Goal: Complete application form

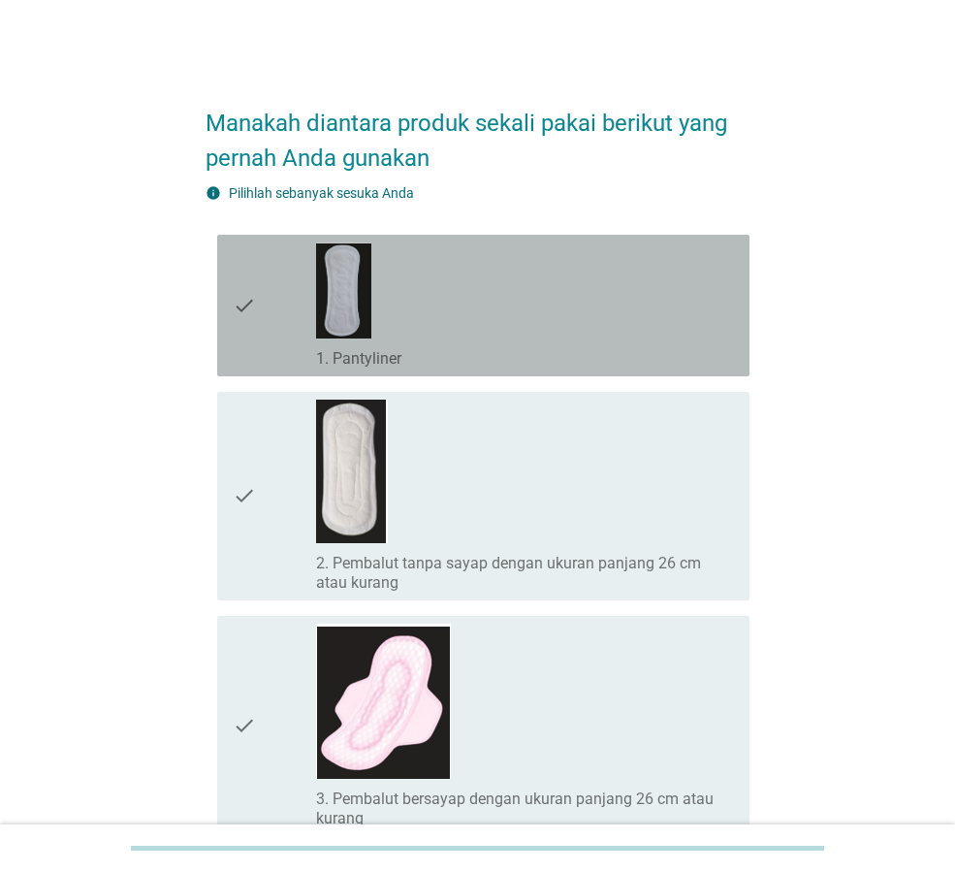
click at [416, 296] on div "check_box_outline_blank 1. Pantyliner" at bounding box center [525, 305] width 418 height 126
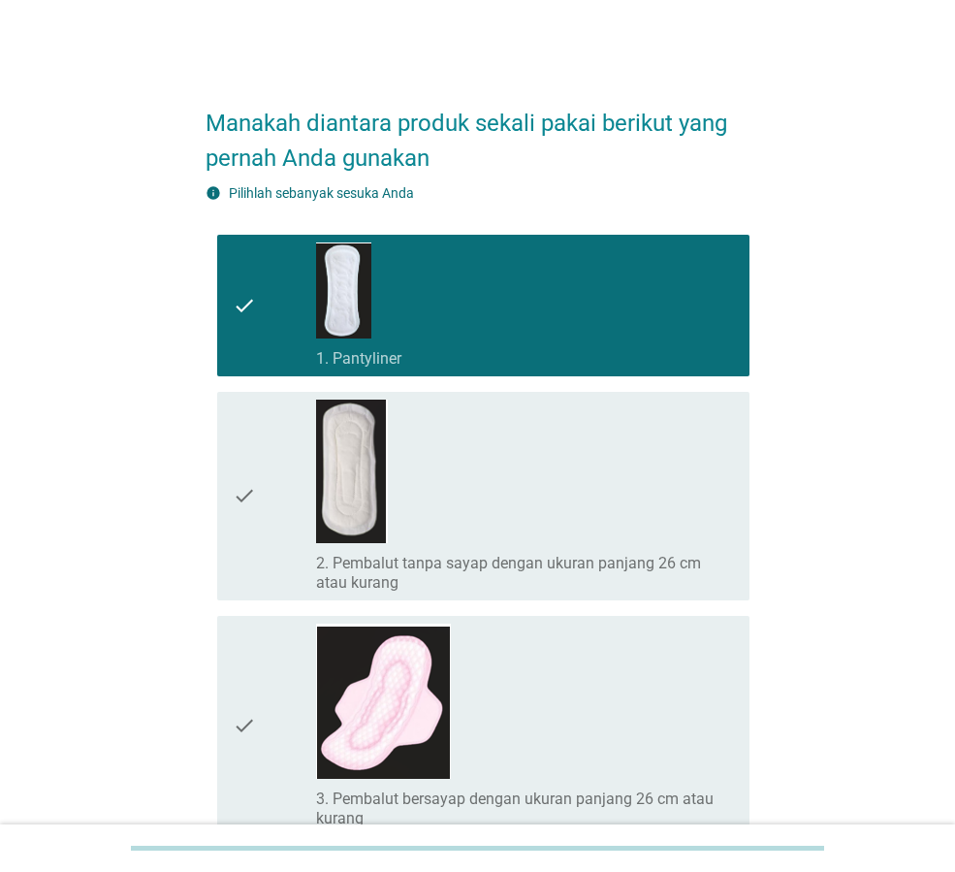
click at [509, 467] on div "check_box_outline_blank 2. Pembalut tanpa sayap dengan ukuran panjang 26 cm ata…" at bounding box center [525, 496] width 418 height 193
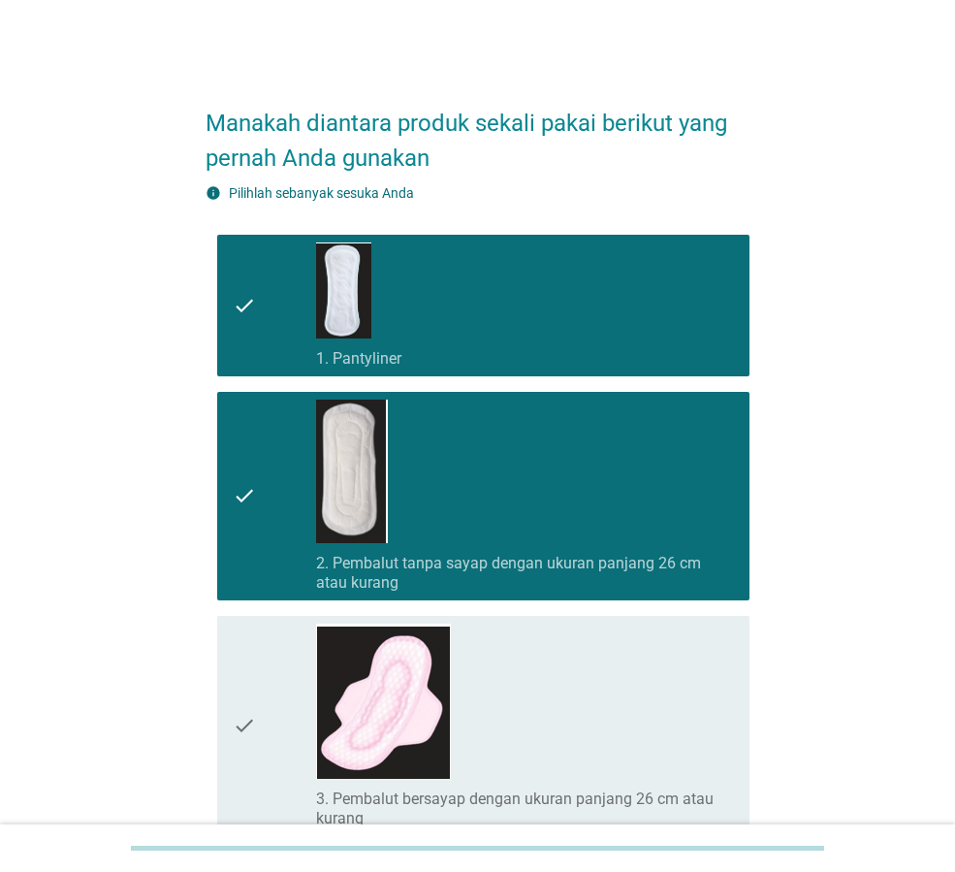
click at [535, 669] on div "check_box_outline_blank 3. Pembalut bersayap dengan ukuran panjang 26 cm atau k…" at bounding box center [525, 726] width 418 height 205
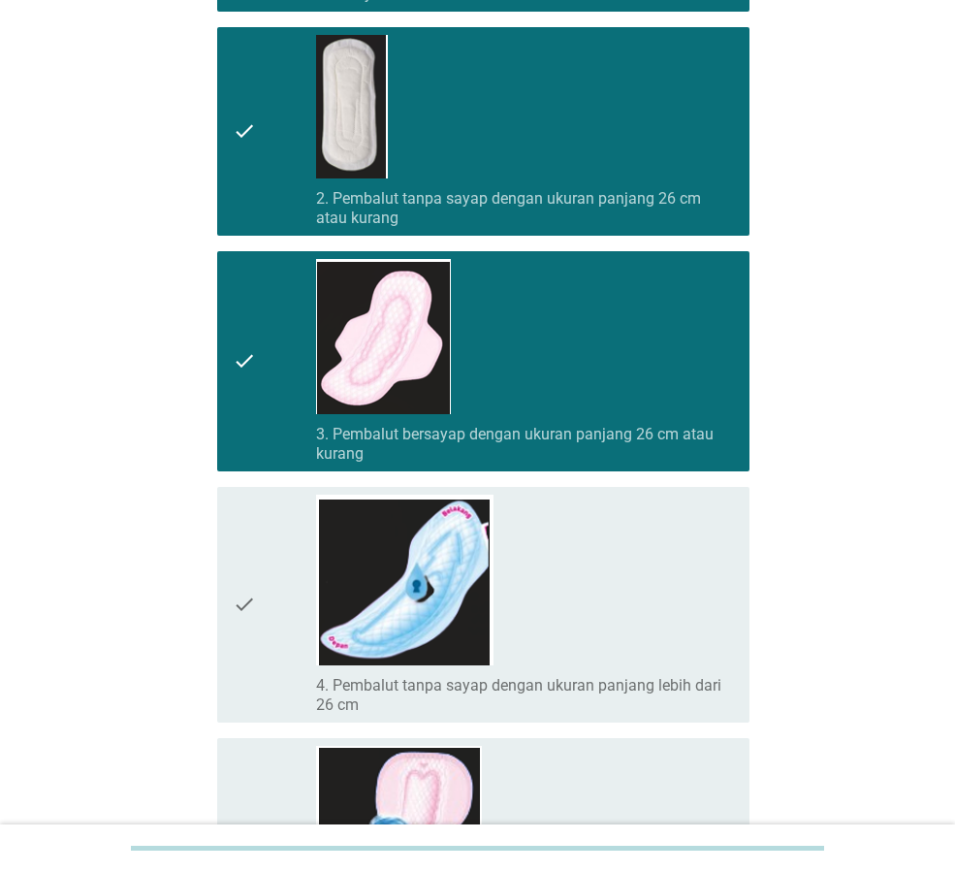
scroll to position [485, 0]
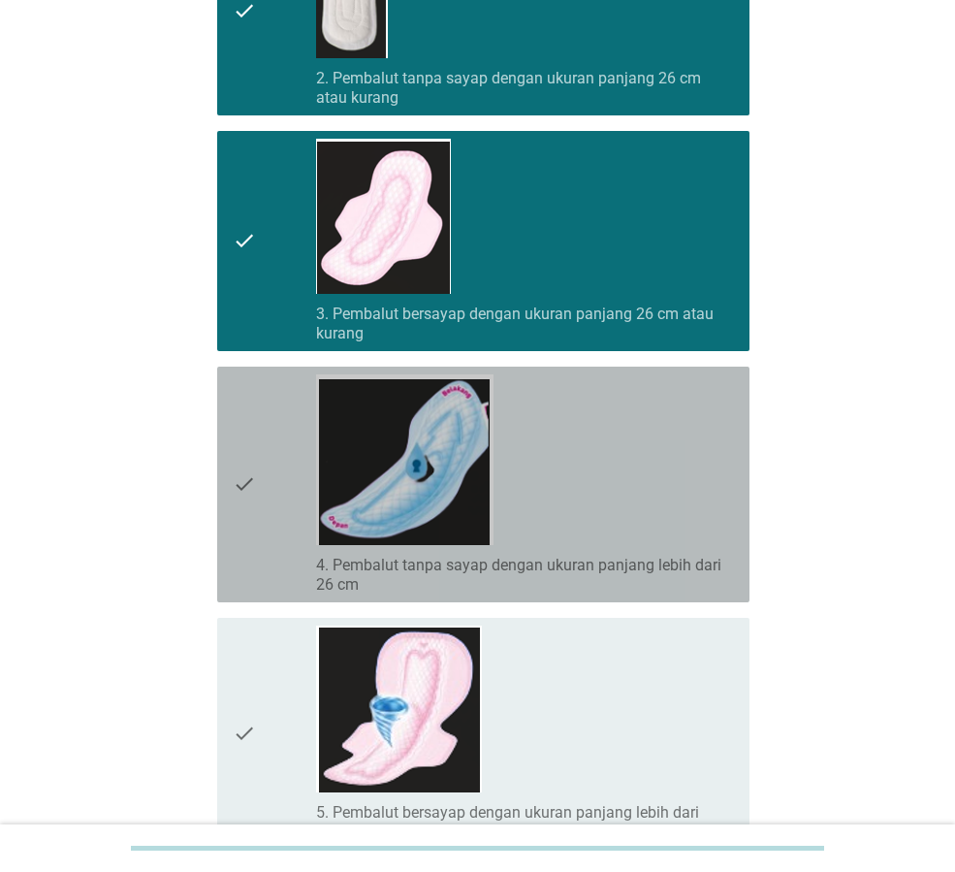
click at [591, 517] on div "check_box_outline_blank 4. Pembalut tanpa sayap dengan ukuran panjang lebih dar…" at bounding box center [525, 484] width 418 height 220
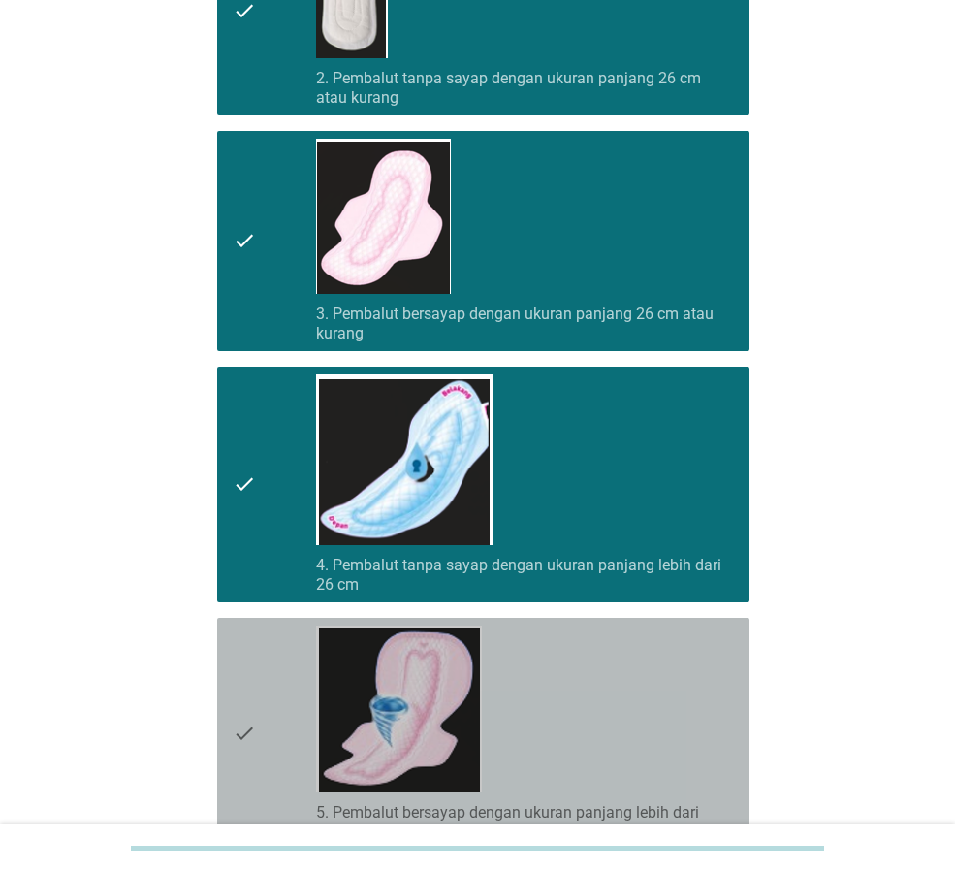
click at [597, 712] on div "check_box_outline_blank 5. Pembalut bersayap dengan ukuran panjang lebih dari 2…" at bounding box center [525, 733] width 418 height 216
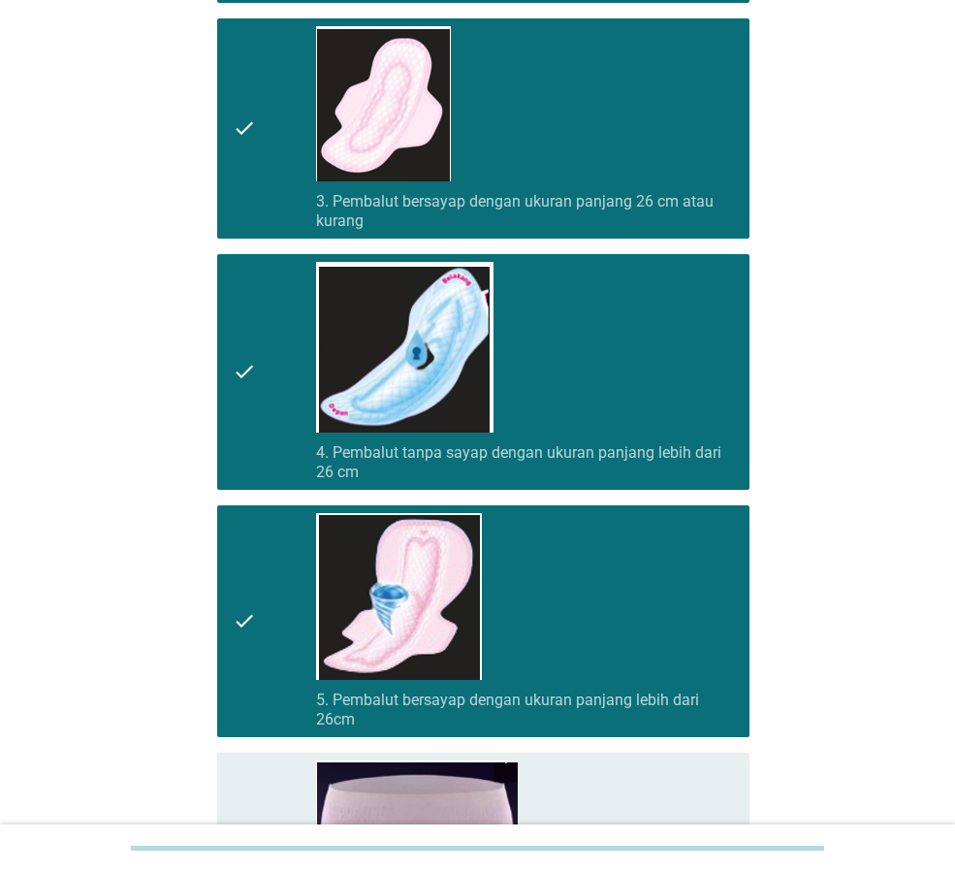
scroll to position [970, 0]
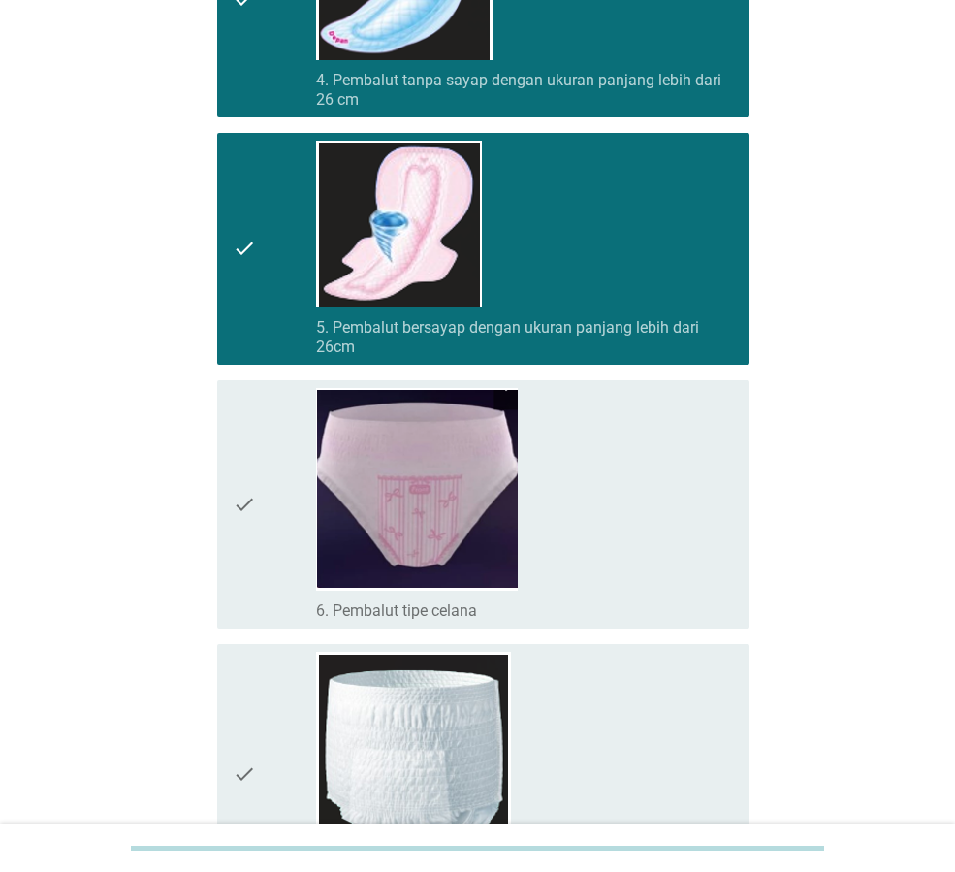
click at [612, 555] on div "check_box_outline_blank 6. Pembalut tipe celana" at bounding box center [525, 504] width 418 height 233
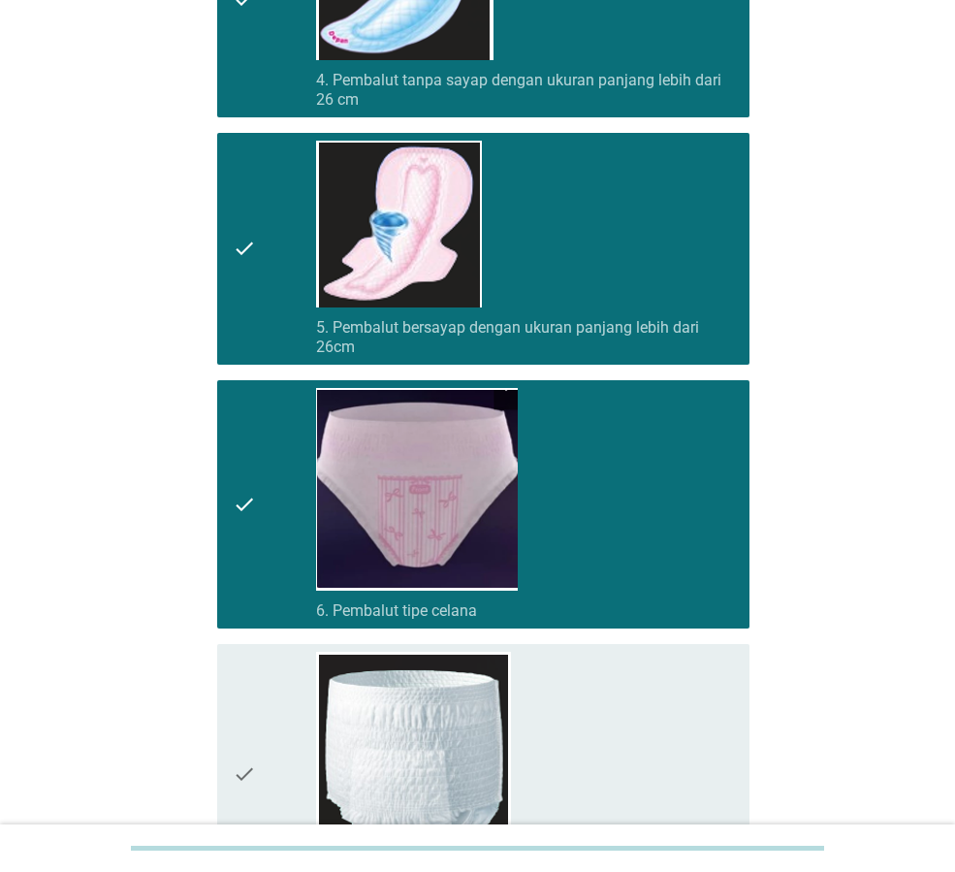
click at [627, 715] on div "check_box_outline_blank 7. Popok dewasa tipe celana" at bounding box center [525, 774] width 418 height 245
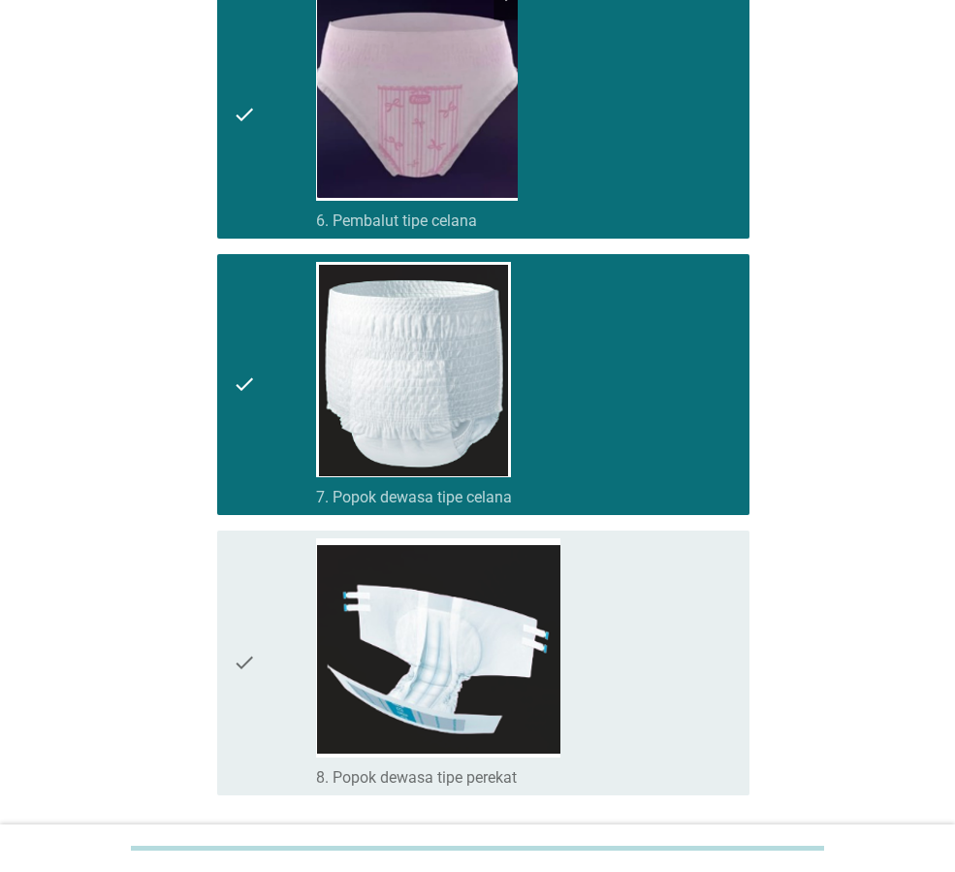
scroll to position [1509, 0]
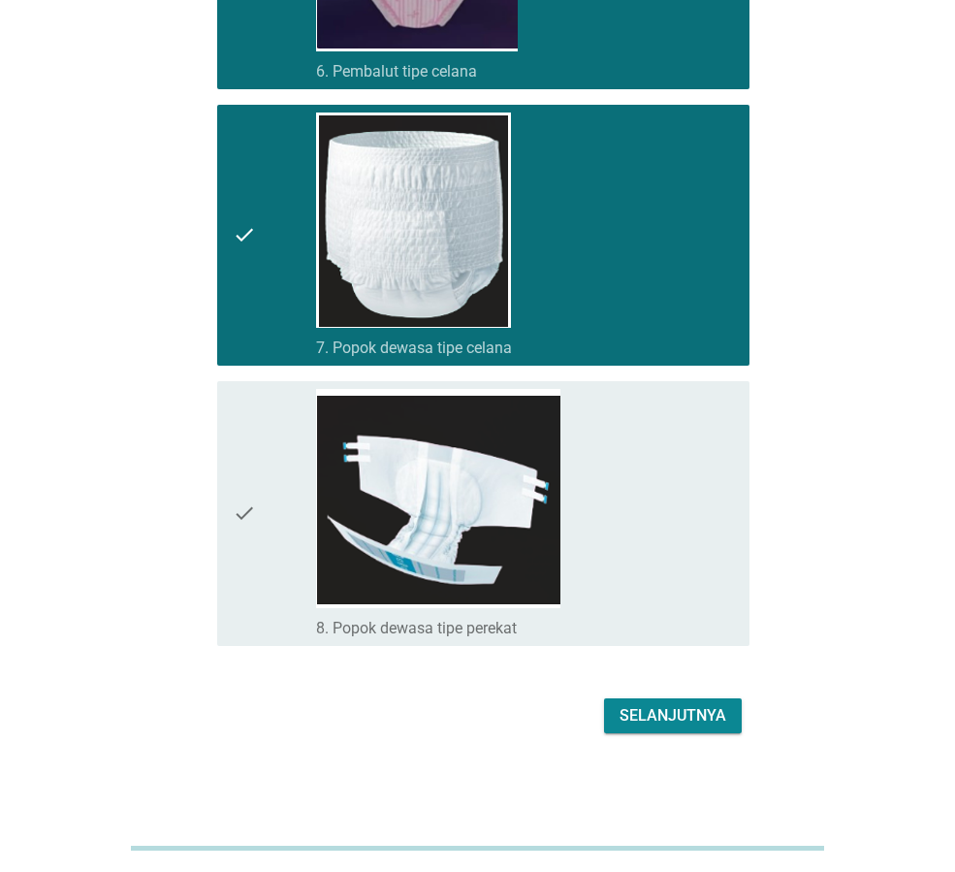
click at [640, 546] on div "check_box_outline_blank 8. Popok dewasa tipe perekat" at bounding box center [525, 513] width 418 height 249
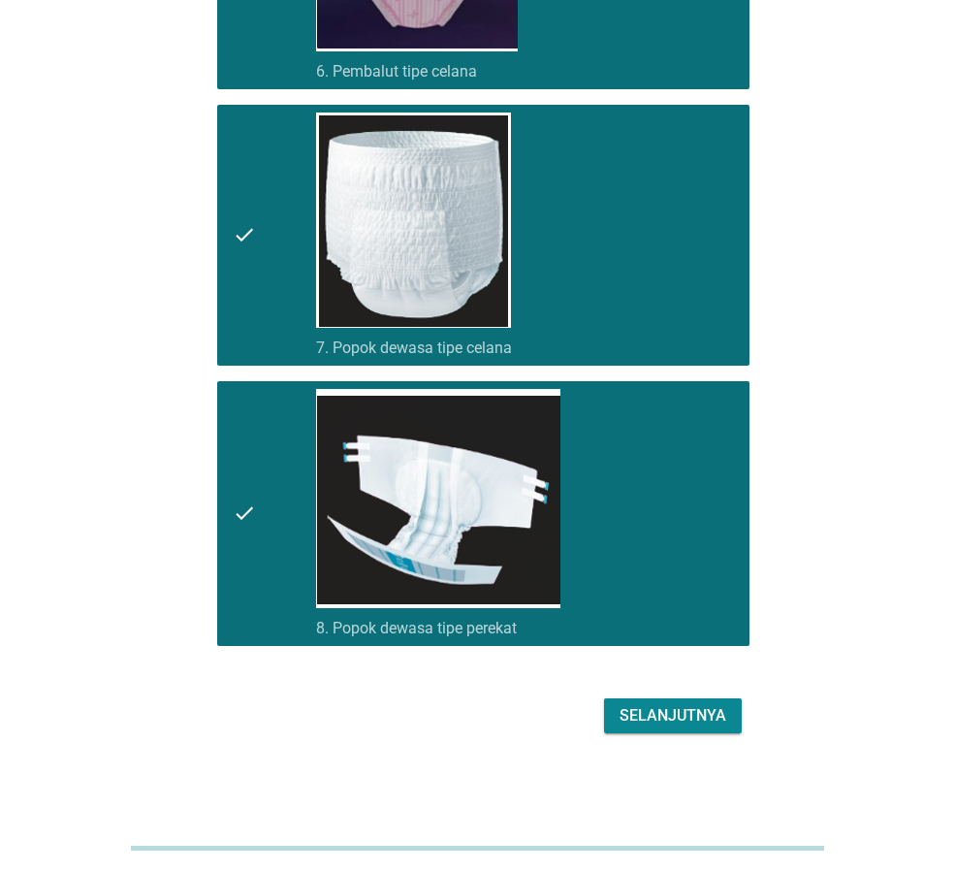
click at [704, 718] on div "Selanjutnya" at bounding box center [673, 715] width 107 height 23
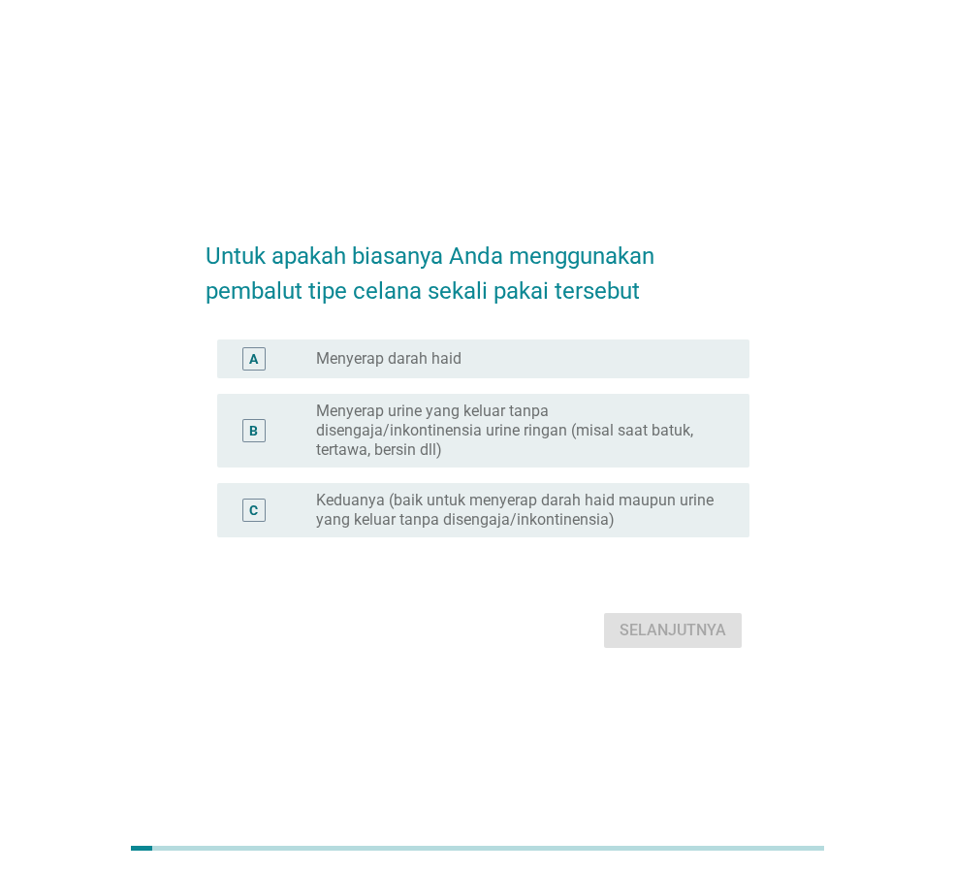
click at [563, 368] on div "radio_button_unchecked Menyerap darah haid" at bounding box center [517, 358] width 402 height 19
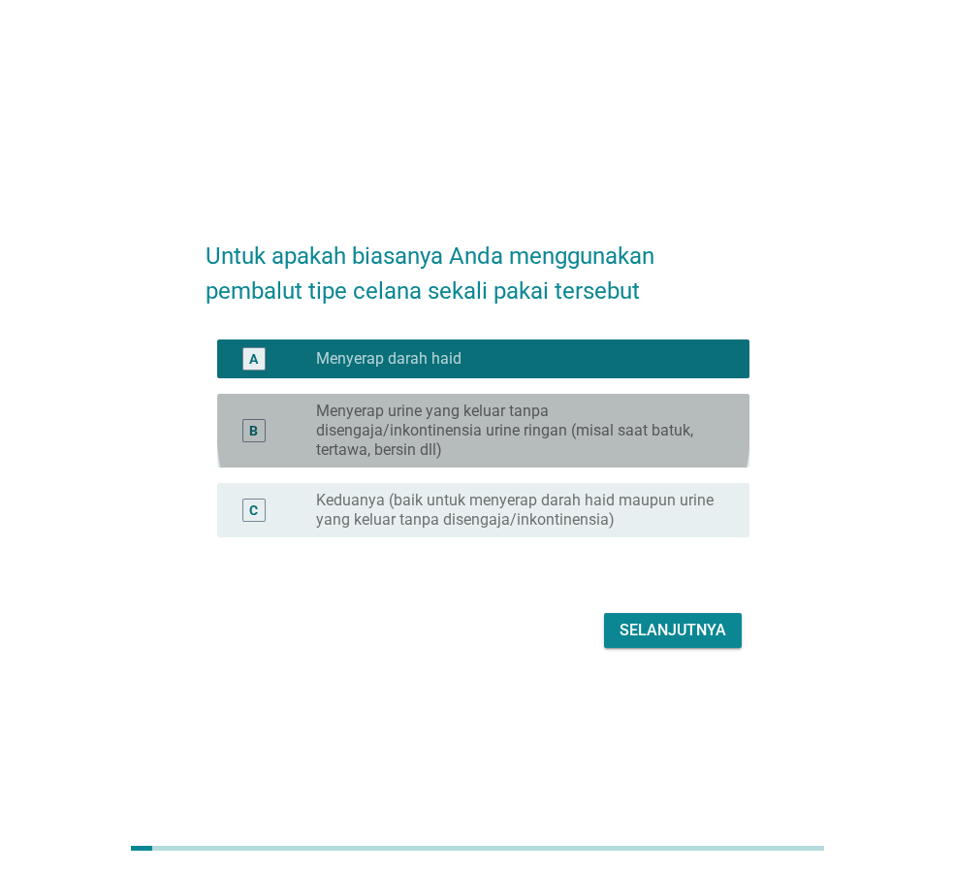
click at [605, 419] on label "Menyerap urine yang keluar tanpa disengaja/inkontinensia urine ringan (misal sa…" at bounding box center [517, 430] width 402 height 58
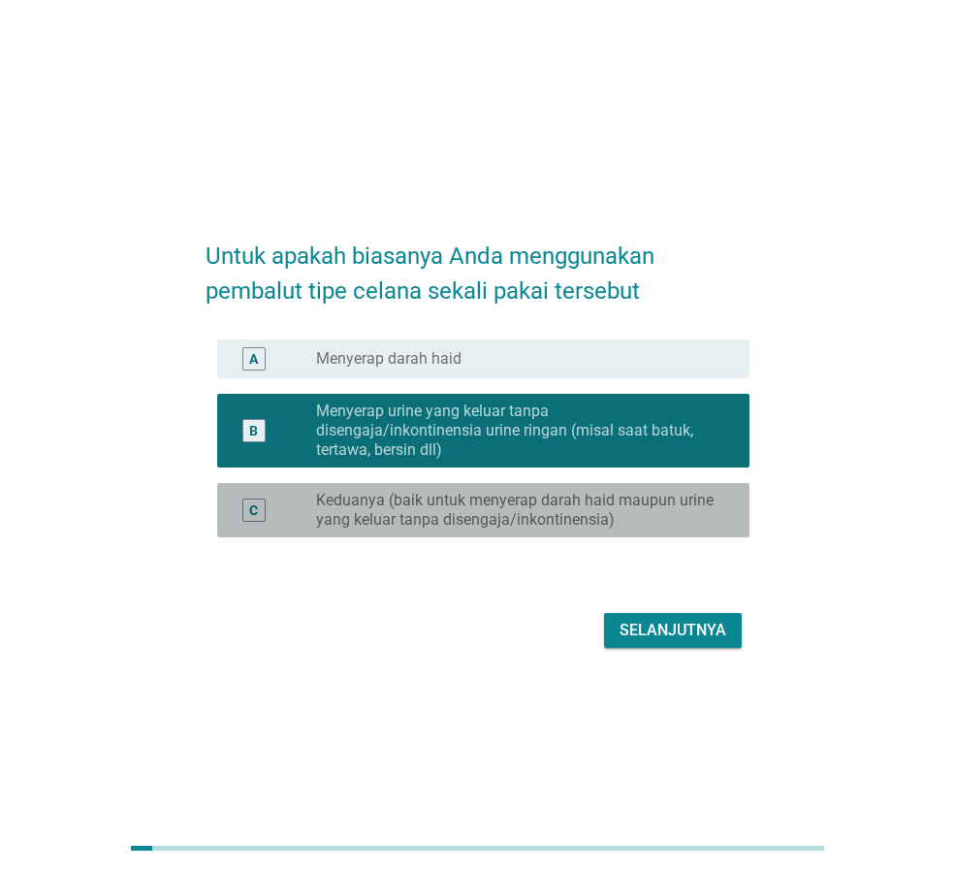
click at [644, 497] on label "Keduanya (baik untuk menyerap darah haid maupun urine yang keluar tanpa disenga…" at bounding box center [517, 510] width 402 height 39
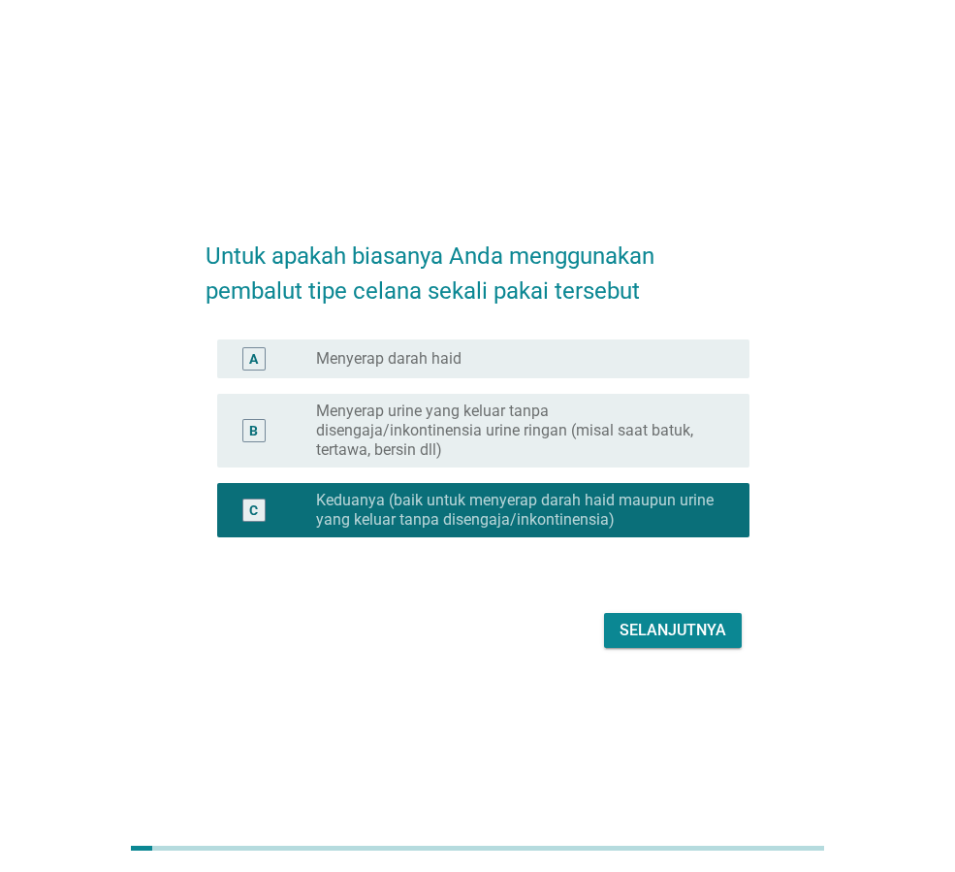
click at [694, 624] on div "Selanjutnya" at bounding box center [673, 630] width 107 height 23
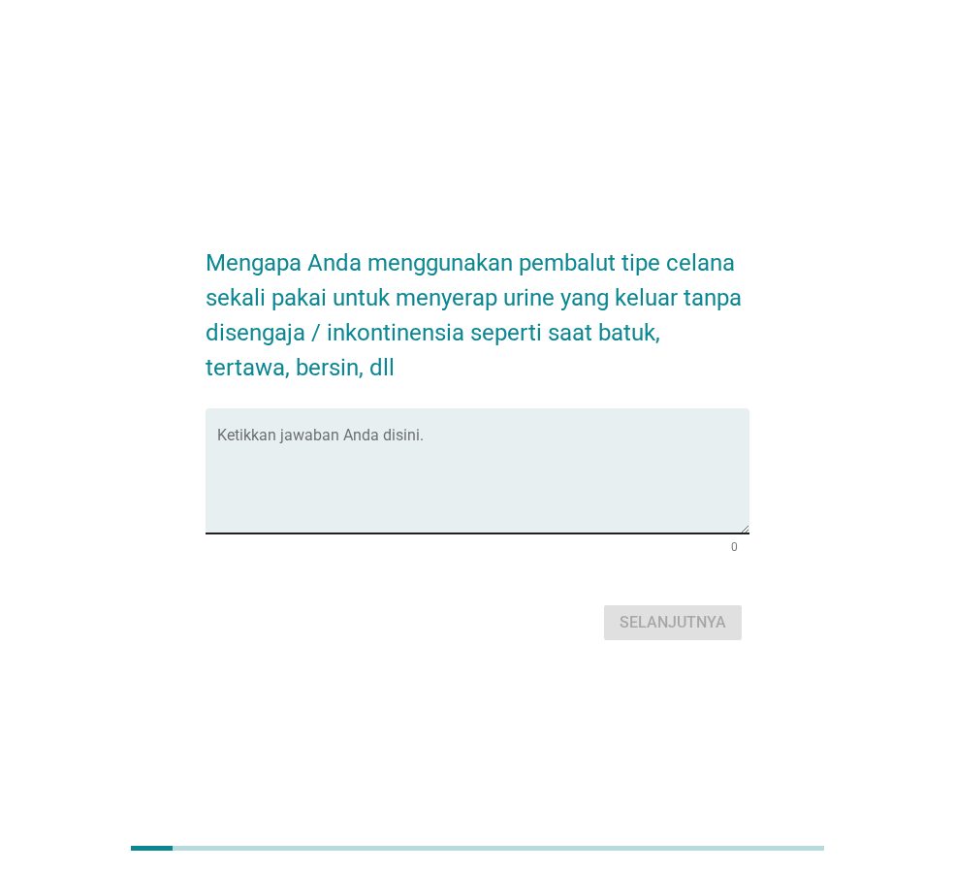
click at [377, 437] on textarea "Ketikkan jawaban Anda disini." at bounding box center [483, 483] width 532 height 102
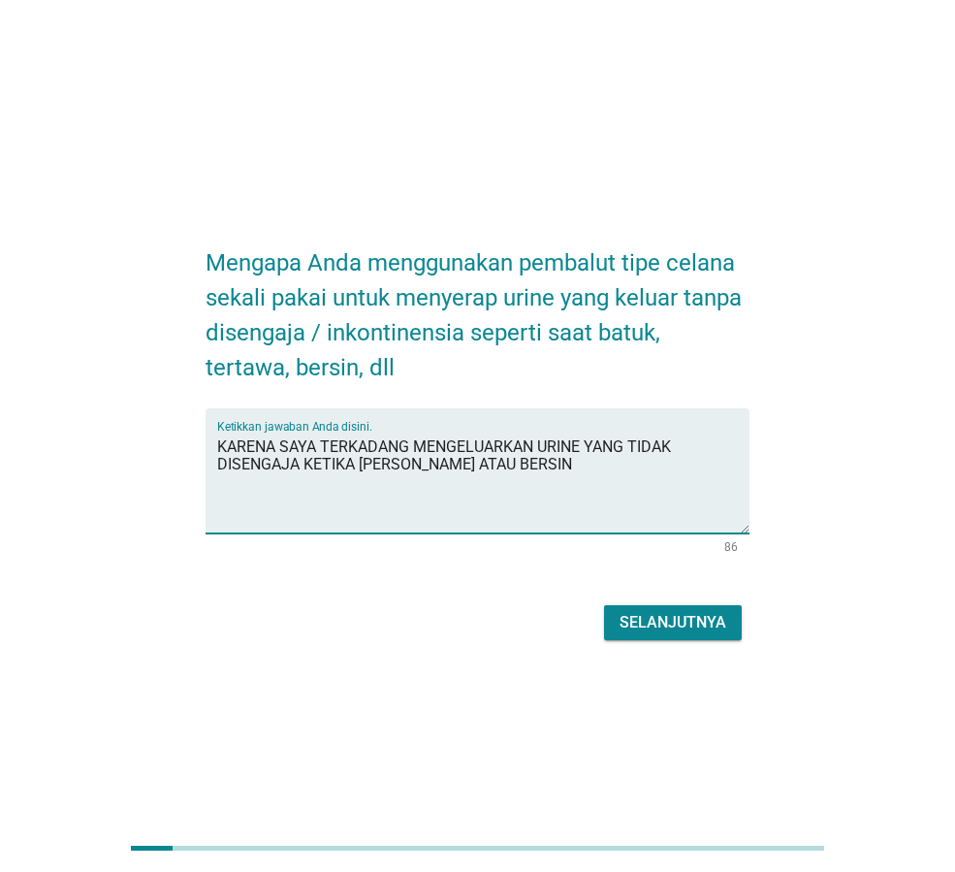
type textarea "KARENA SAYA TERKADANG MENGELUARKAN URINE YANG TIDAK DISENGAJA KETIKA [PERSON_NA…"
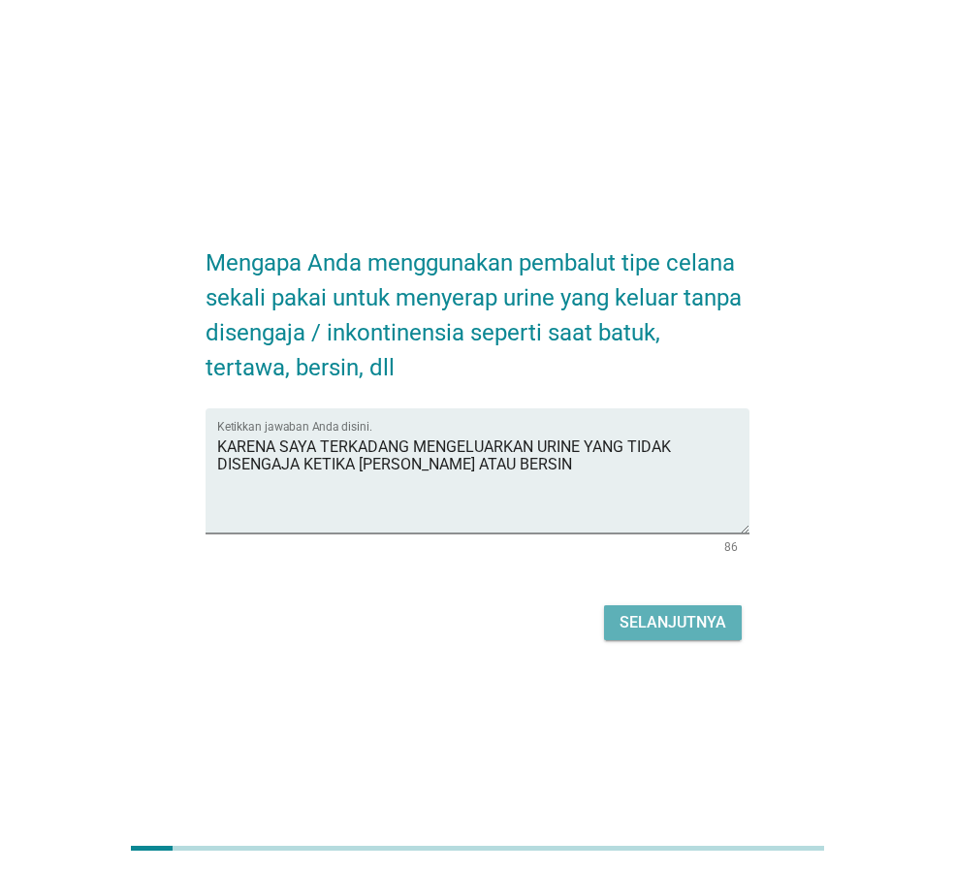
click at [640, 617] on div "Selanjutnya" at bounding box center [673, 622] width 107 height 23
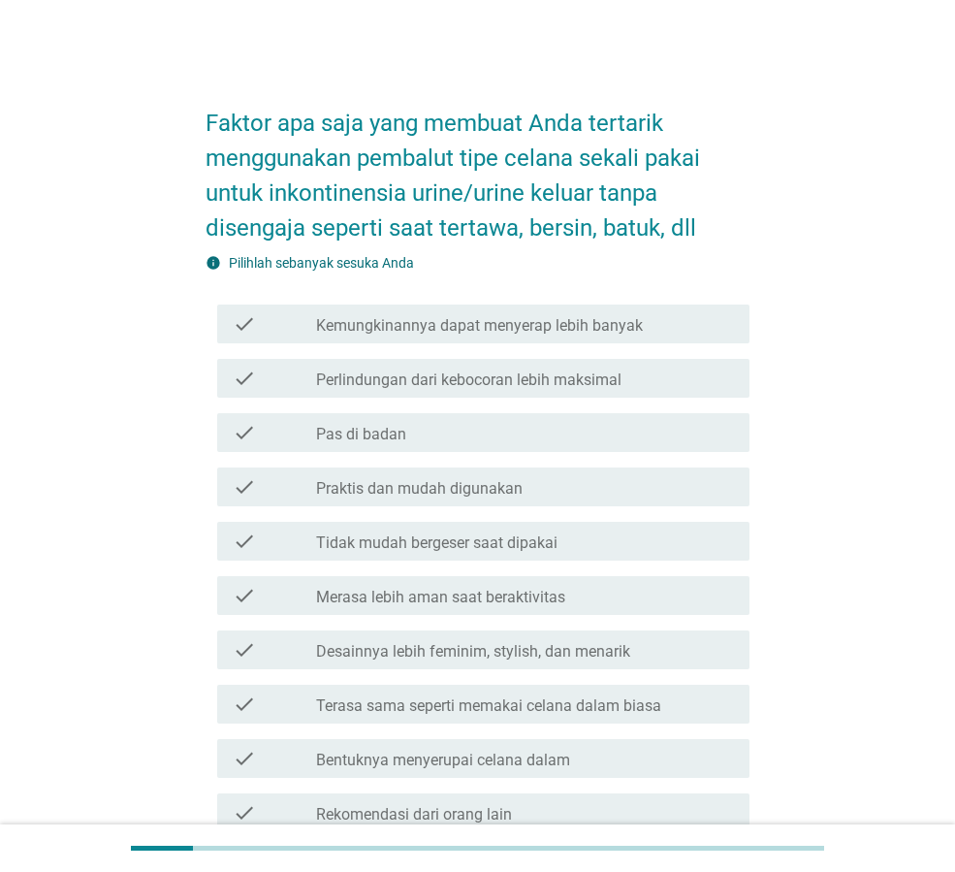
click at [624, 325] on label "Kemungkinannya dapat menyerap lebih banyak" at bounding box center [479, 325] width 327 height 19
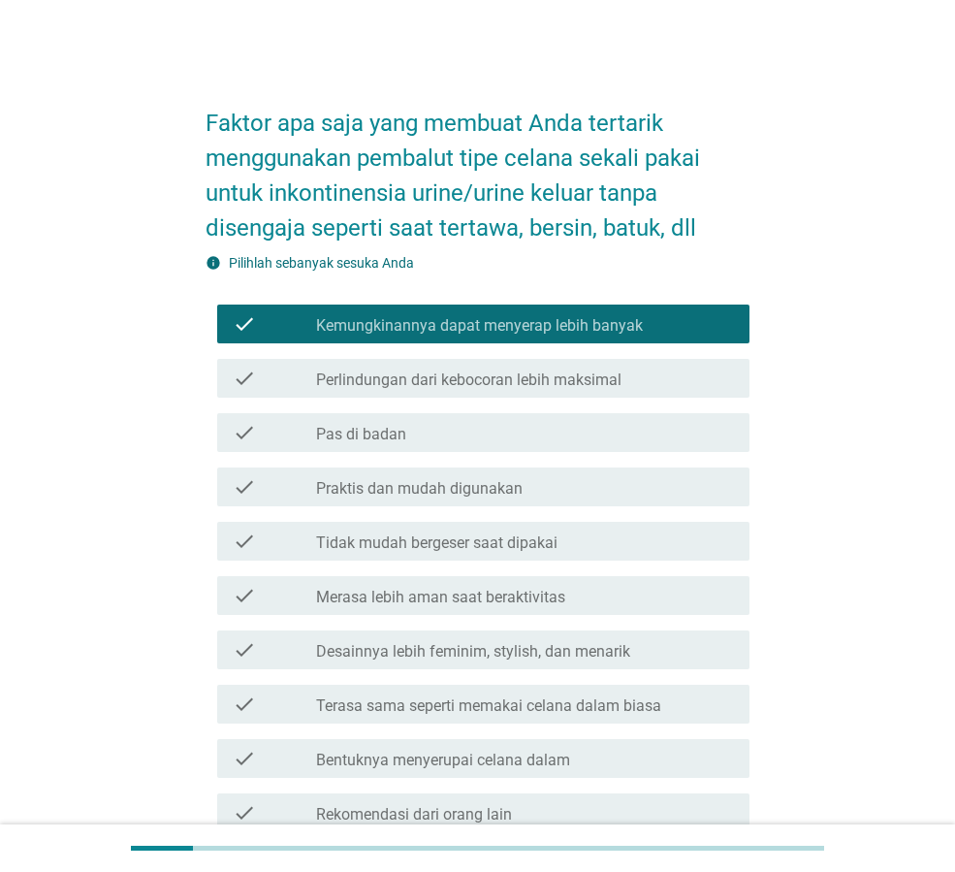
click at [541, 432] on div "check_box_outline_blank Pas di badan" at bounding box center [525, 432] width 418 height 23
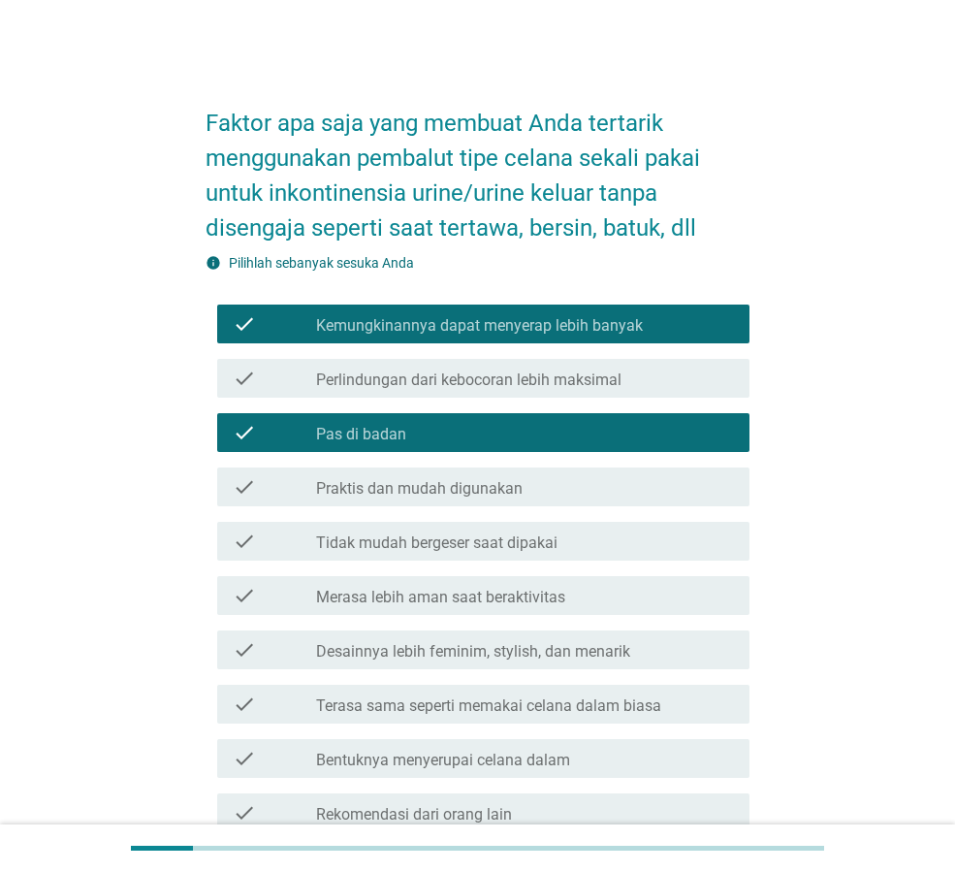
click at [565, 482] on div "check_box_outline_blank Praktis dan mudah digunakan" at bounding box center [525, 486] width 418 height 23
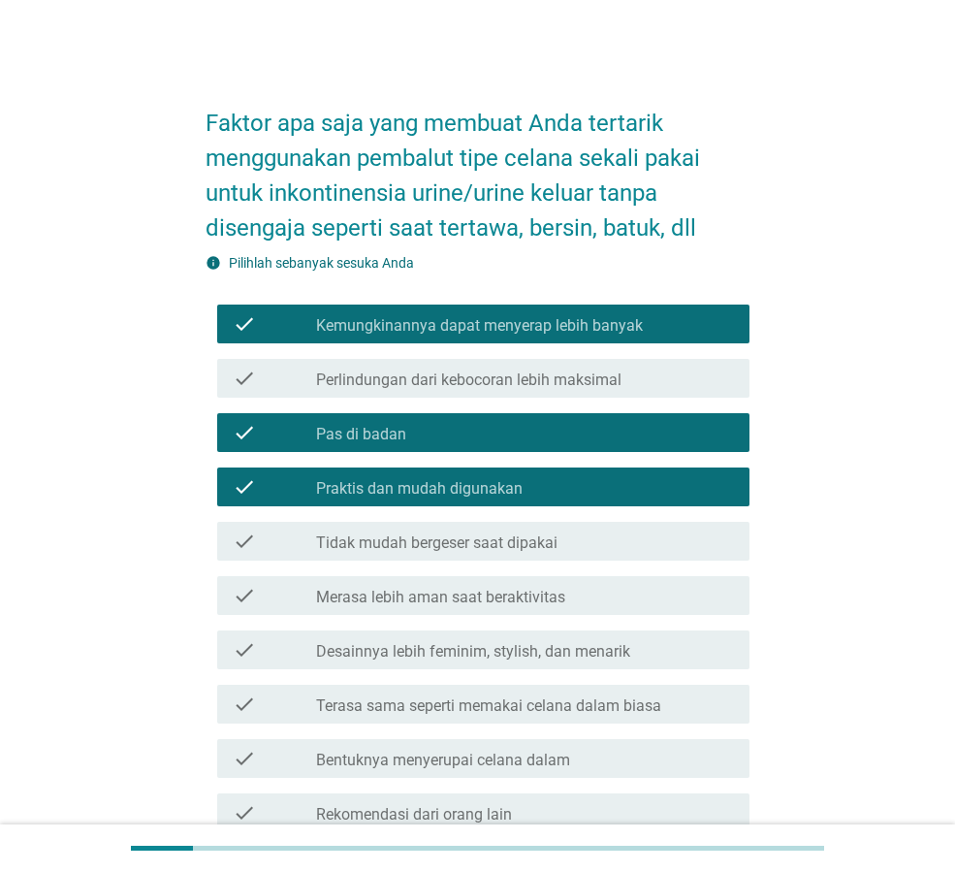
click at [615, 534] on div "check_box_outline_blank Tidak mudah bergeser saat dipakai" at bounding box center [525, 540] width 418 height 23
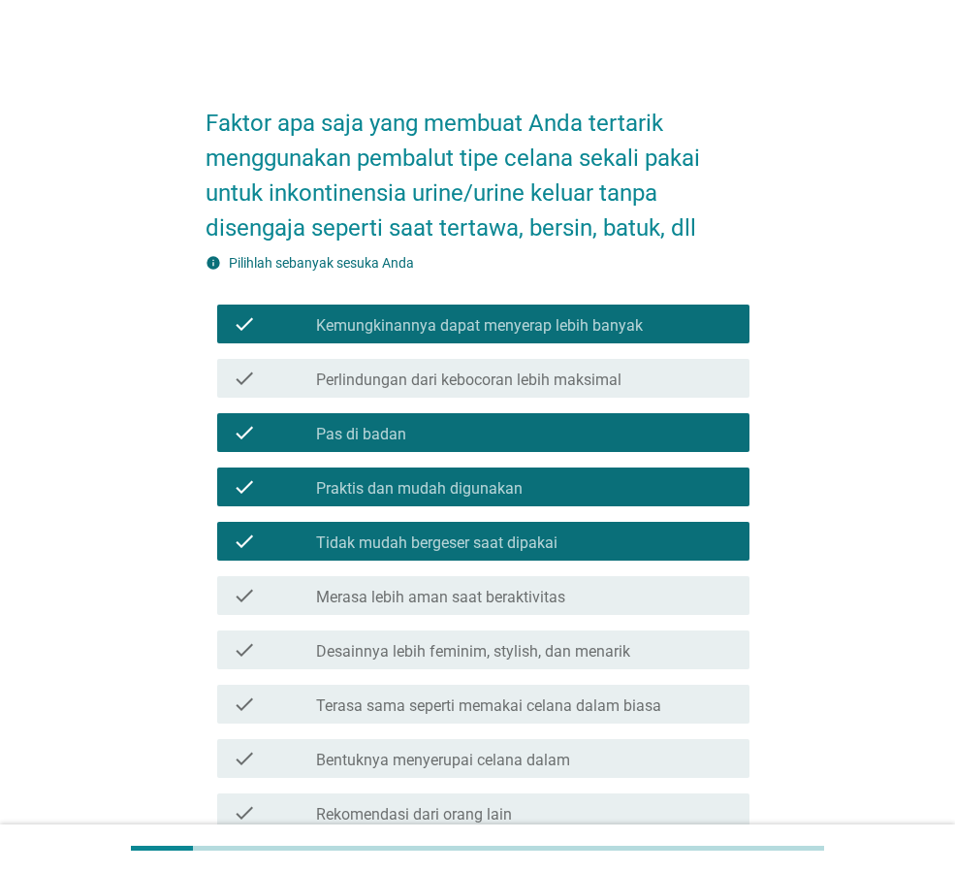
click at [657, 587] on div "check_box_outline_blank Merasa lebih aman saat beraktivitas" at bounding box center [525, 595] width 418 height 23
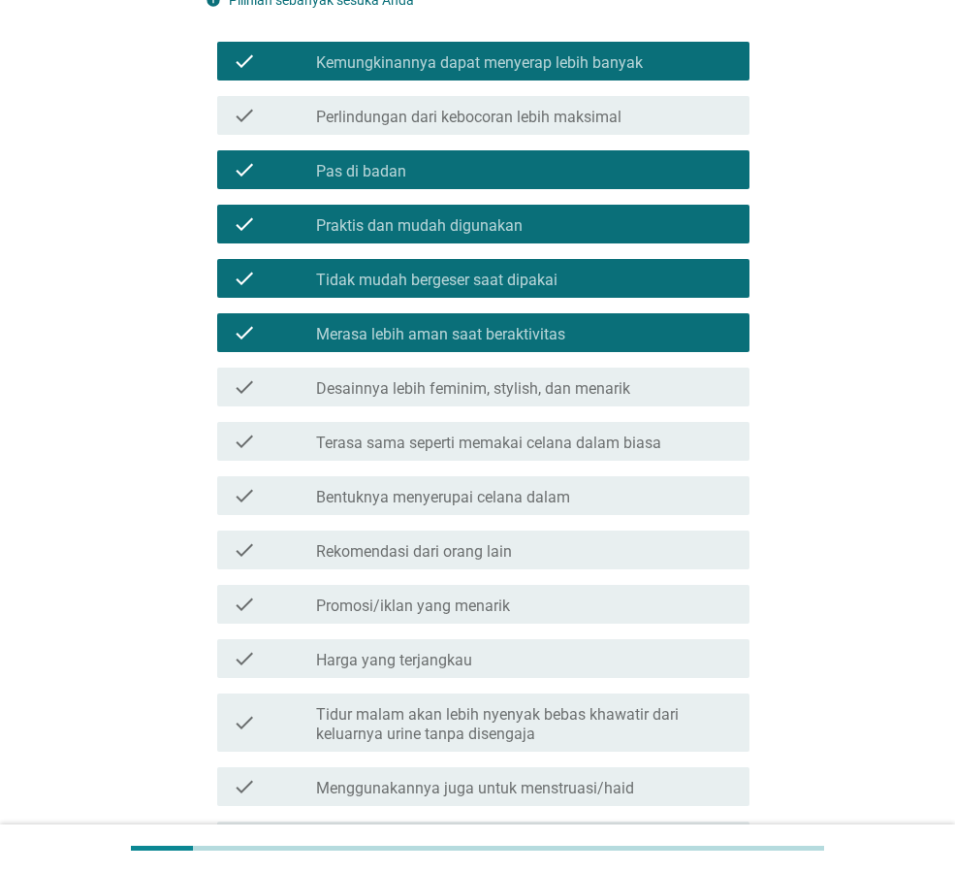
scroll to position [291, 0]
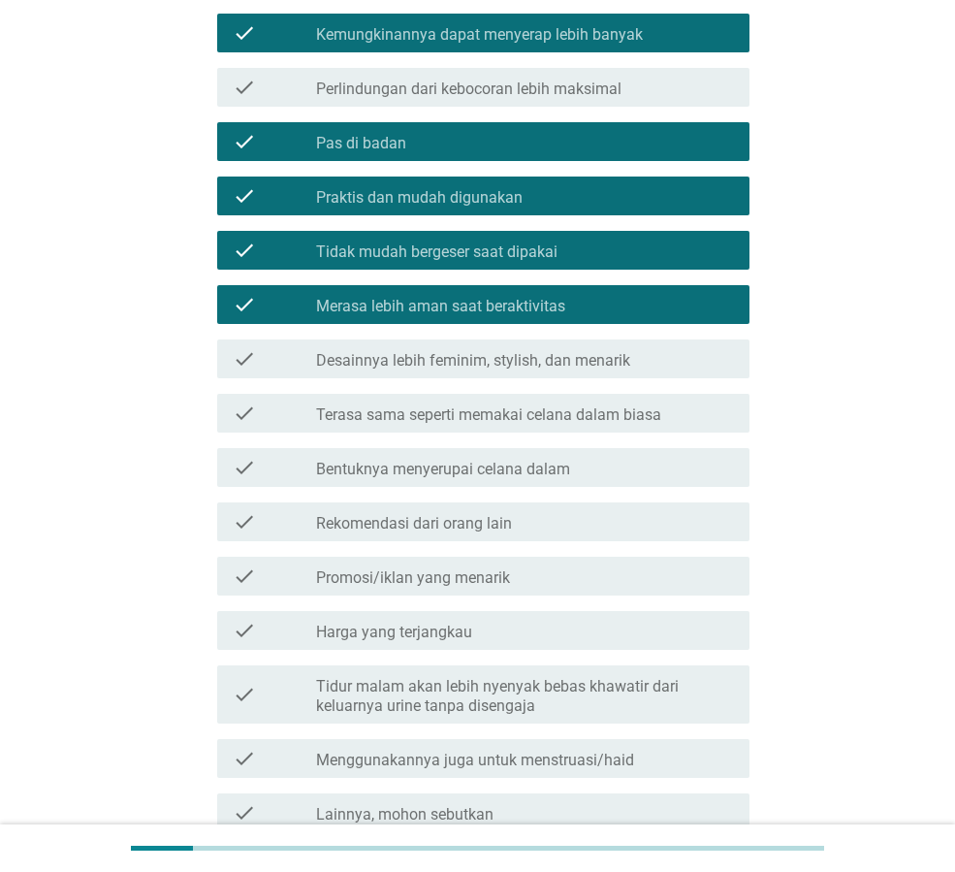
click at [630, 418] on label "Terasa sama seperti memakai celana dalam biasa" at bounding box center [488, 414] width 345 height 19
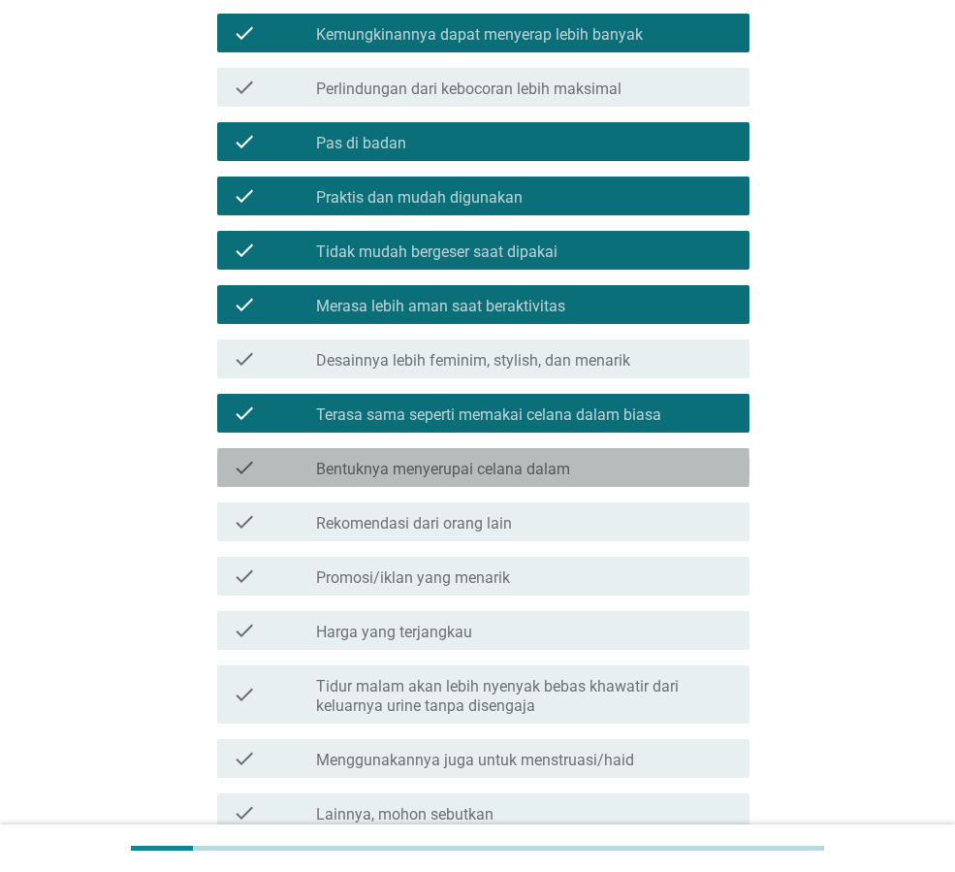
click at [618, 470] on div "check_box_outline_blank Bentuknya menyerupai celana dalam" at bounding box center [525, 467] width 418 height 23
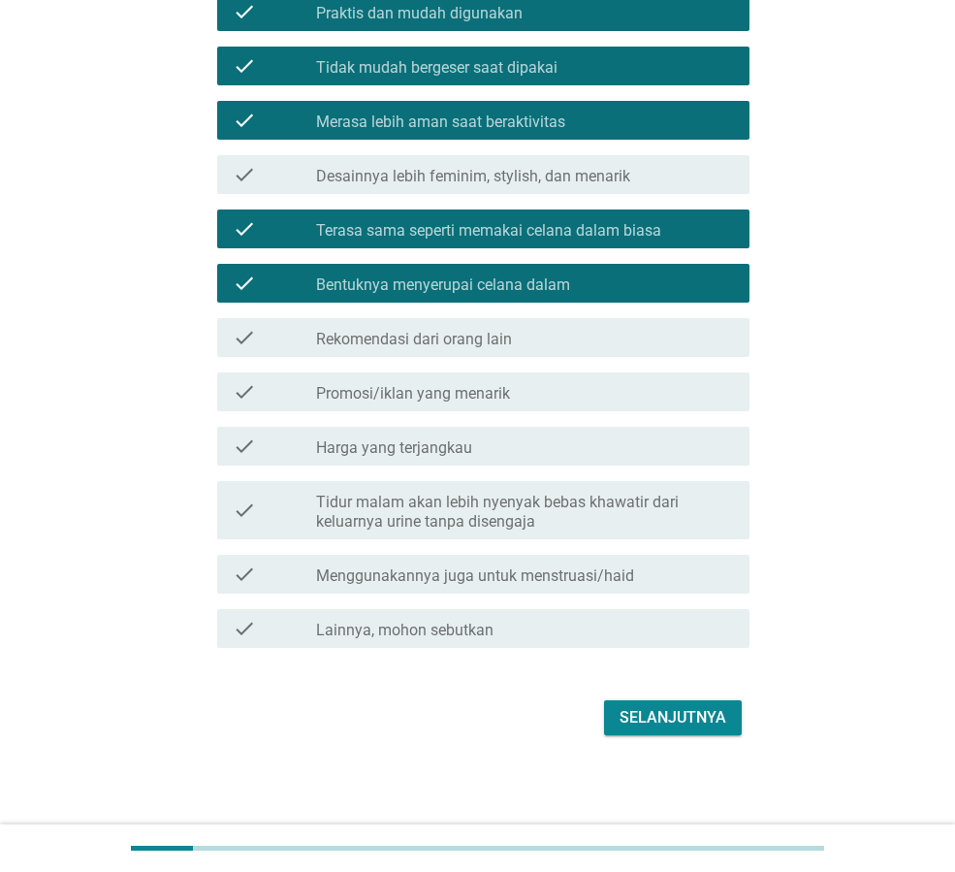
scroll to position [477, 0]
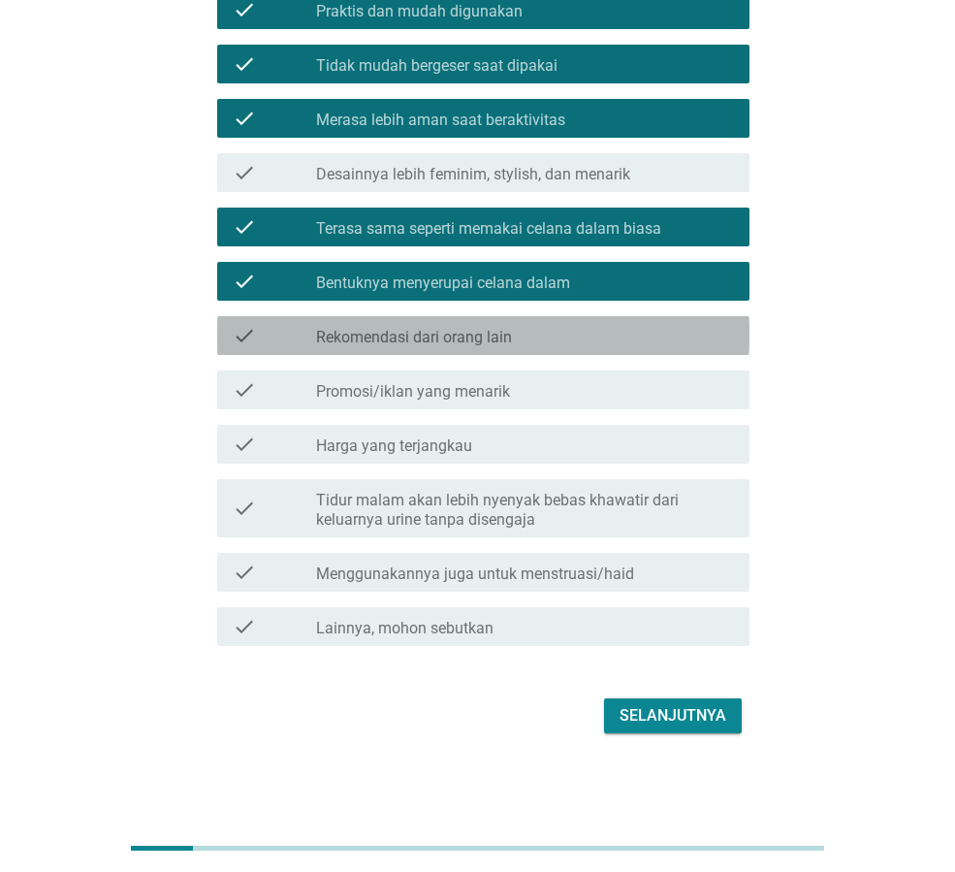
click at [597, 329] on div "check_box_outline_blank Rekomendasi dari orang lain" at bounding box center [525, 335] width 418 height 23
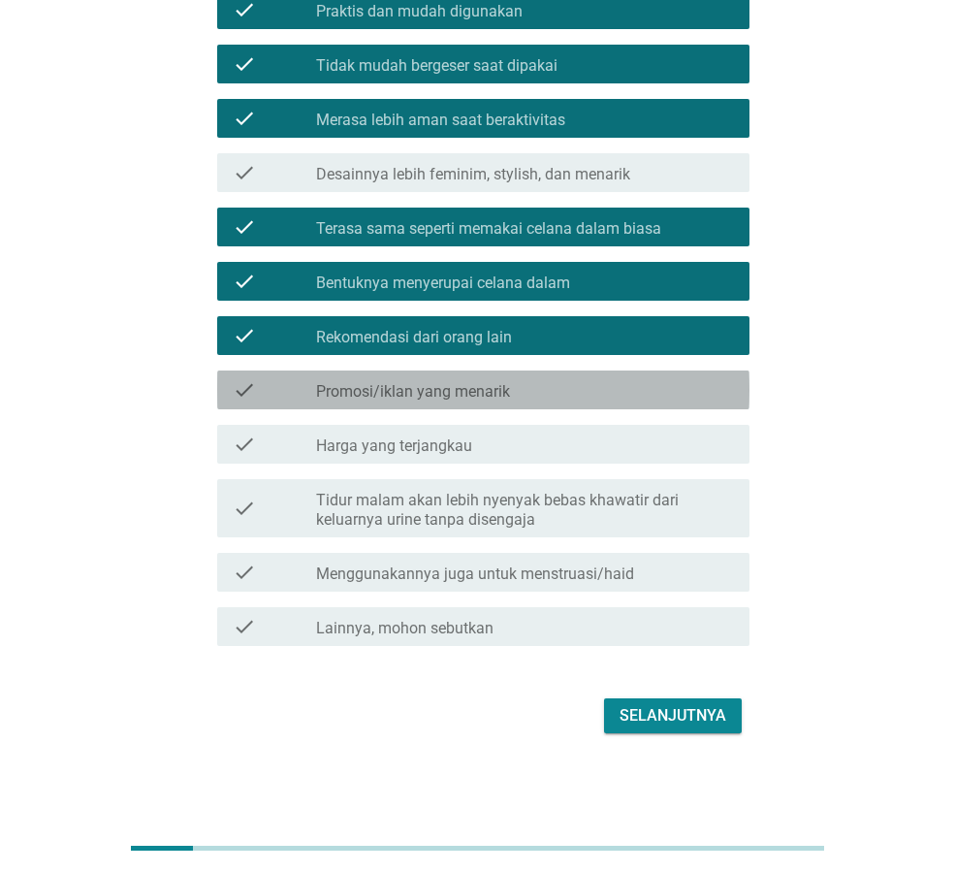
click at [582, 398] on div "check_box_outline_blank Promosi/iklan yang menarik" at bounding box center [525, 389] width 418 height 23
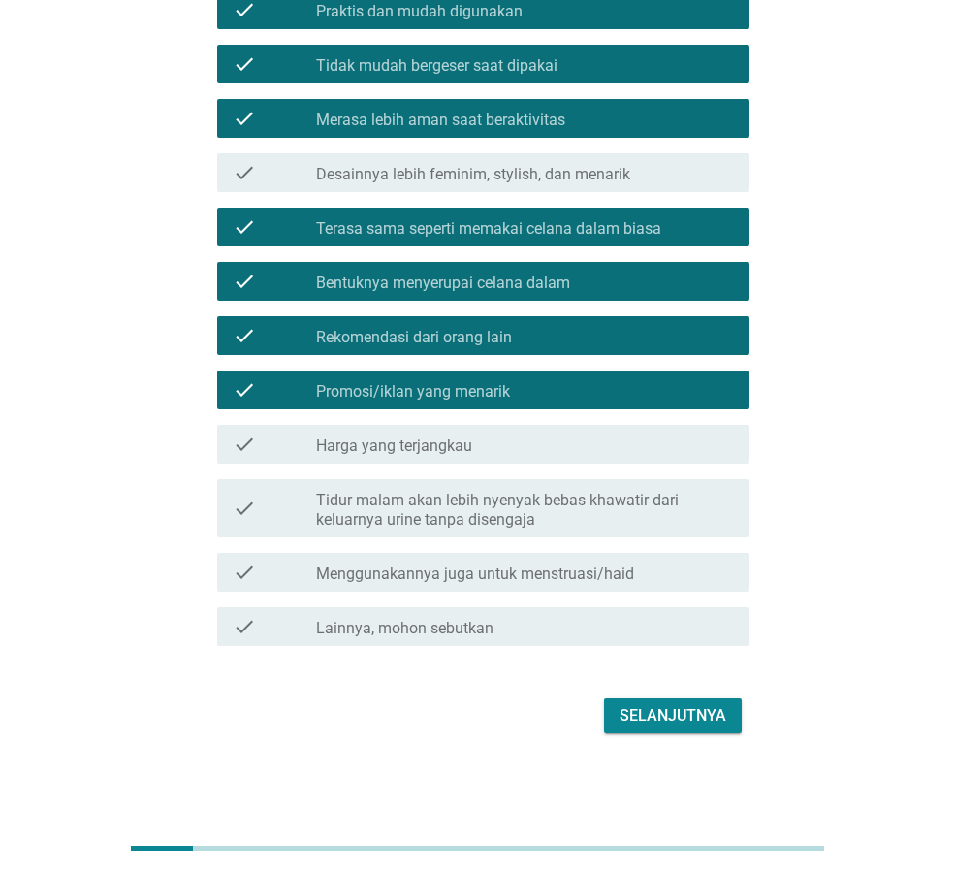
click at [588, 440] on div "check_box_outline_blank Harga yang terjangkau" at bounding box center [525, 443] width 418 height 23
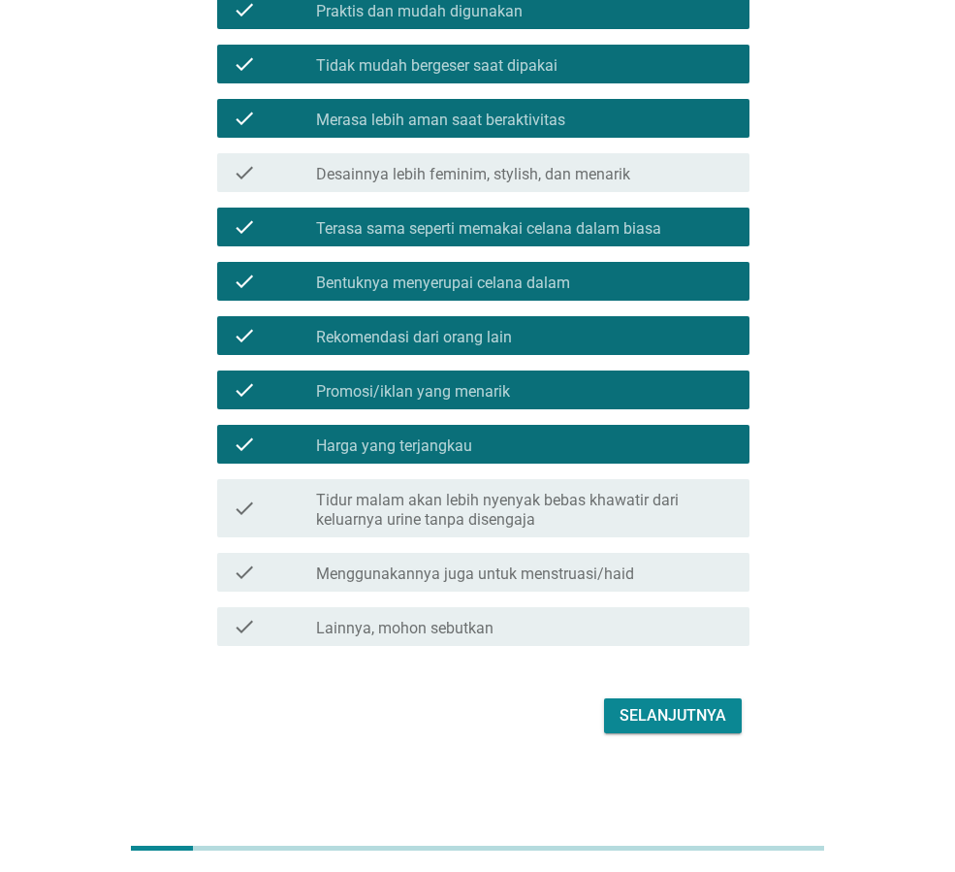
click at [679, 580] on div "check_box_outline_blank Menggunakannya juga untuk menstruasi/haid" at bounding box center [525, 571] width 418 height 23
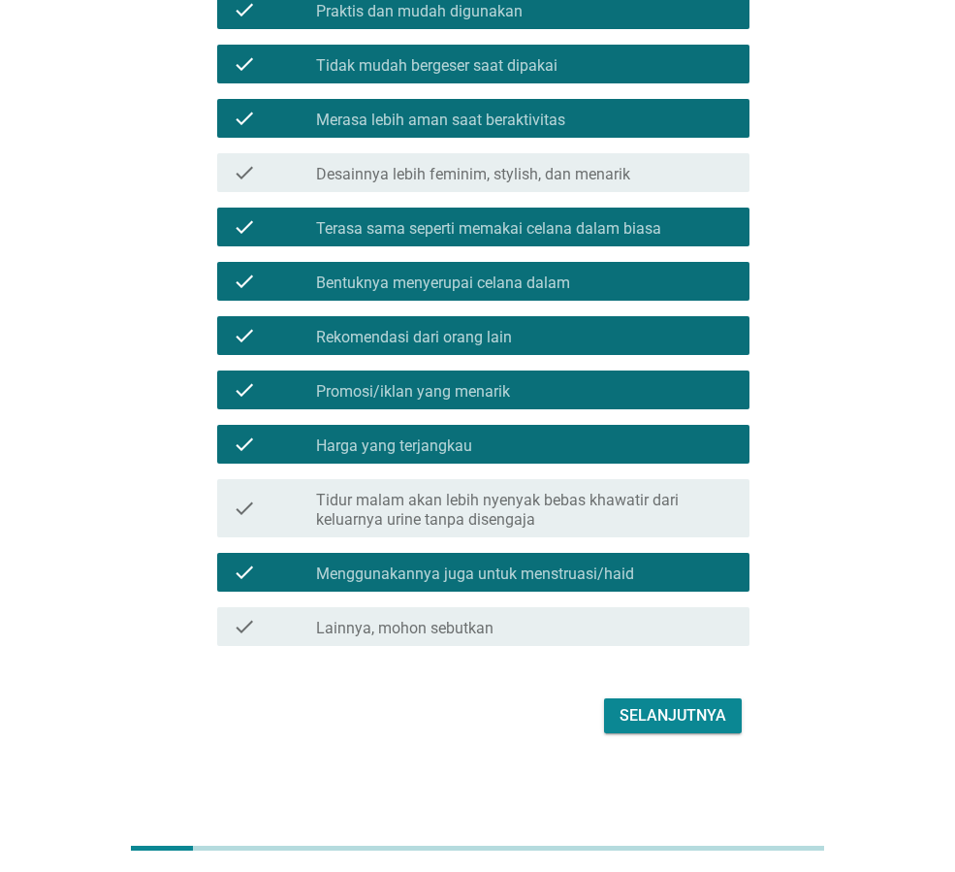
click at [688, 710] on div "Selanjutnya" at bounding box center [673, 715] width 107 height 23
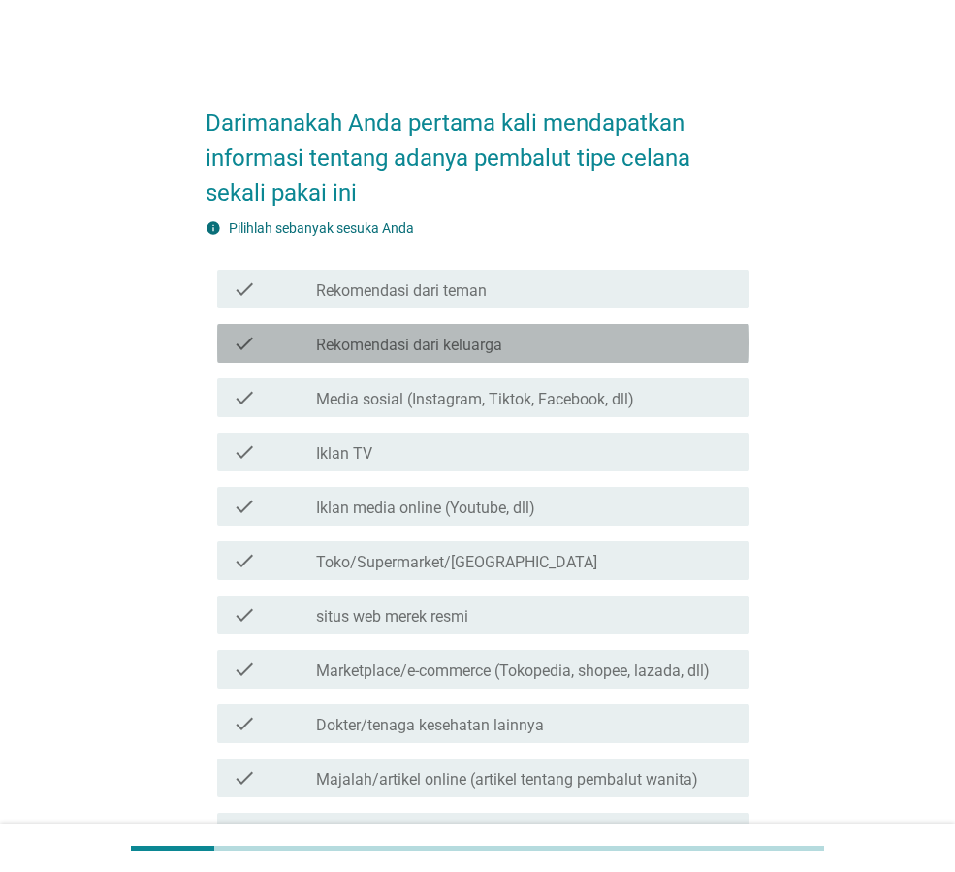
click at [592, 352] on div "check_box_outline_blank Rekomendasi dari keluarga" at bounding box center [525, 343] width 418 height 23
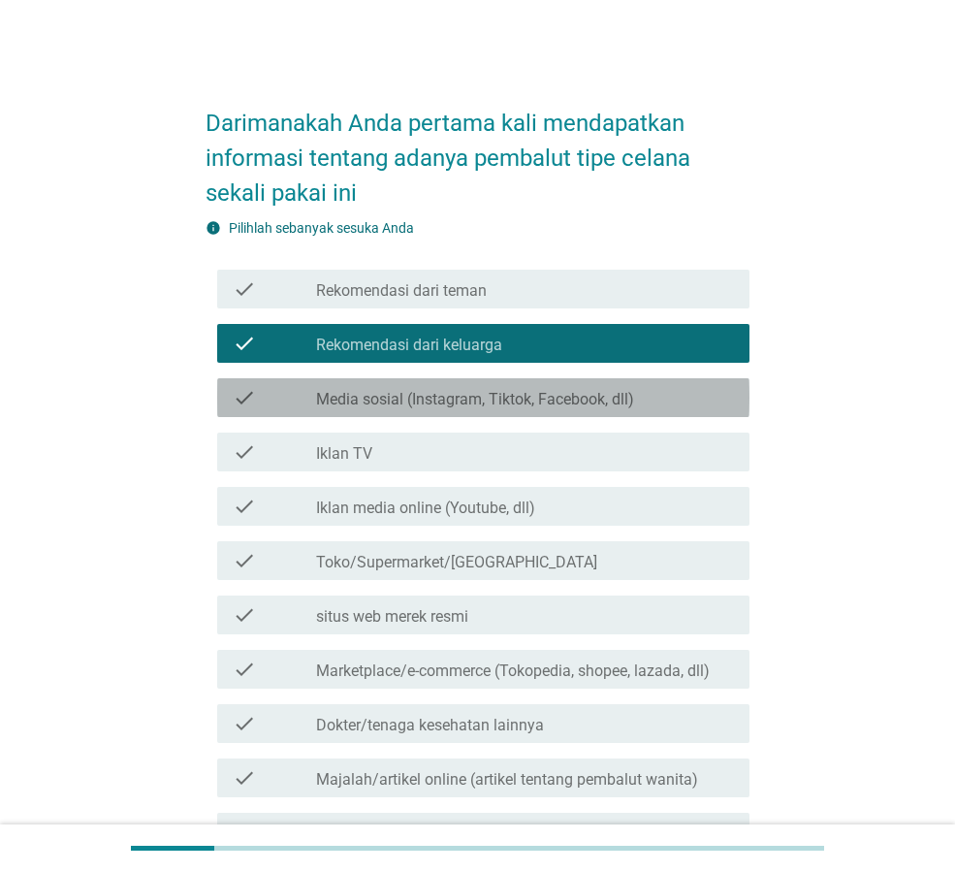
click at [637, 394] on div "check_box_outline_blank Media sosial (Instagram, Tiktok, Facebook, dll)" at bounding box center [525, 397] width 418 height 23
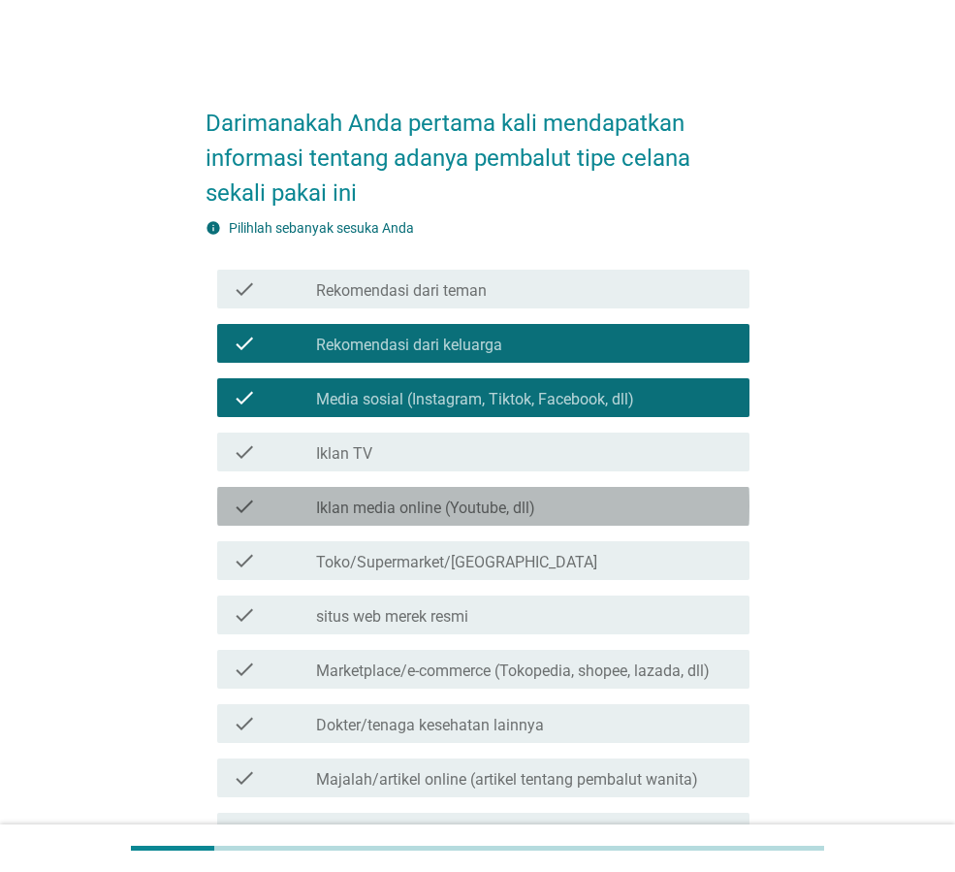
click at [622, 499] on div "check_box_outline_blank Iklan media online (Youtube, dll)" at bounding box center [525, 506] width 418 height 23
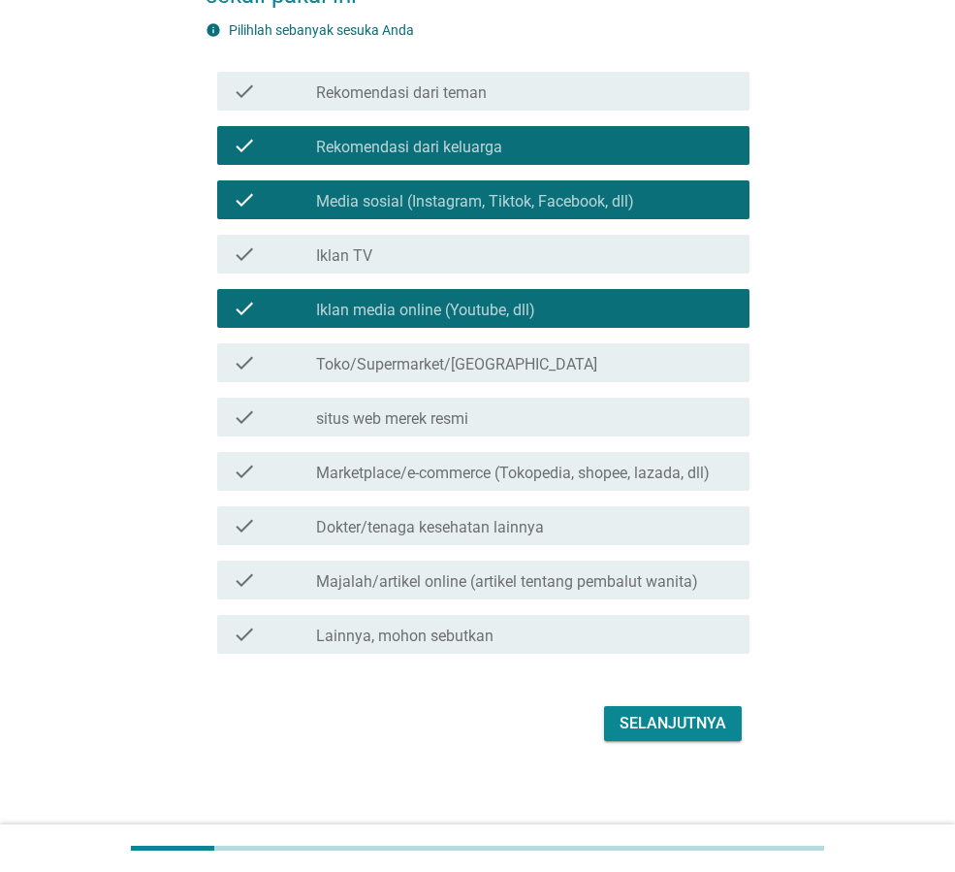
scroll to position [206, 0]
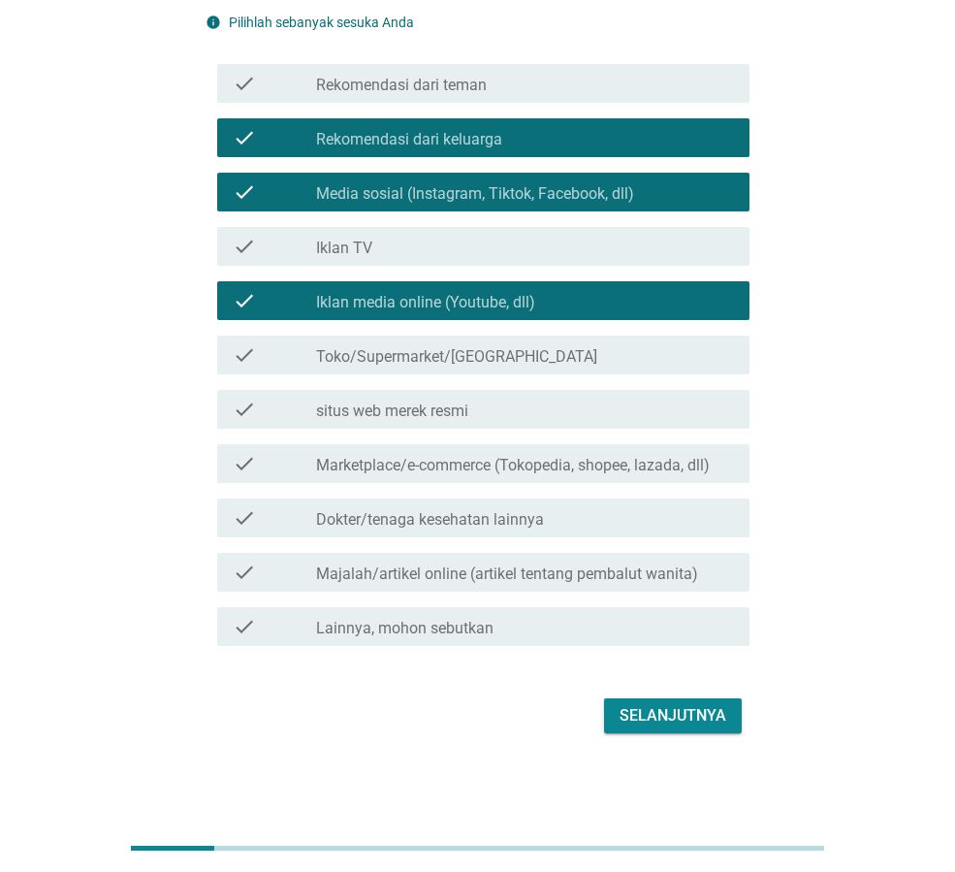
click at [634, 362] on div "check_box_outline_blank Toko/Supermarket/[GEOGRAPHIC_DATA]" at bounding box center [525, 354] width 418 height 23
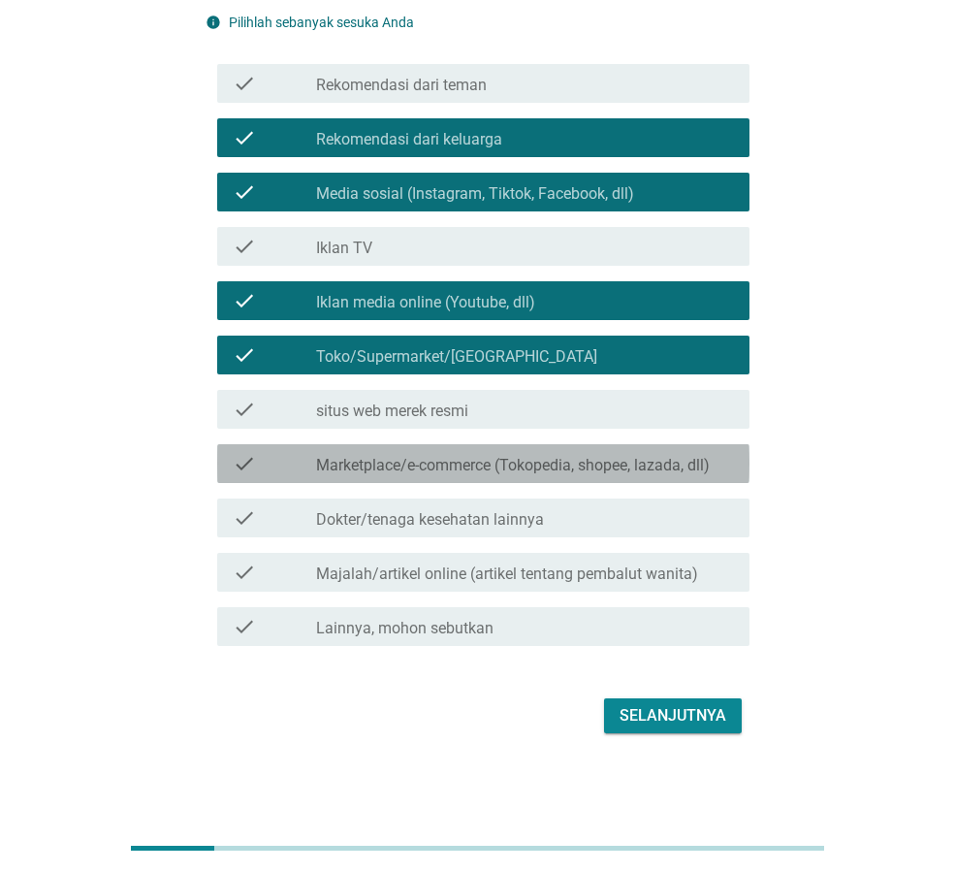
click at [681, 461] on label "Marketplace/e-commerce (Tokopedia, shopee, lazada, dll)" at bounding box center [513, 465] width 394 height 19
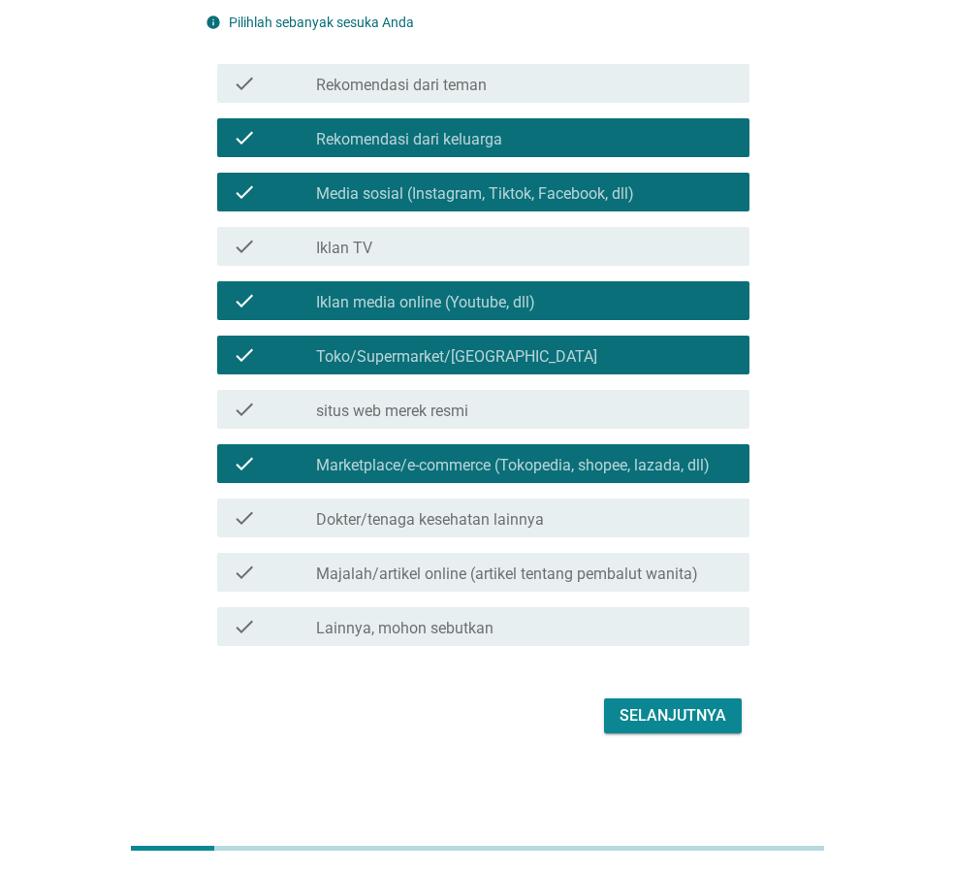
click at [696, 714] on div "Selanjutnya" at bounding box center [673, 715] width 107 height 23
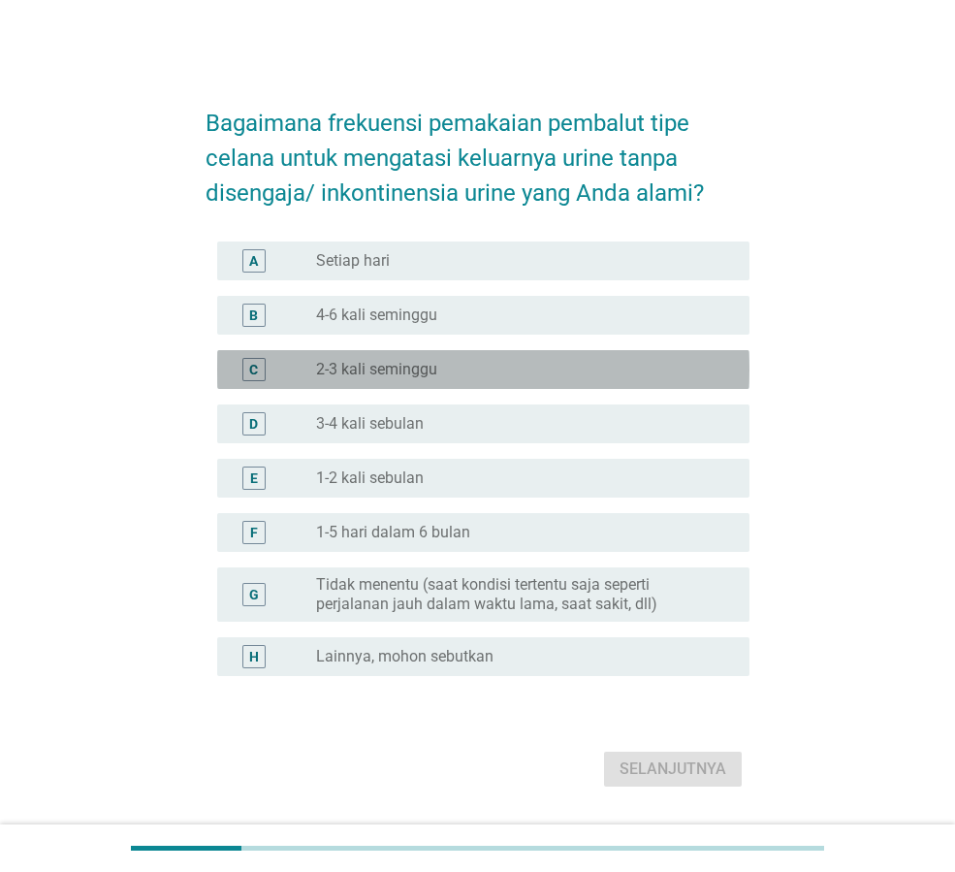
click at [556, 373] on div "radio_button_unchecked 2-3 kali seminggu" at bounding box center [517, 369] width 402 height 19
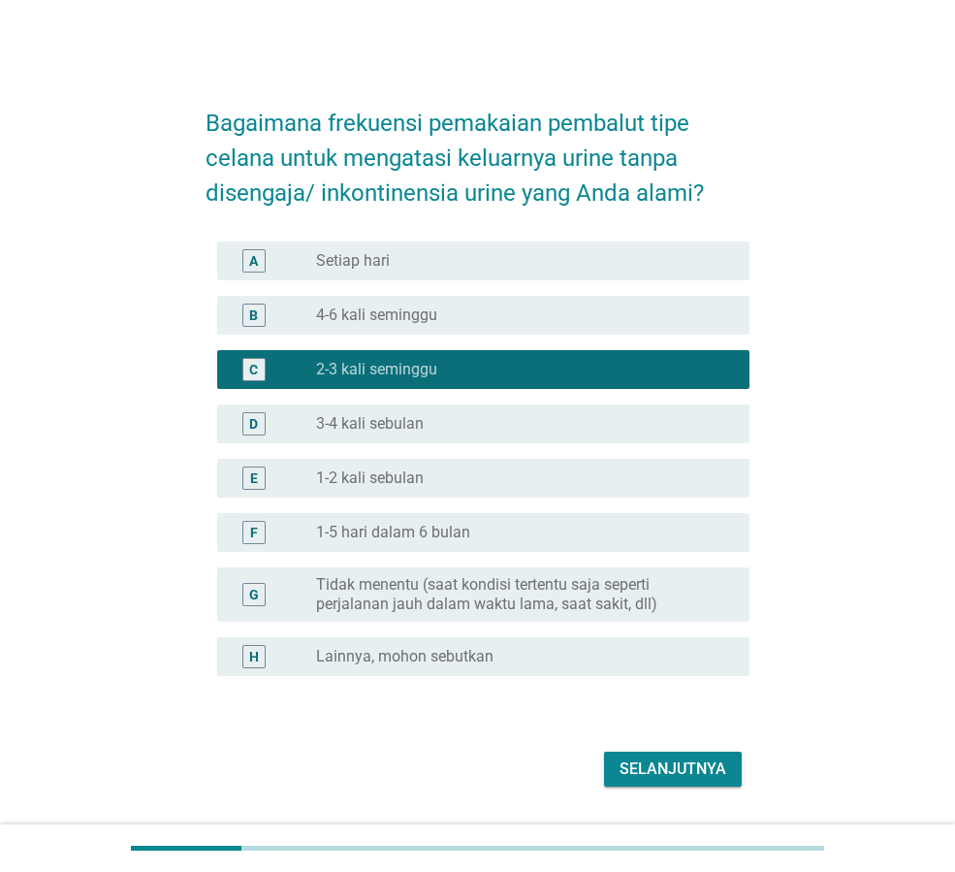
click at [667, 766] on div "Selanjutnya" at bounding box center [673, 768] width 107 height 23
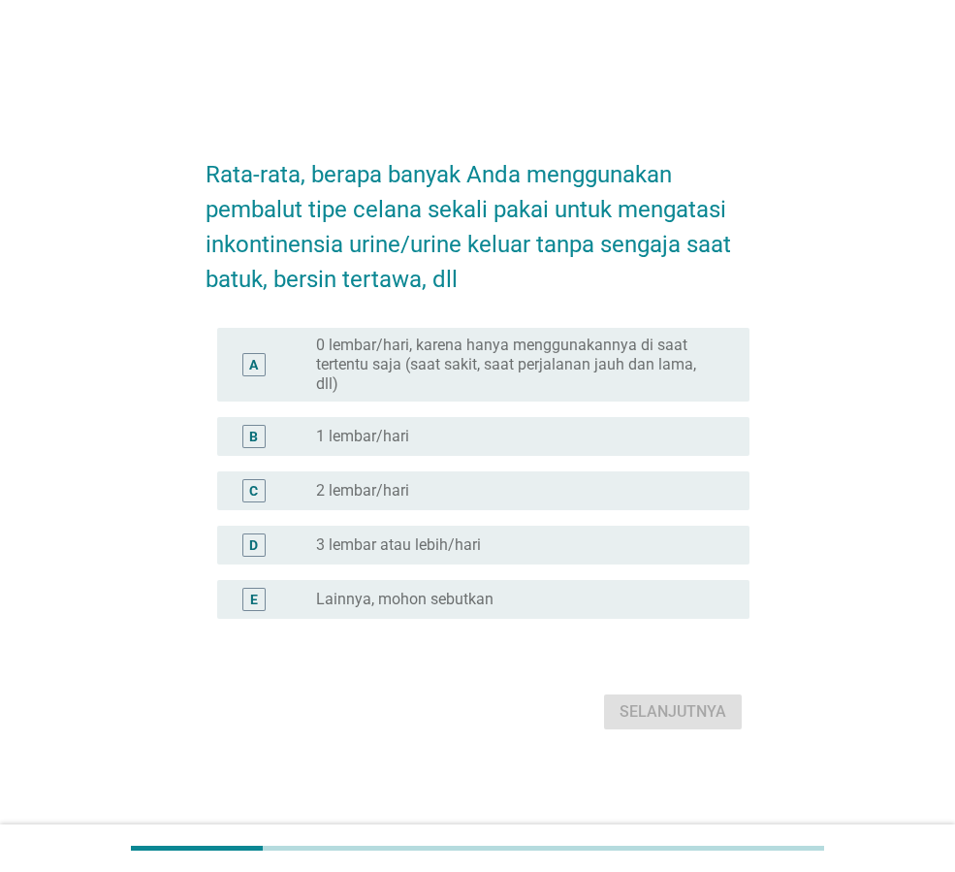
click at [534, 490] on div "radio_button_unchecked 2 lembar/hari" at bounding box center [517, 490] width 402 height 19
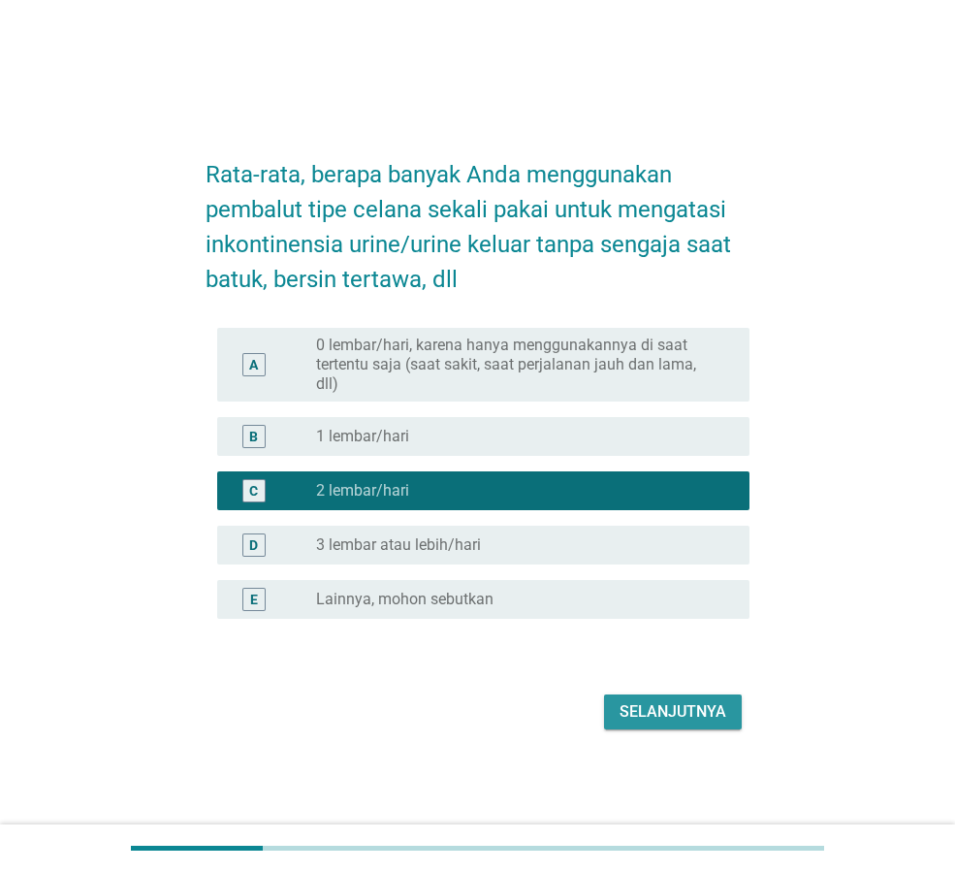
drag, startPoint x: 711, startPoint y: 711, endPoint x: 735, endPoint y: 701, distance: 26.1
click at [725, 703] on div "Selanjutnya" at bounding box center [673, 711] width 107 height 23
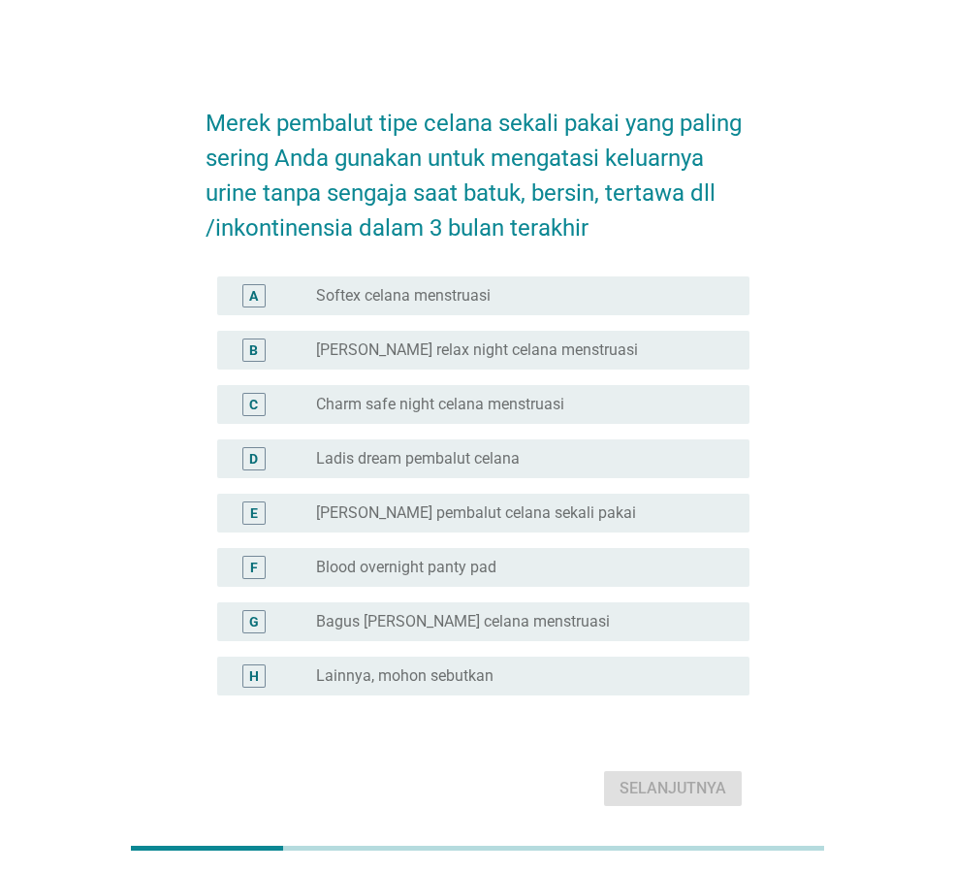
click at [612, 408] on div "radio_button_unchecked Charm safe night celana menstruasi" at bounding box center [517, 404] width 402 height 19
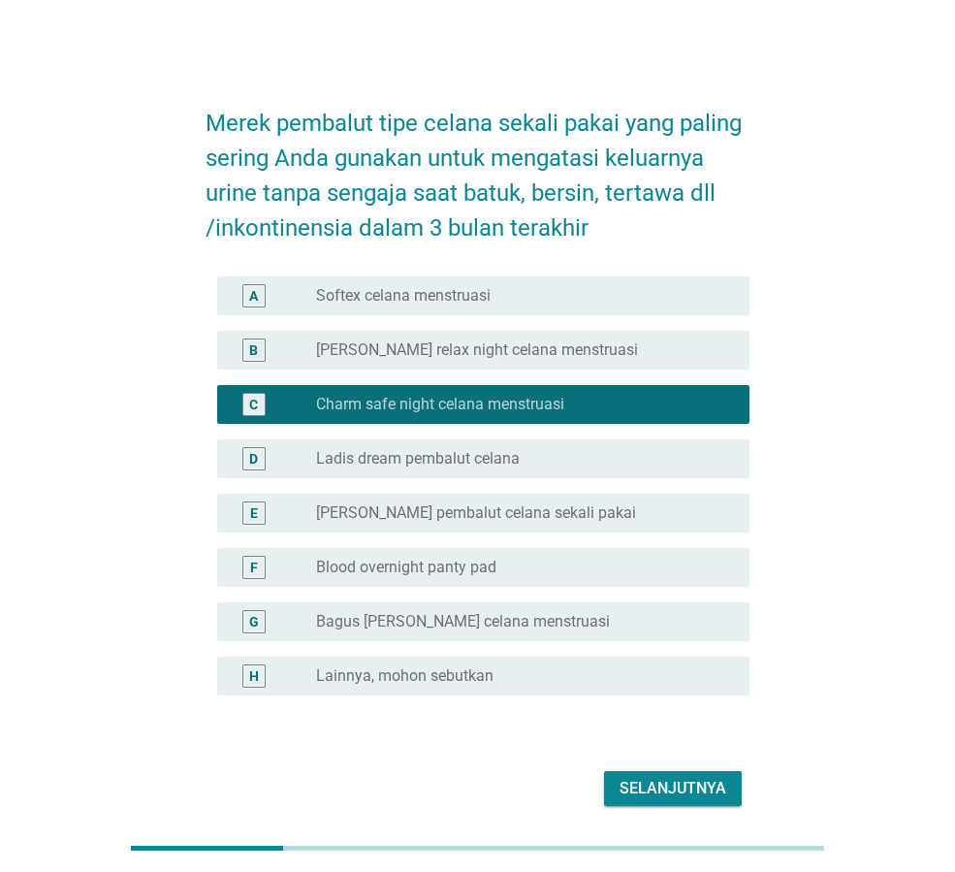
click at [622, 361] on div "radio_button_unchecked [PERSON_NAME] relax night celana menstruasi" at bounding box center [525, 349] width 418 height 23
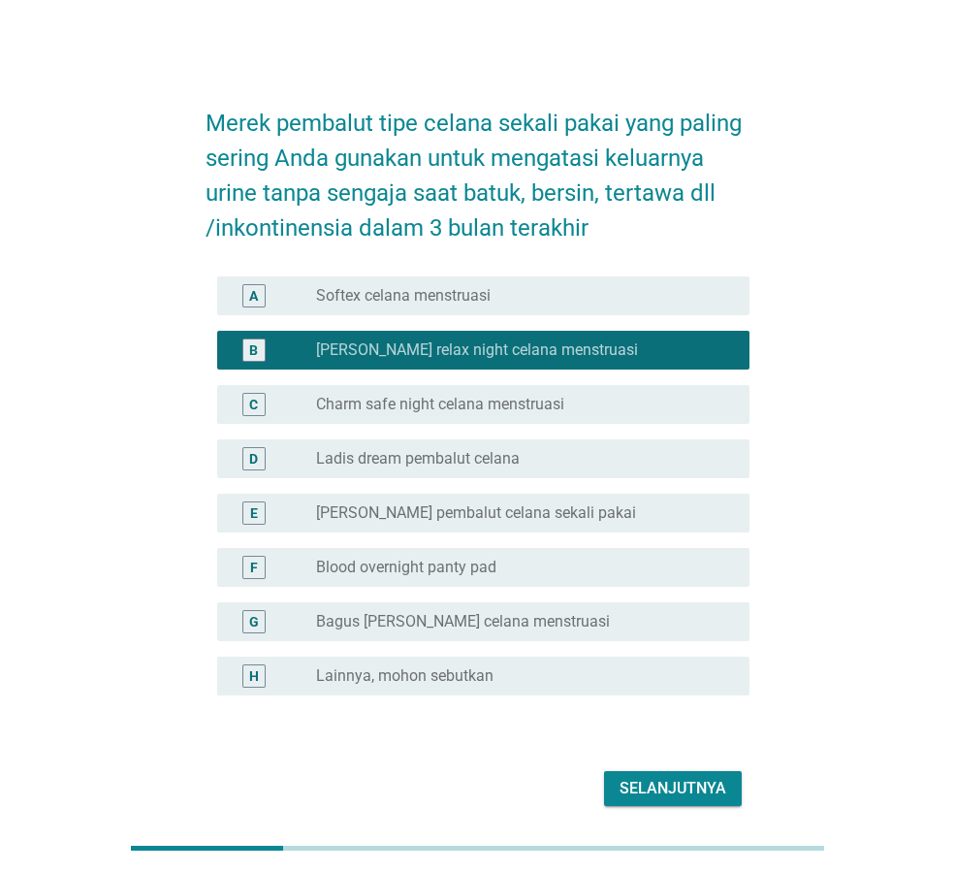
click at [524, 412] on label "Charm safe night celana menstruasi" at bounding box center [440, 404] width 248 height 19
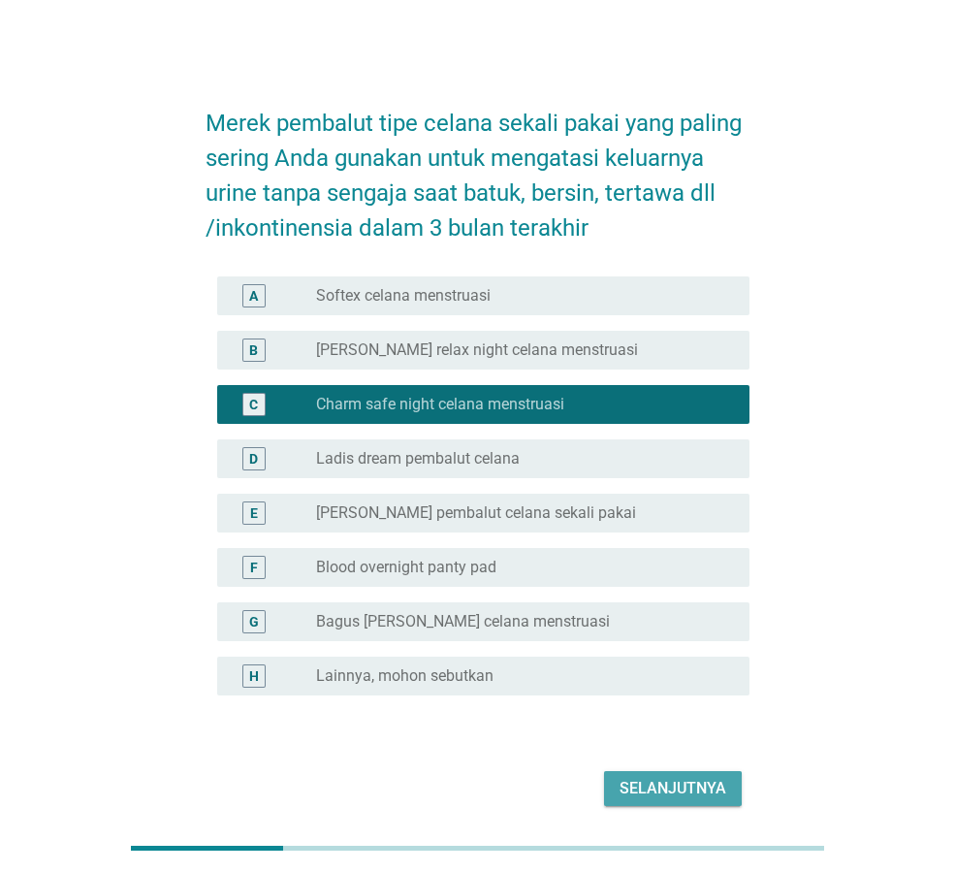
click at [670, 784] on div "Selanjutnya" at bounding box center [673, 788] width 107 height 23
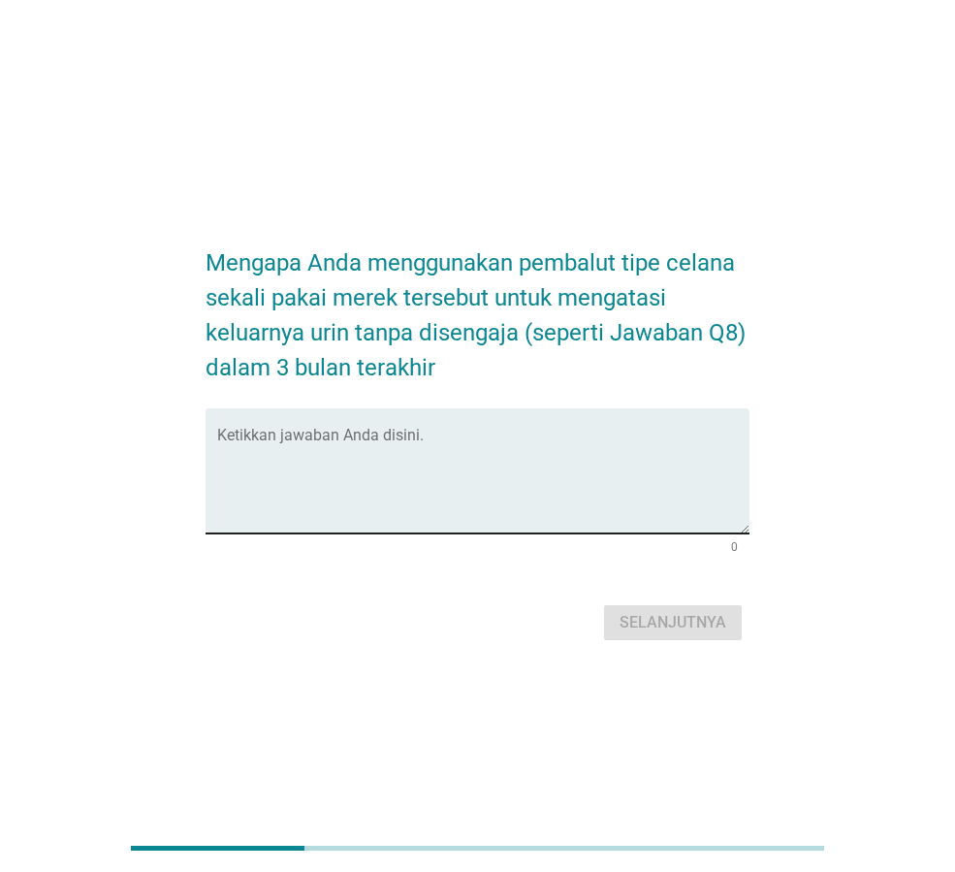
click at [512, 467] on textarea "Ketikkan jawaban Anda disini." at bounding box center [483, 483] width 532 height 102
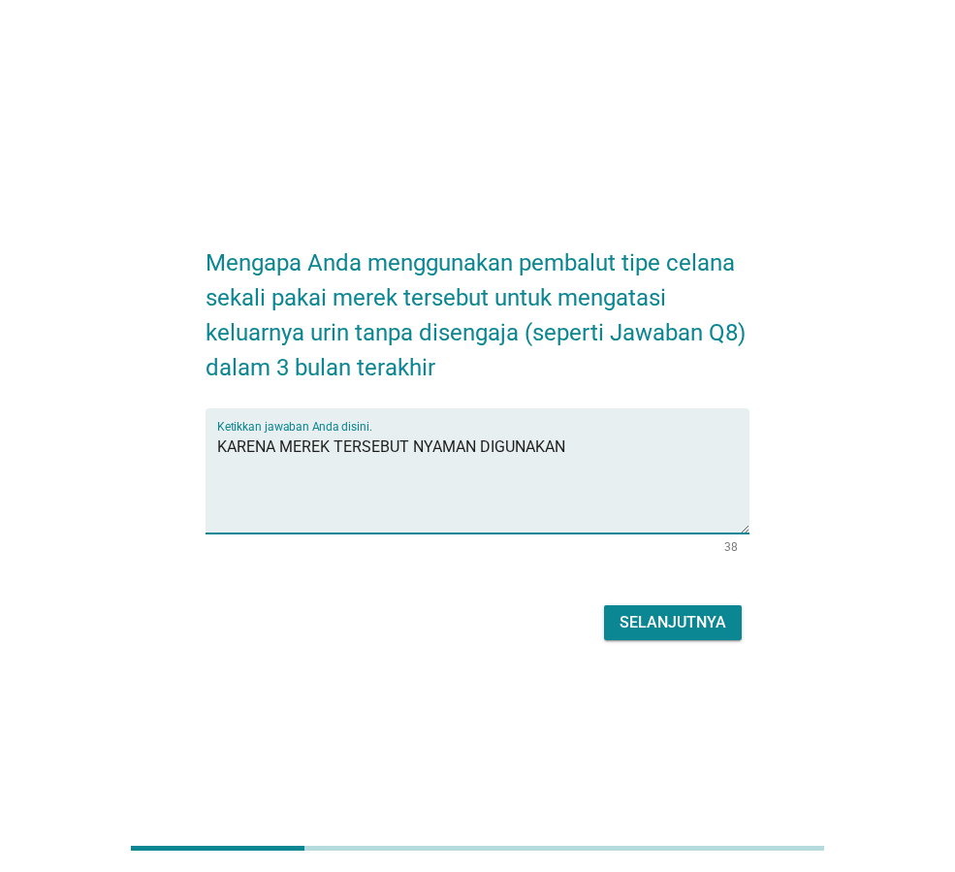
type textarea "KARENA MEREK TERSEBUT NYAMAN DIGUNAKAN"
click at [655, 614] on div "Selanjutnya" at bounding box center [673, 622] width 107 height 23
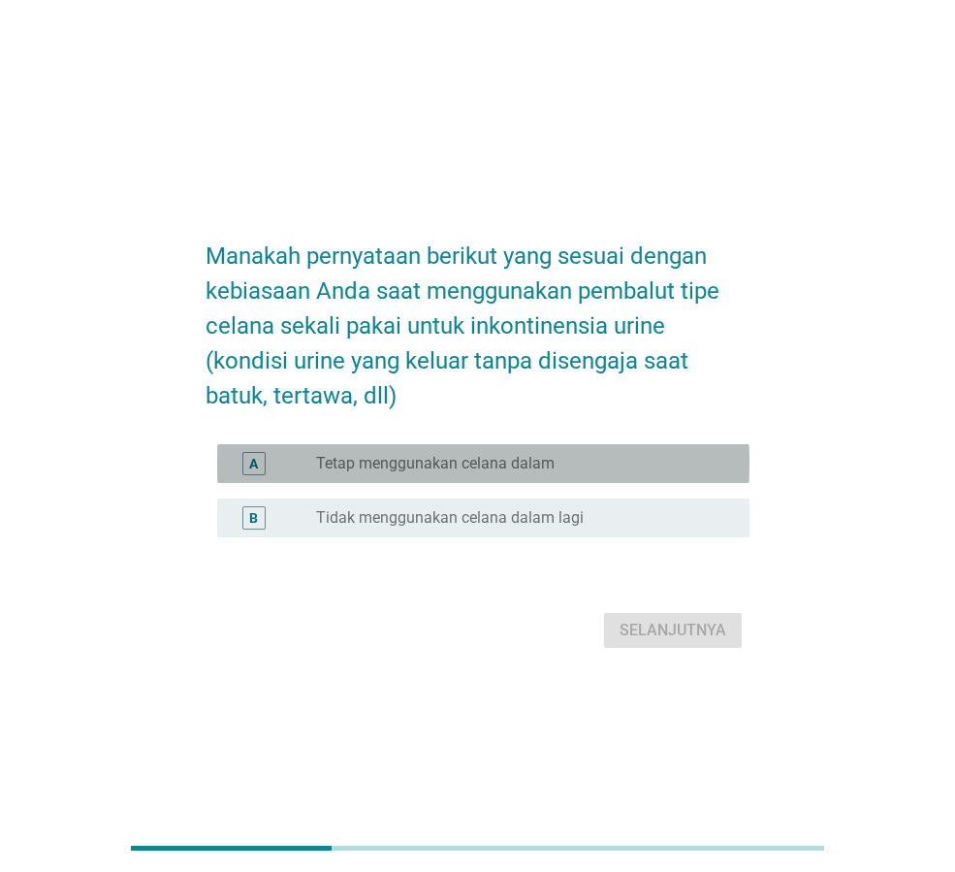
click at [635, 458] on div "radio_button_unchecked Tetap menggunakan celana dalam" at bounding box center [517, 463] width 402 height 19
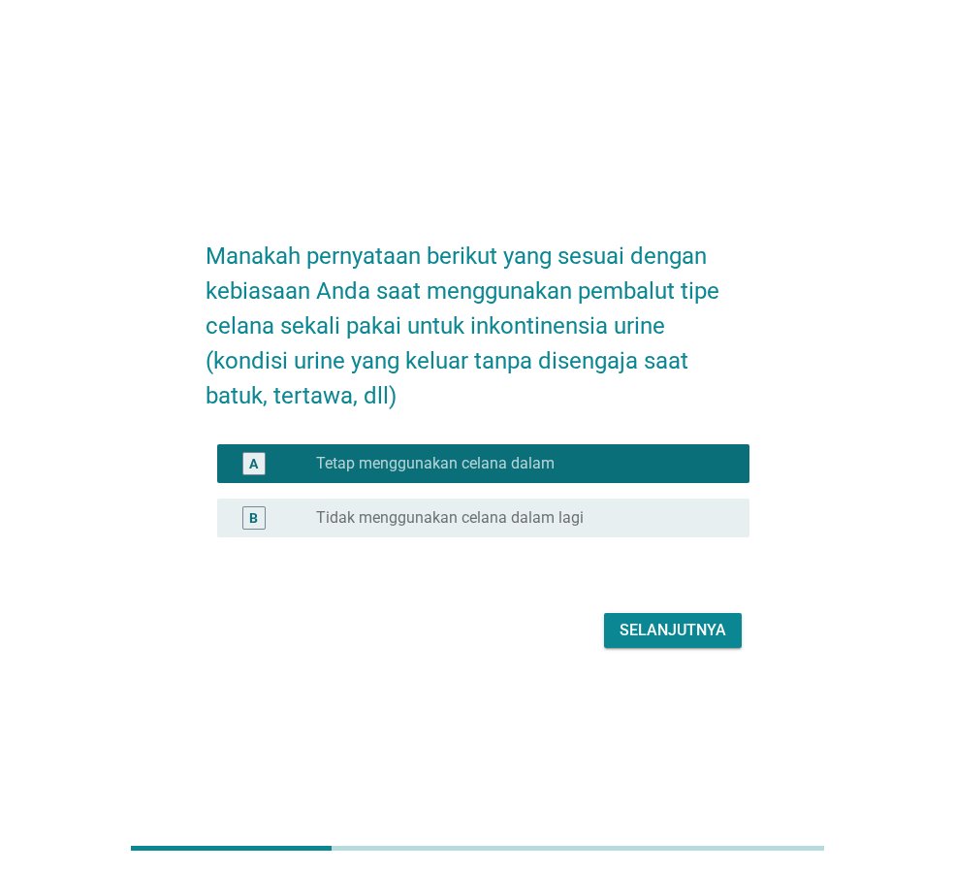
click at [696, 623] on div "Selanjutnya" at bounding box center [673, 630] width 107 height 23
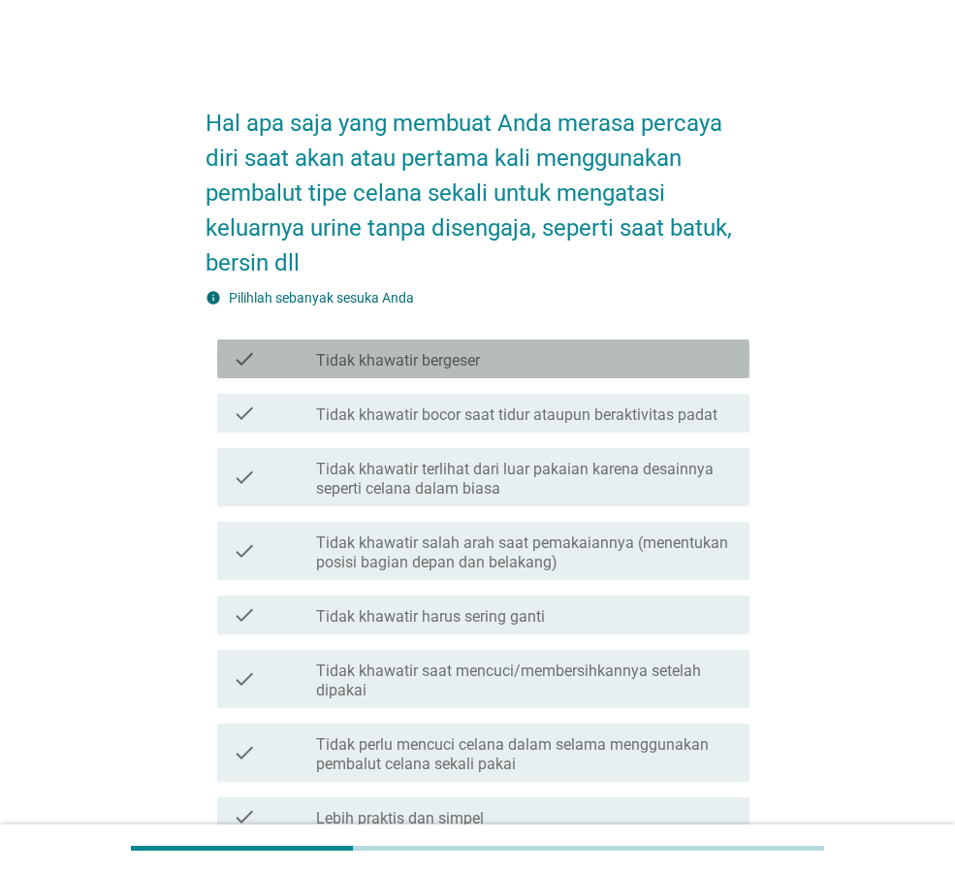
click at [598, 358] on div "check_box_outline_blank Tidak khawatir bergeser" at bounding box center [525, 358] width 418 height 23
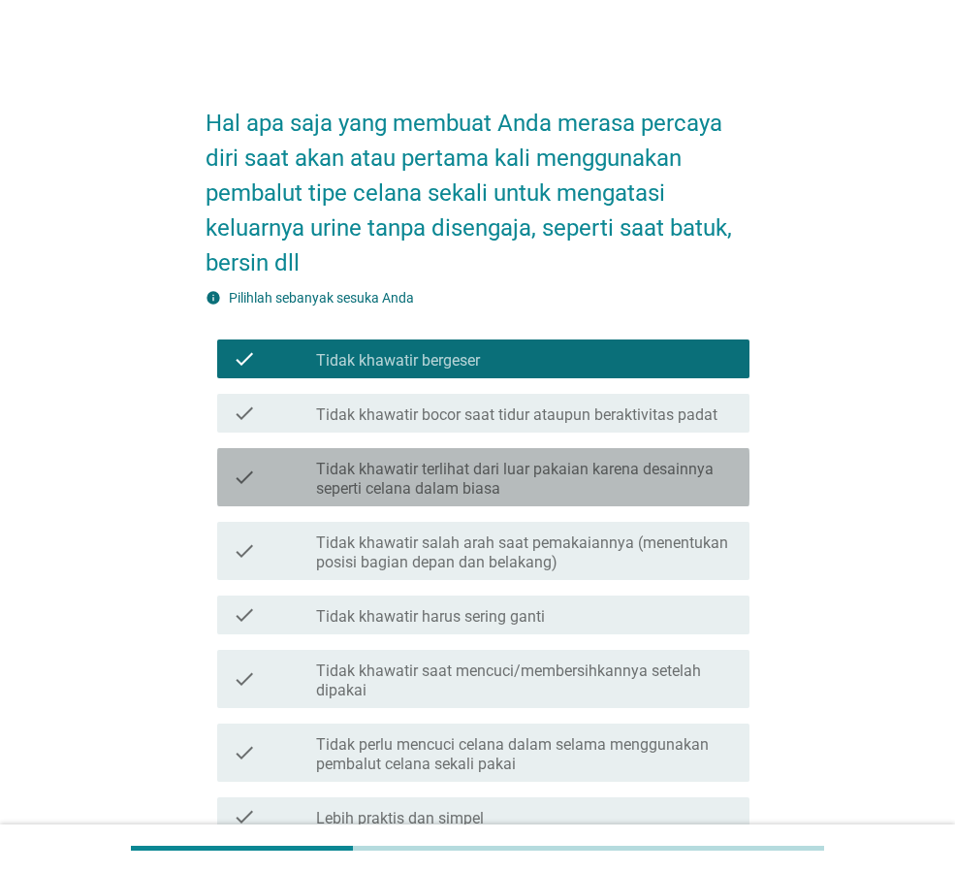
click at [656, 471] on label "Tidak khawatir terlihat dari luar pakaian karena desainnya seperti celana dalam…" at bounding box center [525, 479] width 418 height 39
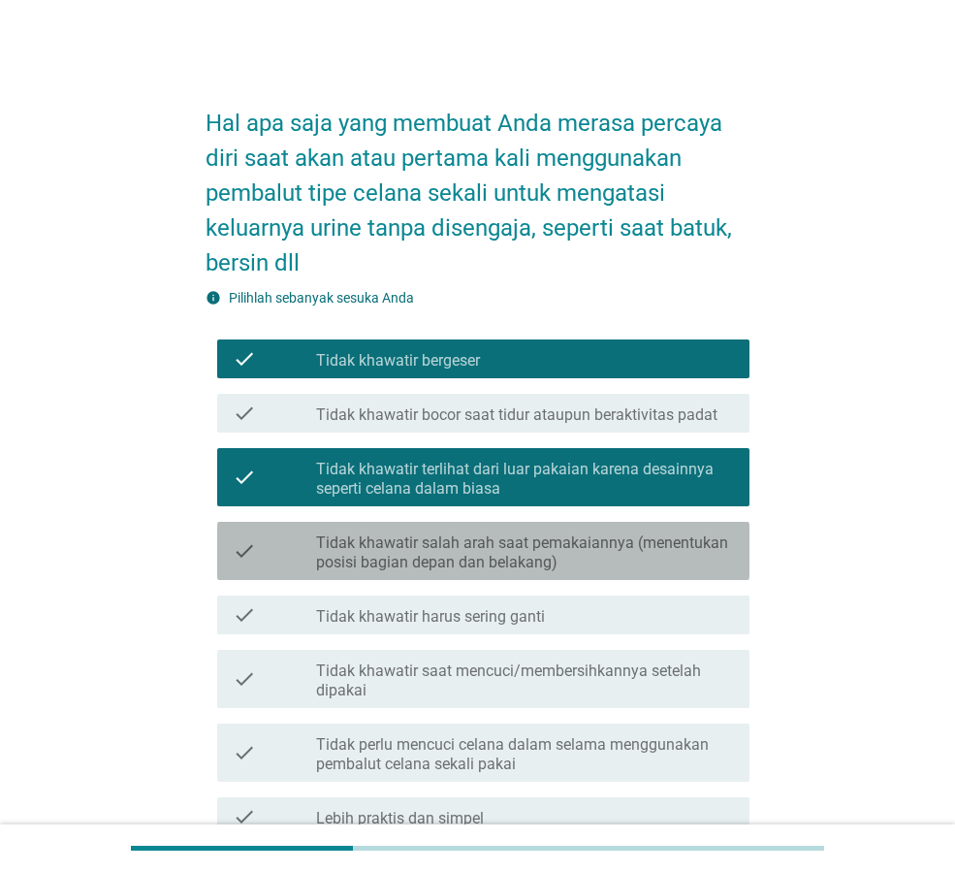
click at [651, 559] on label "Tidak khawatir salah arah saat pemakaiannya (menentukan posisi bagian depan dan…" at bounding box center [525, 552] width 418 height 39
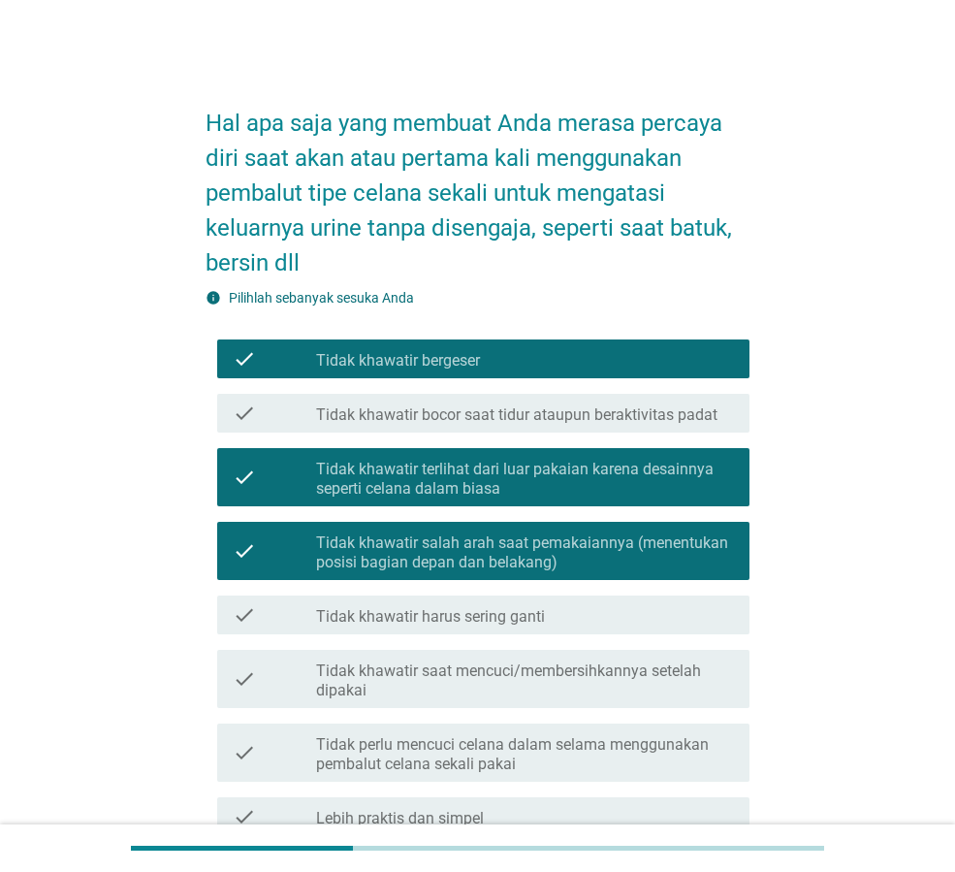
click at [639, 676] on label "Tidak khawatir saat mencuci/membersihkannya setelah dipakai" at bounding box center [525, 680] width 418 height 39
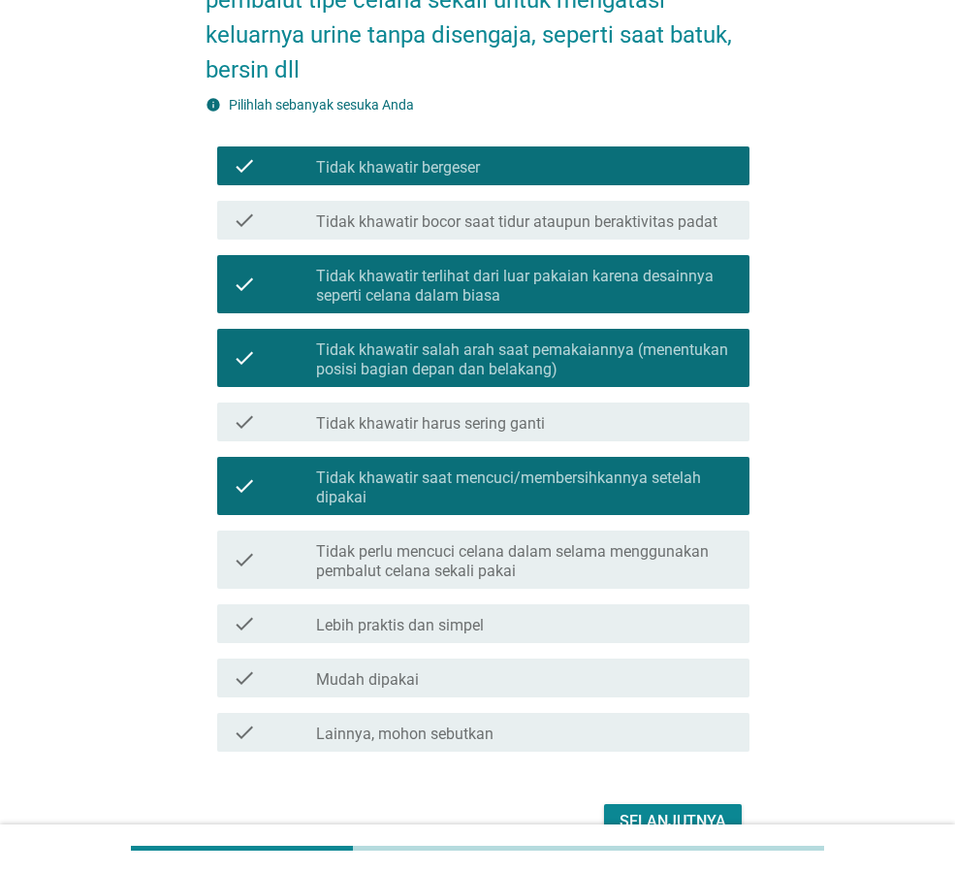
scroll to position [194, 0]
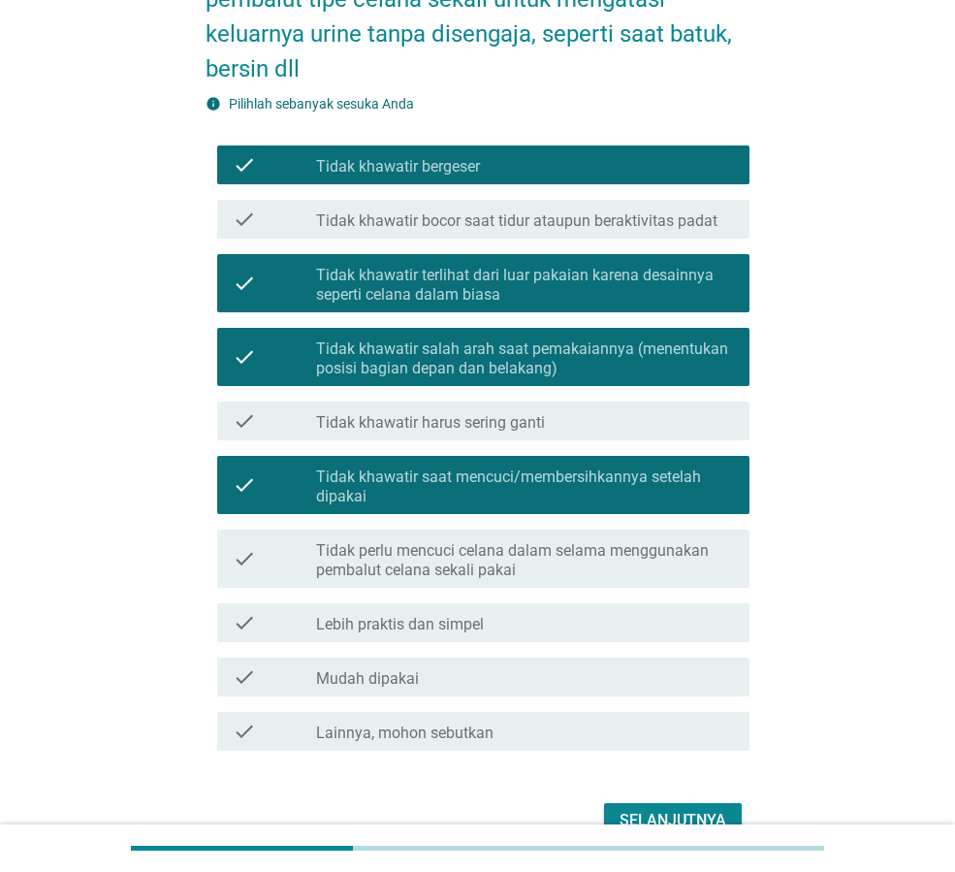
click at [656, 557] on label "Tidak perlu mencuci celana dalam selama menggunakan pembalut celana sekali pakai" at bounding box center [525, 560] width 418 height 39
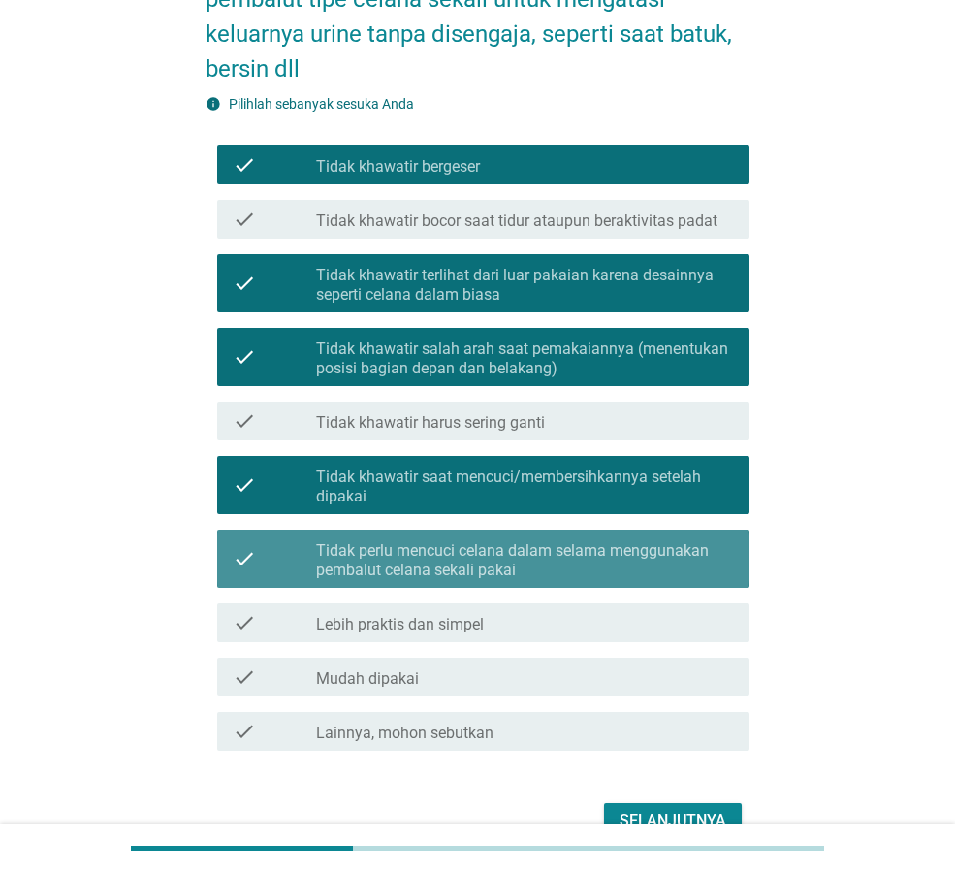
click at [649, 560] on label "Tidak perlu mencuci celana dalam selama menggunakan pembalut celana sekali pakai" at bounding box center [525, 560] width 418 height 39
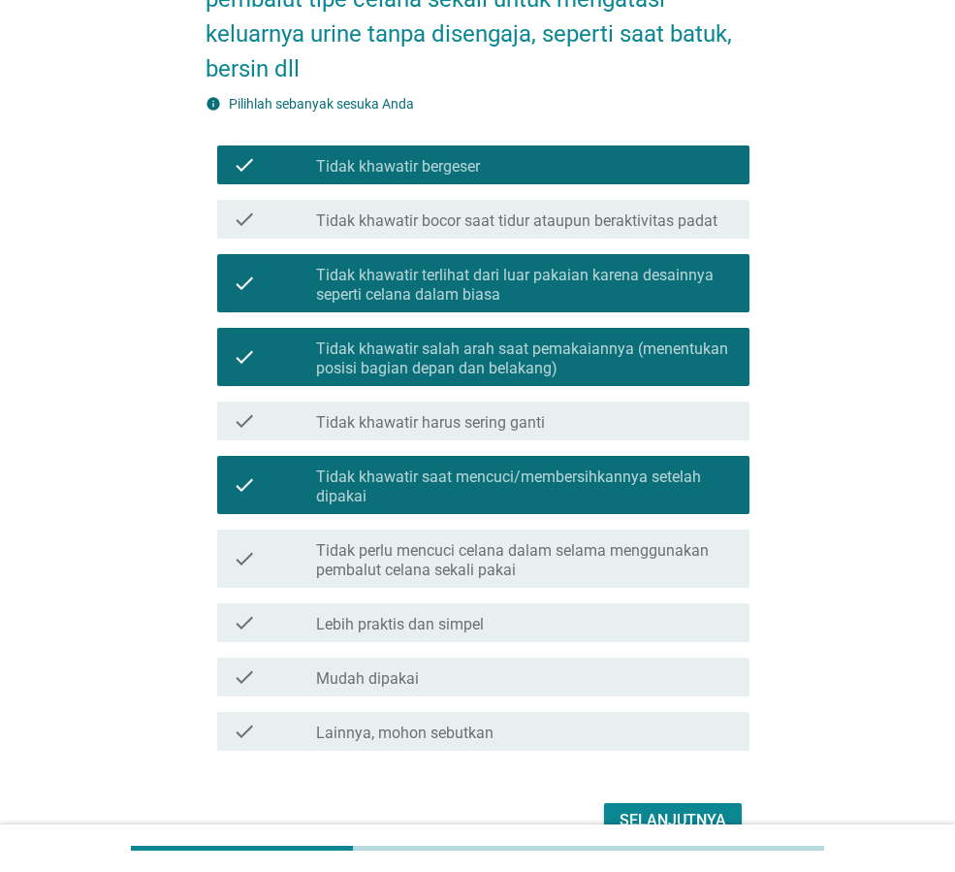
click at [629, 634] on div "check check_box_outline_blank Lebih praktis dan simpel" at bounding box center [483, 622] width 532 height 39
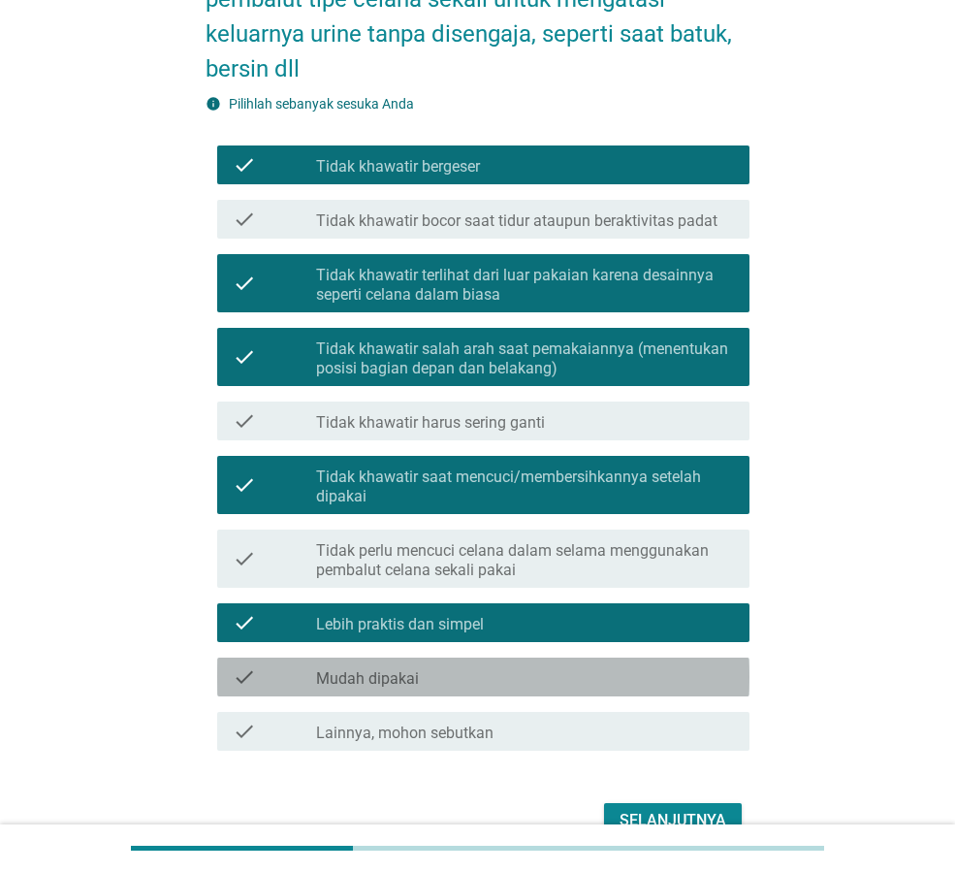
click at [617, 693] on div "check check_box_outline_blank Mudah dipakai" at bounding box center [483, 676] width 532 height 39
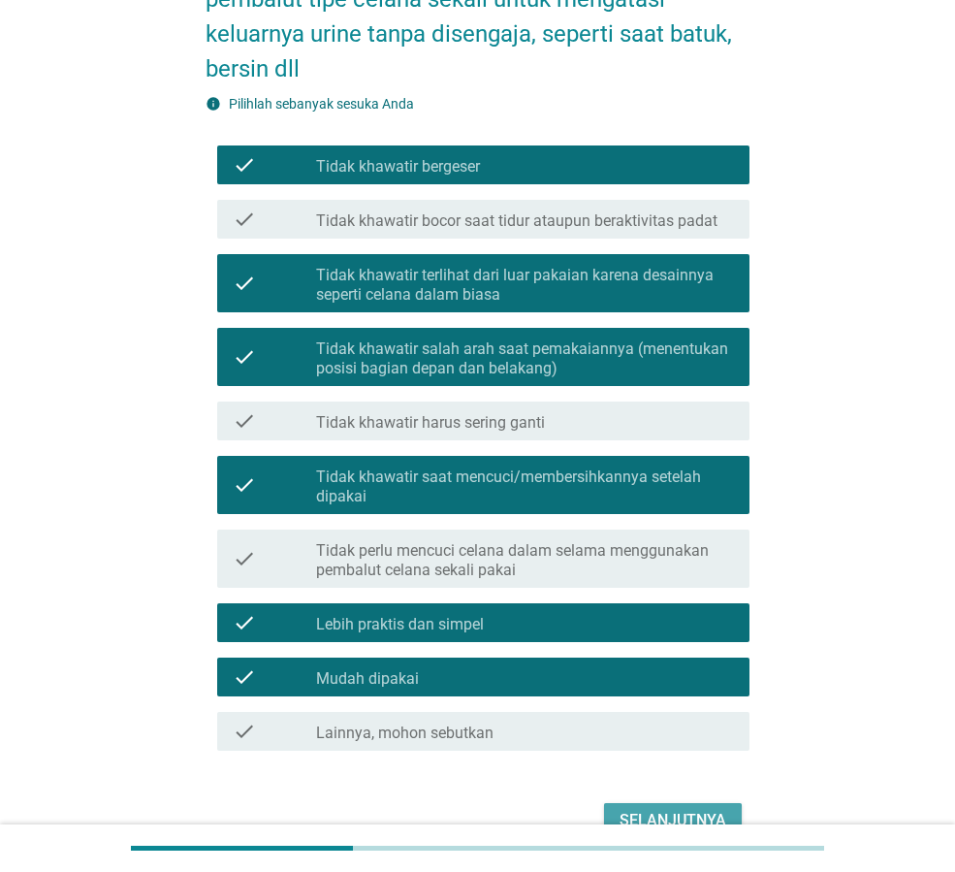
click at [670, 809] on div "Selanjutnya" at bounding box center [673, 820] width 107 height 23
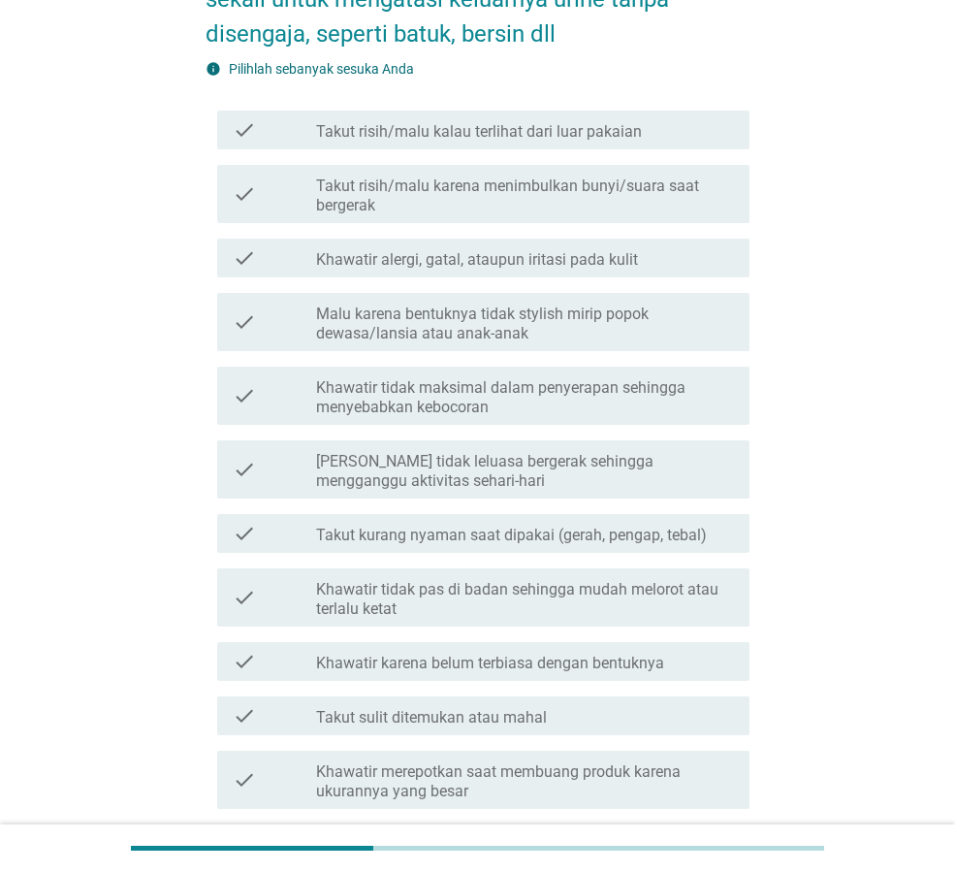
scroll to position [0, 0]
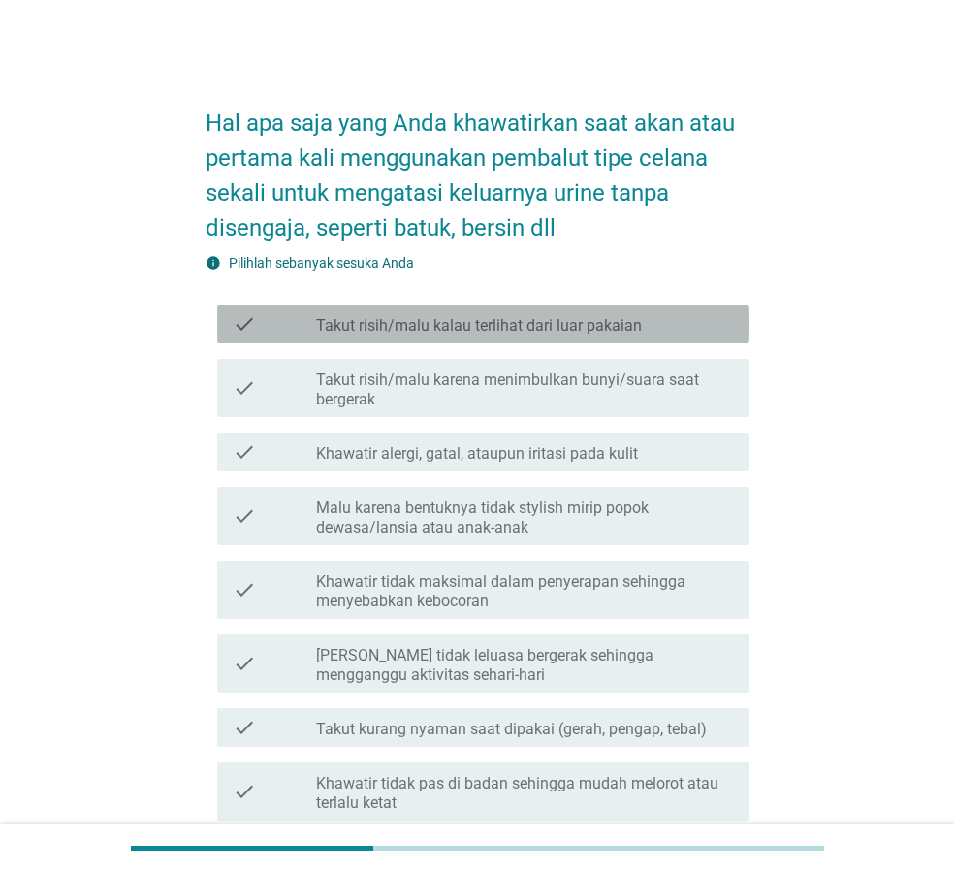
click at [658, 329] on div "check_box_outline_blank Takut risih/malu kalau terlihat dari luar pakaian" at bounding box center [525, 323] width 418 height 23
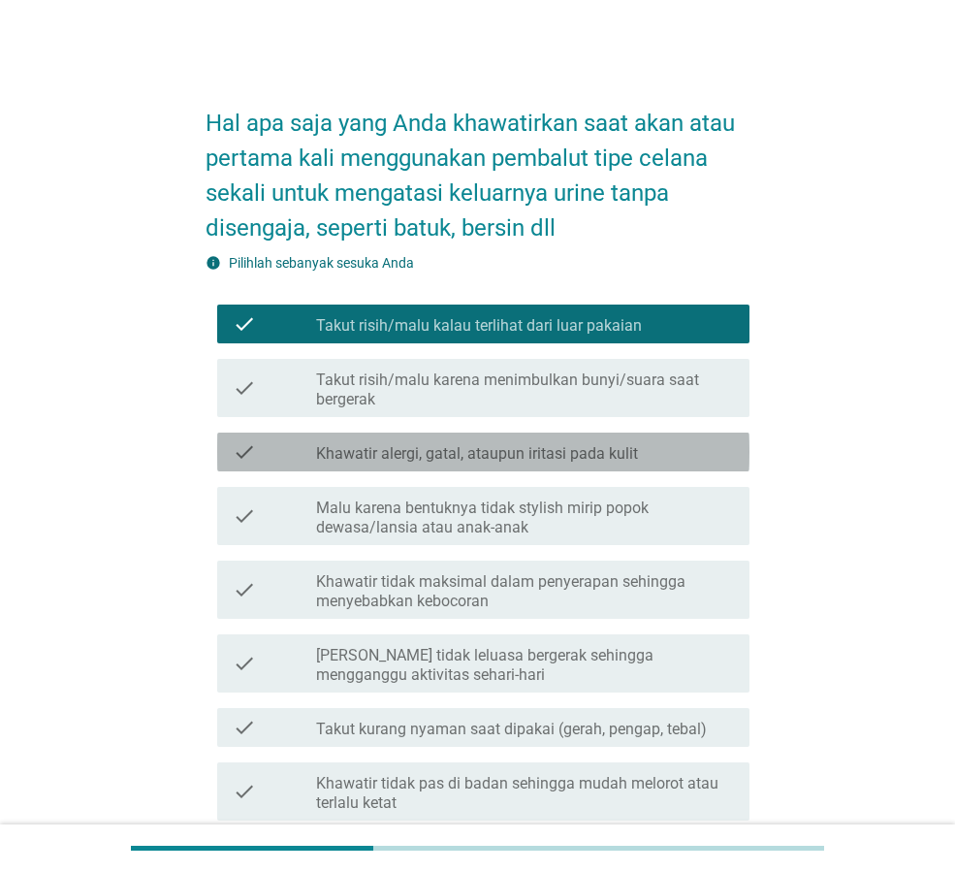
click at [664, 454] on div "check_box_outline_blank Khawatir alergi, gatal, ataupun iritasi pada kulit" at bounding box center [525, 451] width 418 height 23
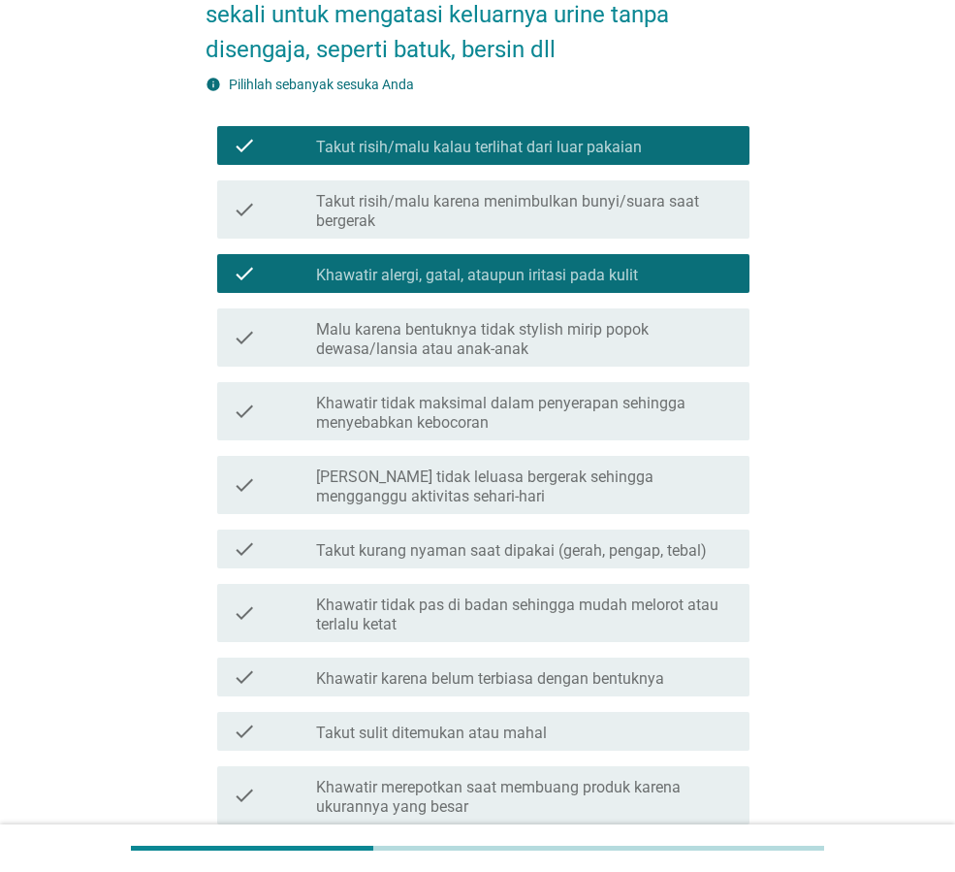
scroll to position [194, 0]
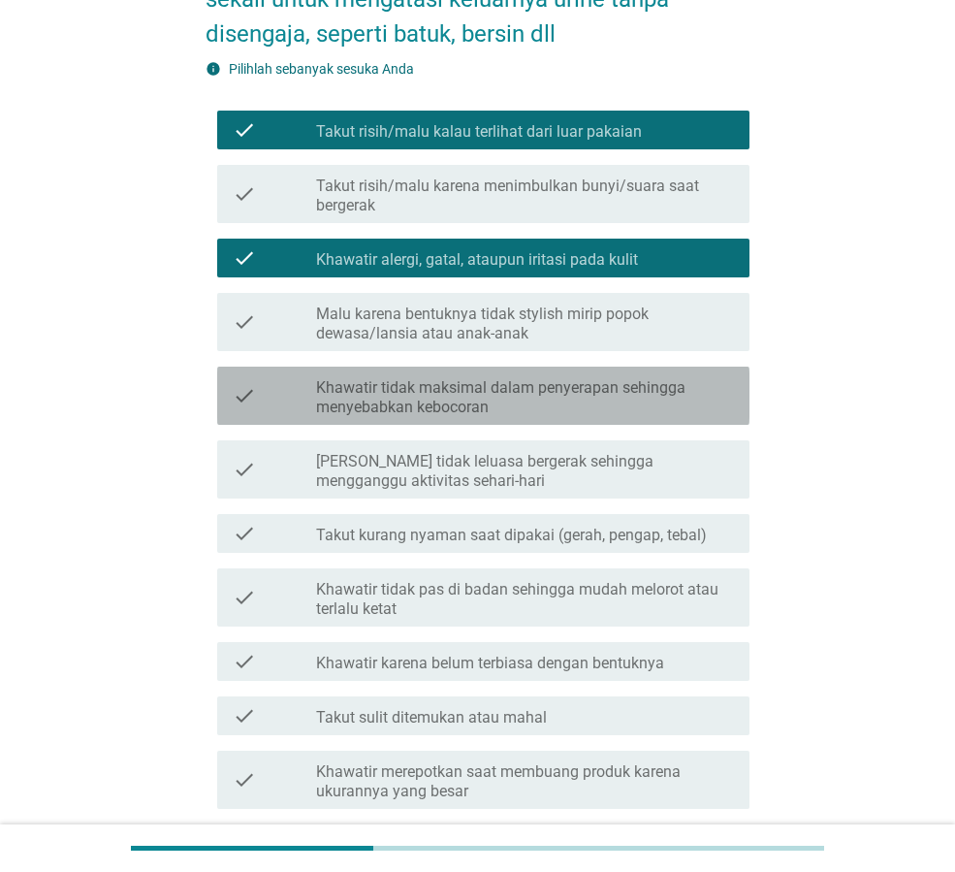
click at [670, 406] on label "Khawatir tidak maksimal dalam penyerapan sehingga menyebabkan kebocoran" at bounding box center [525, 397] width 418 height 39
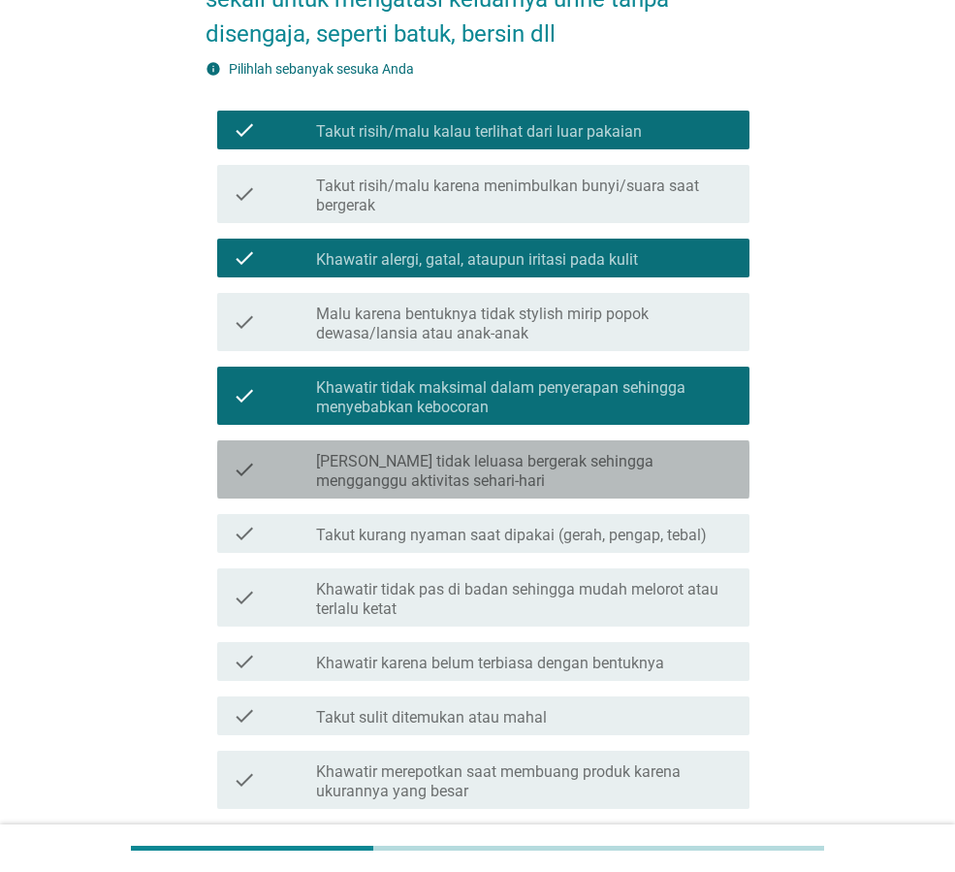
click at [676, 464] on label "[PERSON_NAME] tidak leluasa bergerak sehingga mengganggu aktivitas sehari-hari" at bounding box center [525, 471] width 418 height 39
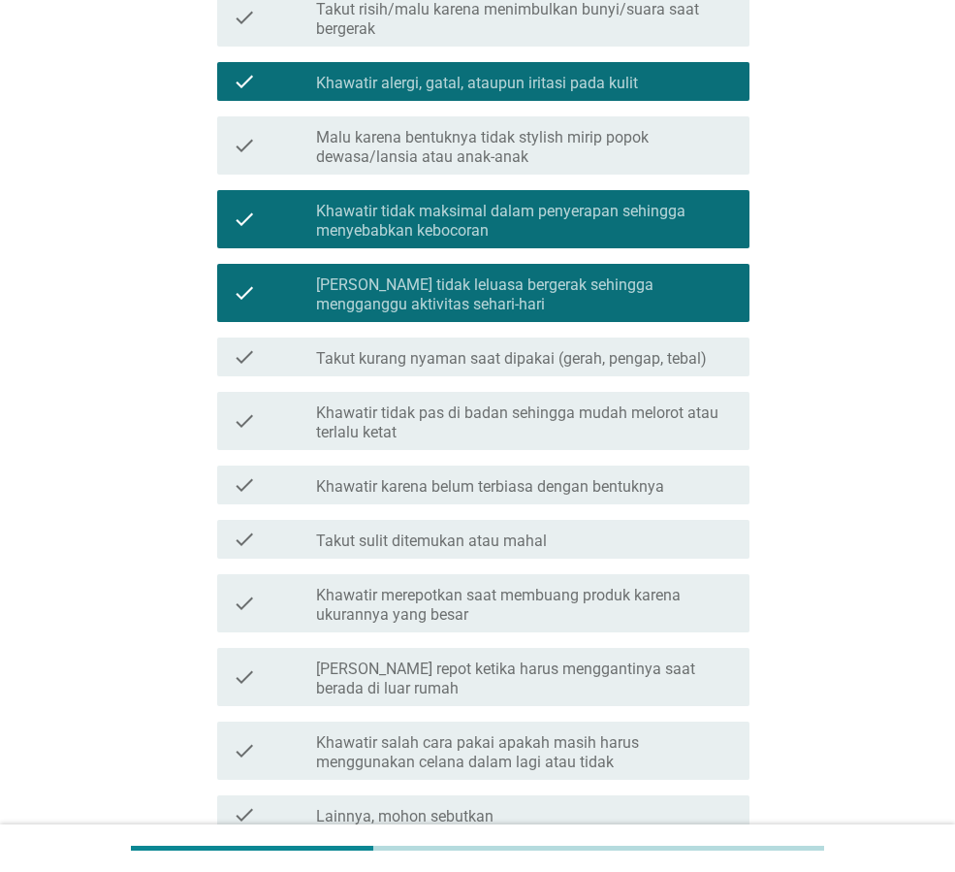
scroll to position [388, 0]
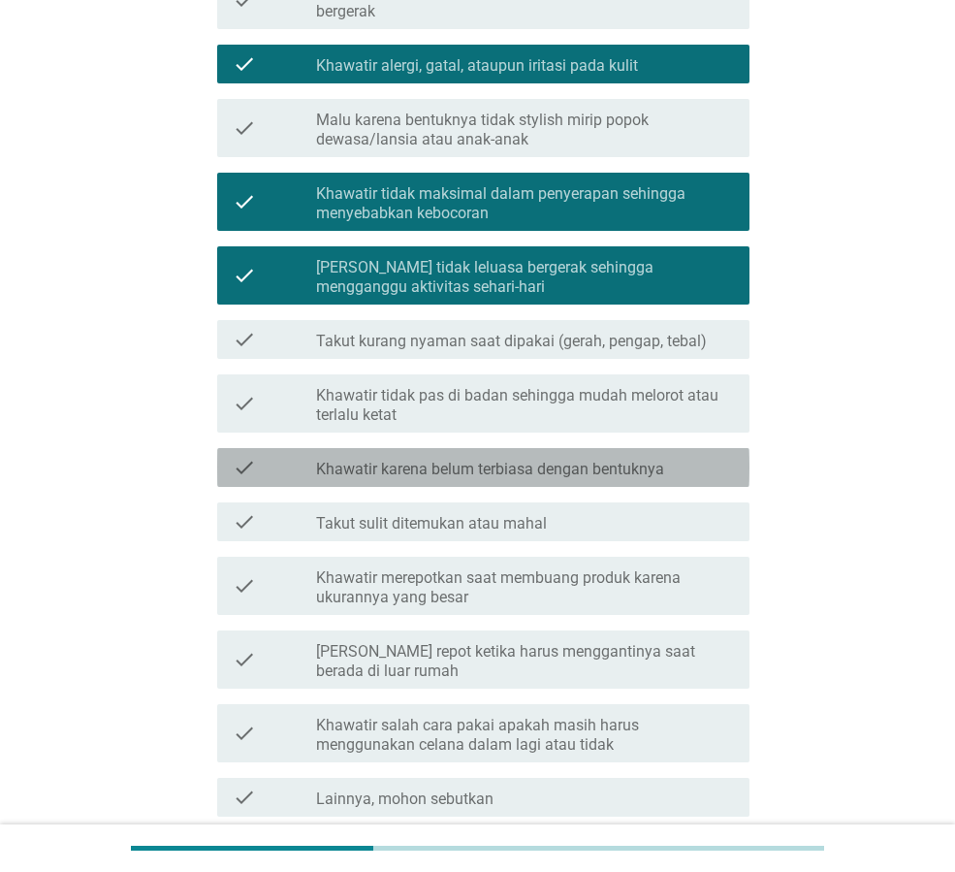
click at [642, 477] on label "Khawatir karena belum terbiasa dengan bentuknya" at bounding box center [490, 469] width 348 height 19
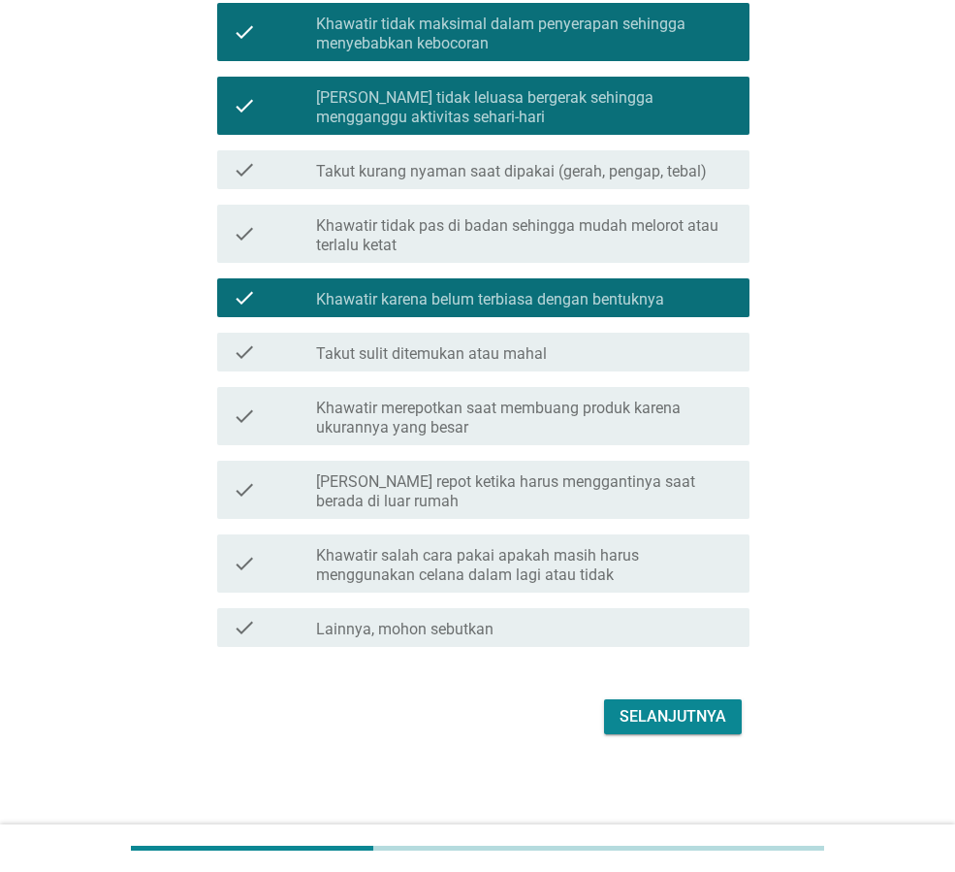
scroll to position [559, 0]
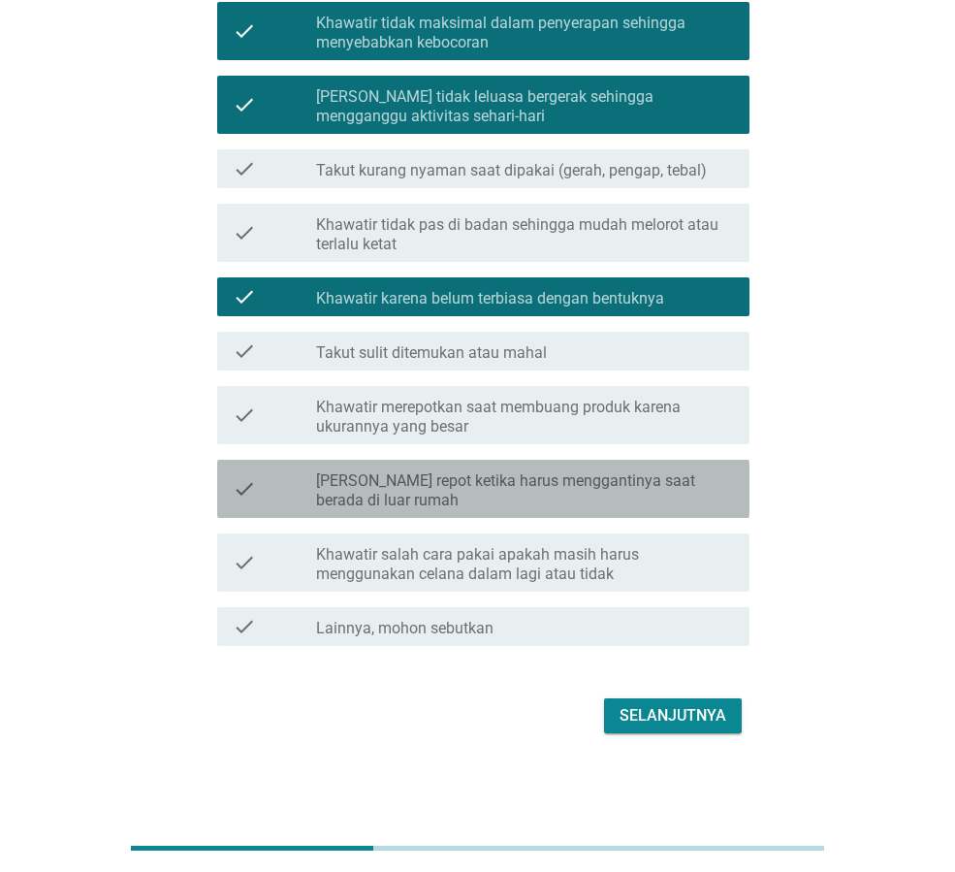
click at [645, 508] on label "[PERSON_NAME] repot ketika harus menggantinya saat berada di luar rumah" at bounding box center [525, 490] width 418 height 39
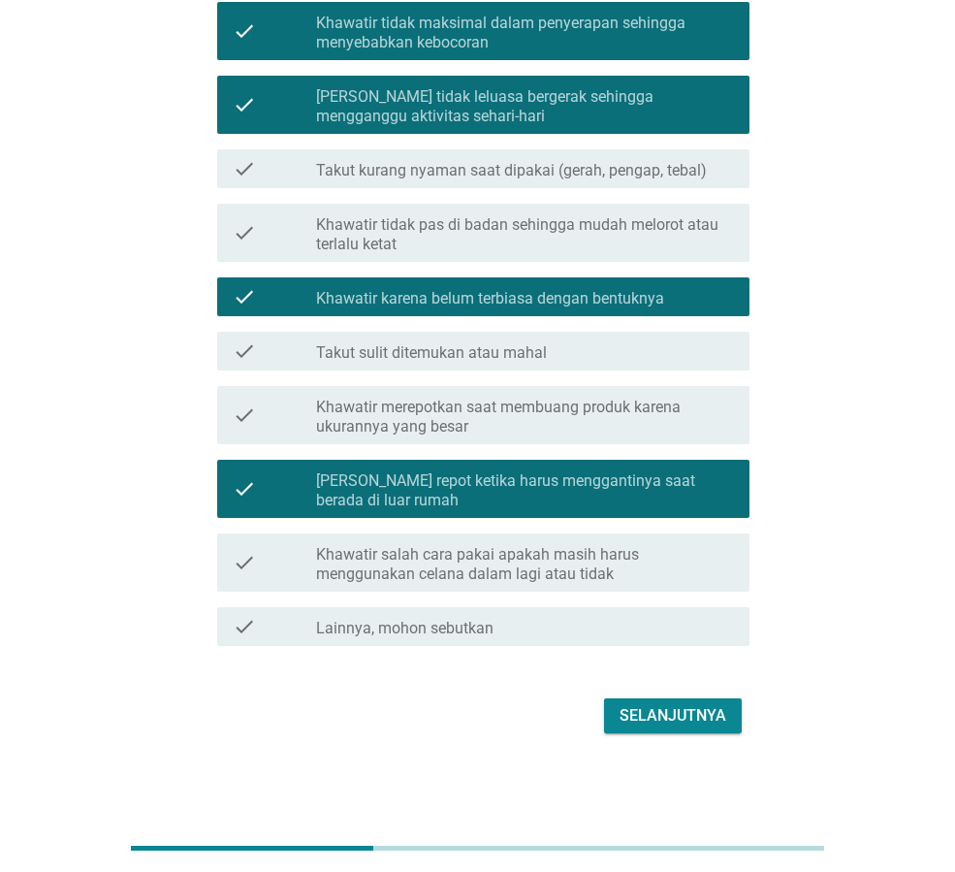
click at [681, 704] on div "Selanjutnya" at bounding box center [673, 715] width 107 height 23
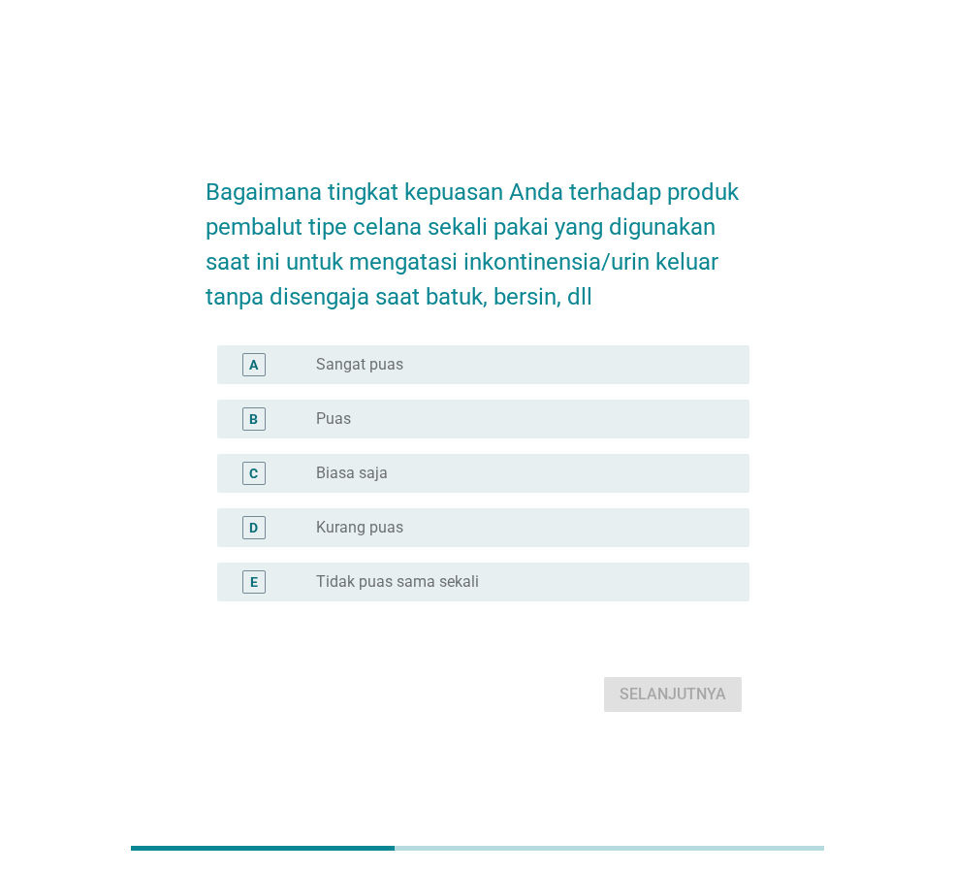
click at [551, 420] on div "radio_button_unchecked Puas" at bounding box center [517, 418] width 402 height 19
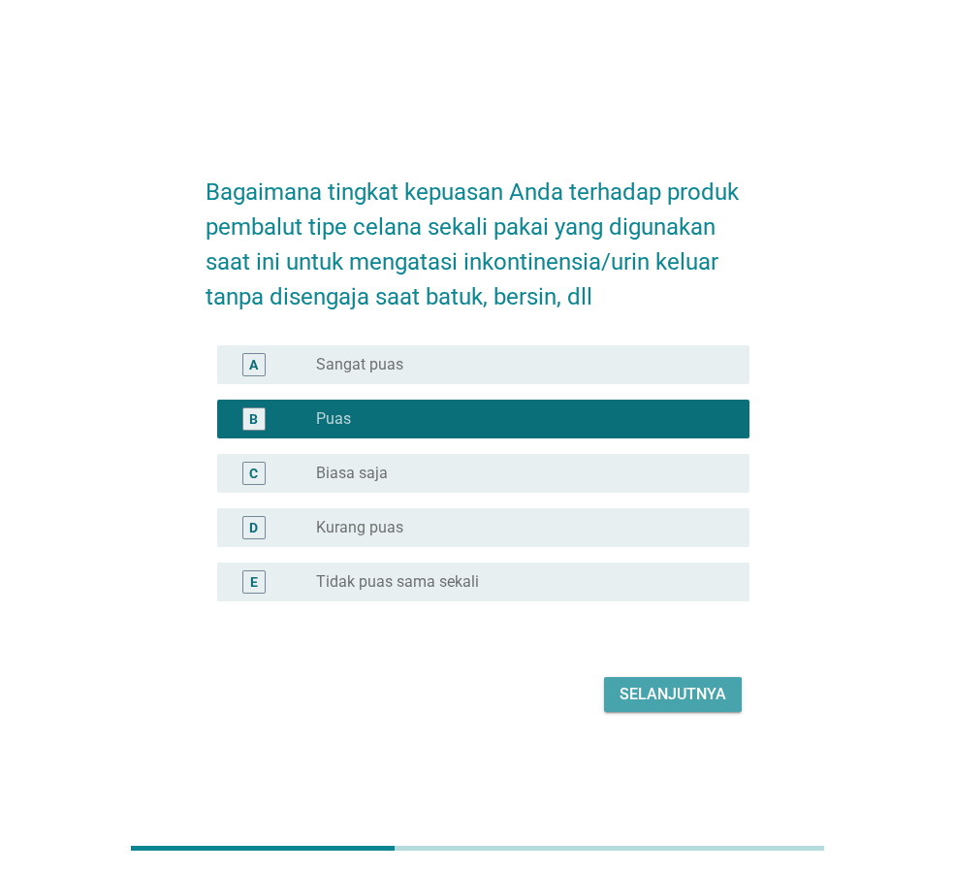
click at [691, 688] on div "Selanjutnya" at bounding box center [673, 694] width 107 height 23
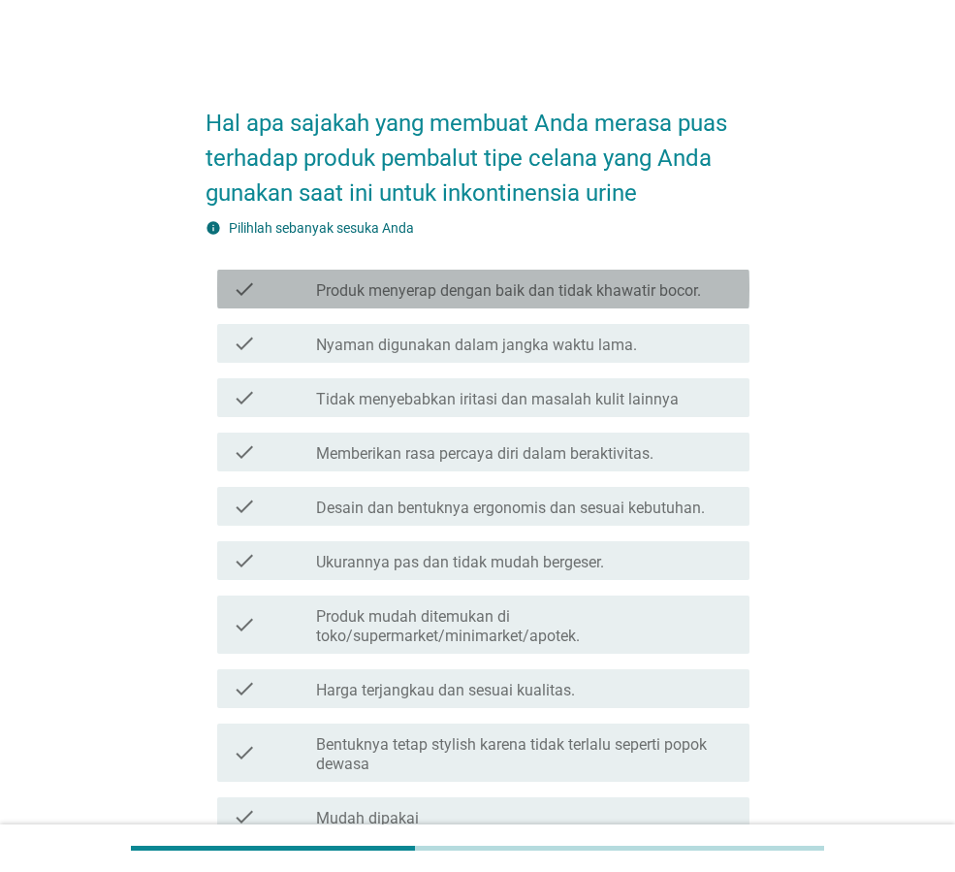
click at [634, 293] on label "Produk menyerap dengan baik dan tidak khawatir bocor." at bounding box center [508, 290] width 385 height 19
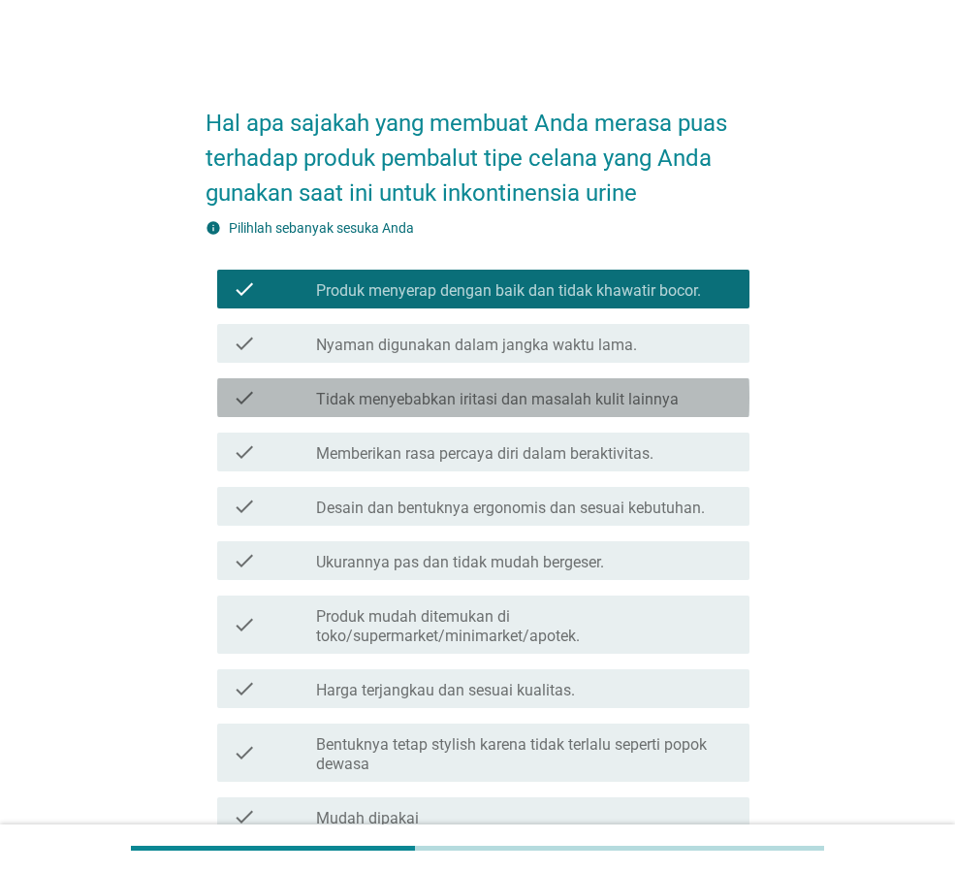
click at [670, 405] on label "Tidak menyebabkan iritasi dan masalah kulit lainnya" at bounding box center [497, 399] width 363 height 19
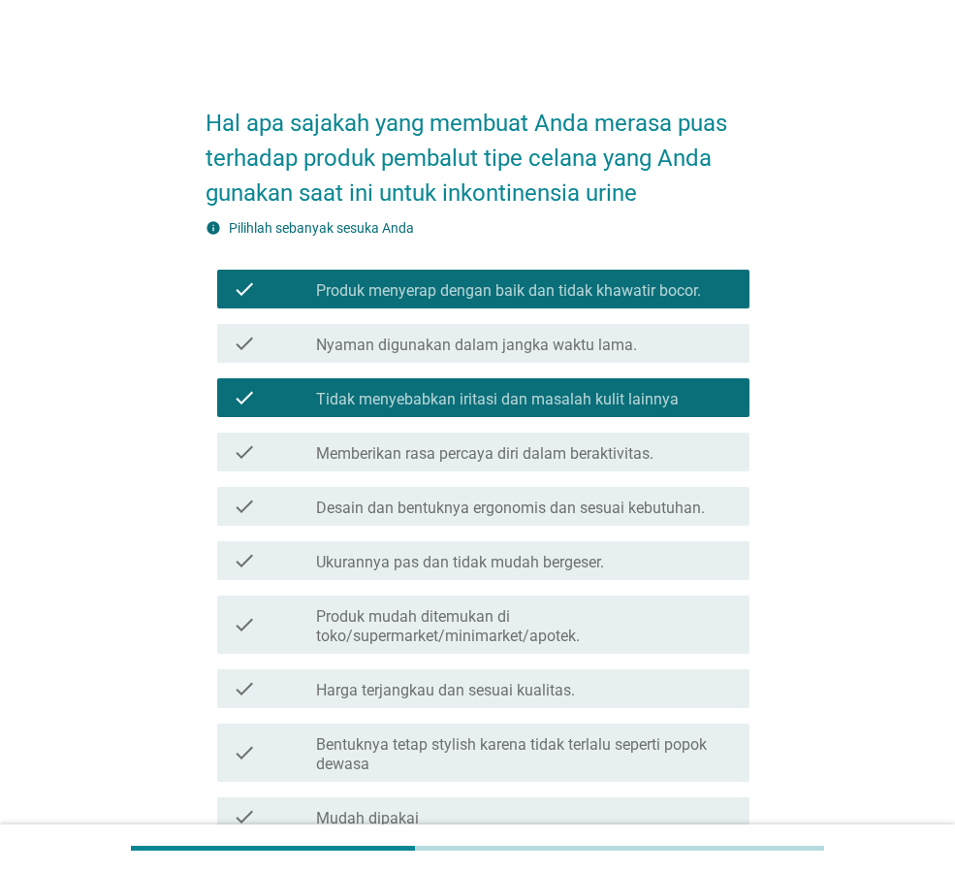
click at [657, 570] on div "check_box_outline_blank Ukurannya pas dan tidak mudah bergeser." at bounding box center [525, 560] width 418 height 23
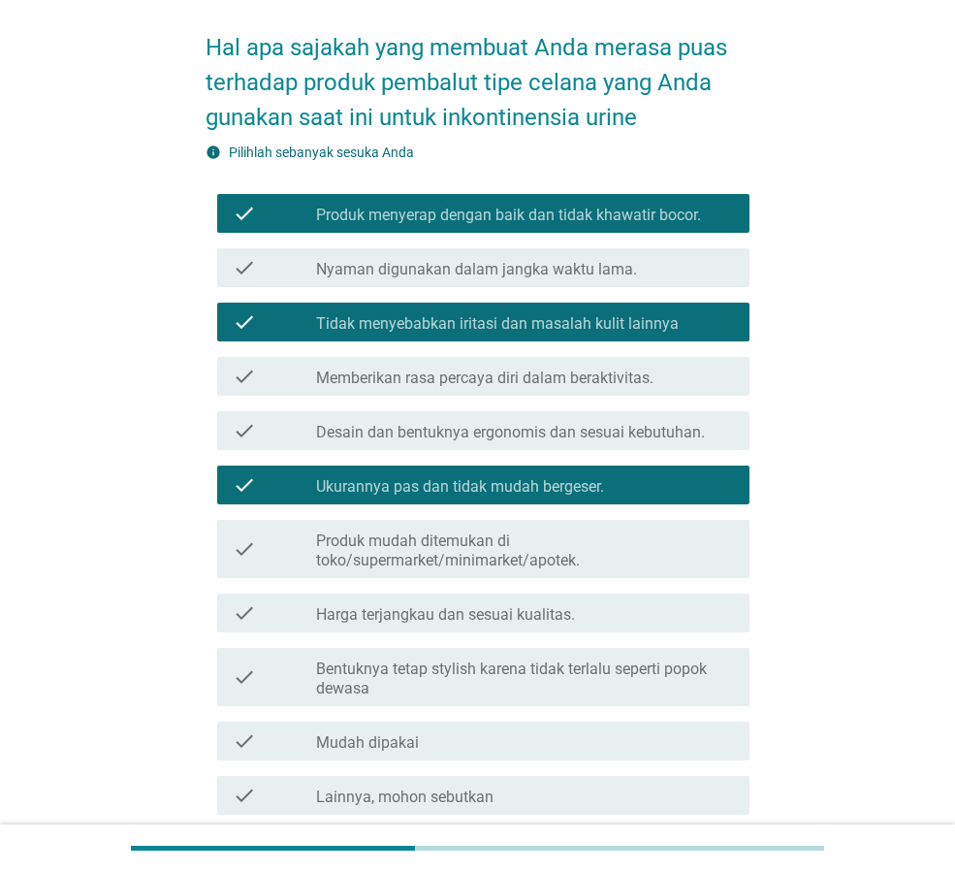
scroll to position [194, 0]
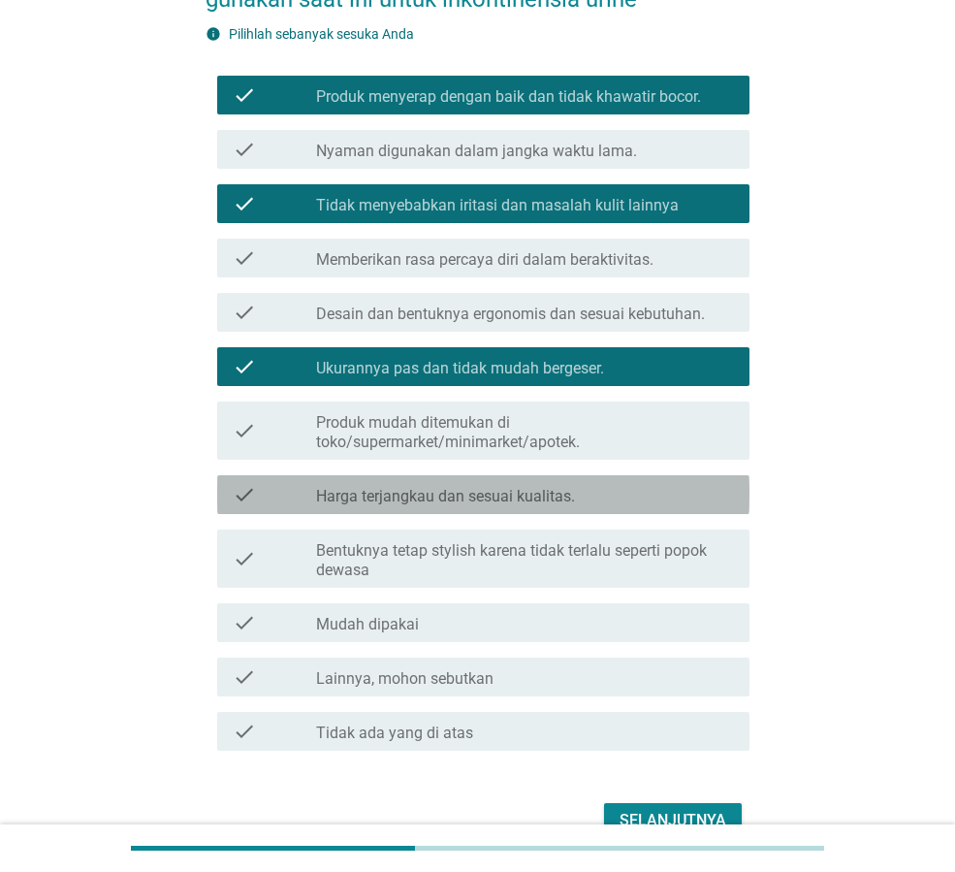
click at [624, 502] on div "check_box_outline_blank Harga terjangkau dan sesuai kualitas." at bounding box center [525, 494] width 418 height 23
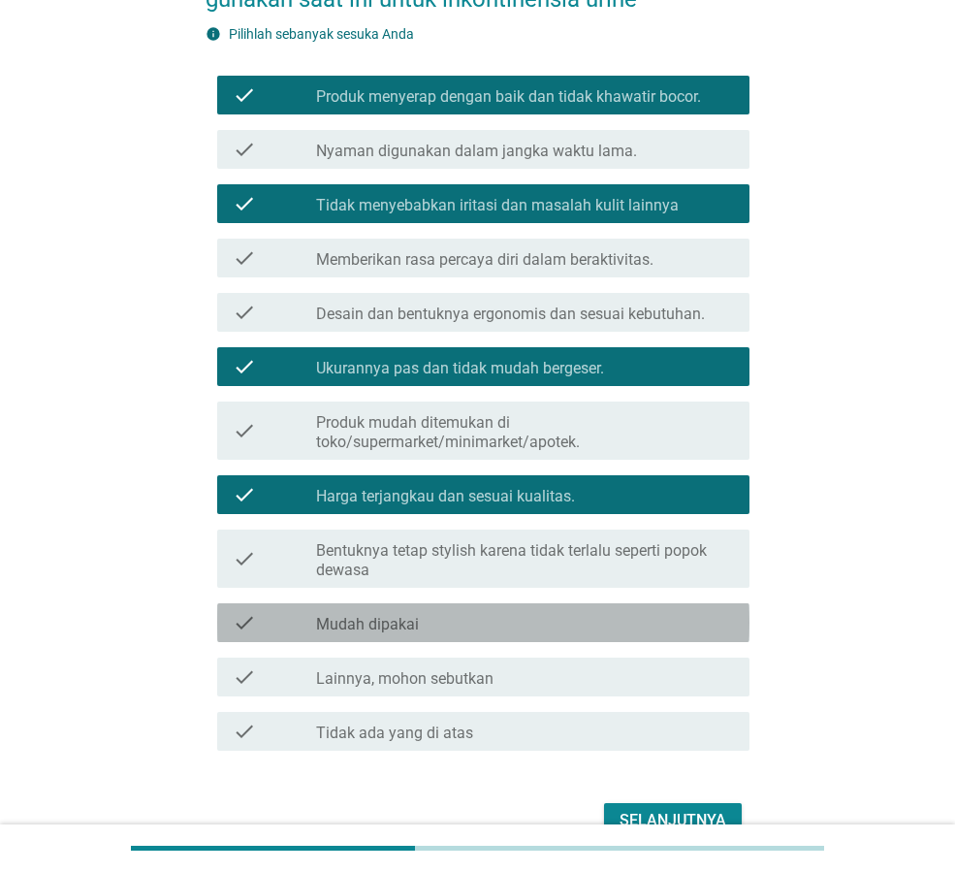
click at [612, 609] on div "check check_box_outline_blank Mudah dipakai" at bounding box center [483, 622] width 532 height 39
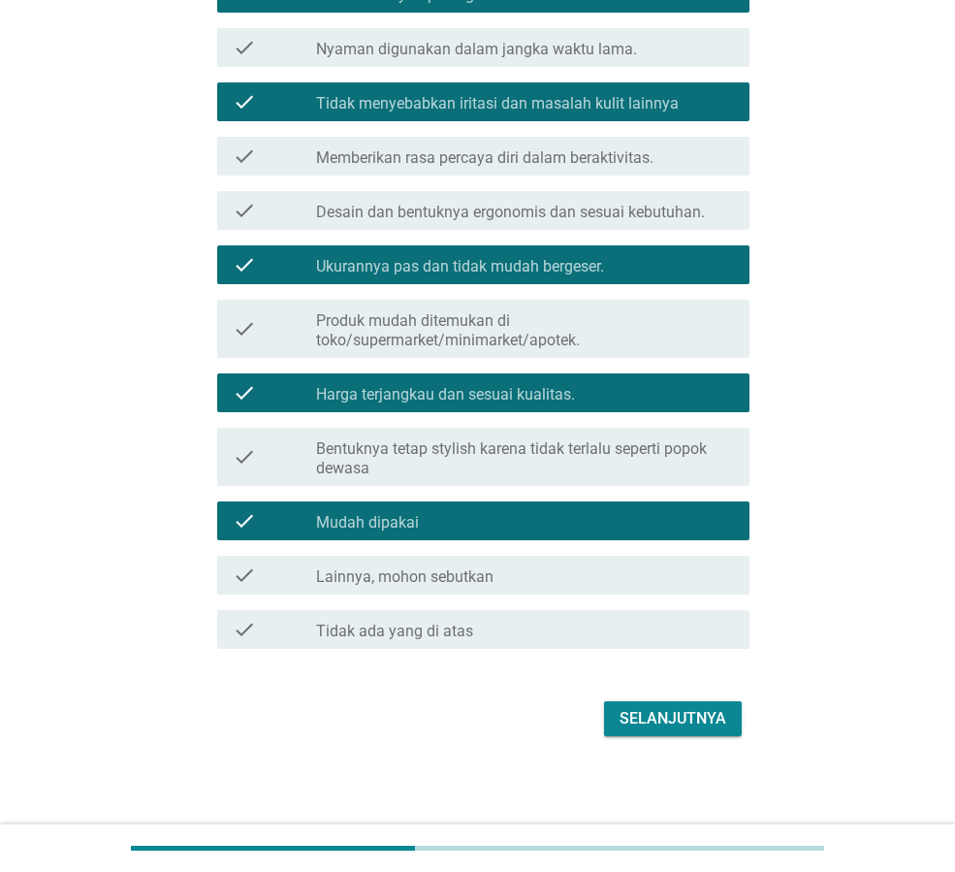
scroll to position [299, 0]
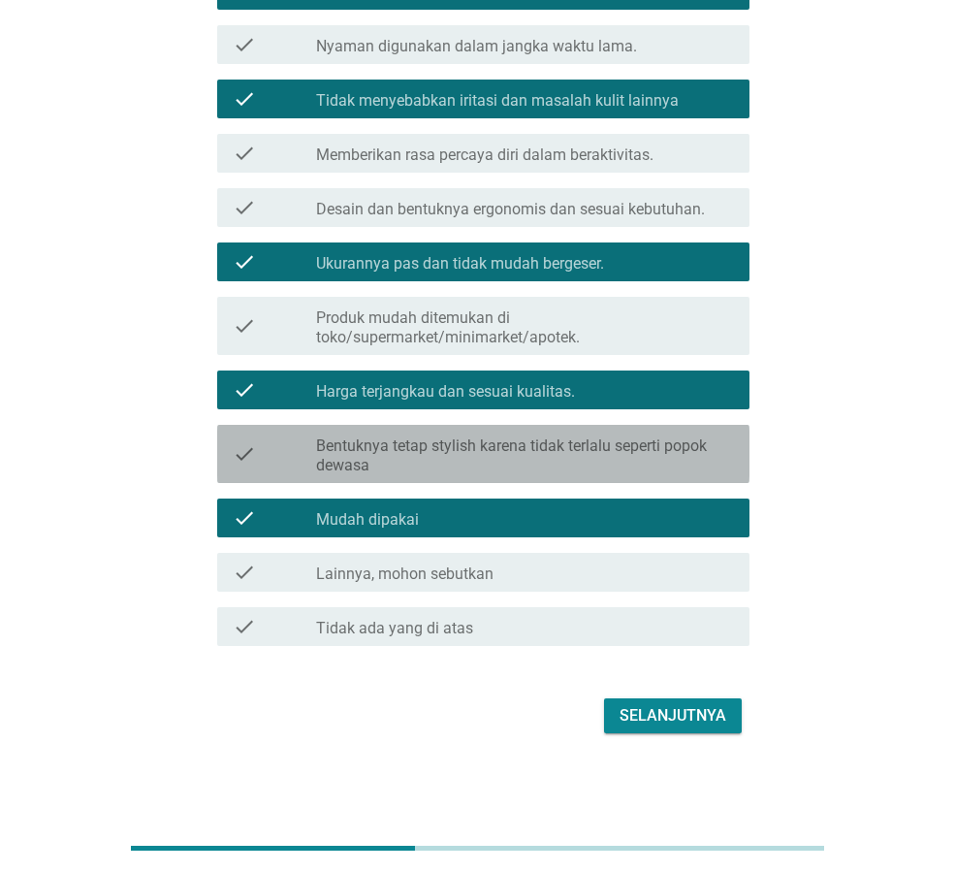
click at [593, 445] on label "Bentuknya tetap stylish karena tidak terlalu seperti popok dewasa" at bounding box center [525, 455] width 418 height 39
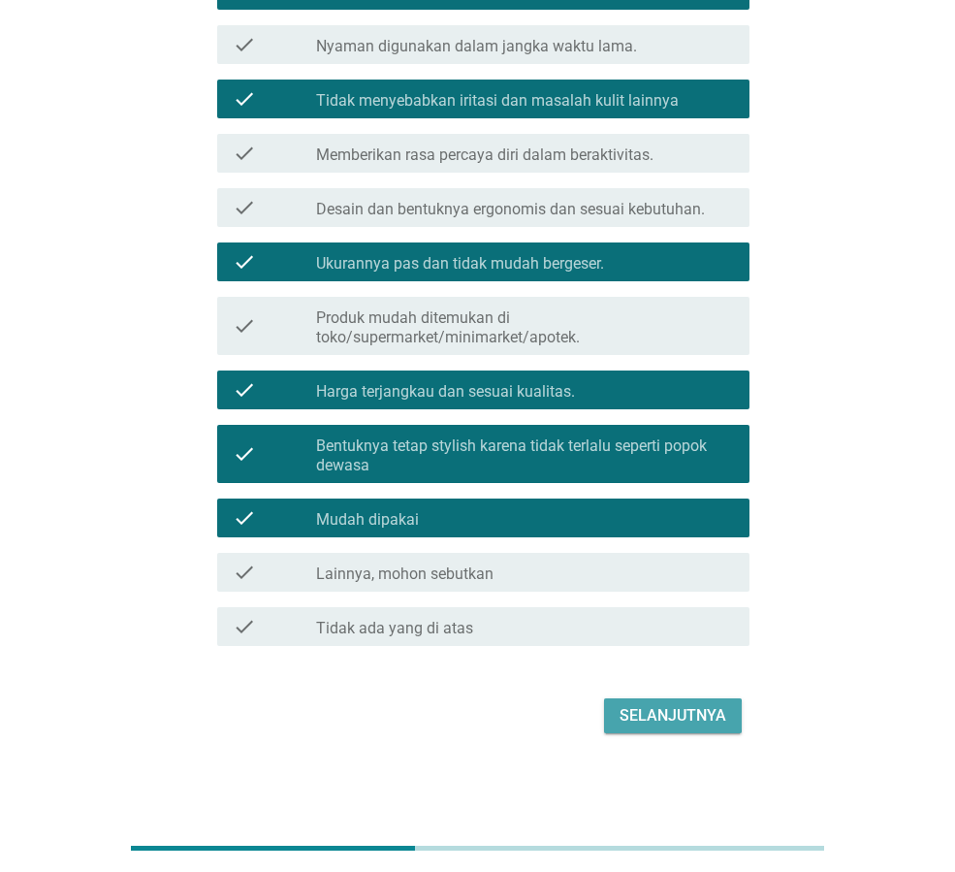
click at [661, 721] on div "Selanjutnya" at bounding box center [673, 715] width 107 height 23
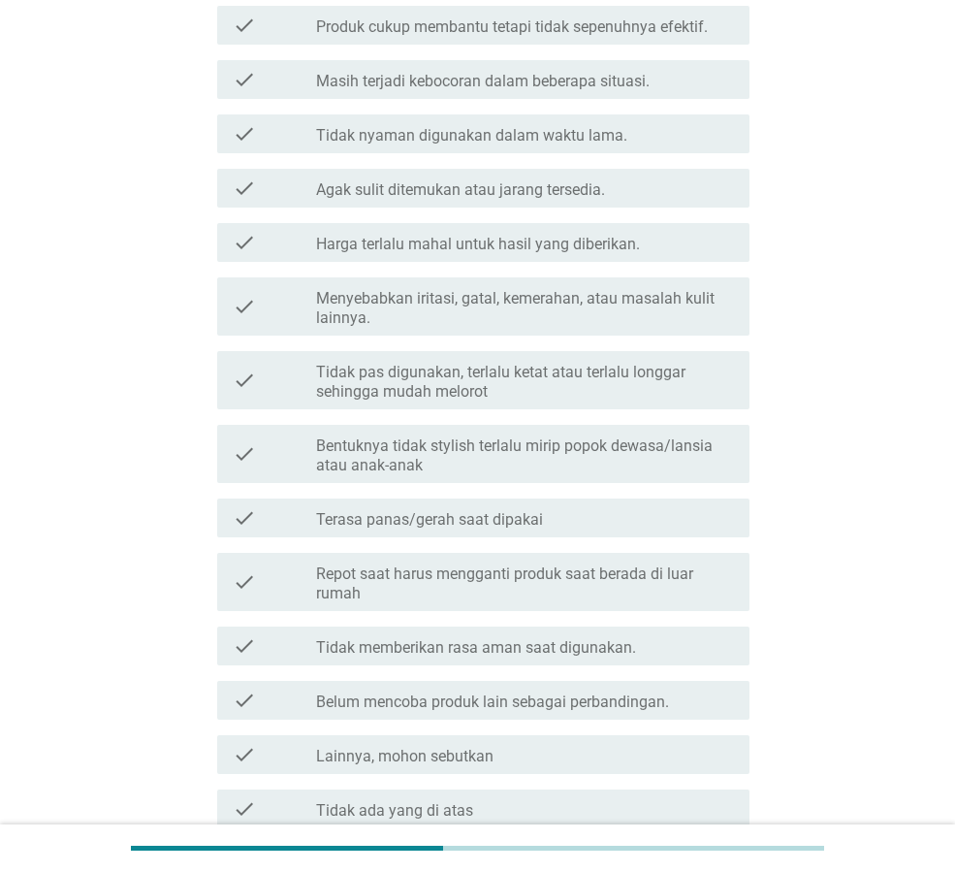
scroll to position [0, 0]
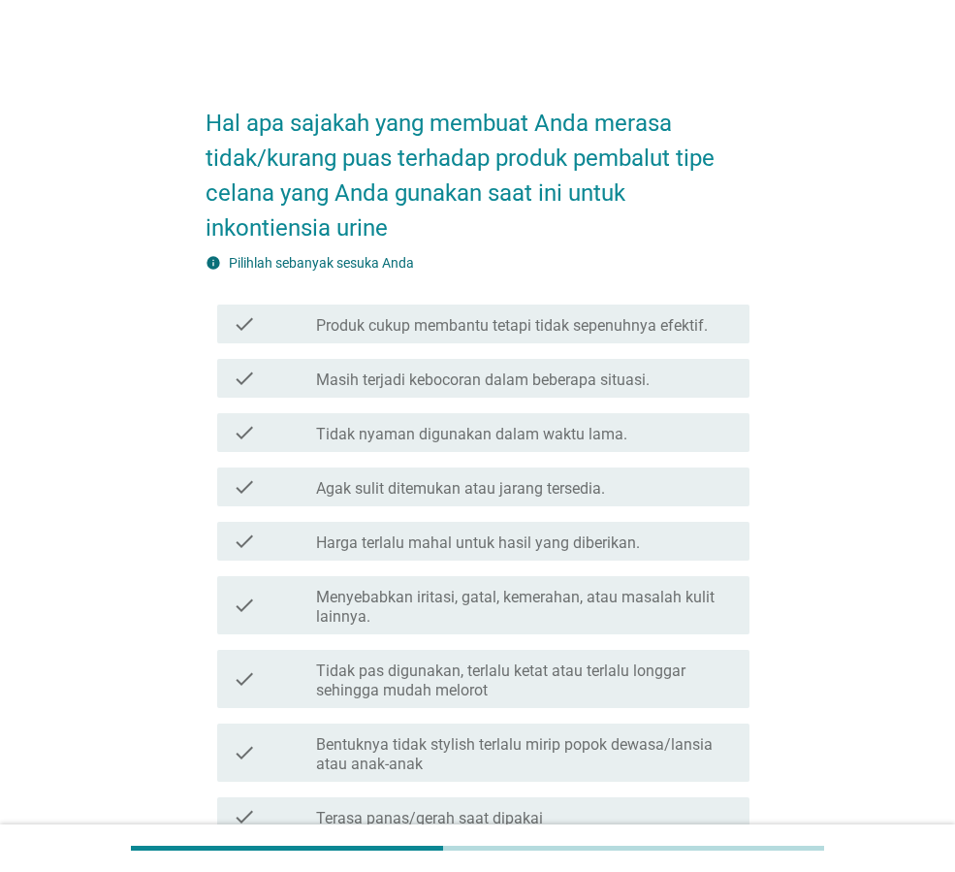
click at [633, 385] on label "Masih terjadi kebocoran dalam beberapa situasi." at bounding box center [483, 379] width 334 height 19
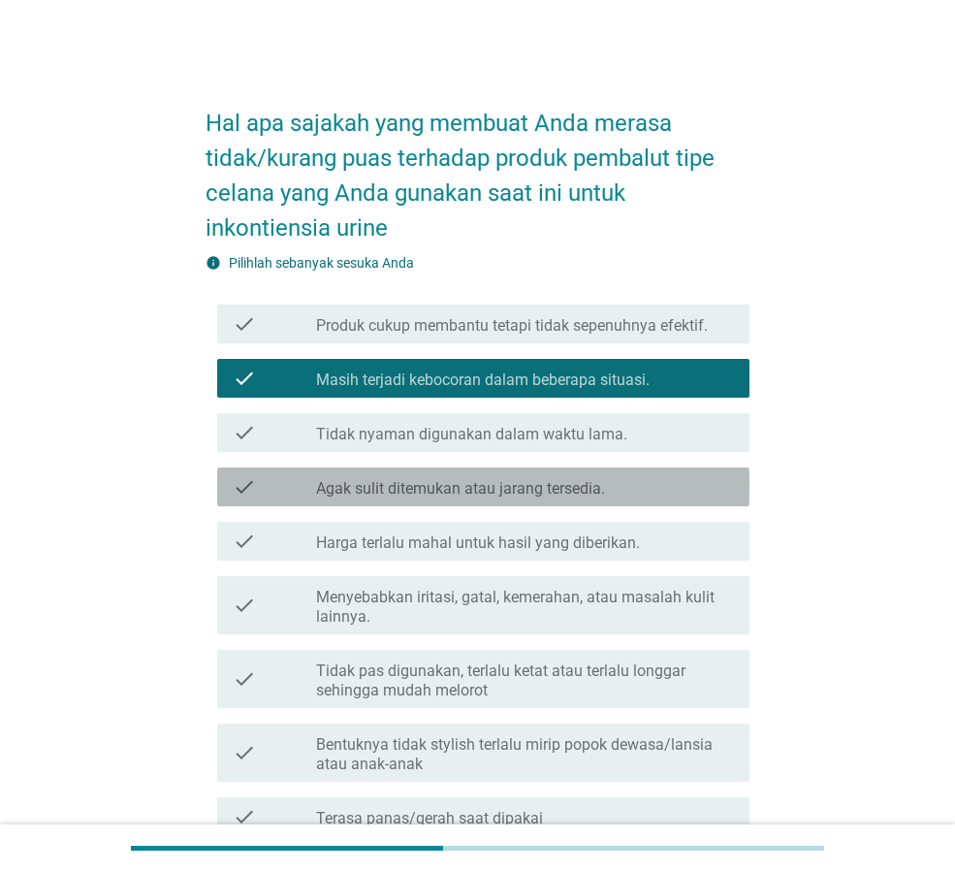
click at [652, 499] on div "check check_box_outline_blank Agak sulit ditemukan atau jarang tersedia." at bounding box center [483, 486] width 532 height 39
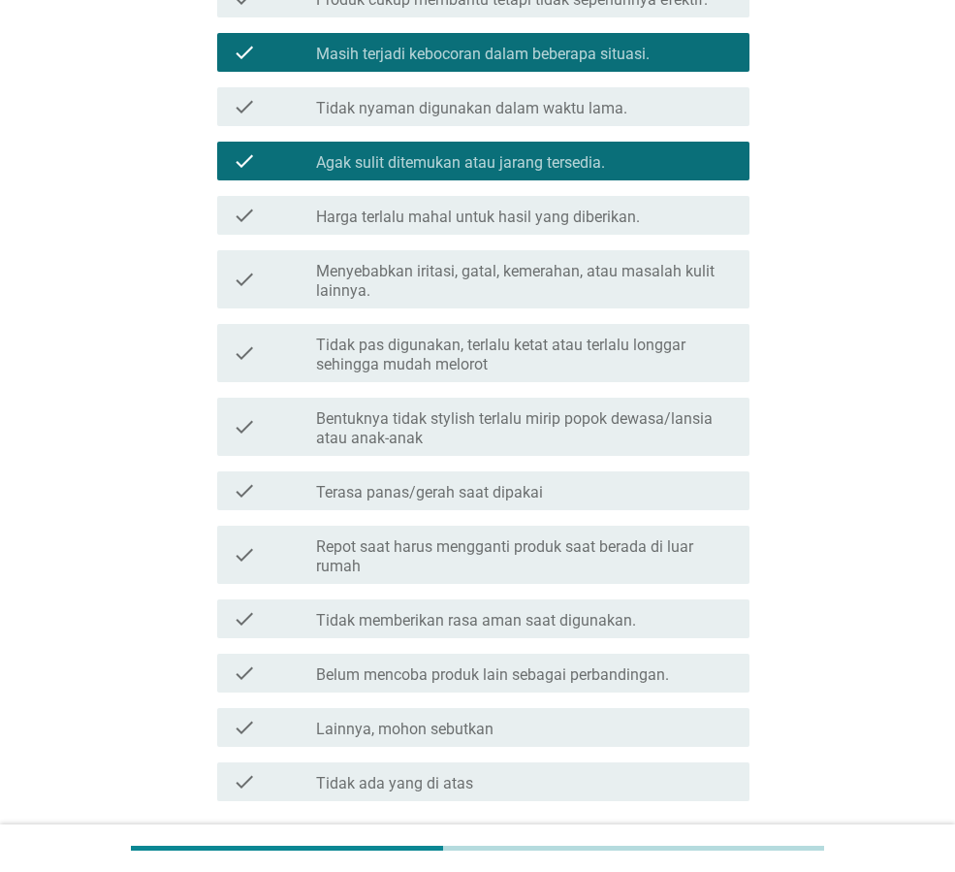
scroll to position [388, 0]
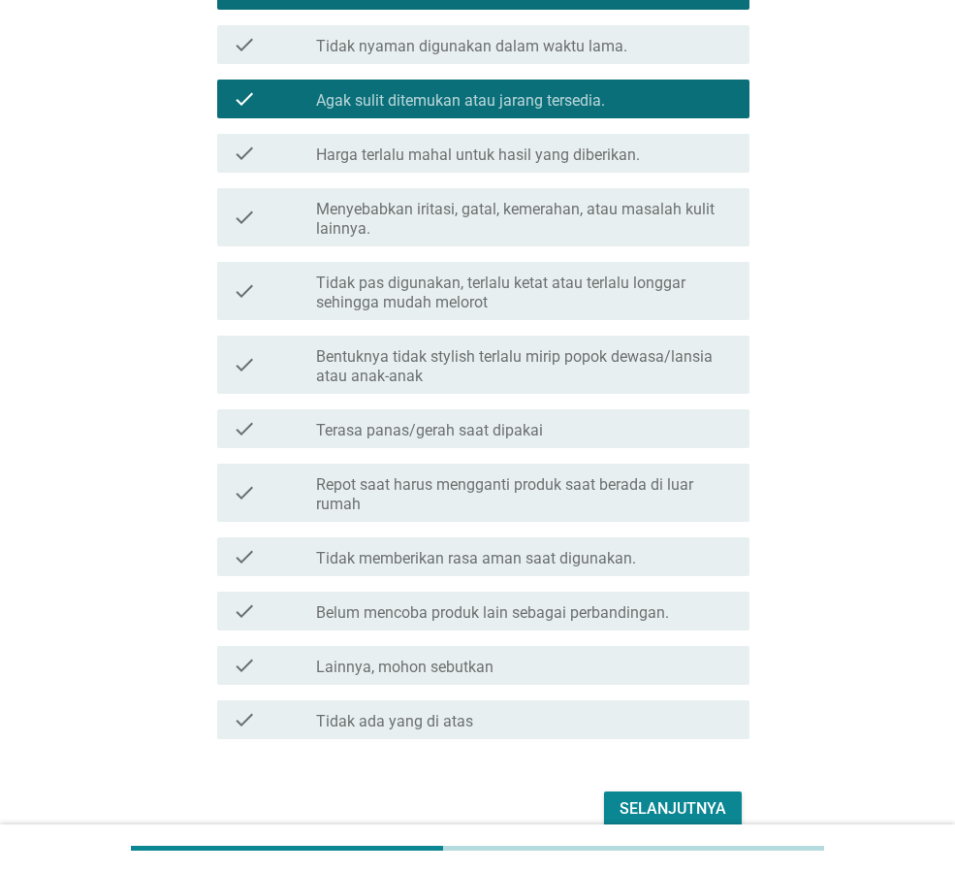
click at [671, 496] on label "Repot saat harus mengganti produk saat berada di luar rumah" at bounding box center [525, 494] width 418 height 39
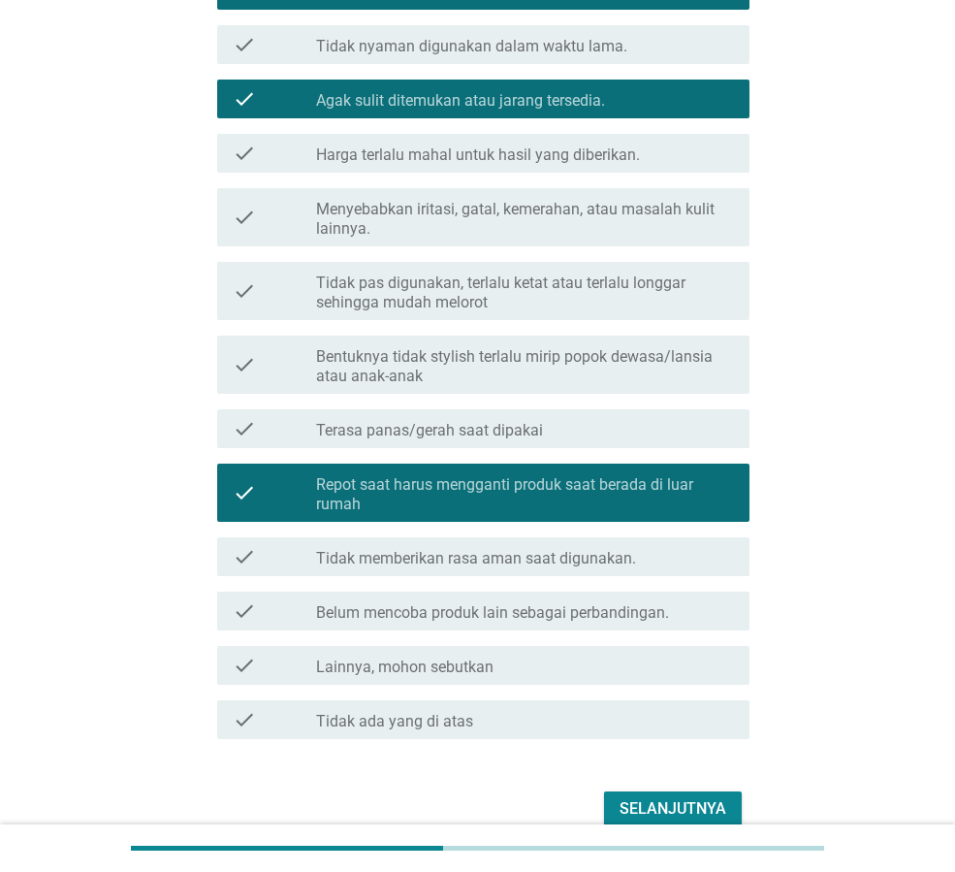
click at [674, 805] on div "Selanjutnya" at bounding box center [673, 808] width 107 height 23
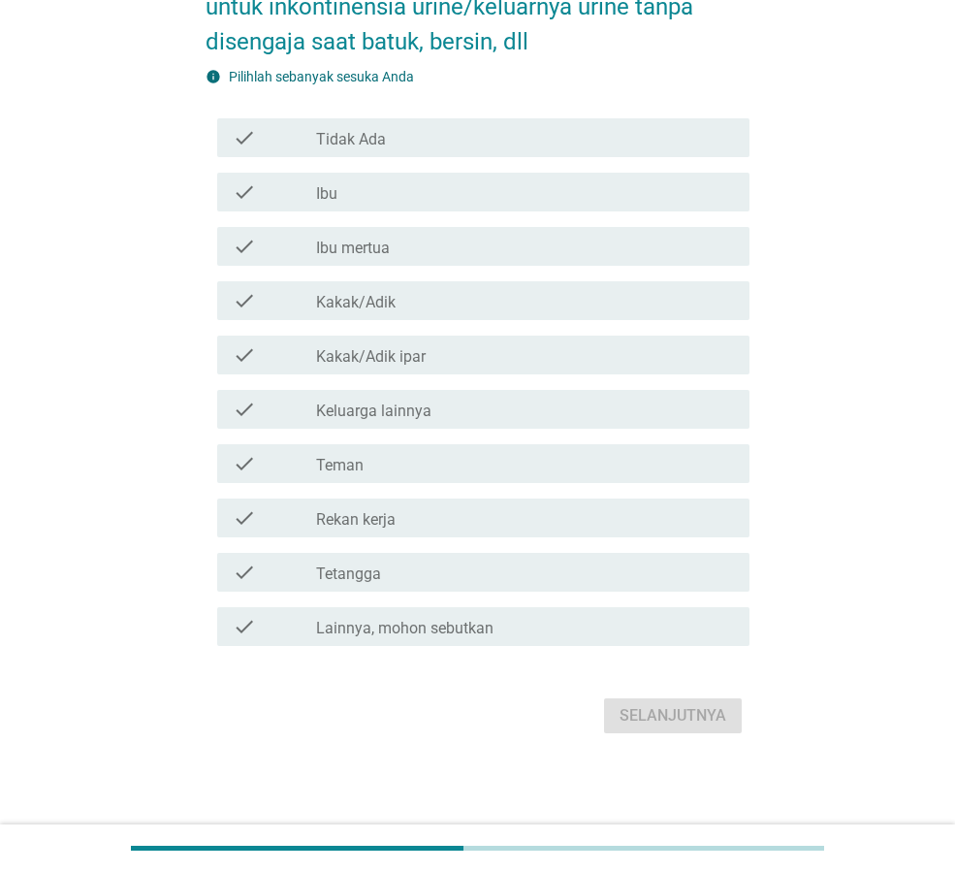
scroll to position [0, 0]
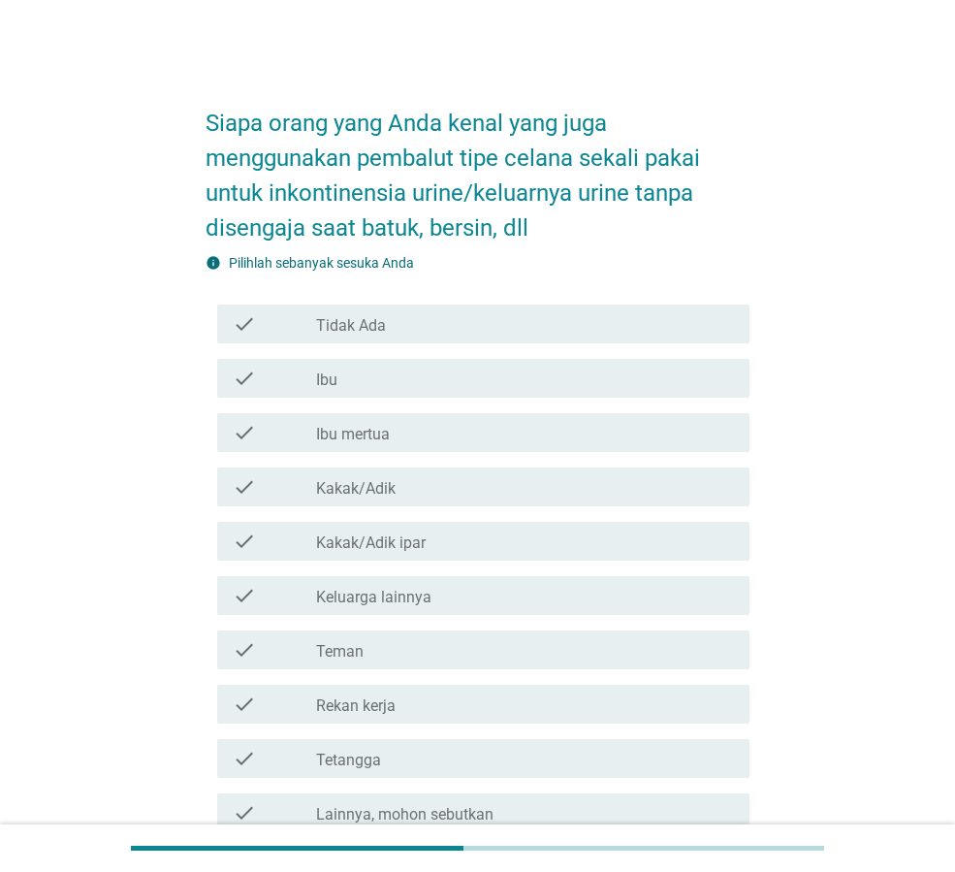
click at [530, 430] on div "check_box_outline_blank Ibu mertua" at bounding box center [525, 432] width 418 height 23
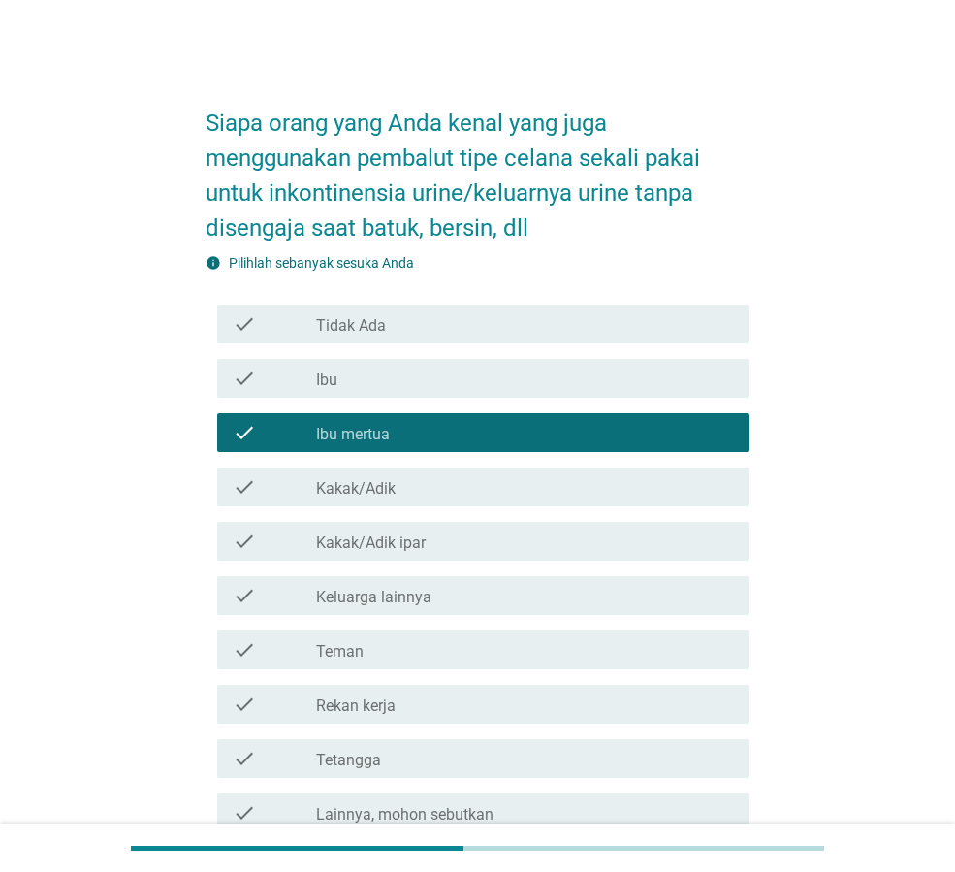
scroll to position [186, 0]
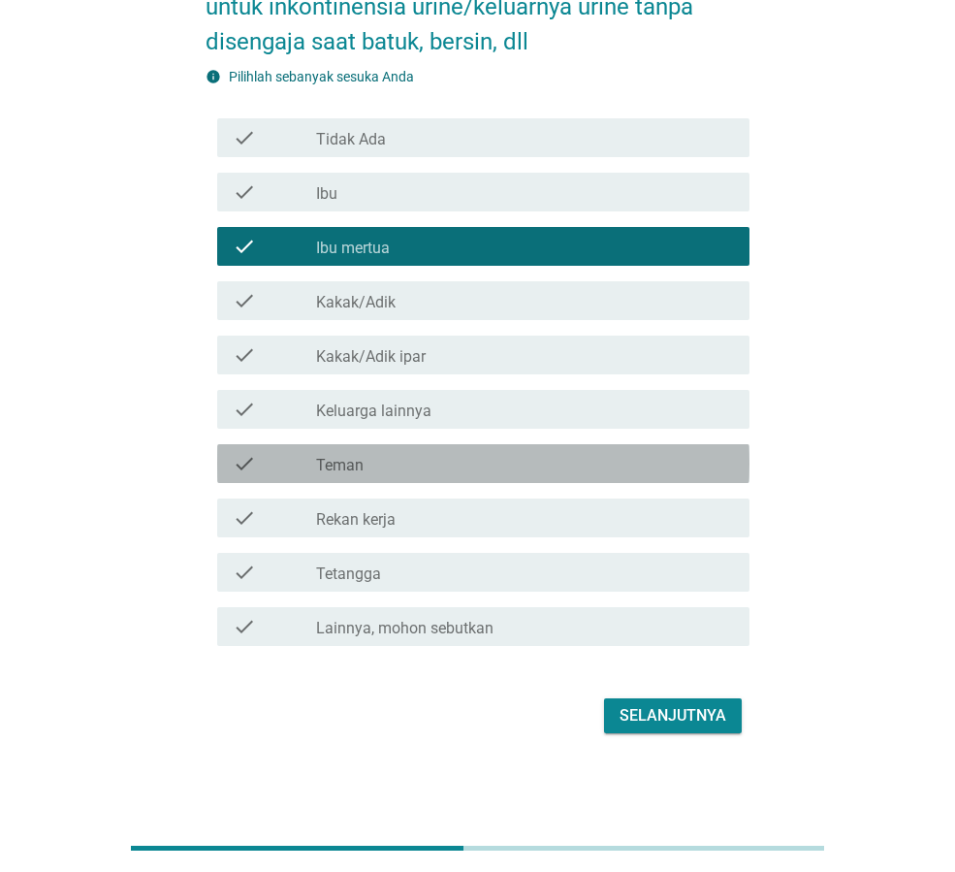
click at [529, 453] on div "check_box_outline_blank Teman" at bounding box center [525, 463] width 418 height 23
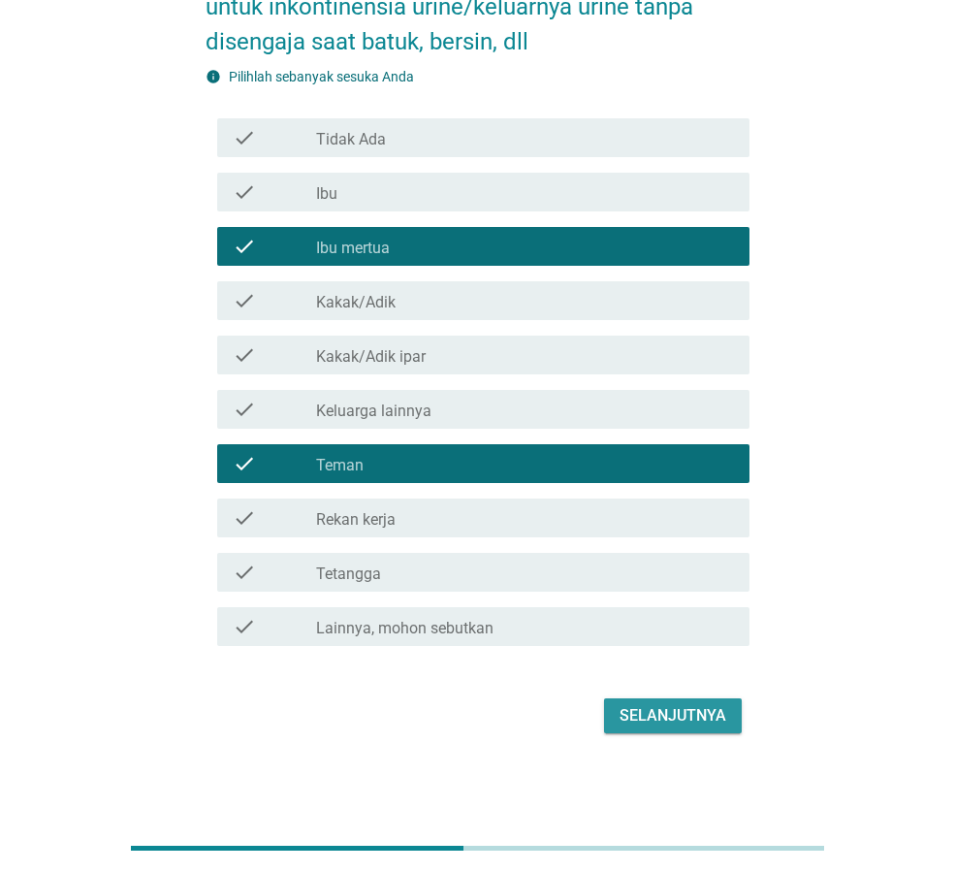
click at [694, 718] on div "Selanjutnya" at bounding box center [673, 715] width 107 height 23
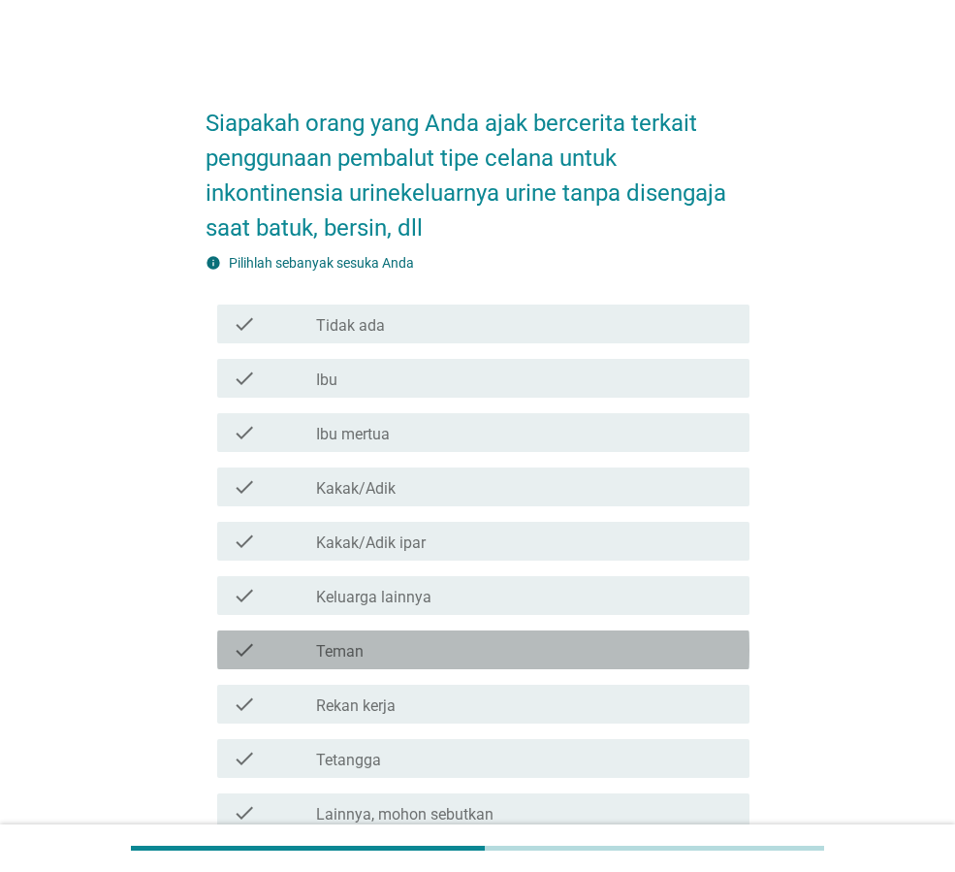
drag, startPoint x: 496, startPoint y: 655, endPoint x: 582, endPoint y: 663, distance: 85.8
click at [502, 654] on div "check_box_outline_blank Teman" at bounding box center [525, 649] width 418 height 23
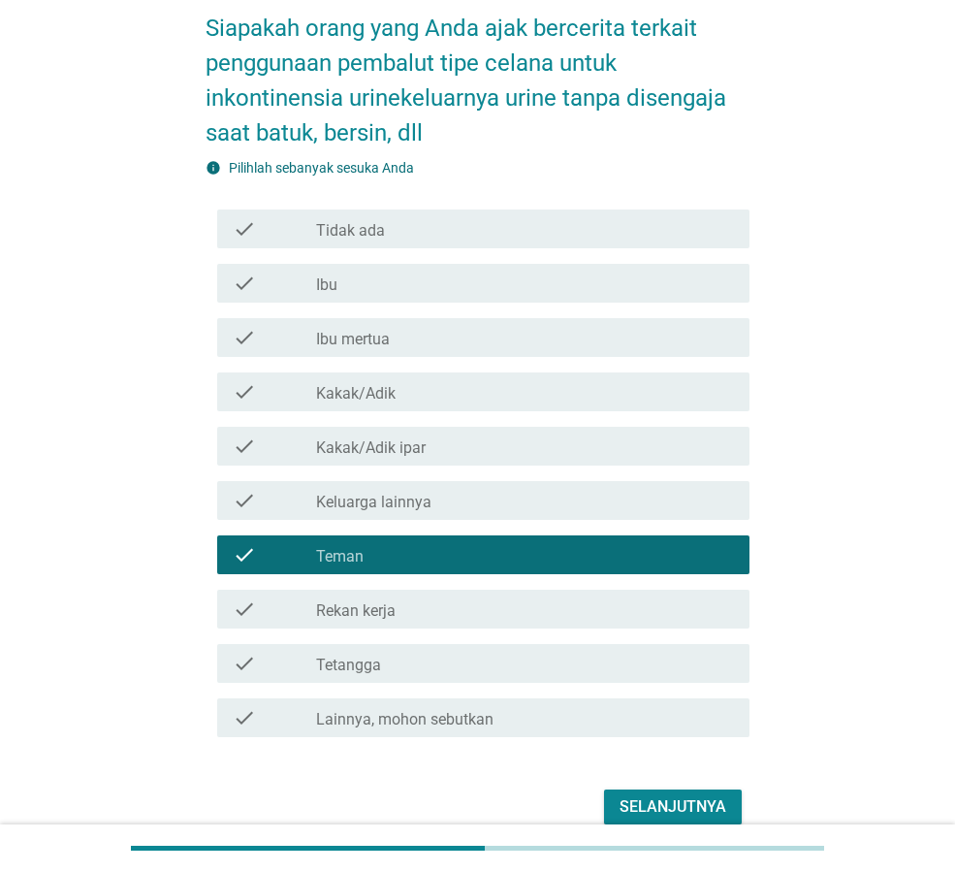
scroll to position [186, 0]
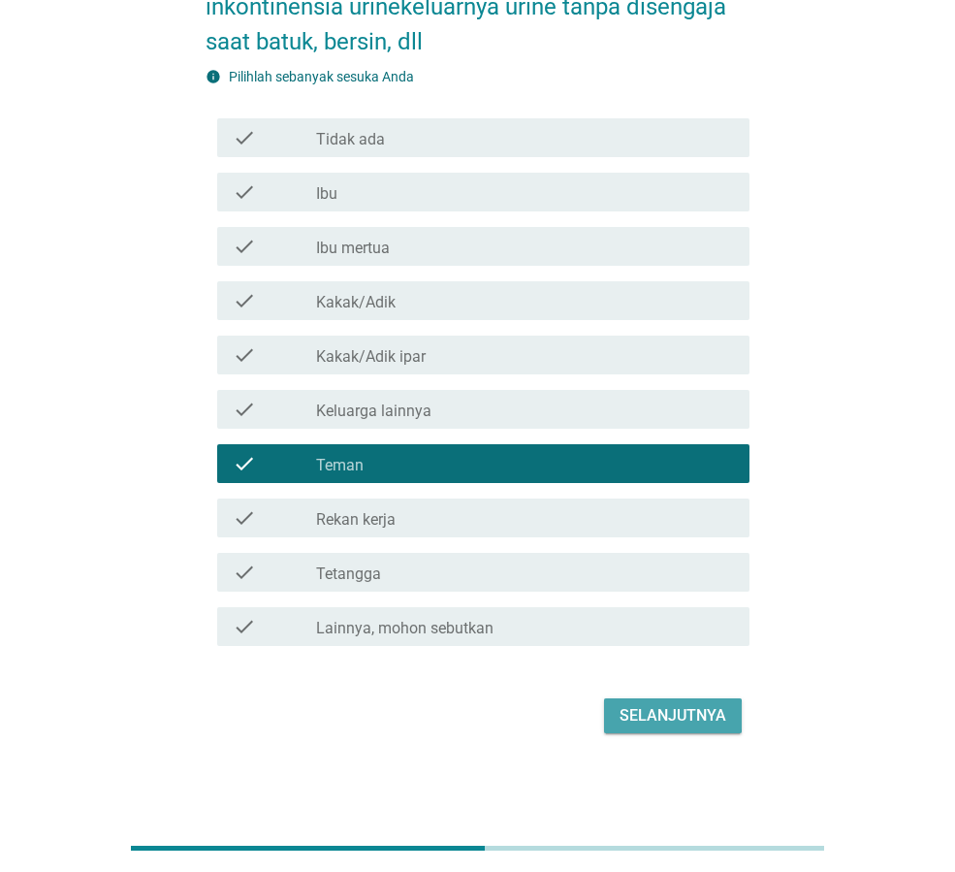
drag, startPoint x: 675, startPoint y: 701, endPoint x: 704, endPoint y: 700, distance: 29.1
click at [676, 702] on button "Selanjutnya" at bounding box center [673, 715] width 138 height 35
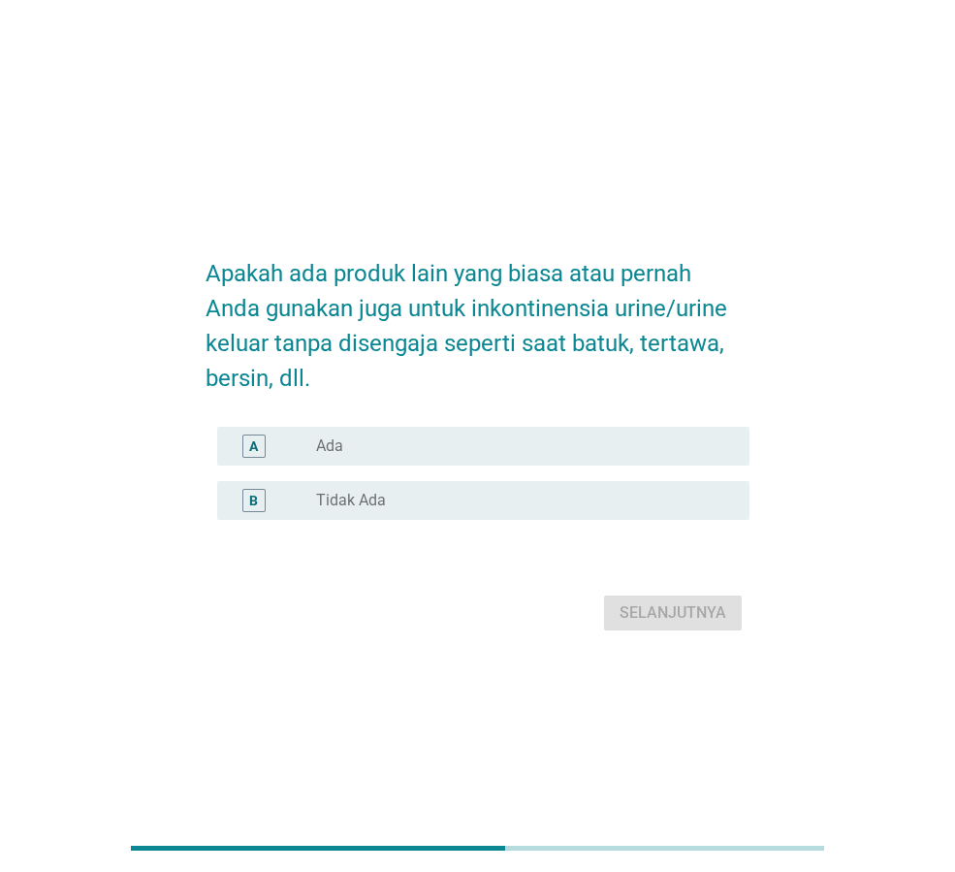
click at [603, 452] on div "radio_button_unchecked Ada" at bounding box center [517, 445] width 402 height 19
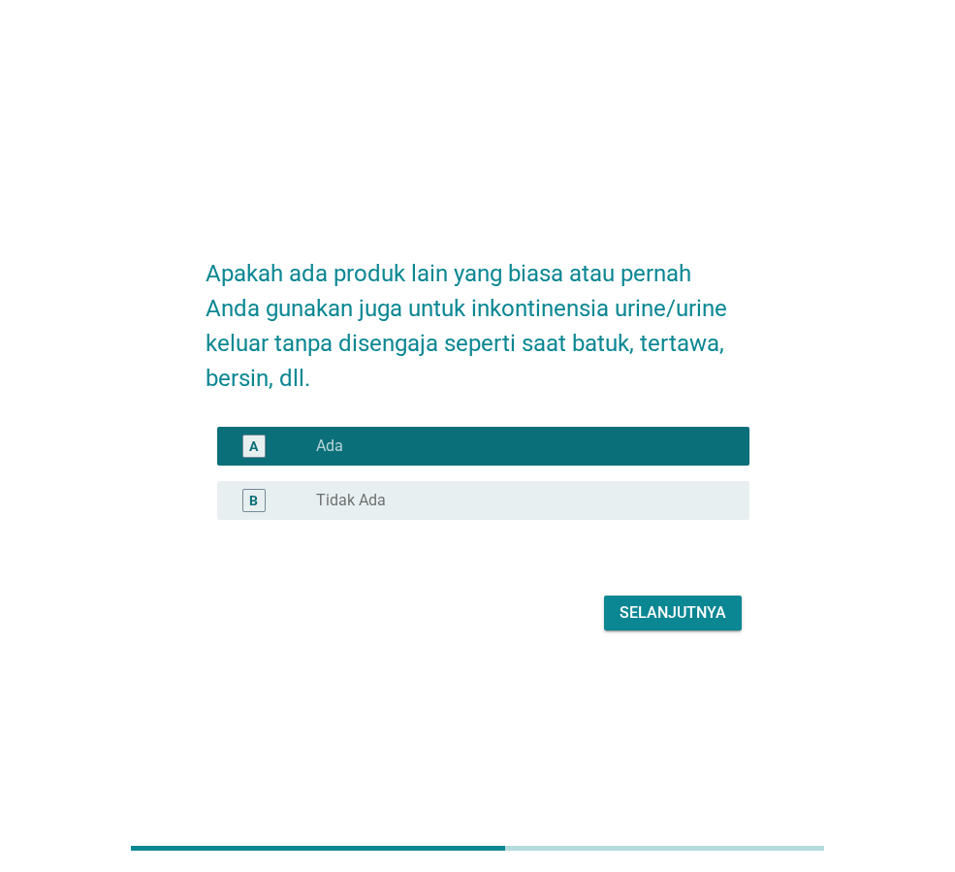
click at [668, 615] on div "Selanjutnya" at bounding box center [673, 612] width 107 height 23
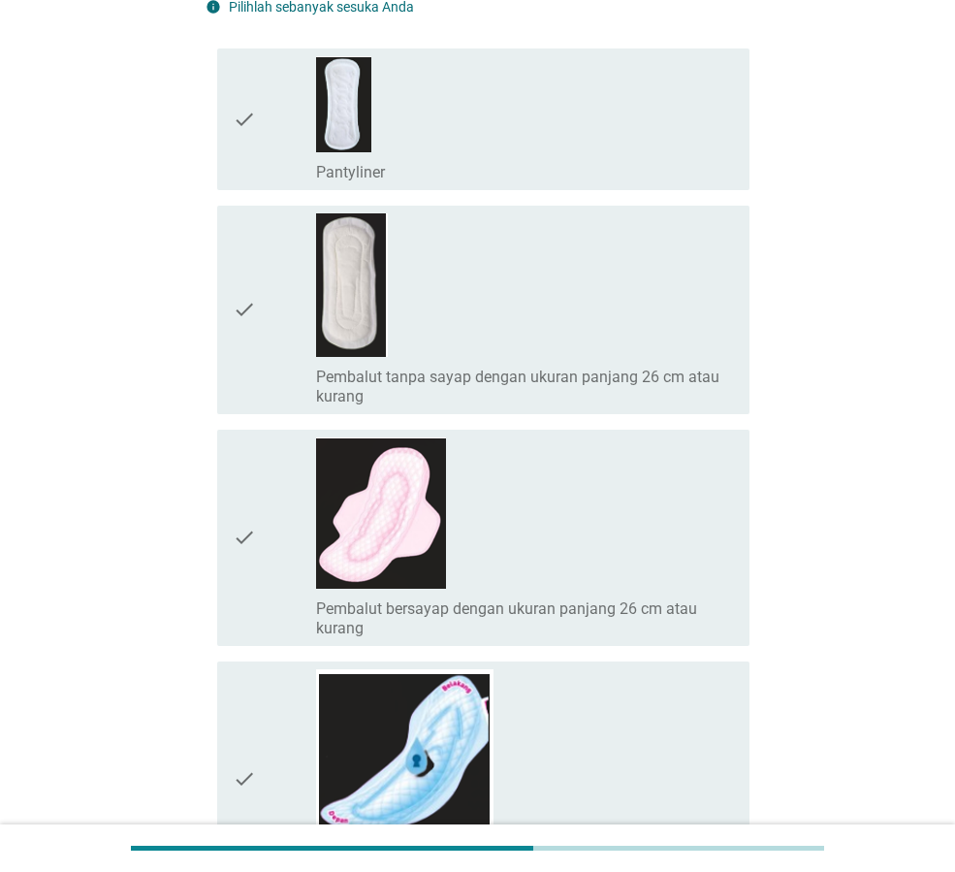
click at [506, 533] on div "check_box_outline_blank Pembalut bersayap dengan ukuran panjang 26 cm atau kura…" at bounding box center [525, 537] width 418 height 201
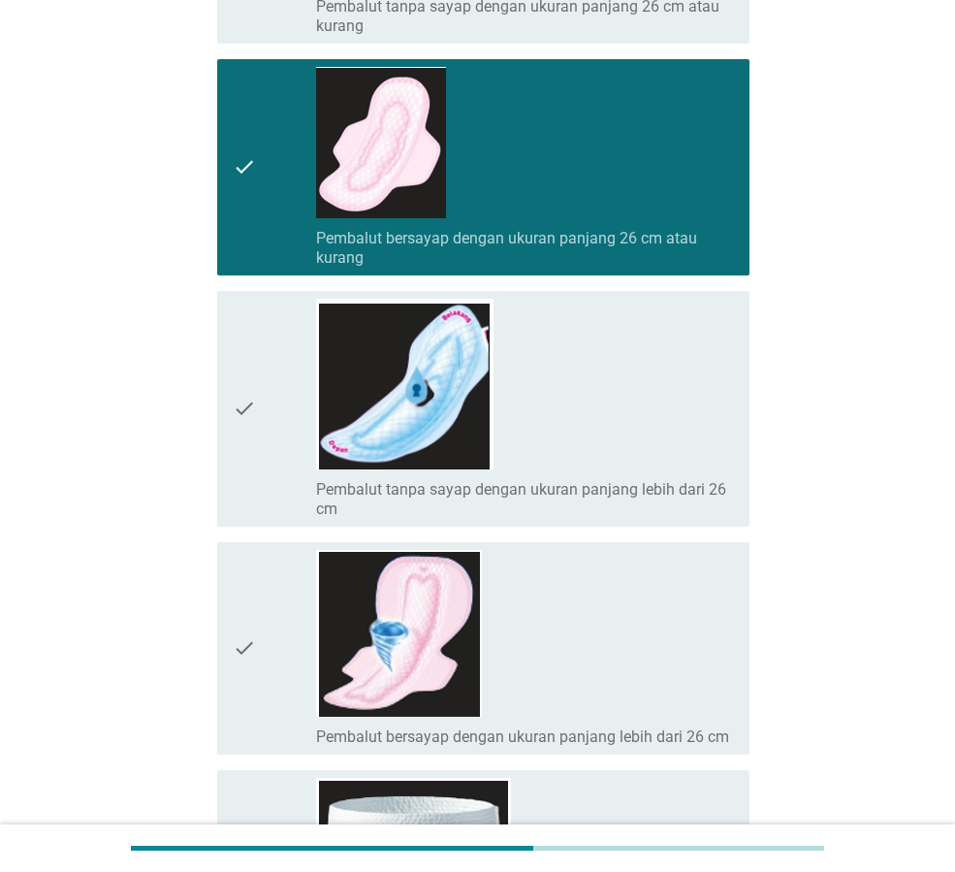
scroll to position [679, 0]
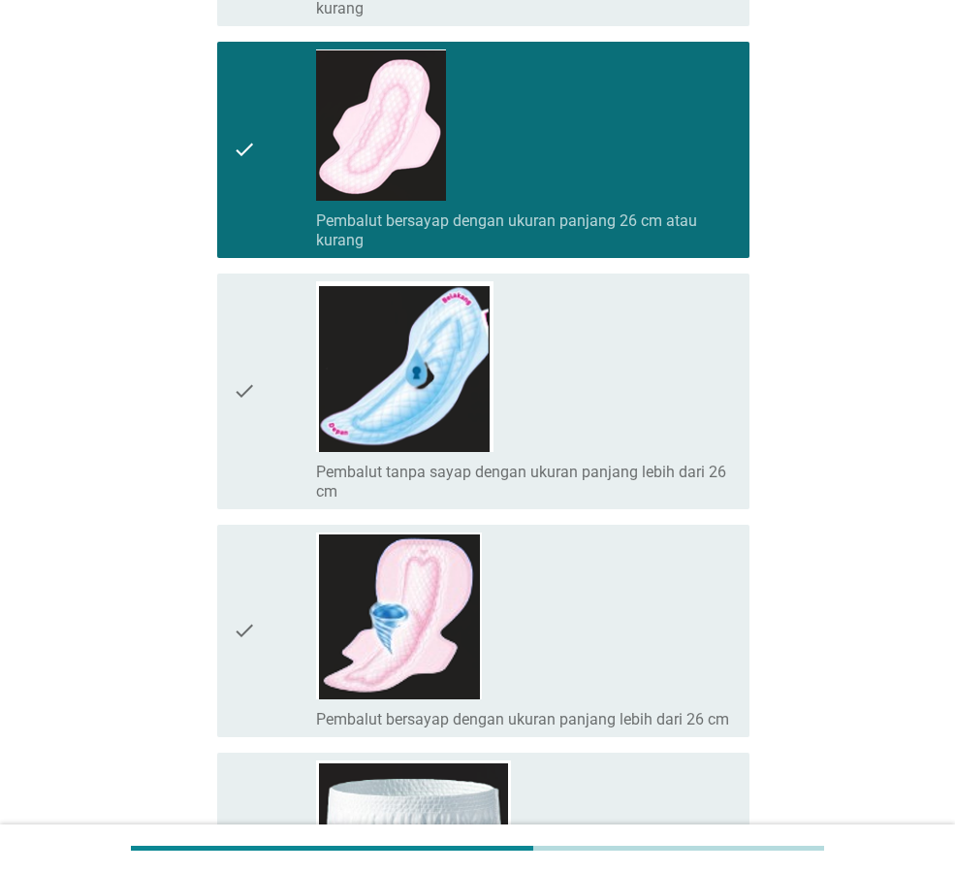
click at [527, 416] on div "check_box_outline_blank Pembalut tanpa sayap dengan ukuran panjang lebih dari 2…" at bounding box center [525, 391] width 418 height 220
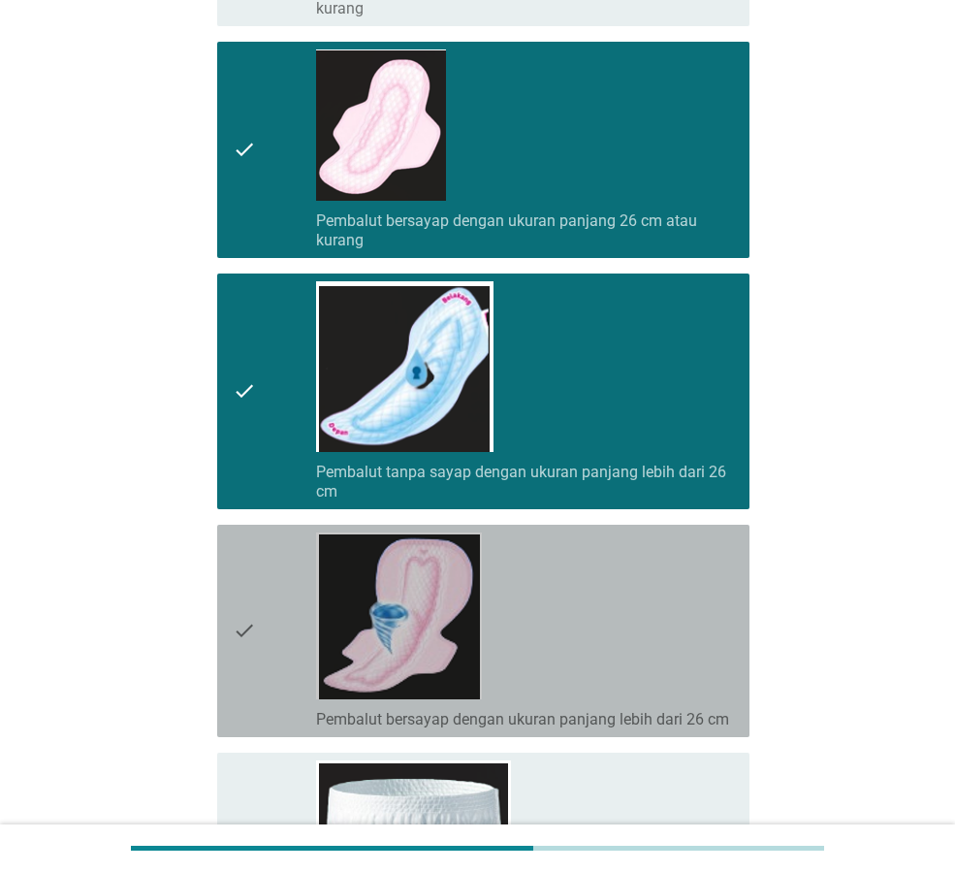
click at [508, 607] on div "check_box_outline_blank Pembalut bersayap dengan ukuran panjang lebih dari 26 cm" at bounding box center [525, 630] width 418 height 197
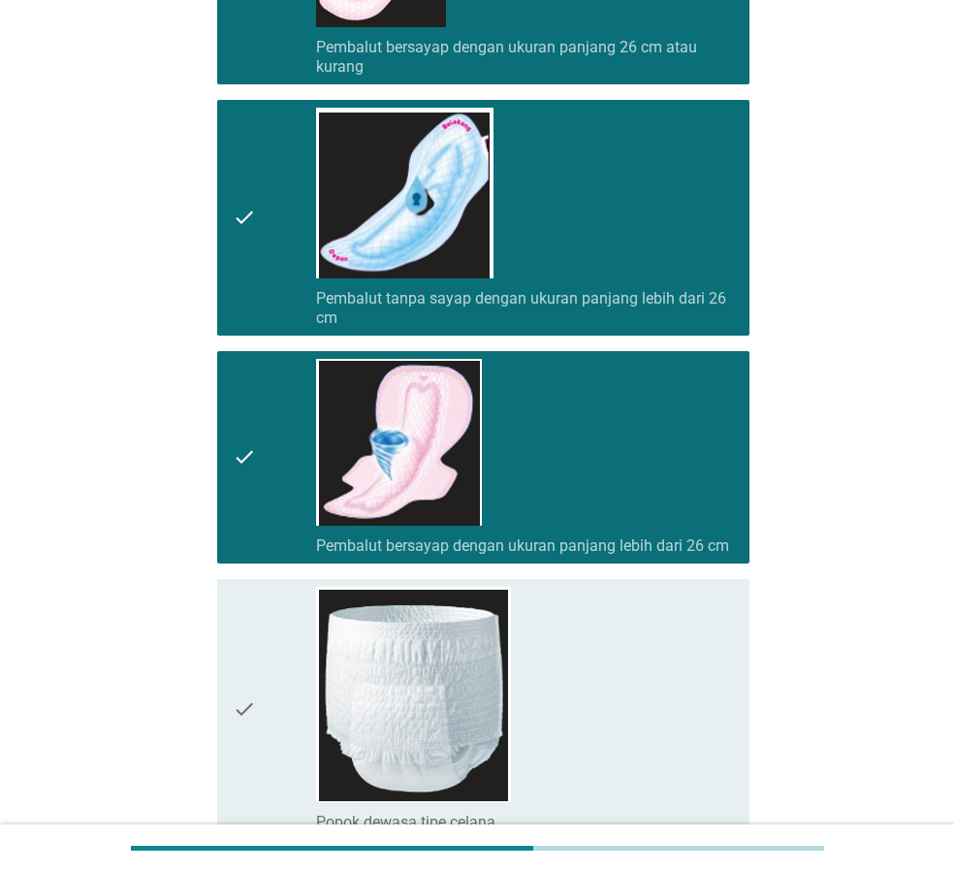
scroll to position [1164, 0]
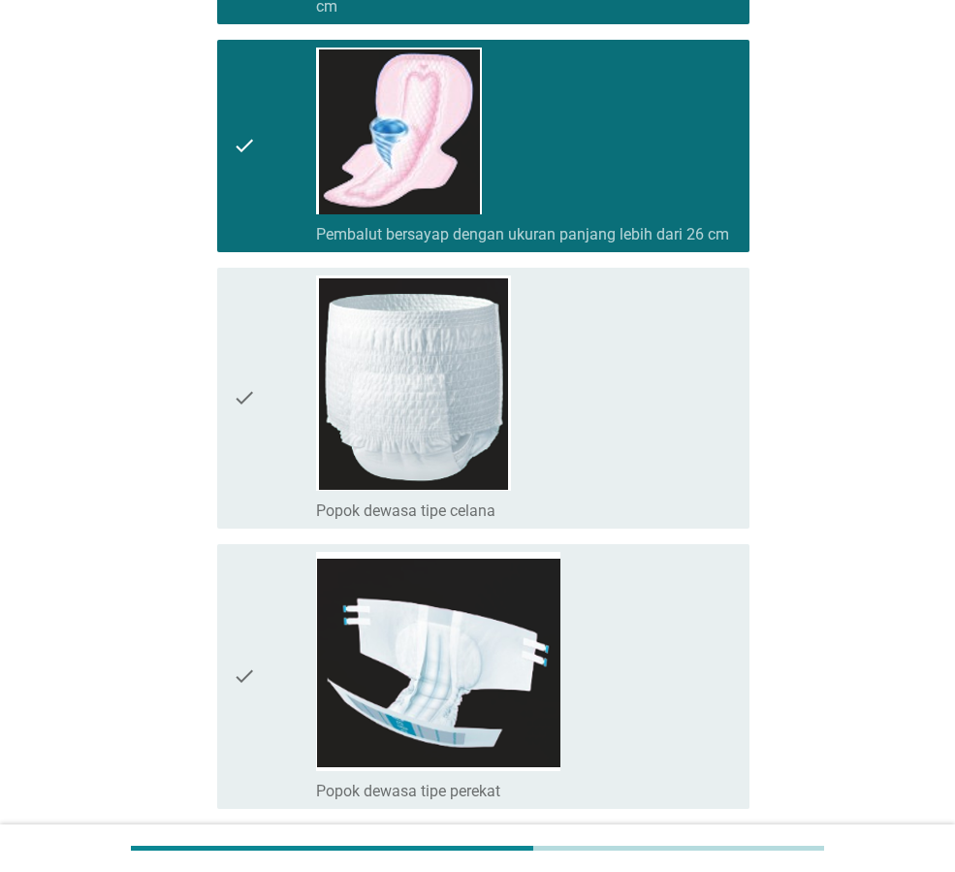
click at [548, 450] on div "check_box_outline_blank Popok dewasa tipe celana" at bounding box center [525, 397] width 418 height 245
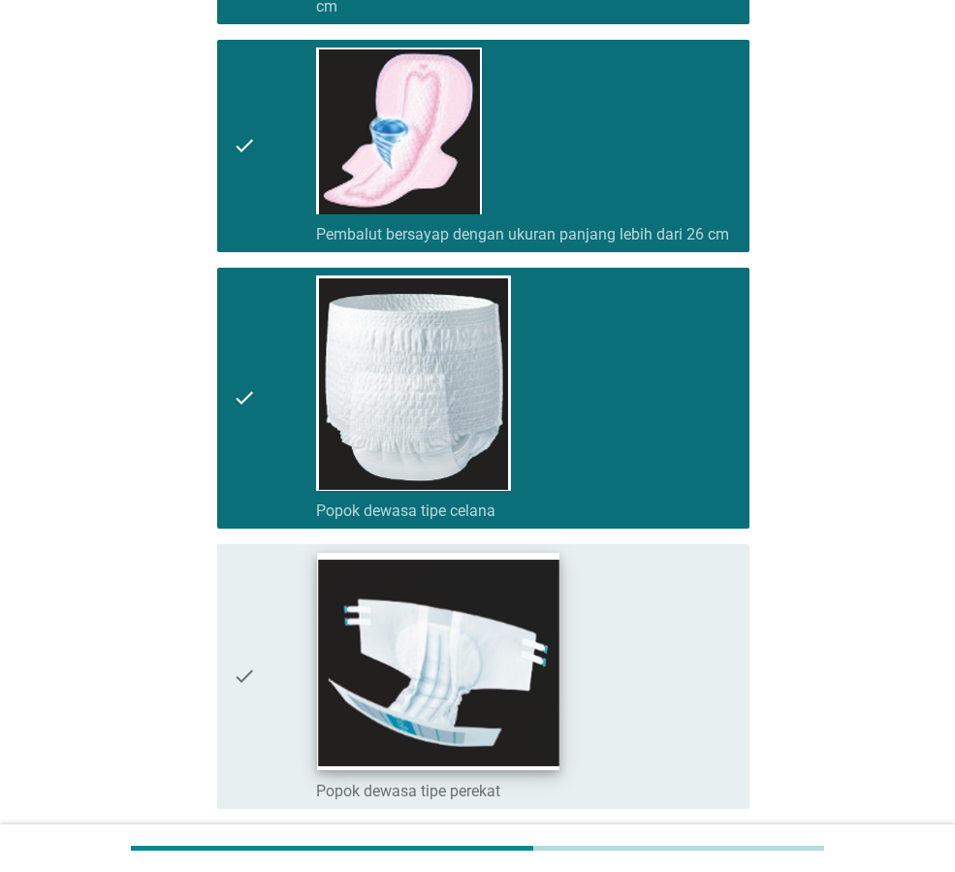
click at [559, 687] on img at bounding box center [438, 661] width 241 height 217
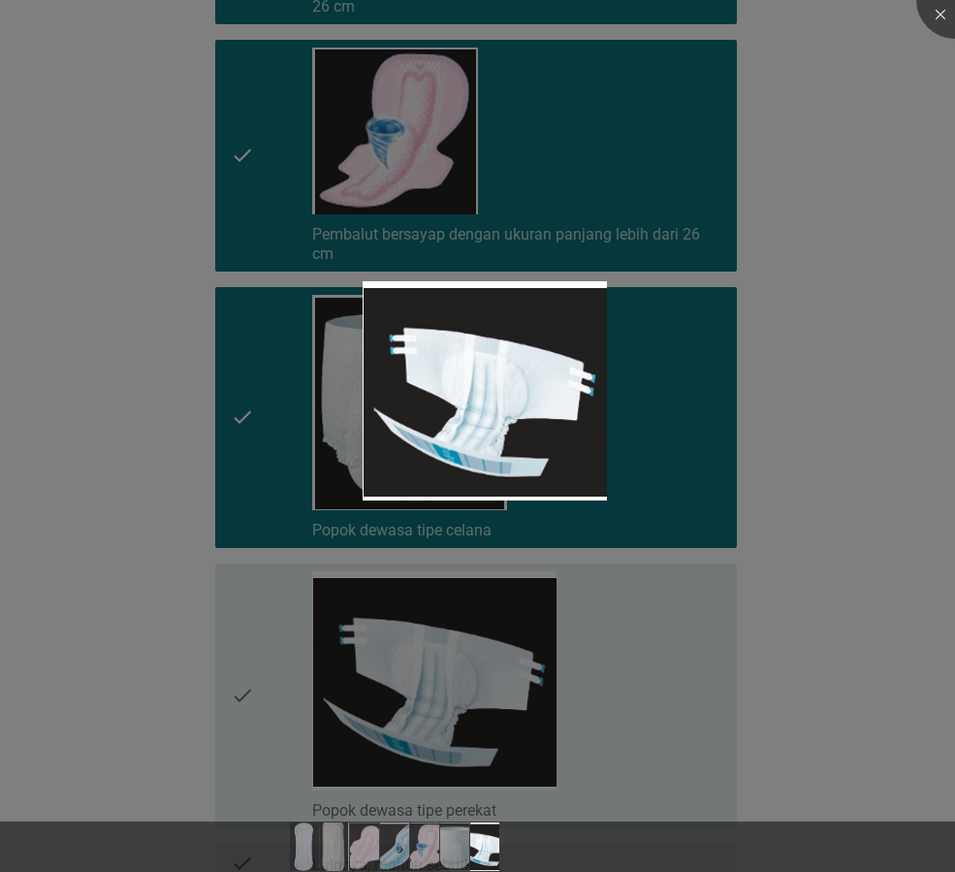
scroll to position [1353, 0]
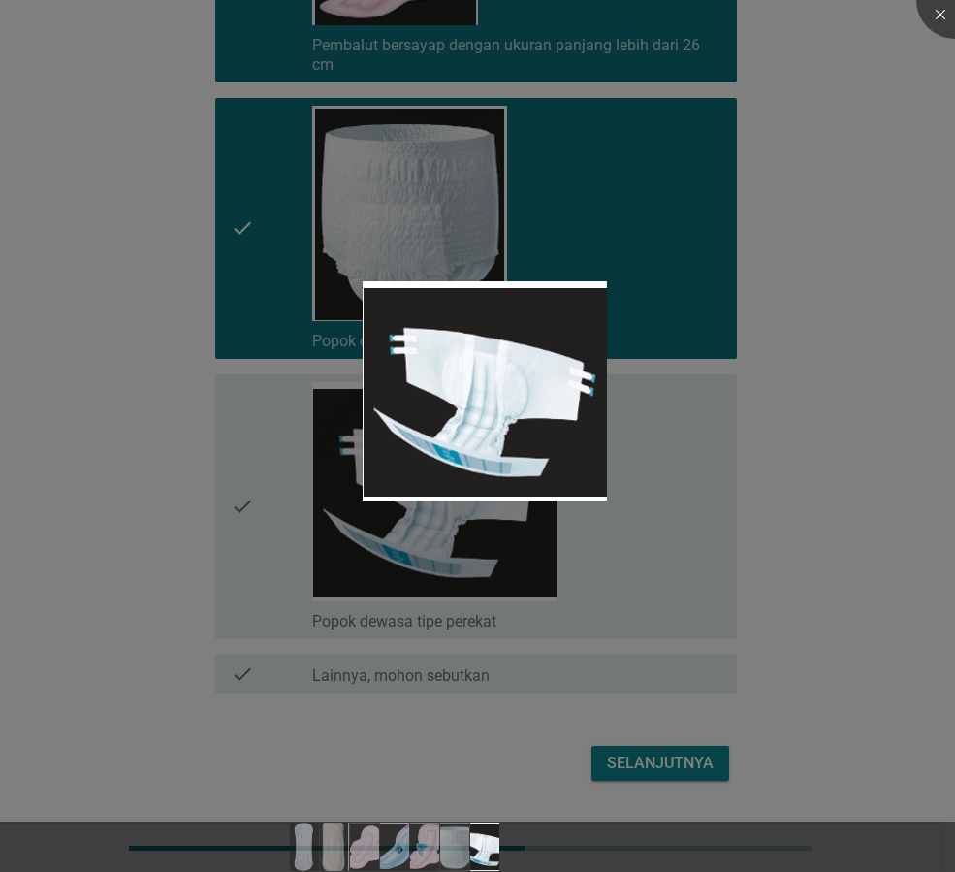
click at [637, 540] on div at bounding box center [477, 436] width 955 height 872
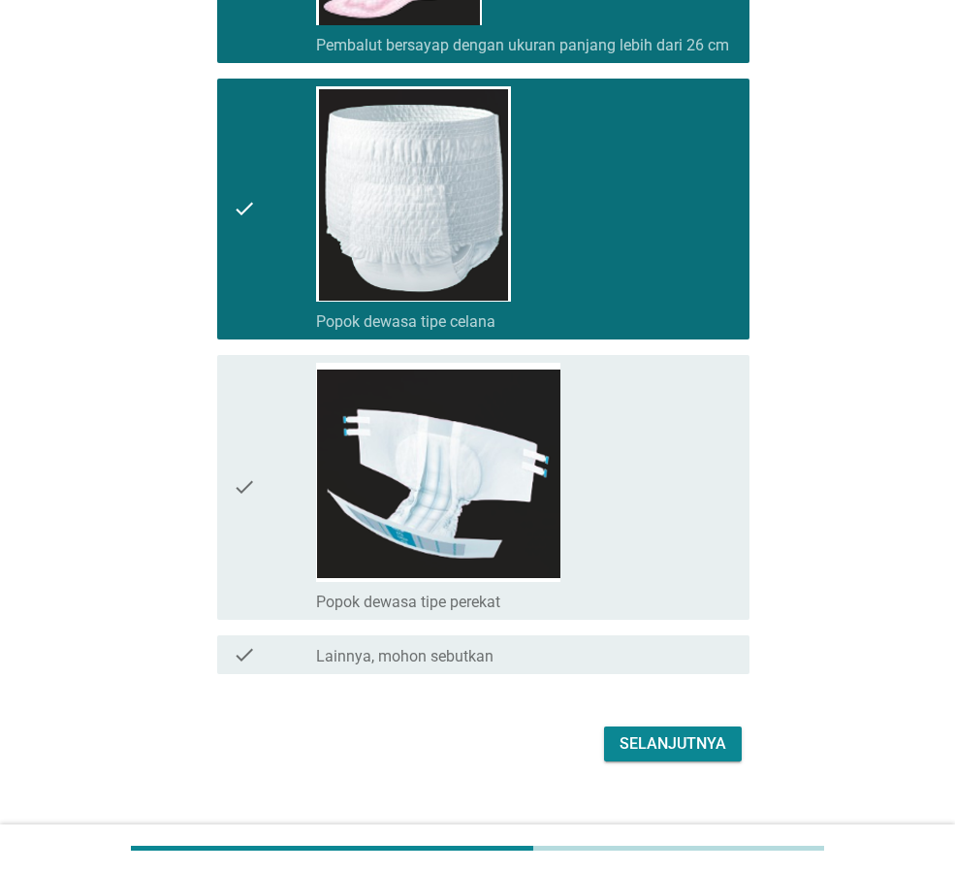
click at [509, 656] on div "check_box_outline_blank Lainnya, mohon sebutkan" at bounding box center [525, 654] width 418 height 23
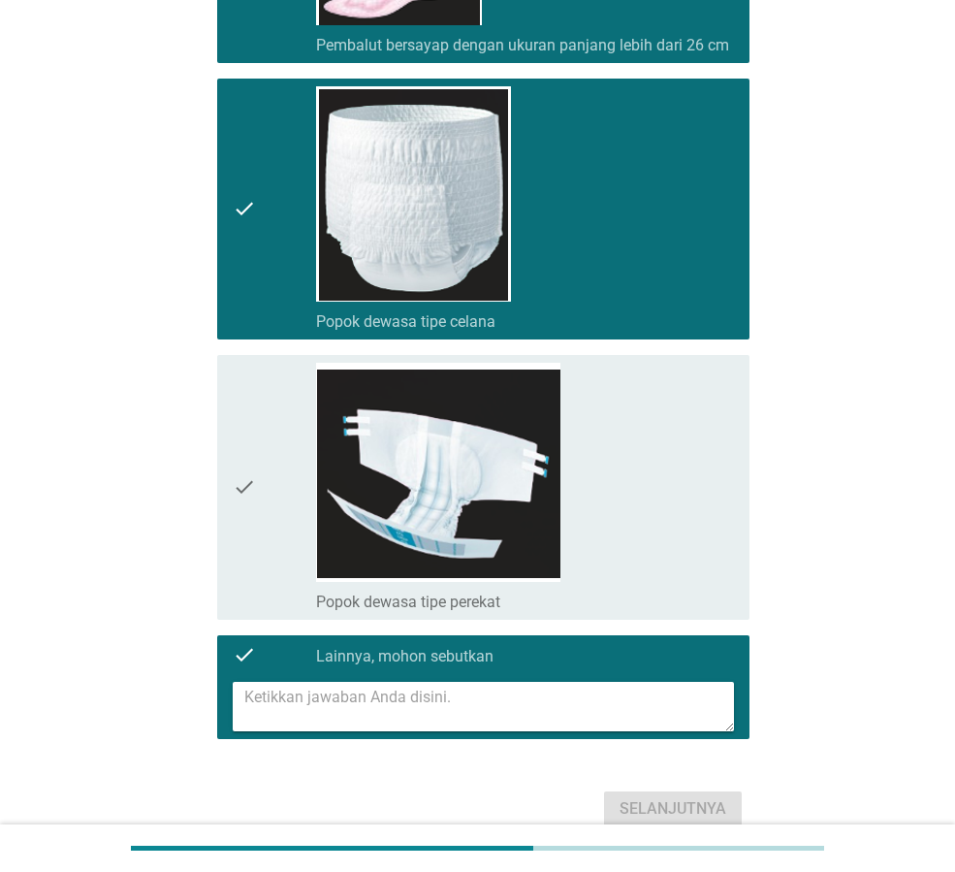
click at [402, 674] on div at bounding box center [483, 706] width 532 height 65
click at [664, 476] on div "check_box_outline_blank Popok dewasa tipe perekat" at bounding box center [525, 487] width 418 height 249
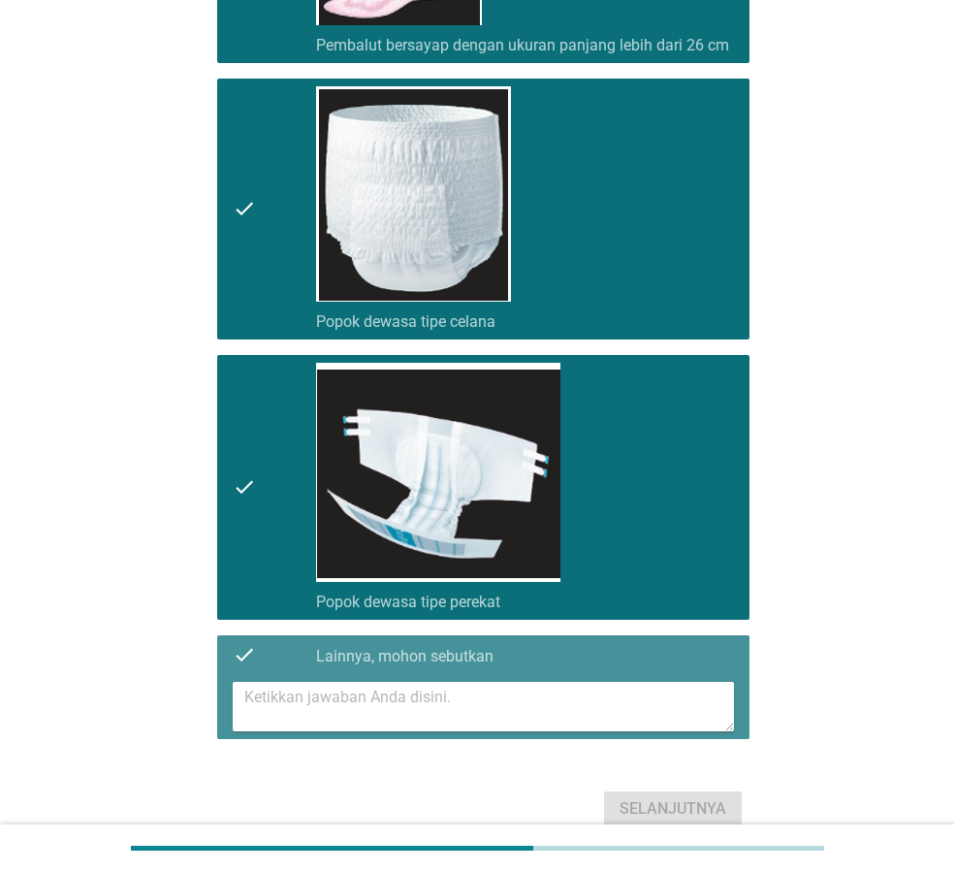
click at [498, 638] on div "check check_box_outline_blank Lainnya, mohon sebutkan" at bounding box center [483, 654] width 532 height 39
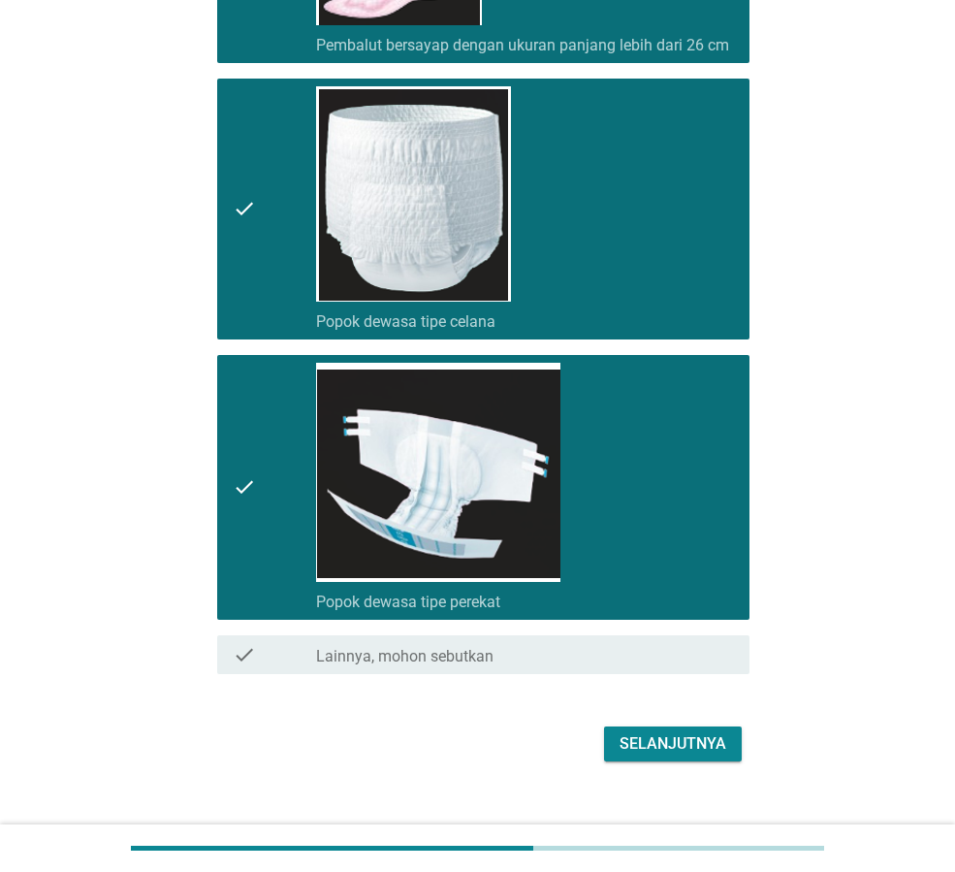
click at [682, 745] on div "Selanjutnya" at bounding box center [673, 743] width 107 height 23
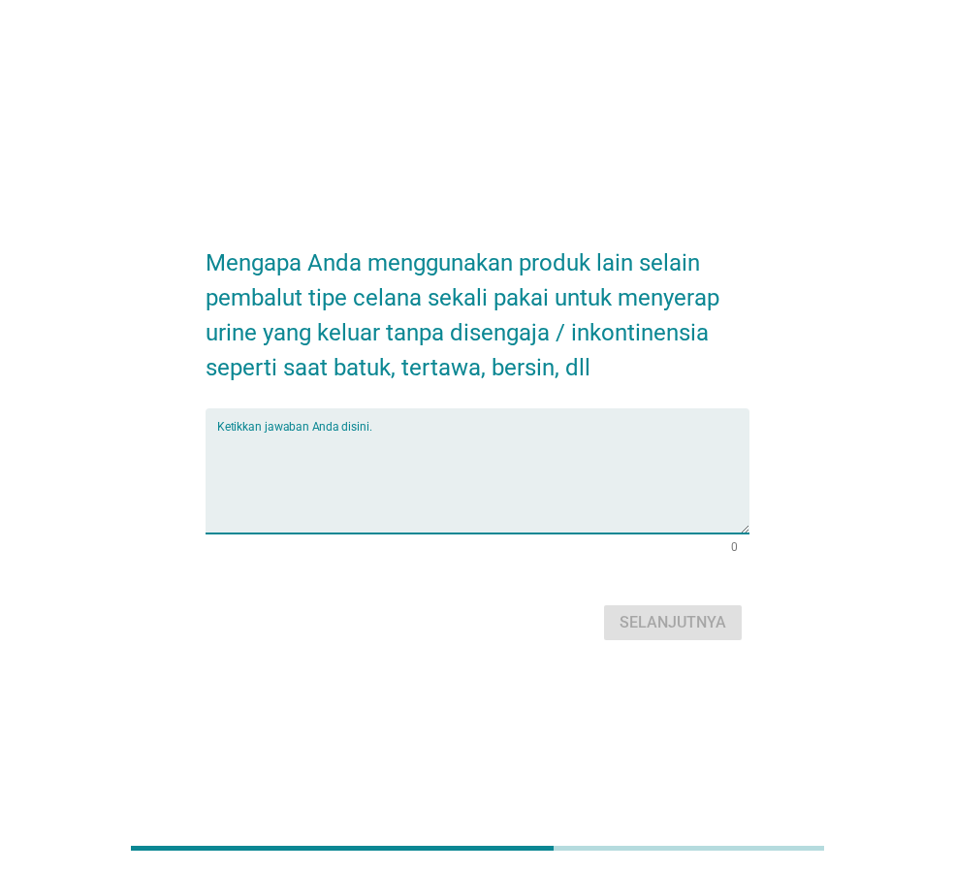
click at [496, 462] on textarea "Ketikkan jawaban Anda disini." at bounding box center [483, 483] width 532 height 102
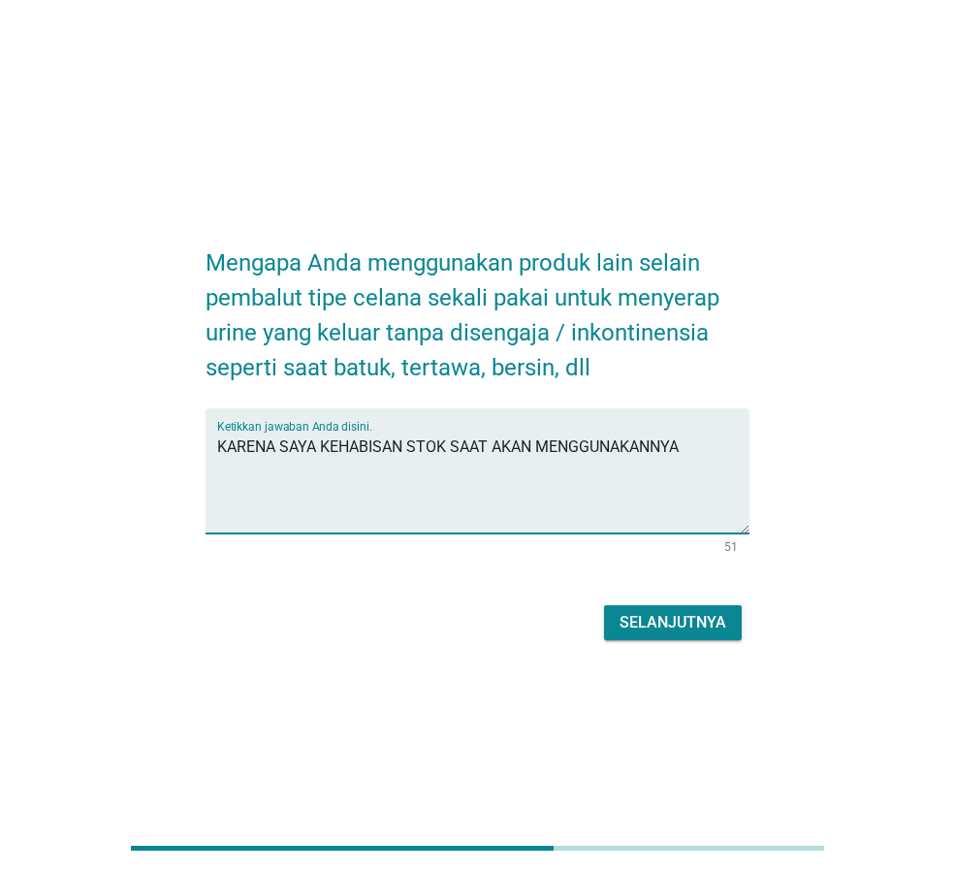
type textarea "KARENA SAYA KEHABISAN STOK SAAT AKAN MENGGUNAKANNYA"
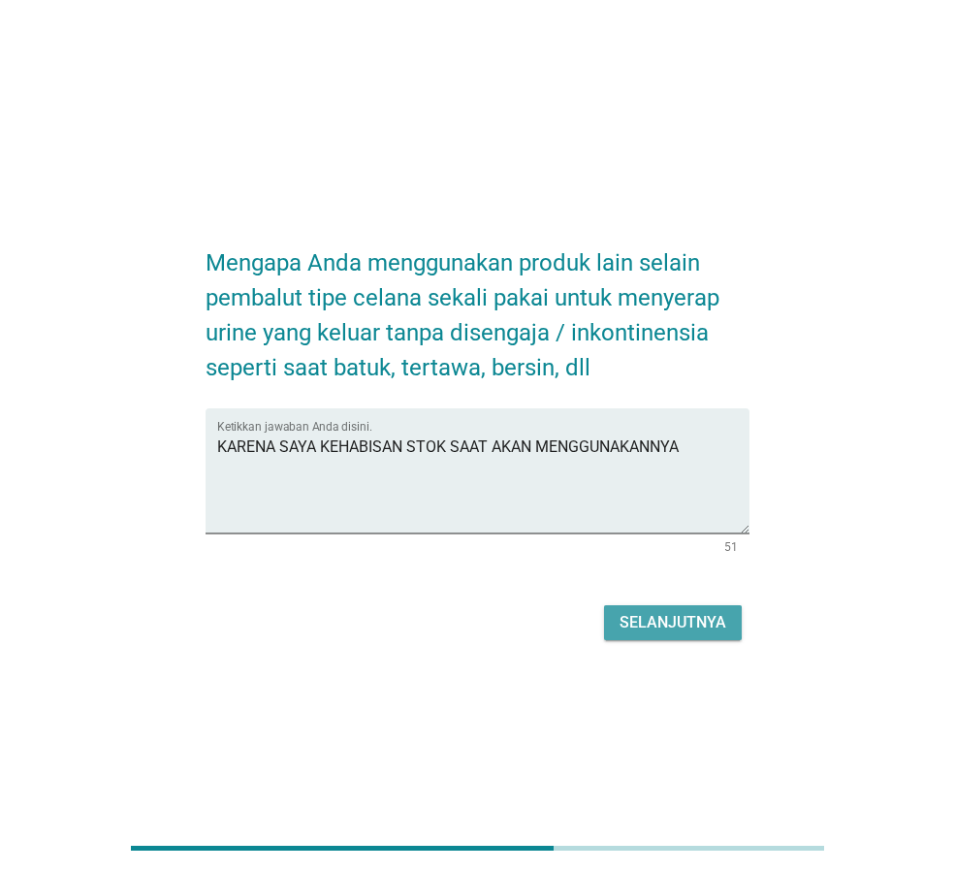
click at [721, 627] on div "Selanjutnya" at bounding box center [673, 622] width 107 height 23
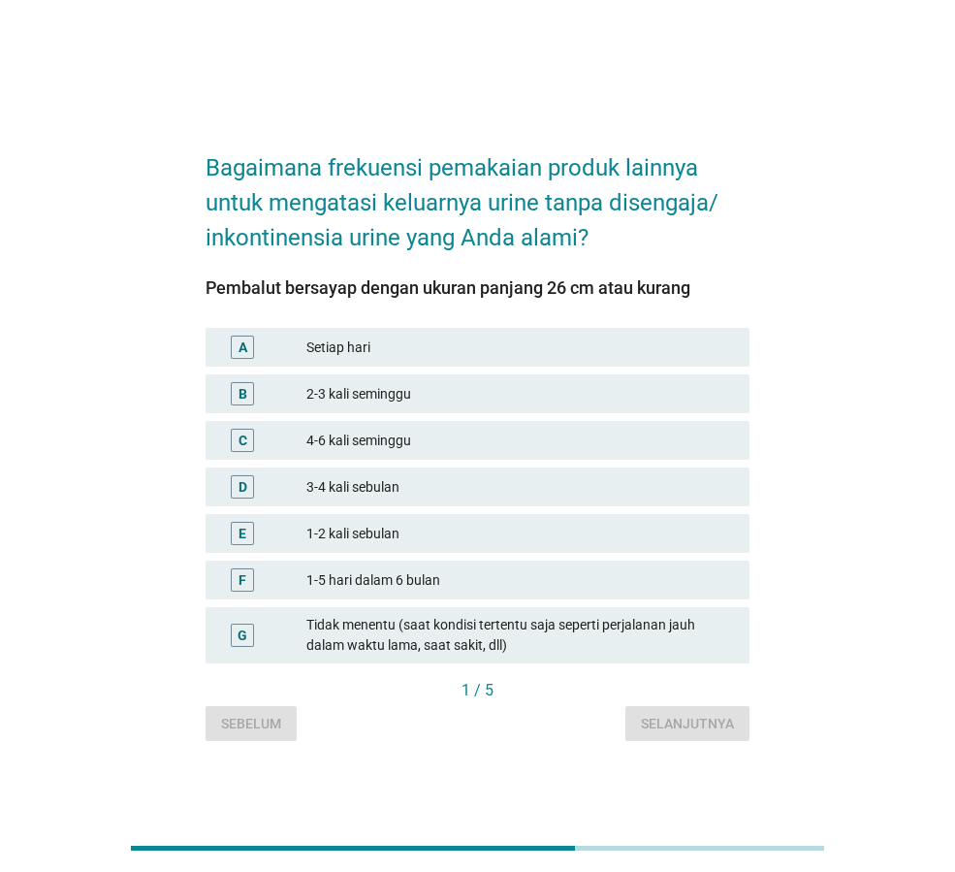
click at [455, 436] on div "4-6 kali seminggu" at bounding box center [520, 440] width 428 height 23
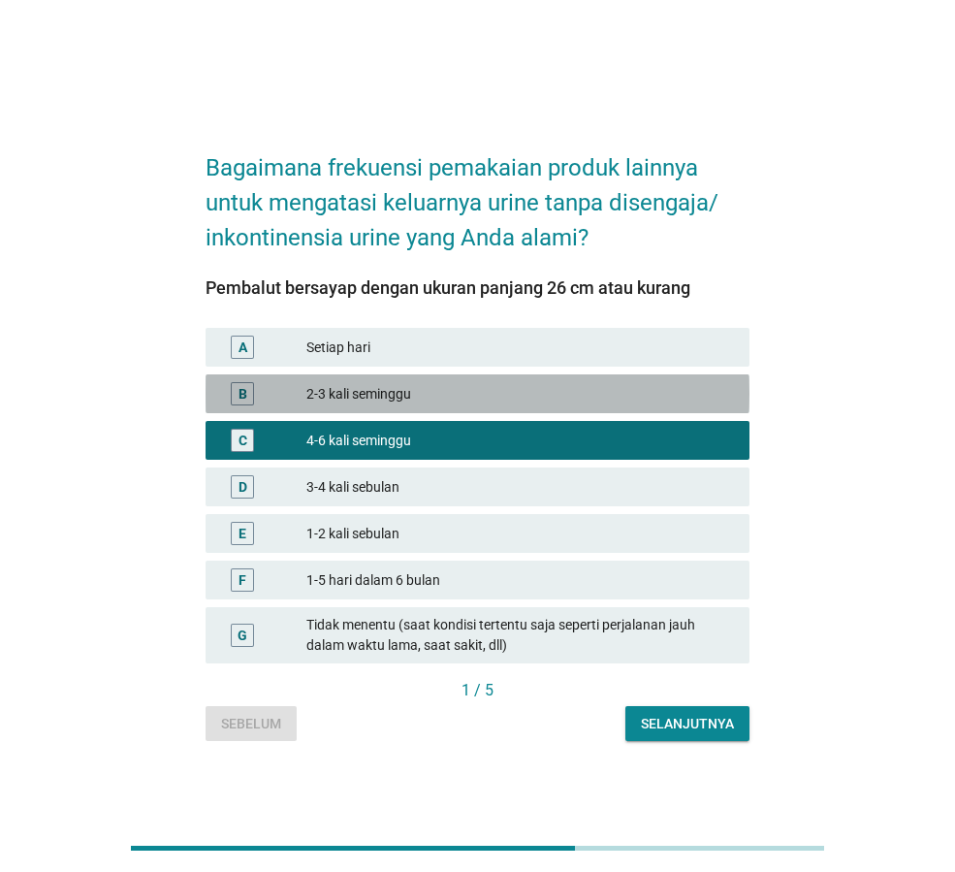
click at [380, 390] on div "2-3 kali seminggu" at bounding box center [520, 393] width 428 height 23
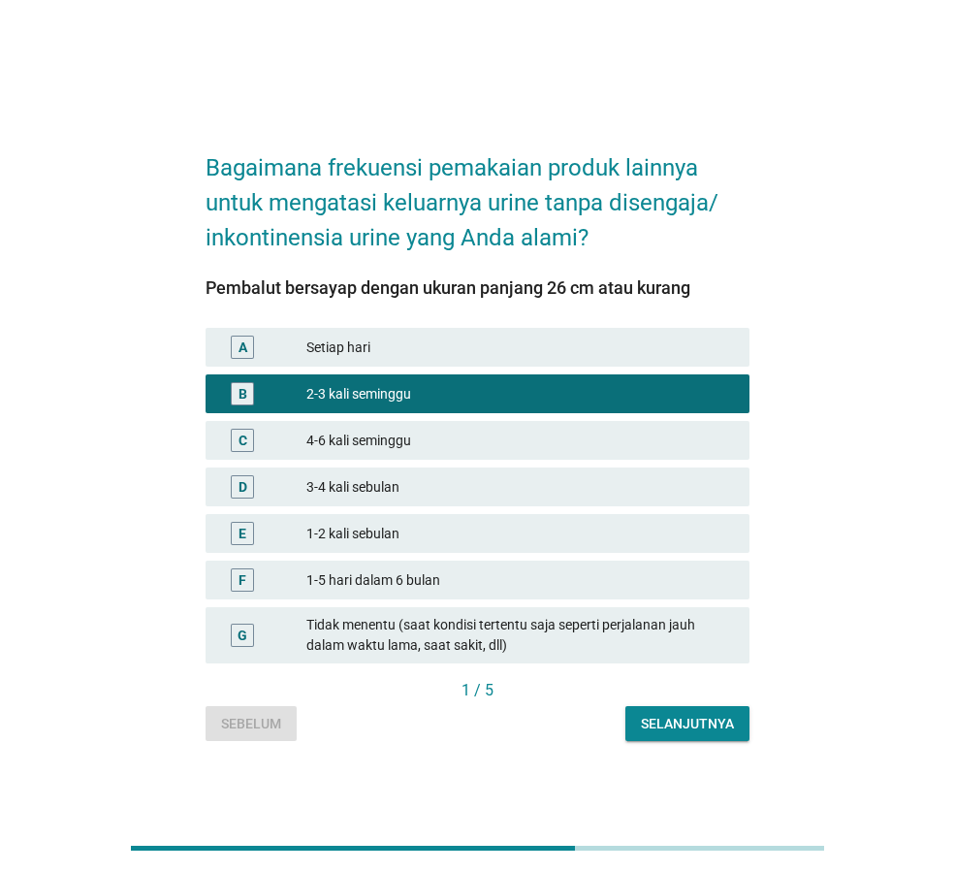
click at [710, 733] on div "Selanjutnya" at bounding box center [687, 724] width 93 height 20
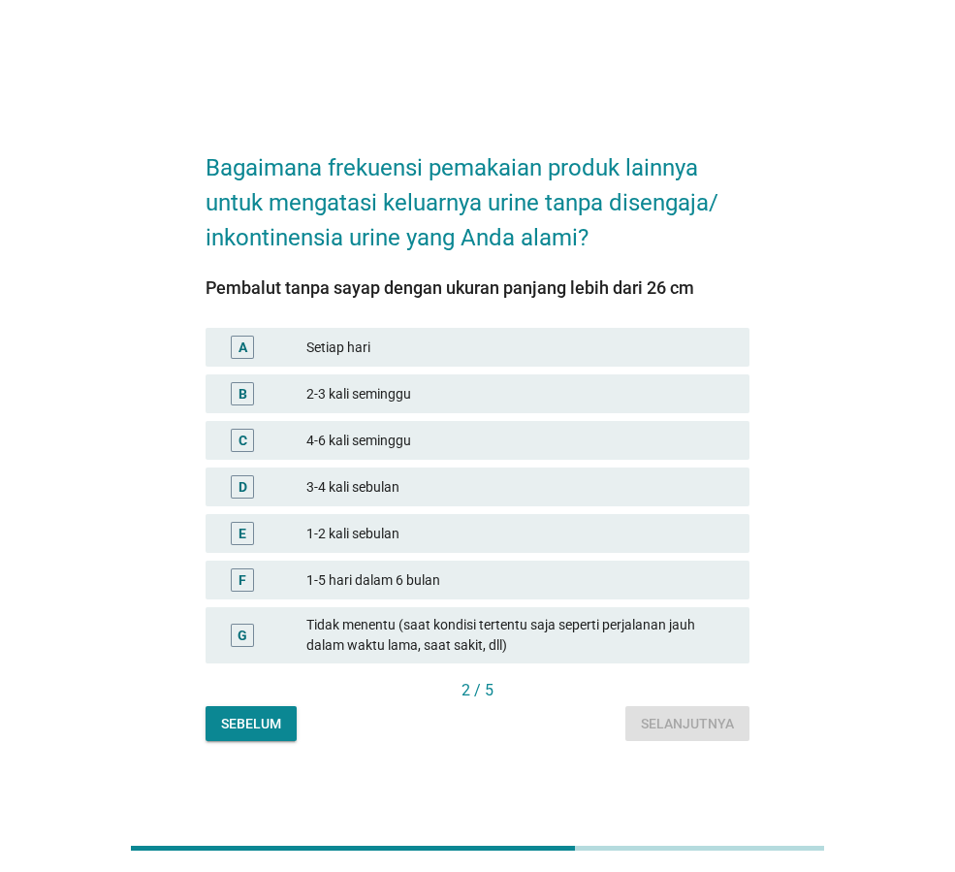
click at [417, 398] on div "2-3 kali seminggu" at bounding box center [520, 393] width 428 height 23
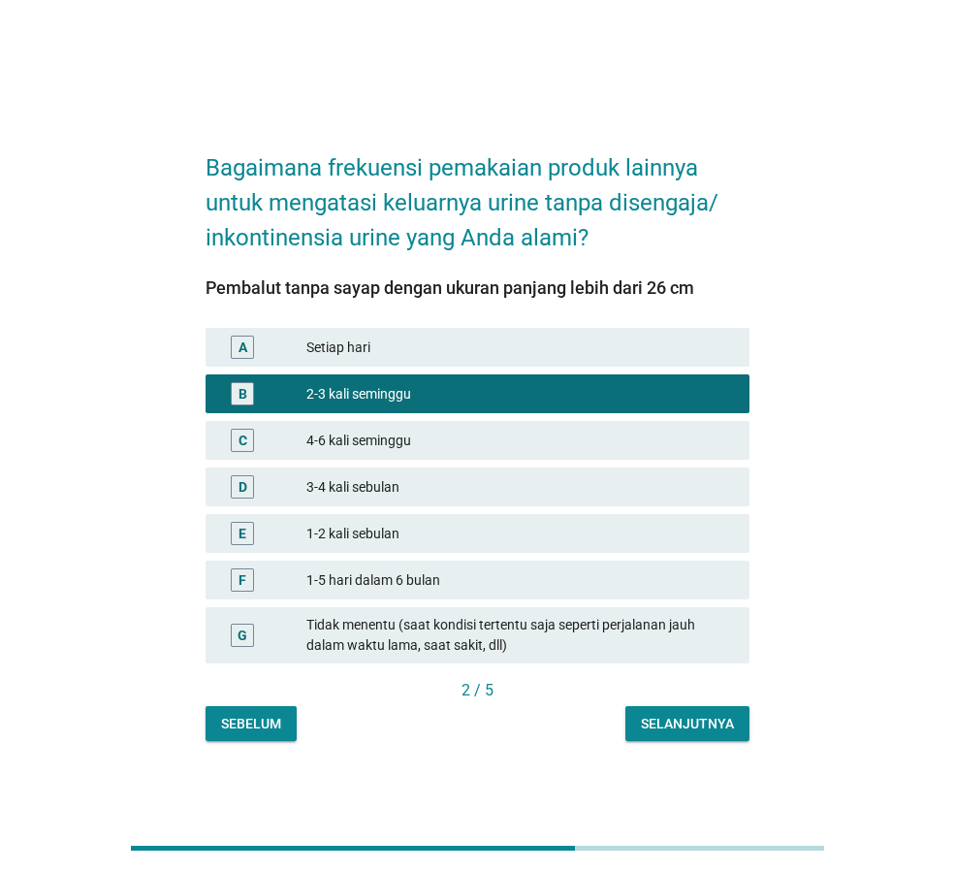
click at [676, 719] on div "Selanjutnya" at bounding box center [687, 724] width 93 height 20
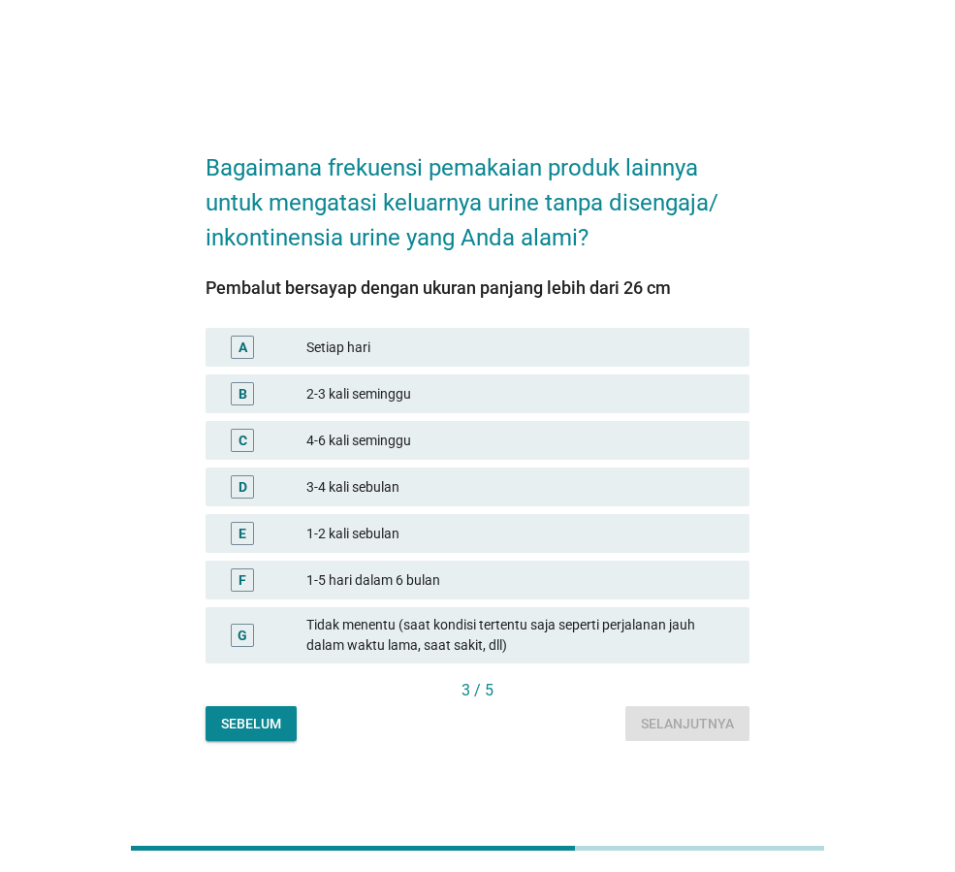
click at [404, 496] on div "3-4 kali sebulan" at bounding box center [520, 486] width 428 height 23
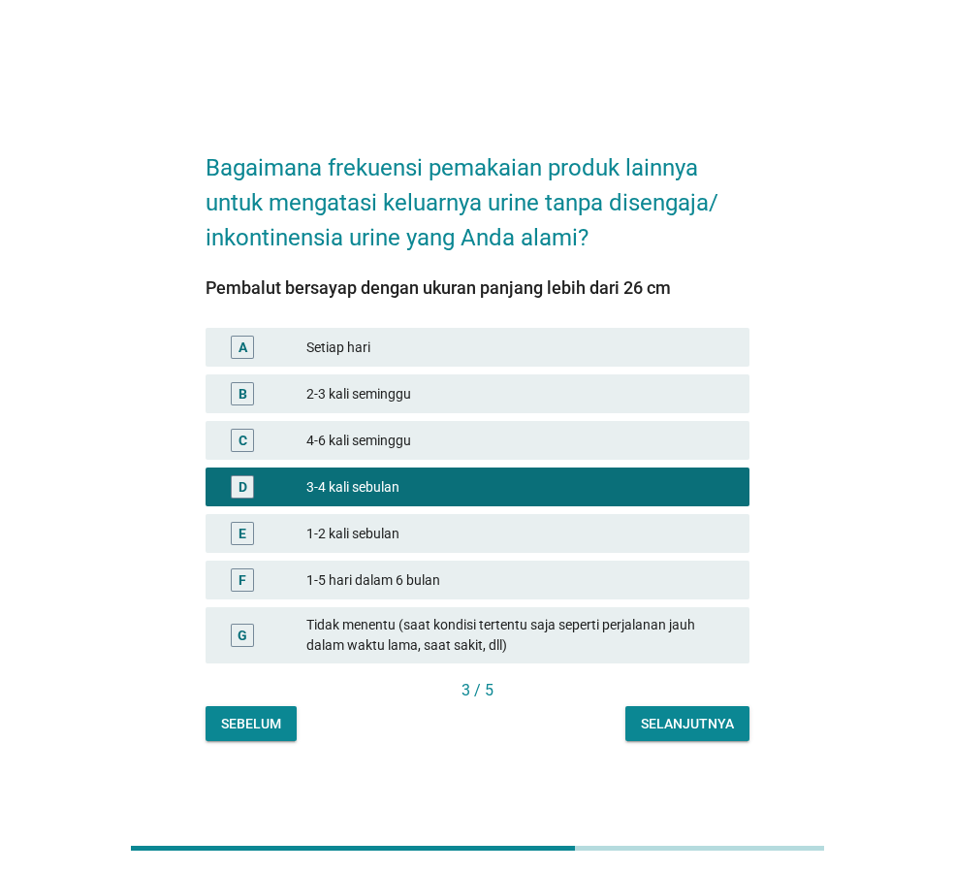
click at [668, 720] on div "Selanjutnya" at bounding box center [687, 724] width 93 height 20
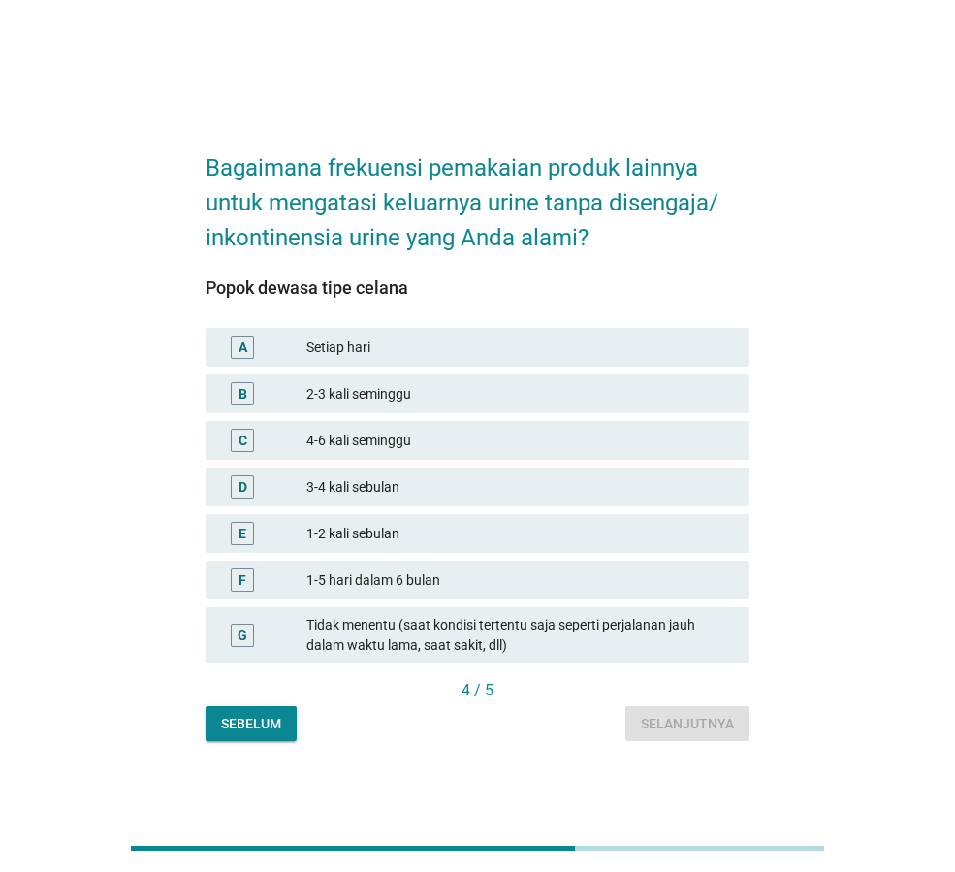
click at [409, 435] on div "4-6 kali seminggu" at bounding box center [520, 440] width 428 height 23
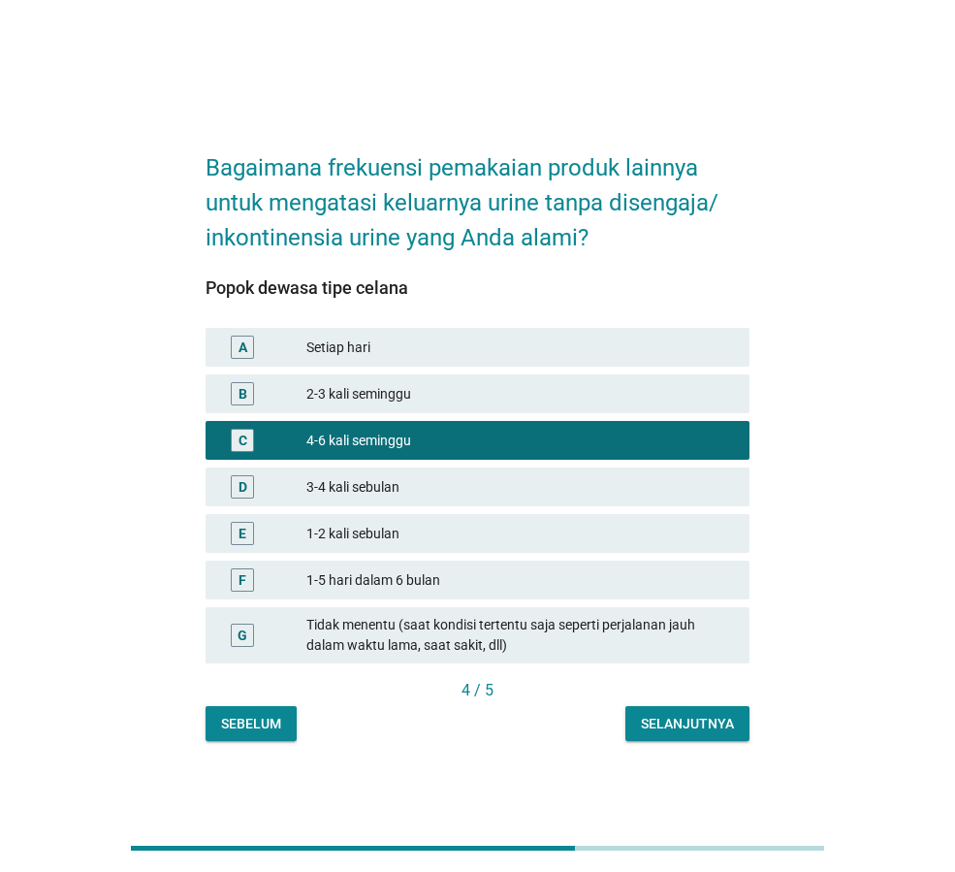
click at [672, 715] on div "Selanjutnya" at bounding box center [687, 724] width 93 height 20
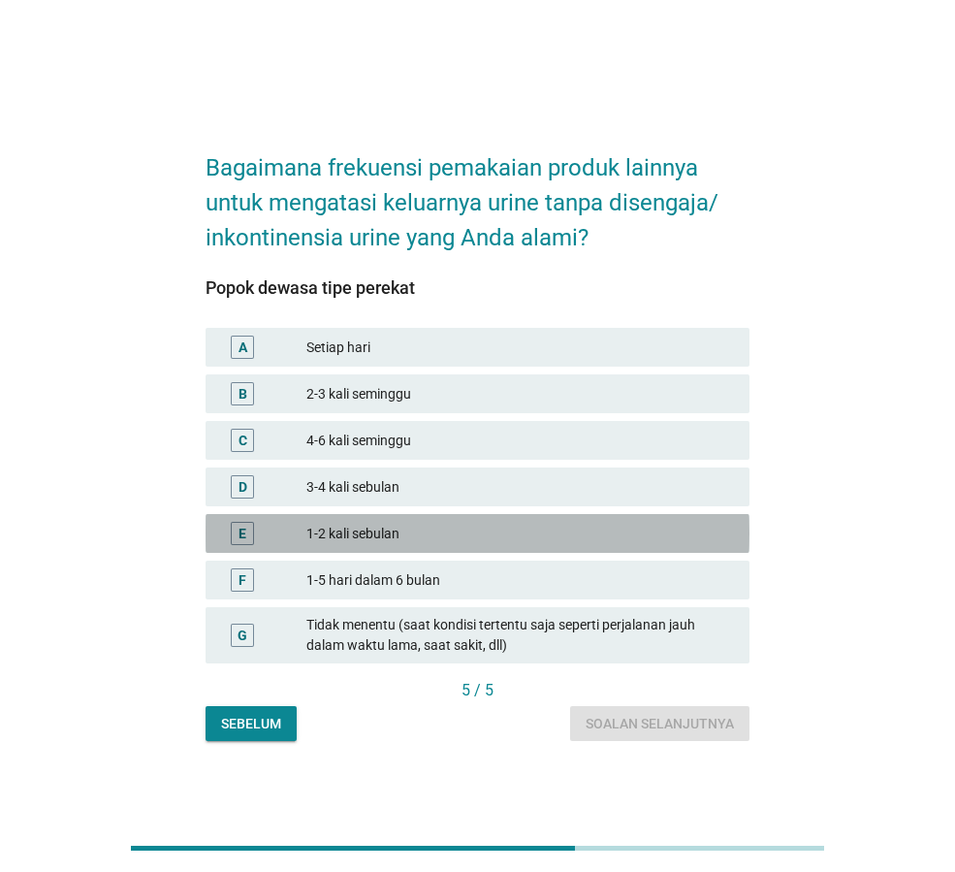
click at [455, 536] on div "1-2 kali sebulan" at bounding box center [520, 533] width 428 height 23
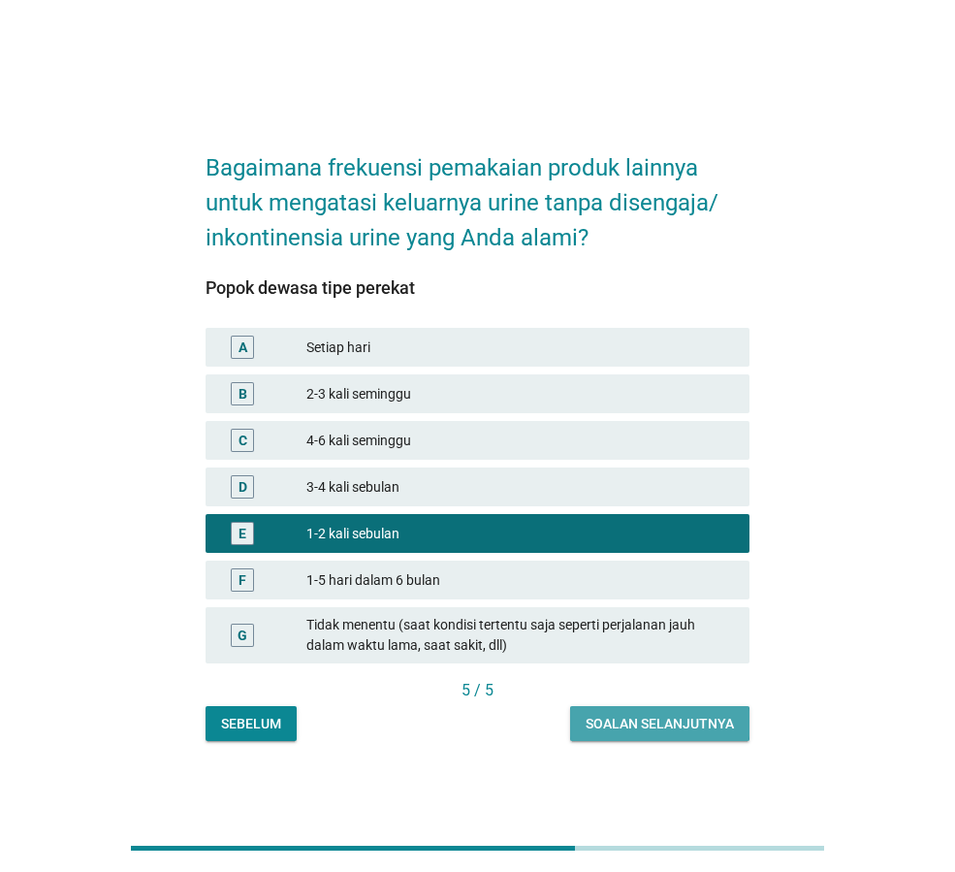
click at [656, 719] on div "Soalan selanjutnya" at bounding box center [660, 724] width 148 height 20
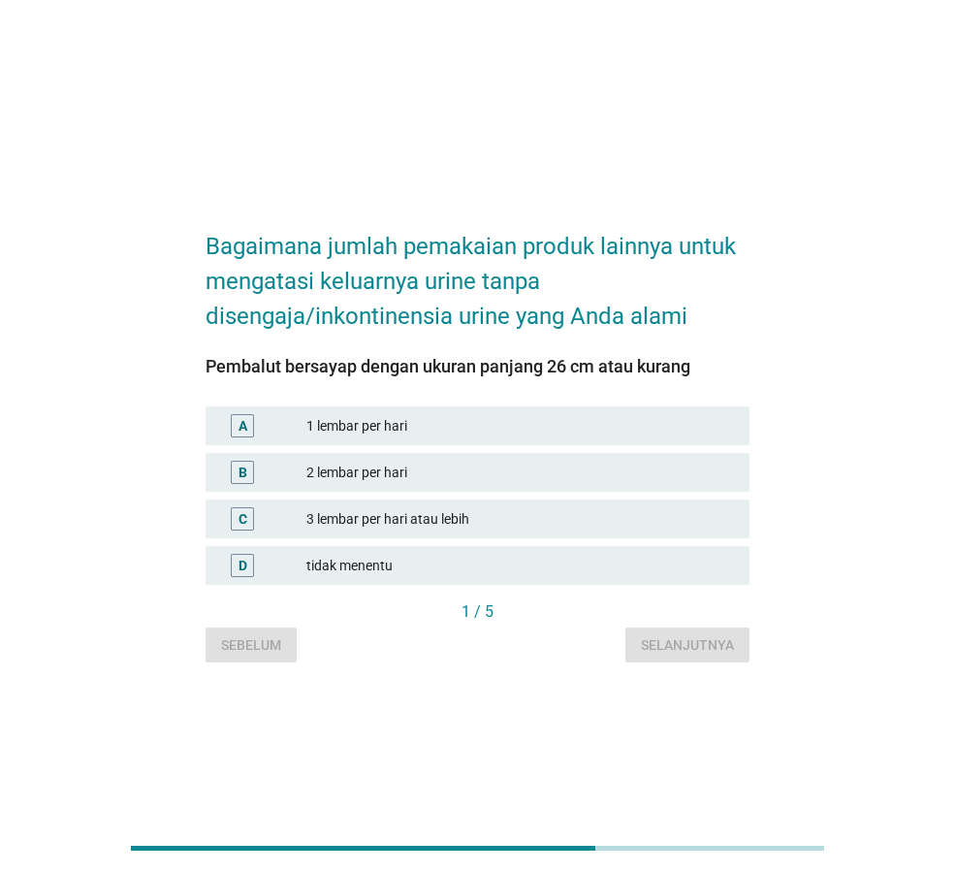
click at [490, 421] on div "1 lembar per hari" at bounding box center [520, 425] width 428 height 23
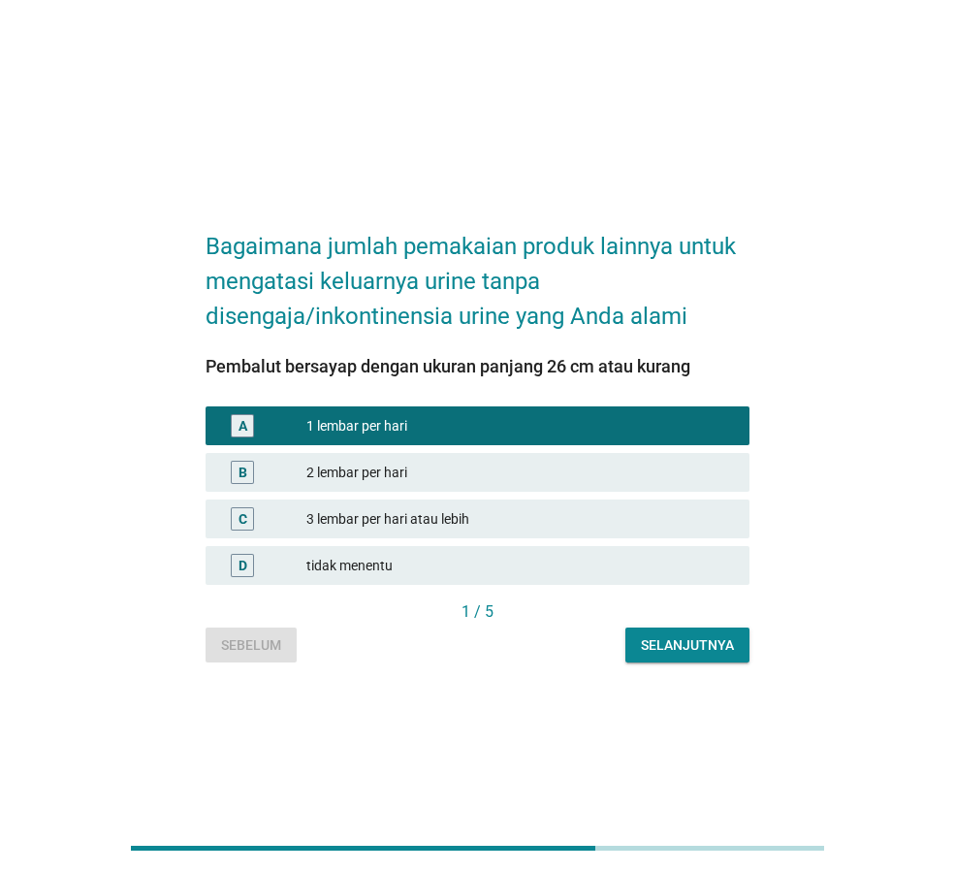
click at [681, 644] on div "Selanjutnya" at bounding box center [687, 645] width 93 height 20
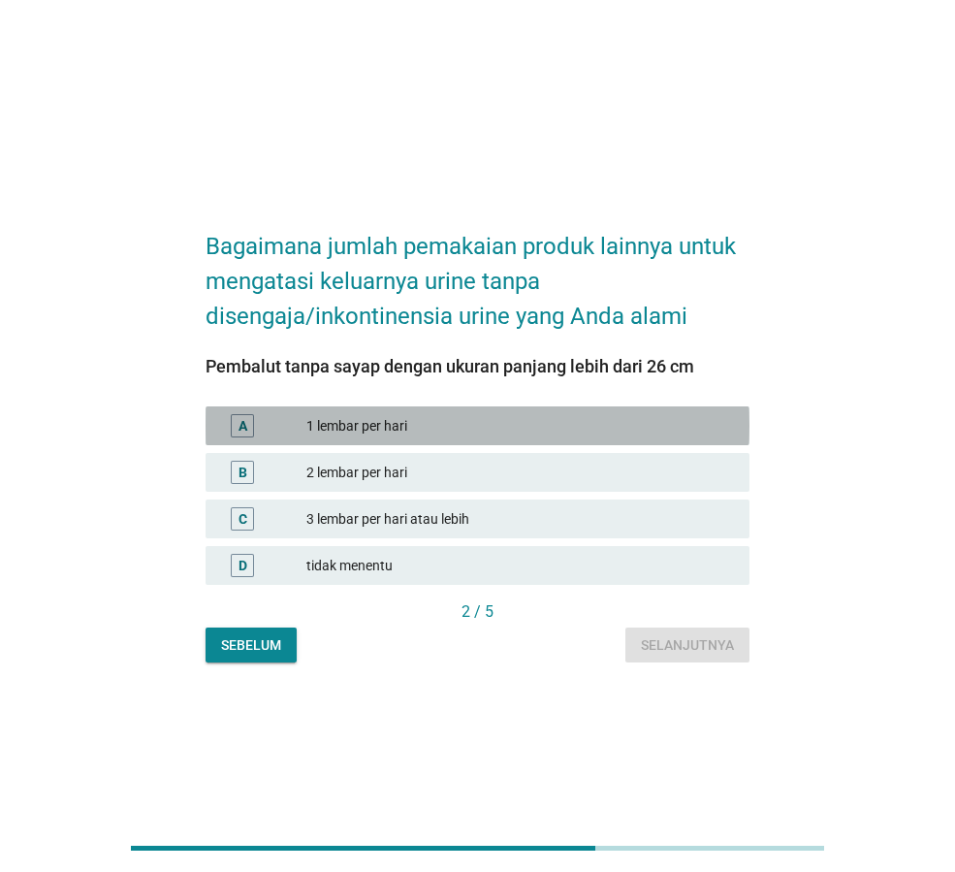
click at [572, 415] on div "1 lembar per hari" at bounding box center [520, 425] width 428 height 23
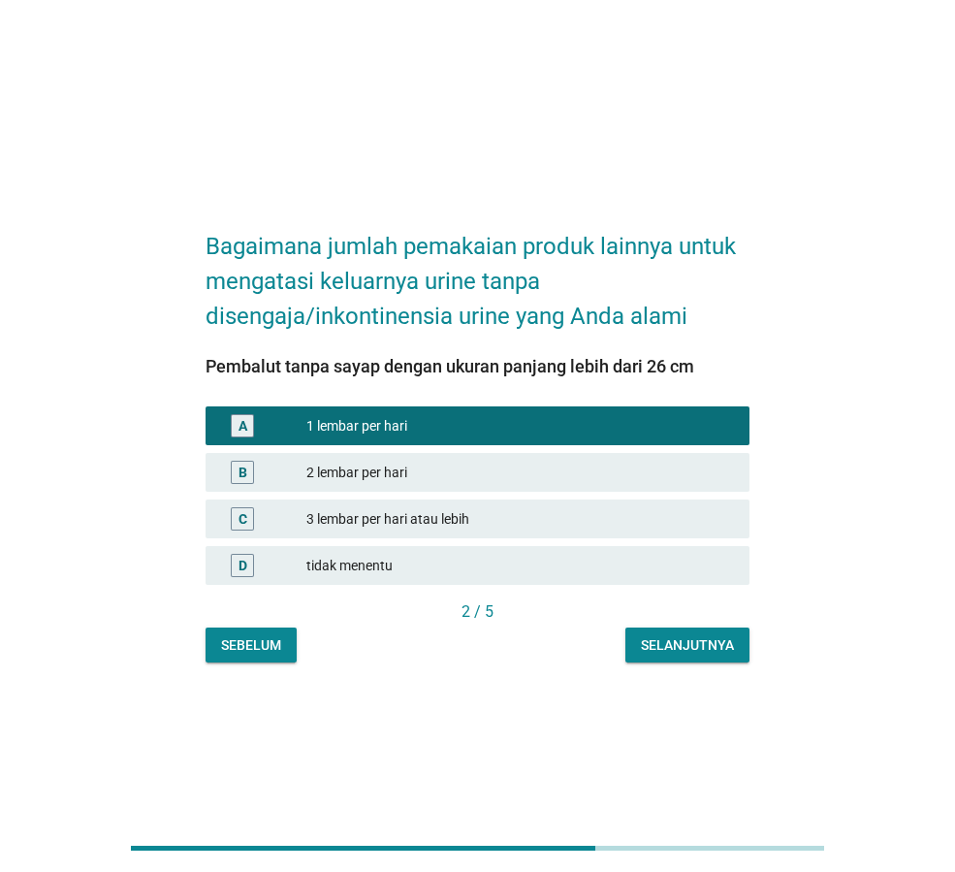
click at [674, 644] on div "Selanjutnya" at bounding box center [687, 645] width 93 height 20
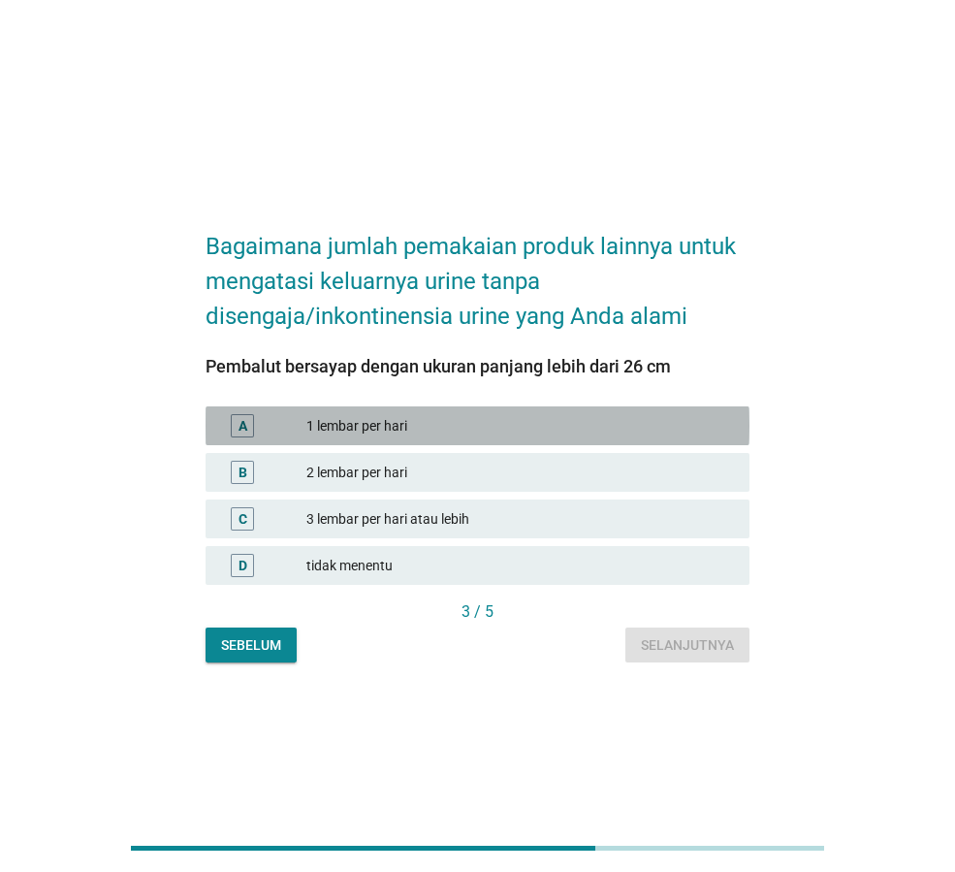
click at [538, 412] on div "A 1 lembar per hari" at bounding box center [478, 425] width 544 height 39
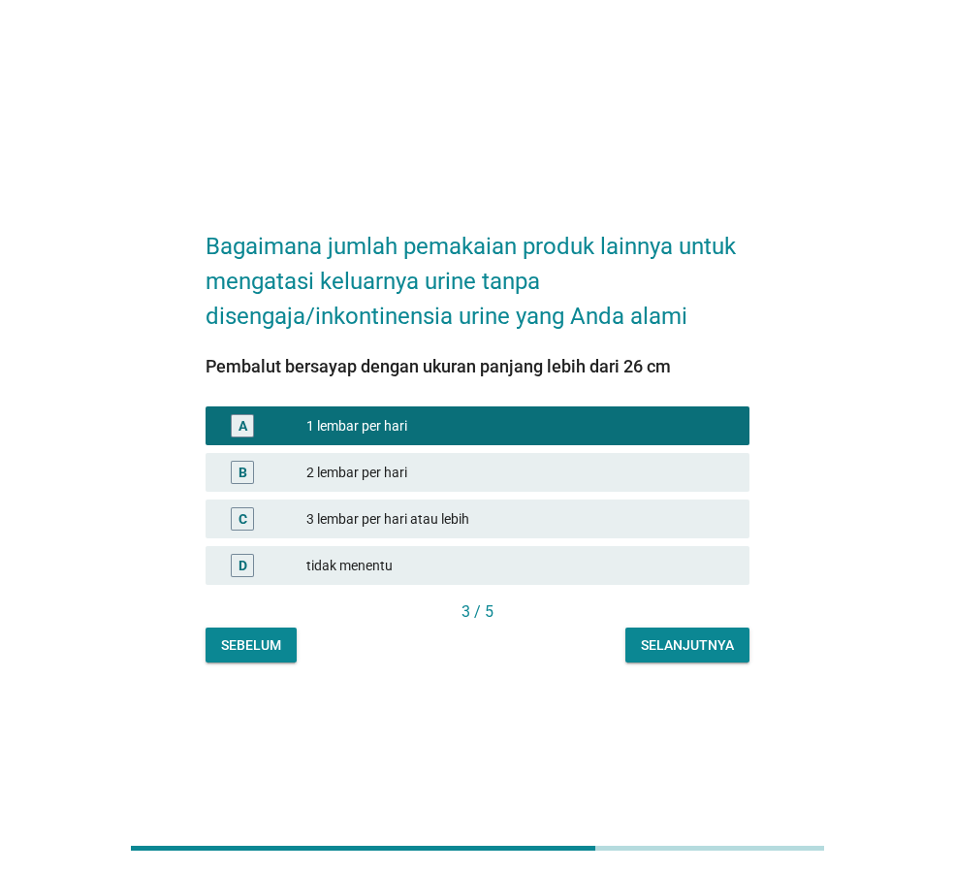
click at [670, 648] on div "Selanjutnya" at bounding box center [687, 645] width 93 height 20
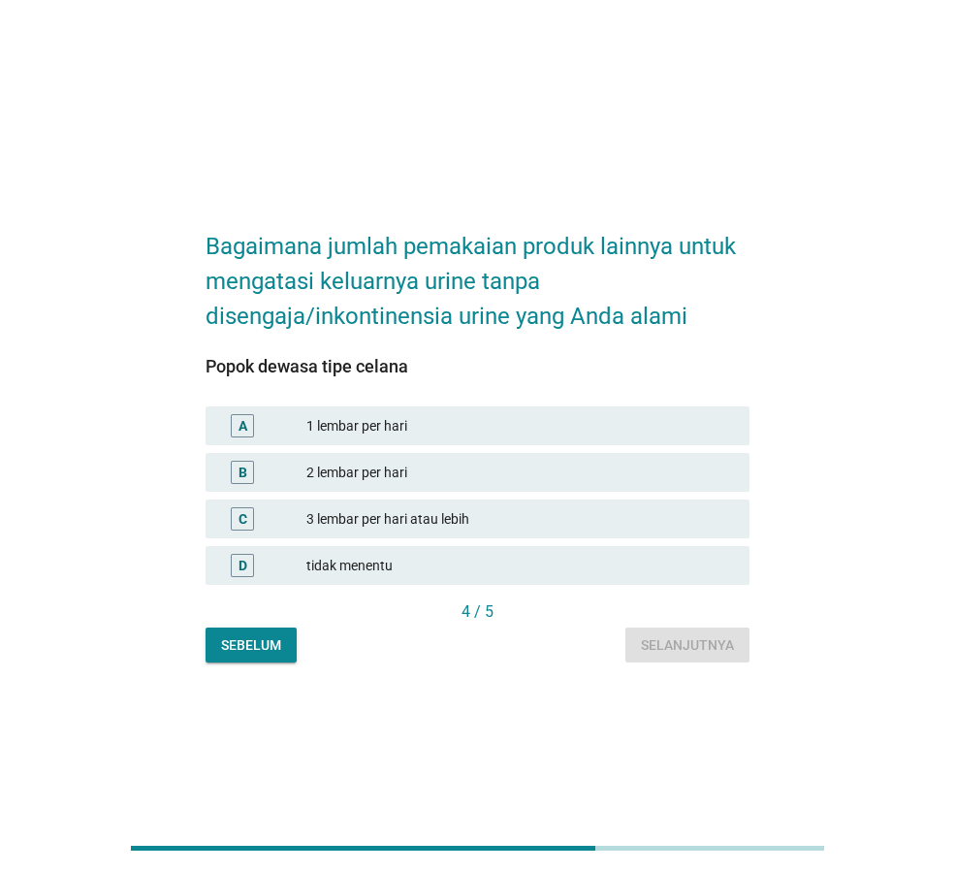
click at [426, 453] on div "B 2 lembar per hari" at bounding box center [478, 472] width 544 height 39
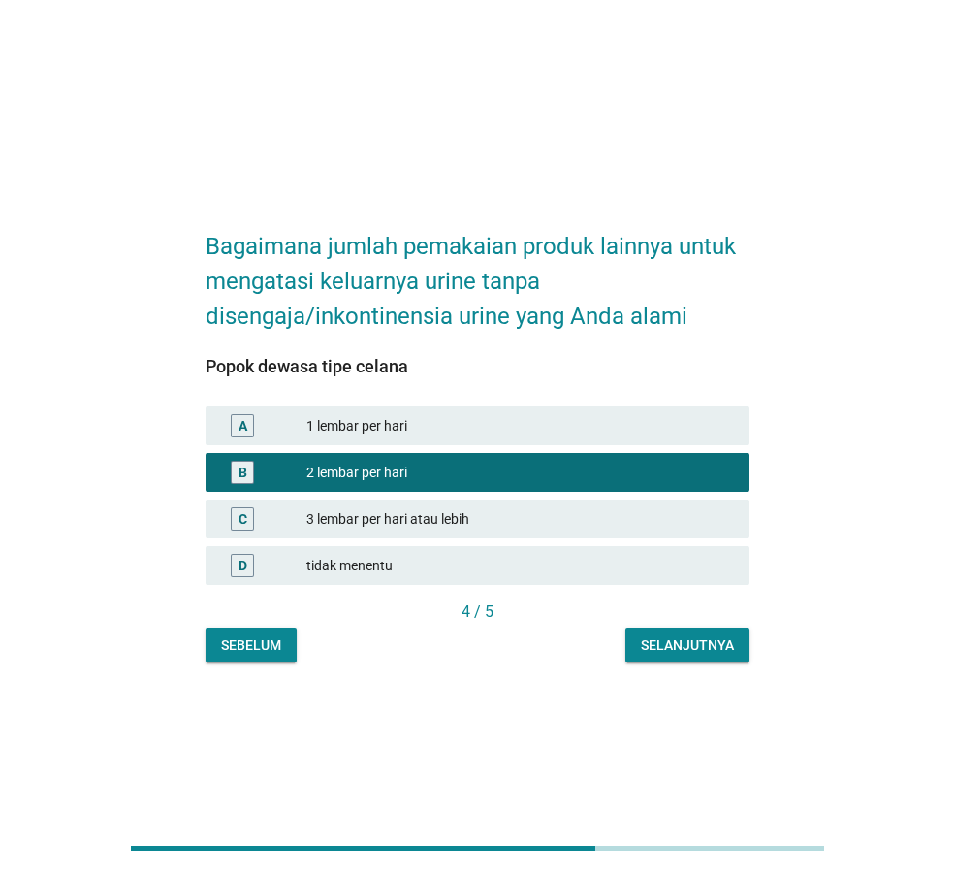
click at [660, 650] on div "Selanjutnya" at bounding box center [687, 645] width 93 height 20
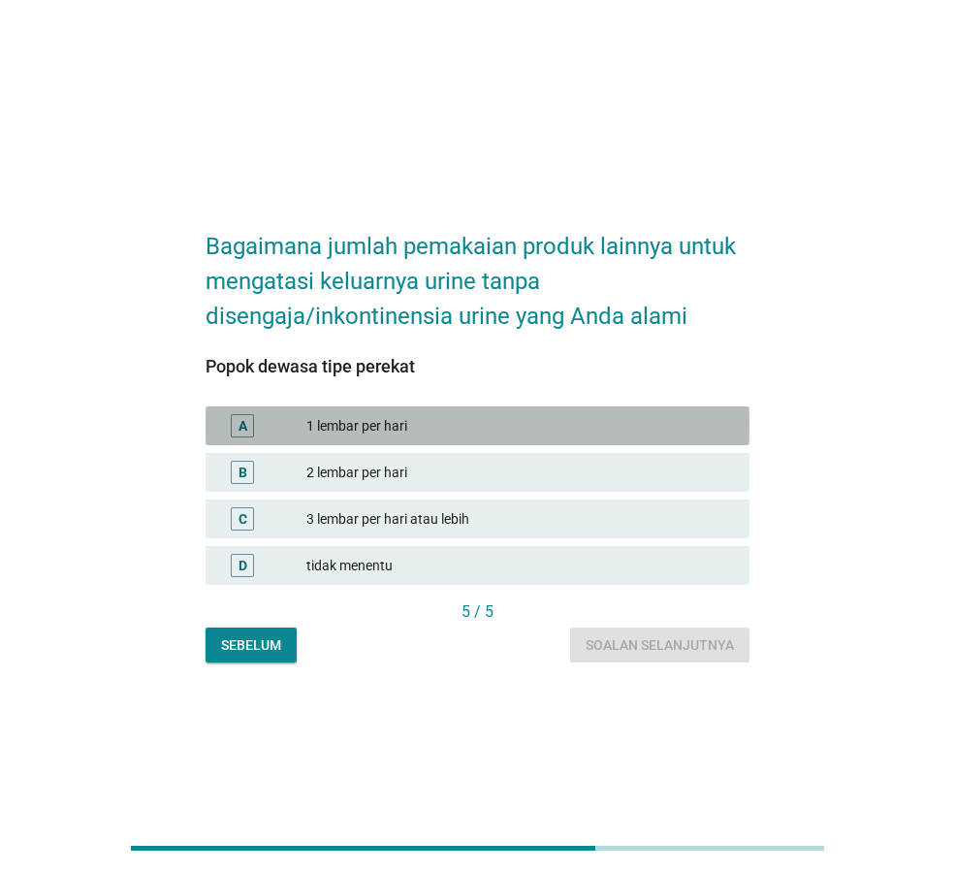
drag, startPoint x: 443, startPoint y: 415, endPoint x: 461, endPoint y: 446, distance: 35.6
click at [444, 415] on div "1 lembar per hari" at bounding box center [520, 425] width 428 height 23
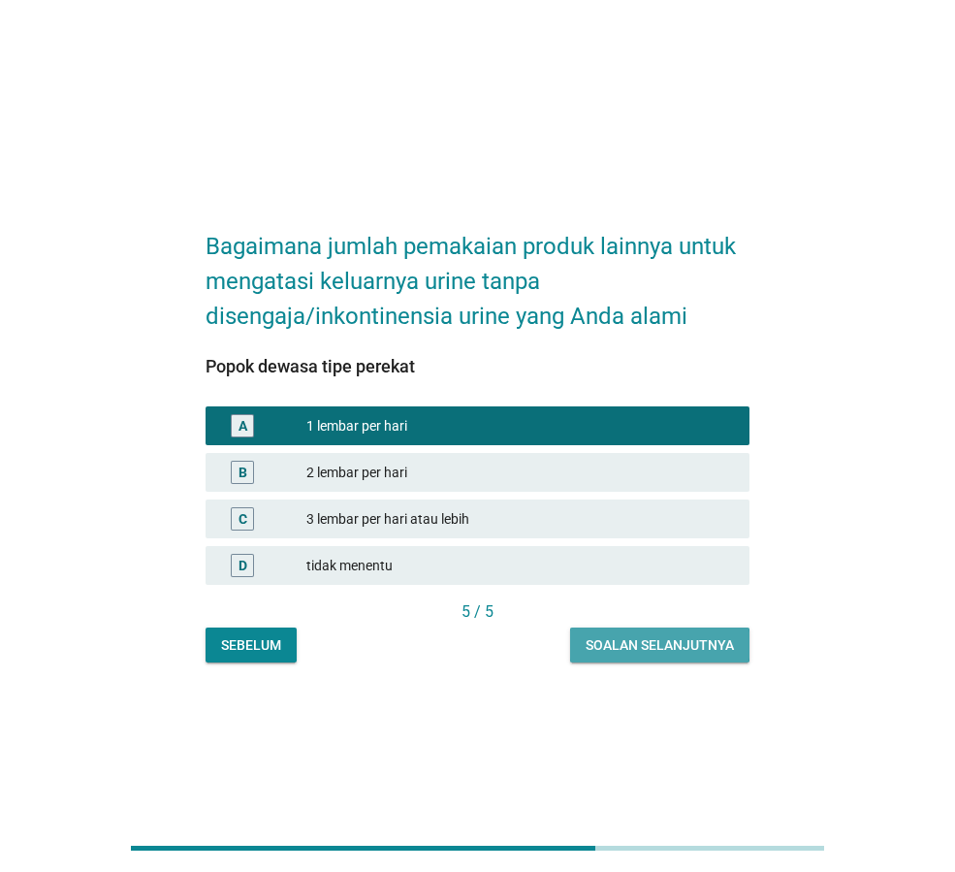
click at [667, 648] on div "Soalan selanjutnya" at bounding box center [660, 645] width 148 height 20
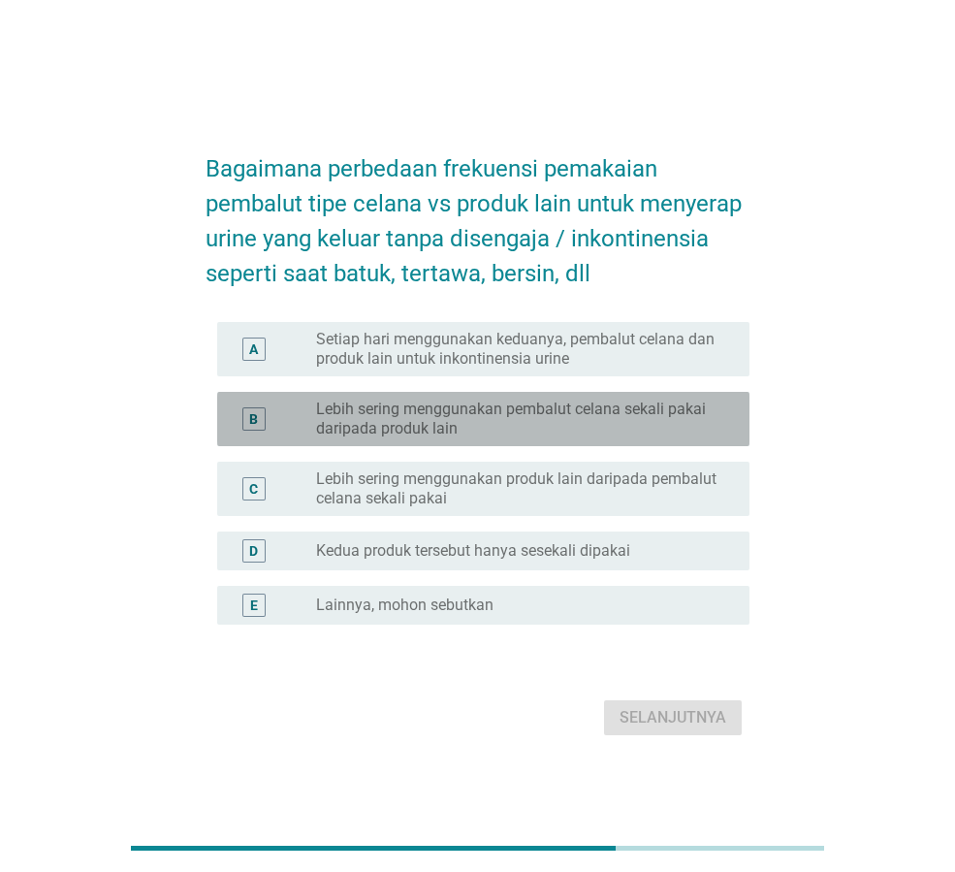
click at [590, 428] on label "Lebih sering menggunakan pembalut celana sekali pakai daripada produk lain" at bounding box center [517, 419] width 402 height 39
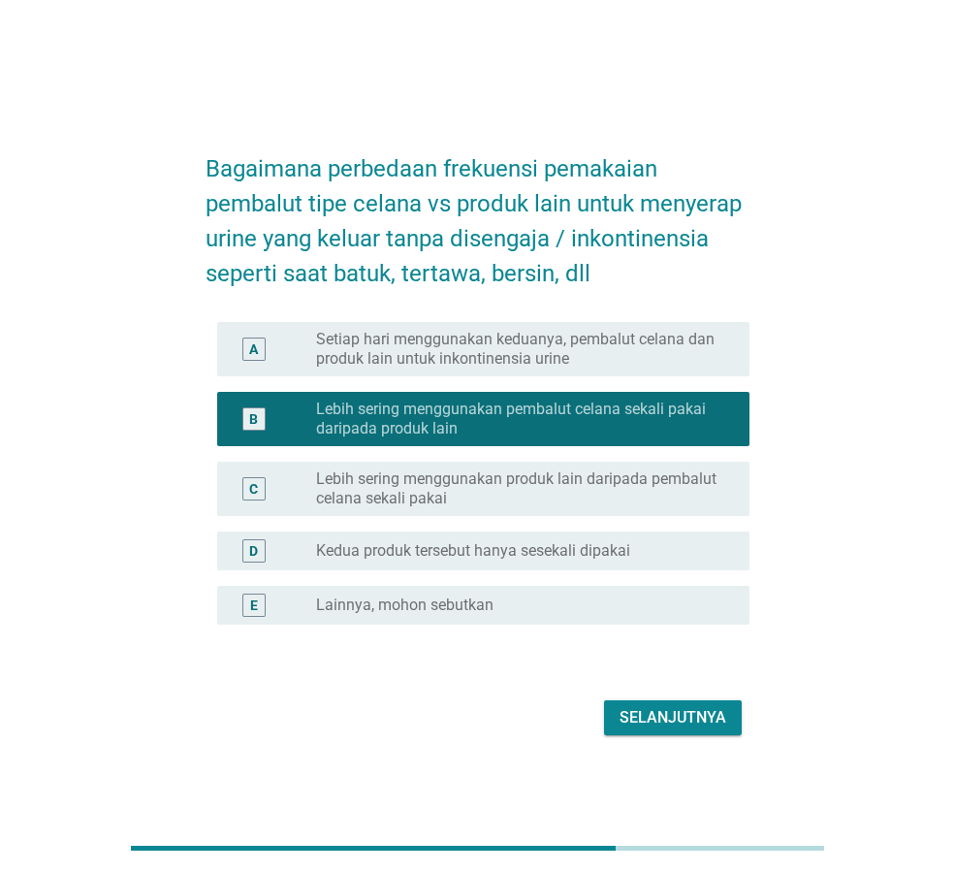
click at [653, 726] on div "Selanjutnya" at bounding box center [673, 717] width 107 height 23
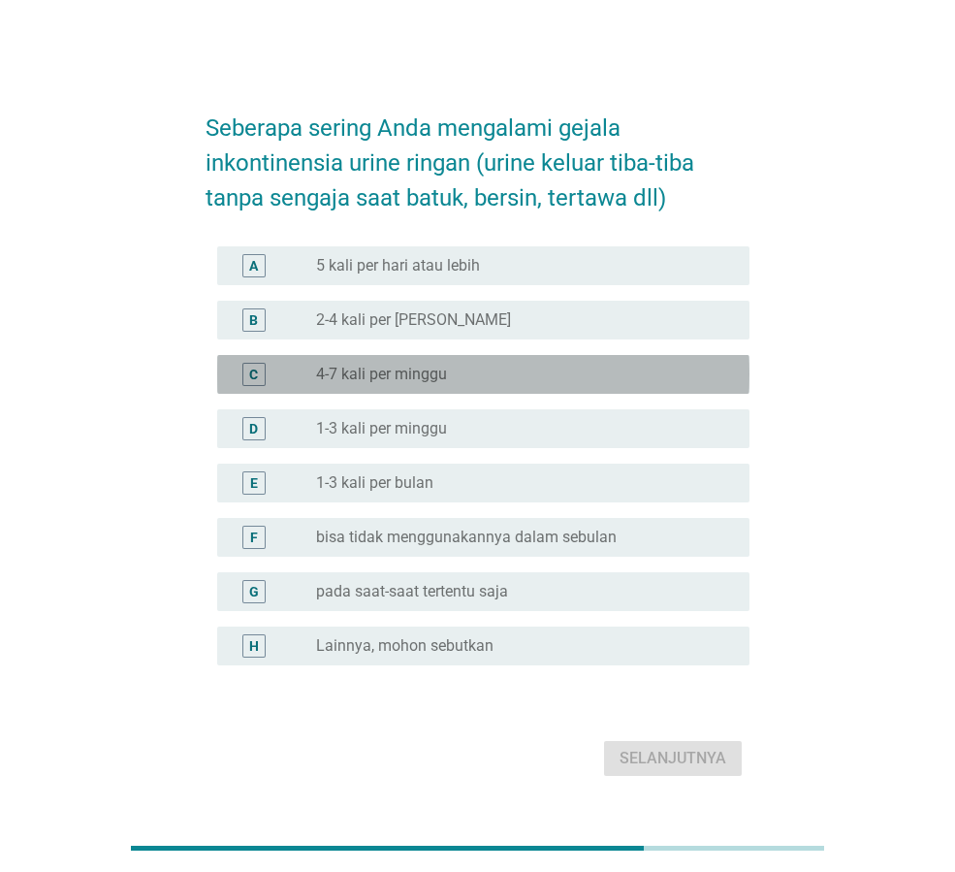
click at [490, 367] on div "radio_button_unchecked 4-7 kali per minggu" at bounding box center [517, 374] width 402 height 19
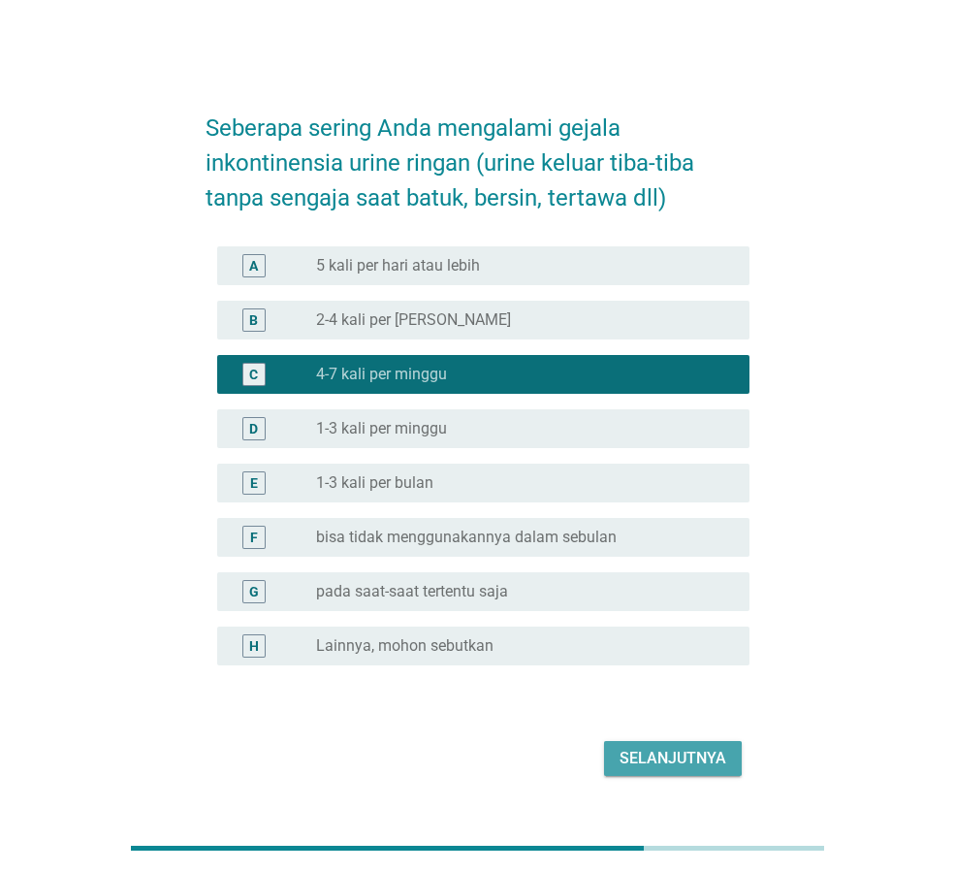
click at [651, 750] on div "Selanjutnya" at bounding box center [673, 758] width 107 height 23
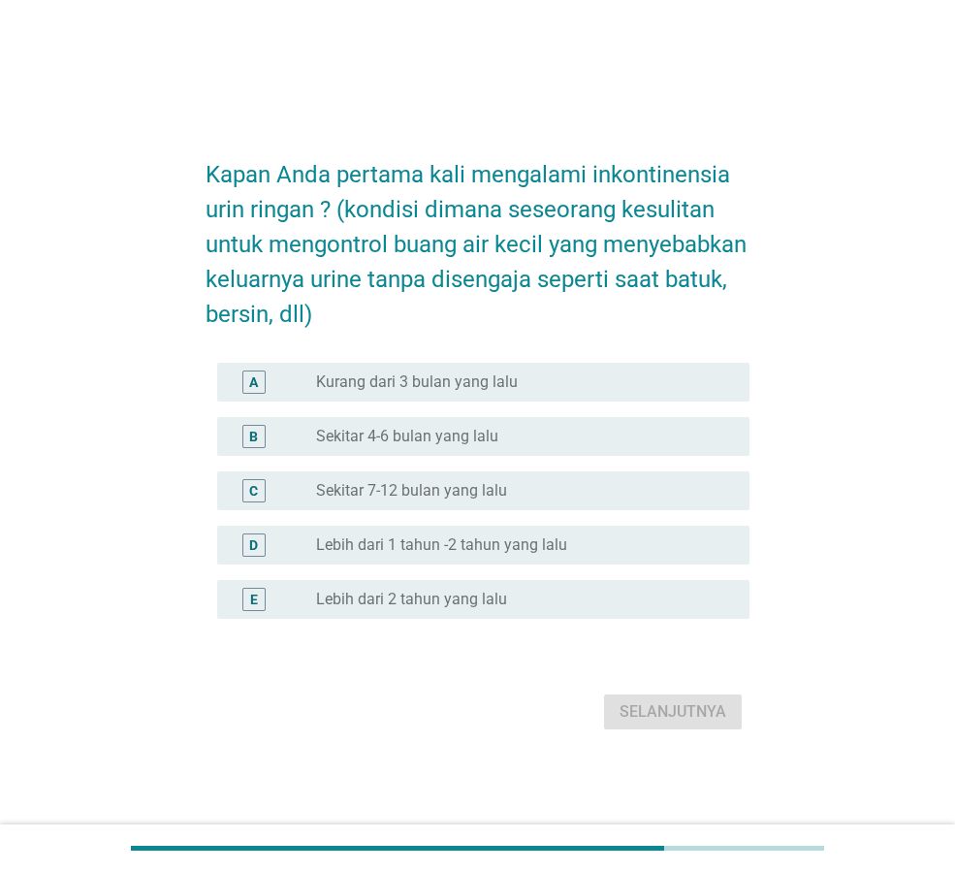
click at [496, 475] on div "C radio_button_unchecked Sekitar 7-12 bulan yang lalu" at bounding box center [483, 490] width 532 height 39
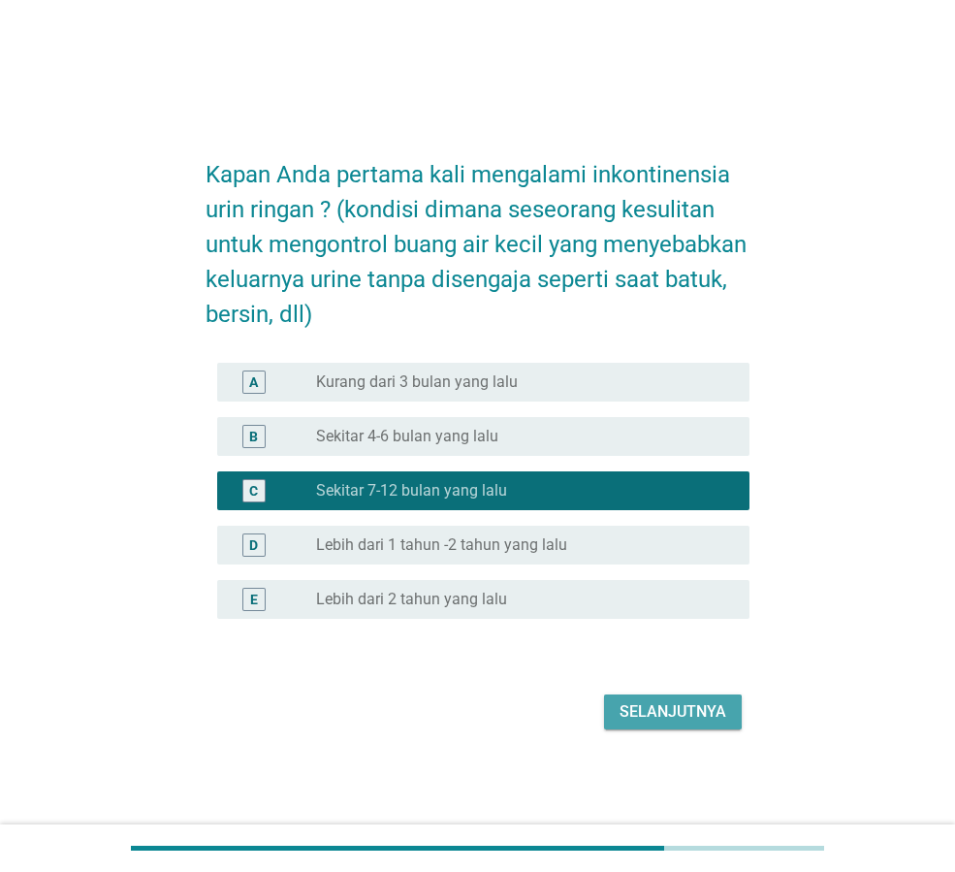
click at [659, 706] on div "Selanjutnya" at bounding box center [673, 711] width 107 height 23
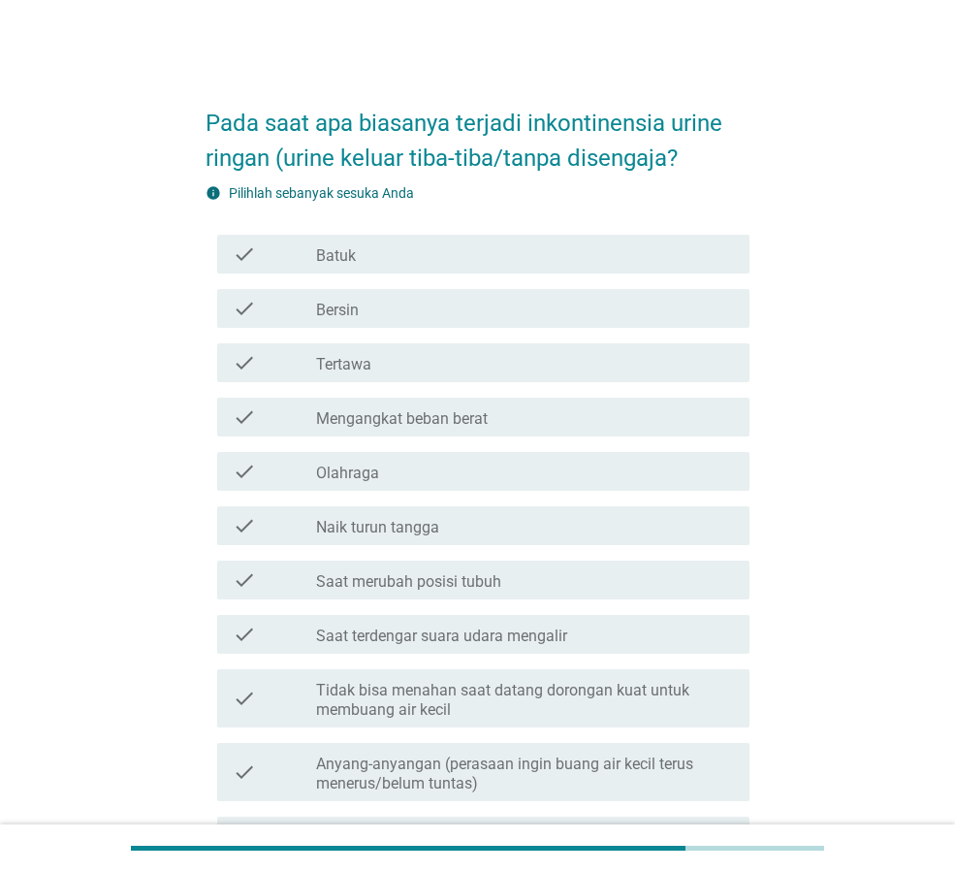
click at [506, 248] on div "check_box_outline_blank Batuk" at bounding box center [525, 253] width 418 height 23
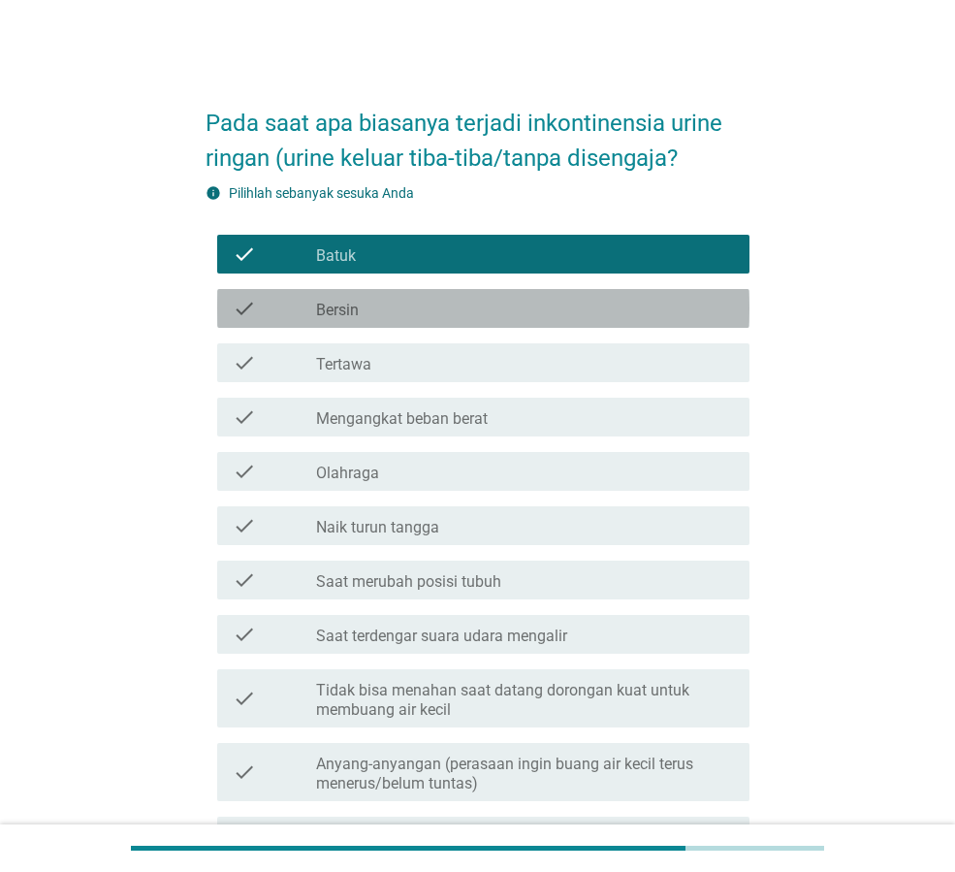
drag, startPoint x: 498, startPoint y: 307, endPoint x: 515, endPoint y: 304, distance: 16.9
click at [498, 305] on div "check_box_outline_blank Bersin" at bounding box center [525, 308] width 418 height 23
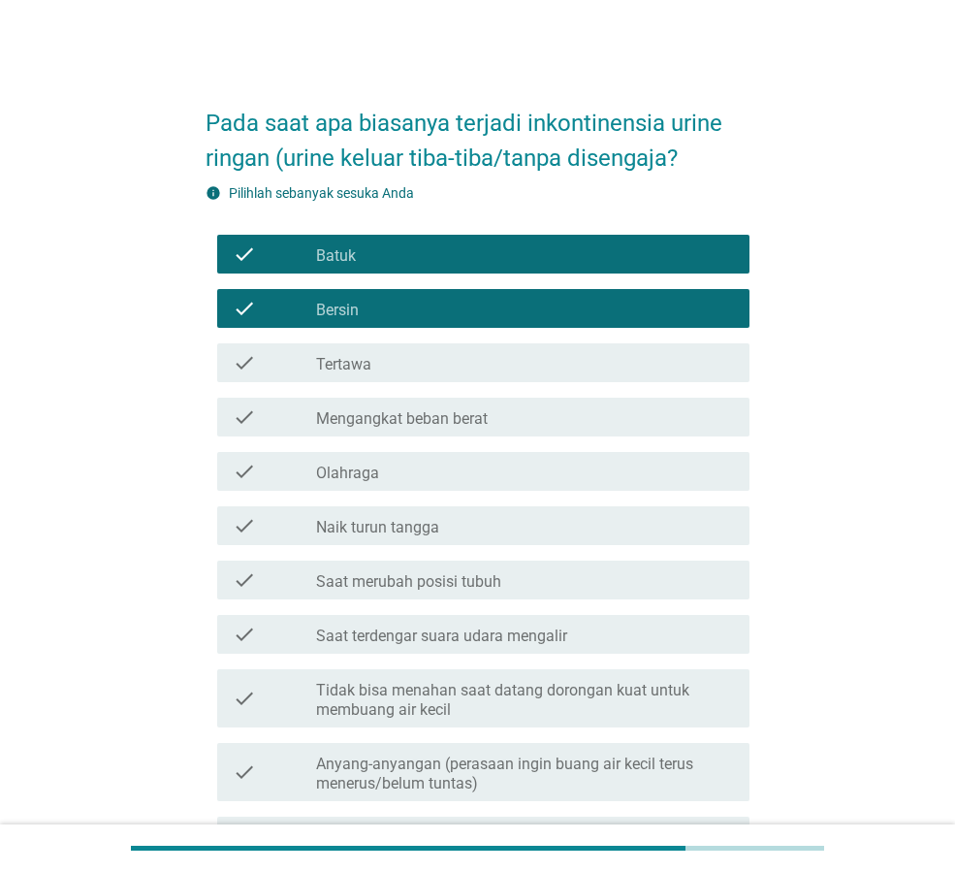
click at [532, 429] on div "check check_box_outline_blank Mengangkat beban berat" at bounding box center [483, 417] width 532 height 39
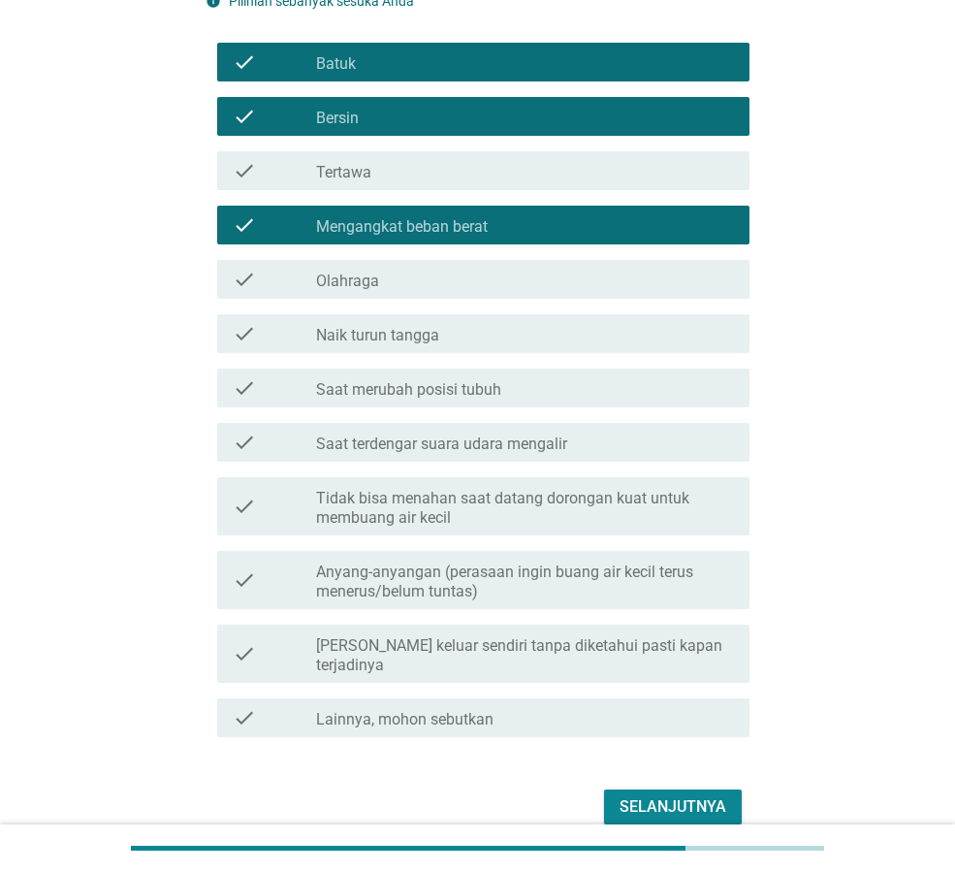
scroll to position [194, 0]
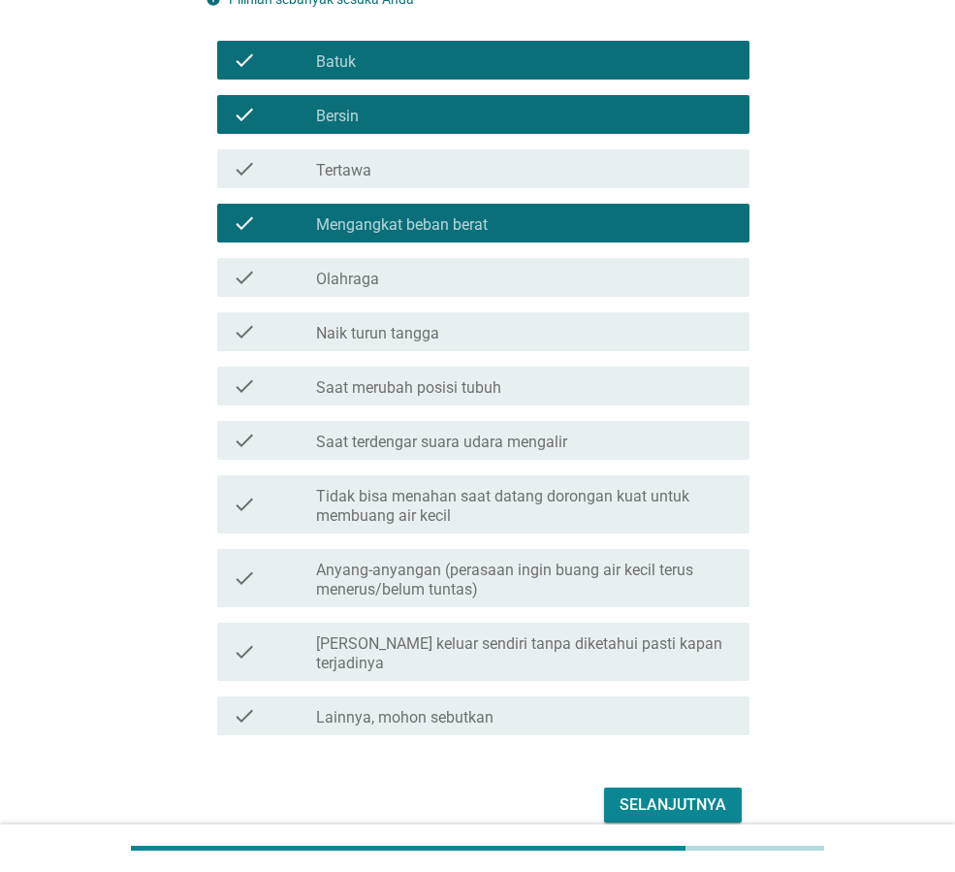
click at [677, 511] on label "Tidak bisa menahan saat datang dorongan kuat untuk membuang air kecil" at bounding box center [525, 506] width 418 height 39
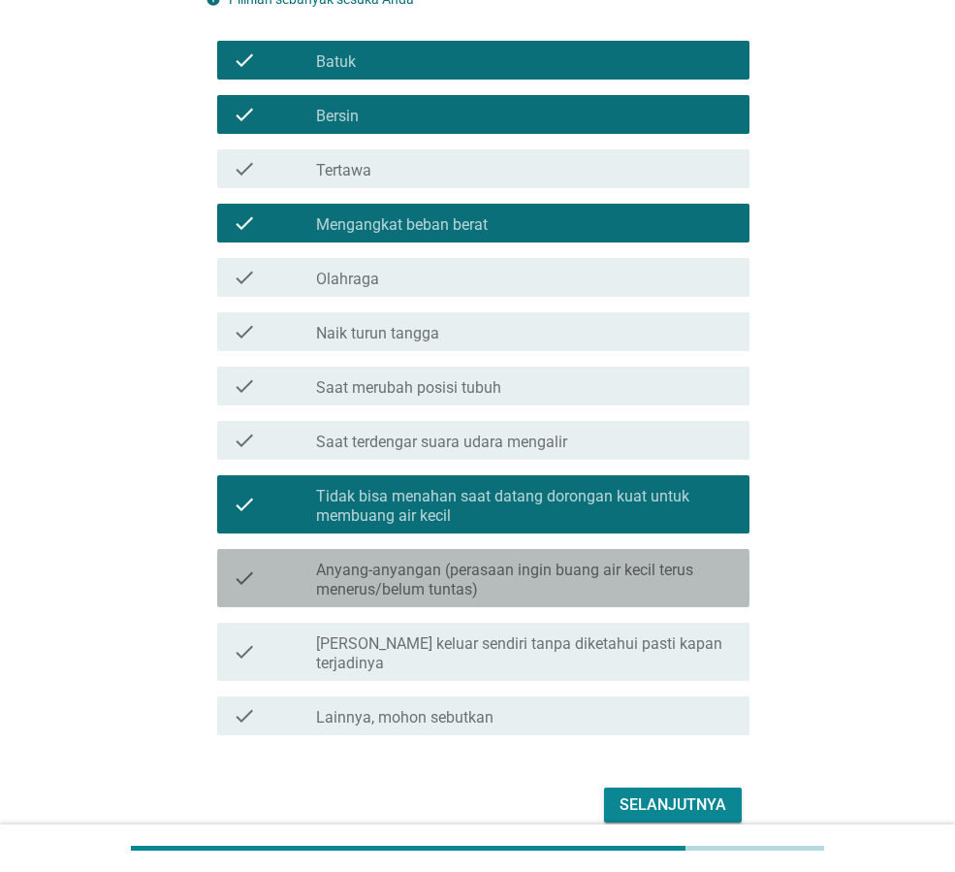
click at [669, 585] on label "Anyang-anyangan (perasaan ingin buang air kecil terus menerus/belum tuntas)" at bounding box center [525, 579] width 418 height 39
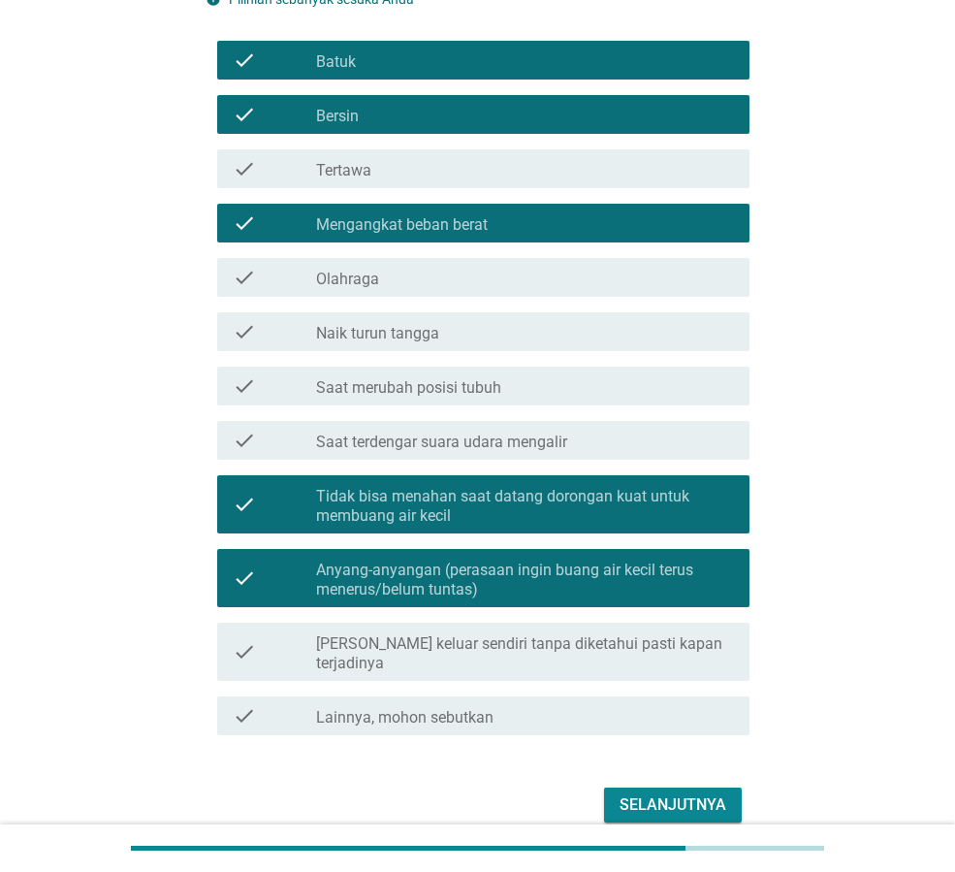
click at [672, 793] on div "Selanjutnya" at bounding box center [673, 804] width 107 height 23
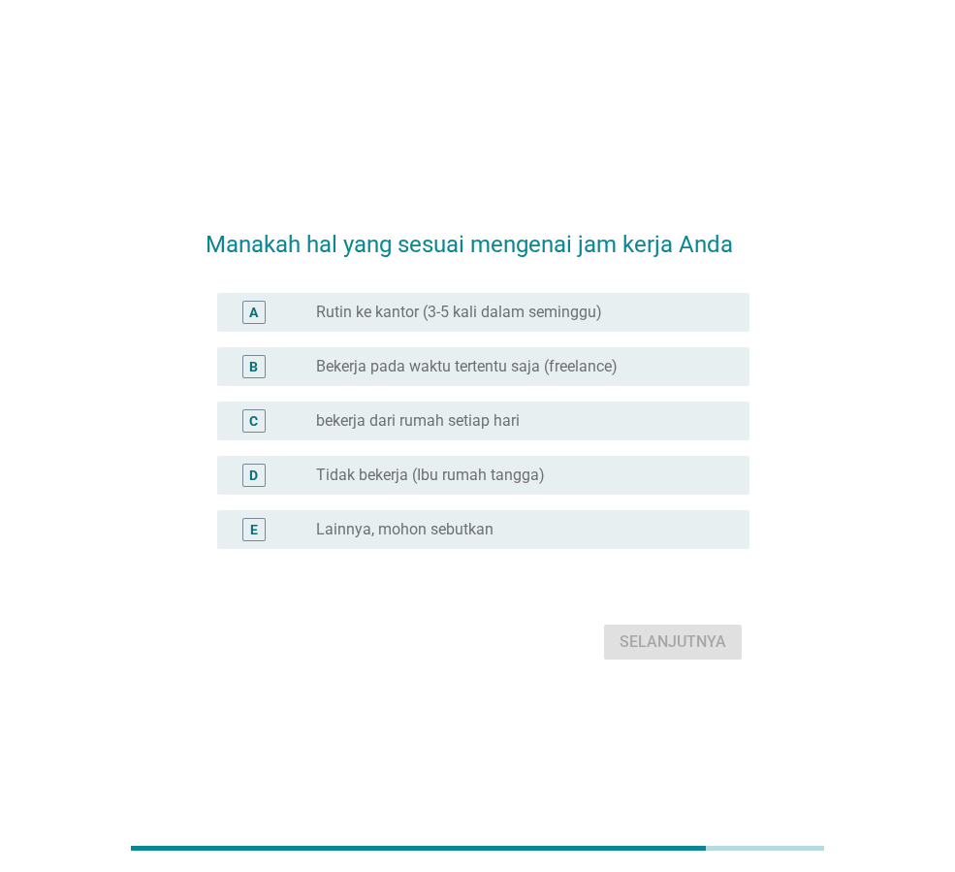
click at [624, 322] on div "radio_button_unchecked Rutin ke kantor (3-5 kali dalam seminggu)" at bounding box center [525, 312] width 418 height 23
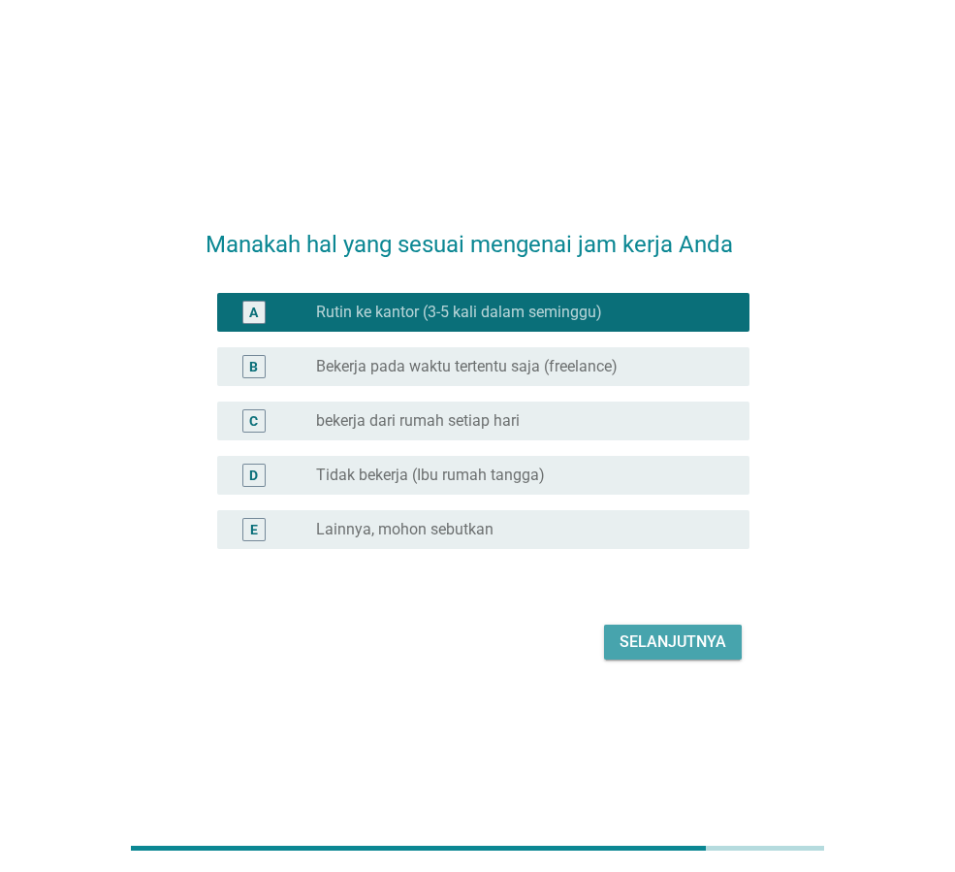
click at [673, 632] on div "Selanjutnya" at bounding box center [673, 641] width 107 height 23
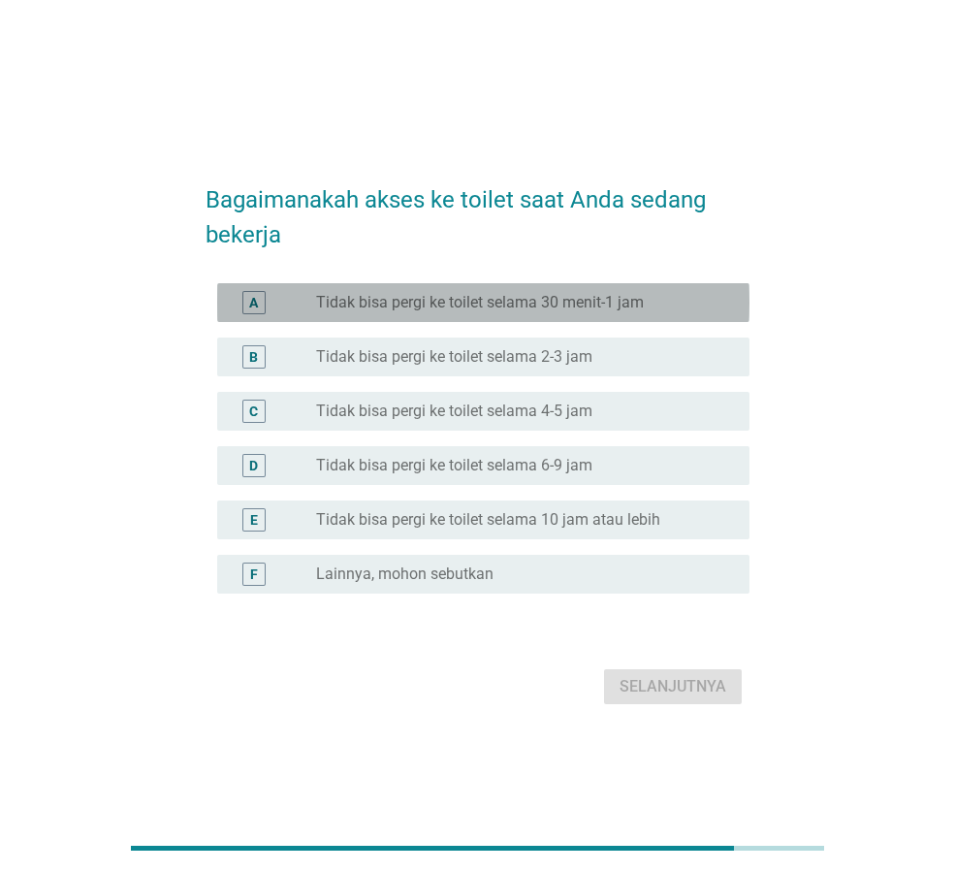
click at [623, 311] on label "Tidak bisa pergi ke toilet selama 30 menit-1 jam" at bounding box center [480, 302] width 328 height 19
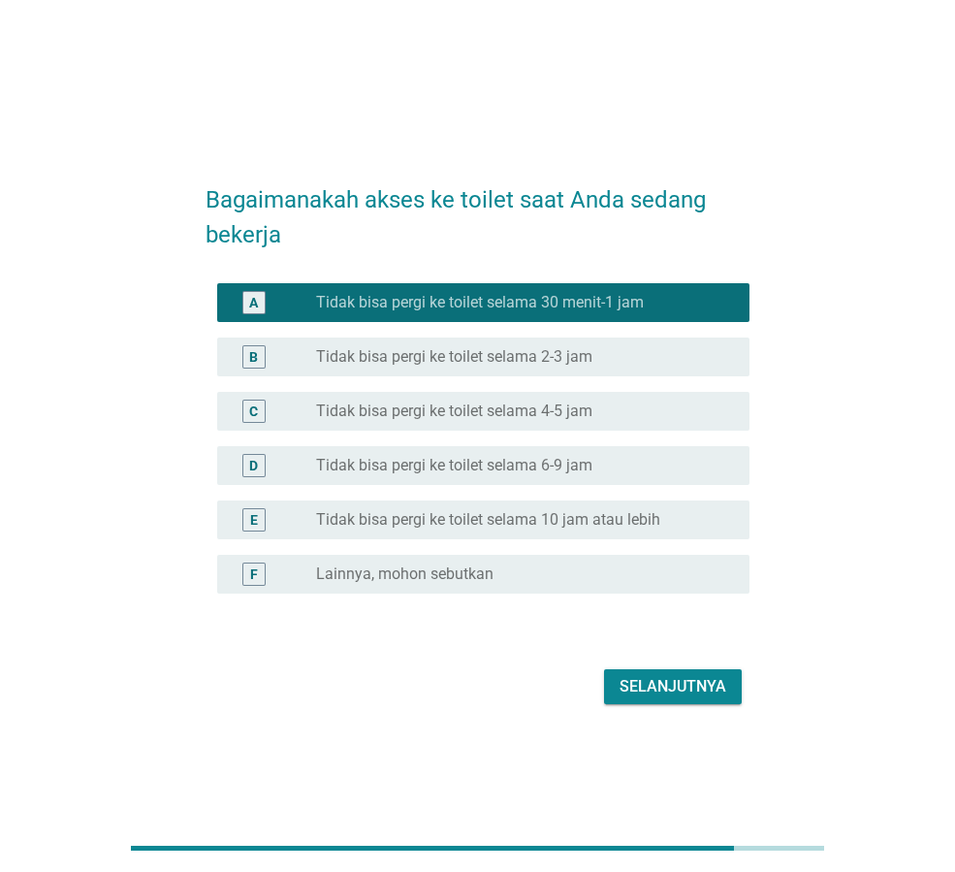
click at [641, 337] on div "B radio_button_unchecked Tidak bisa pergi ke toilet selama 2-3 jam" at bounding box center [483, 356] width 532 height 39
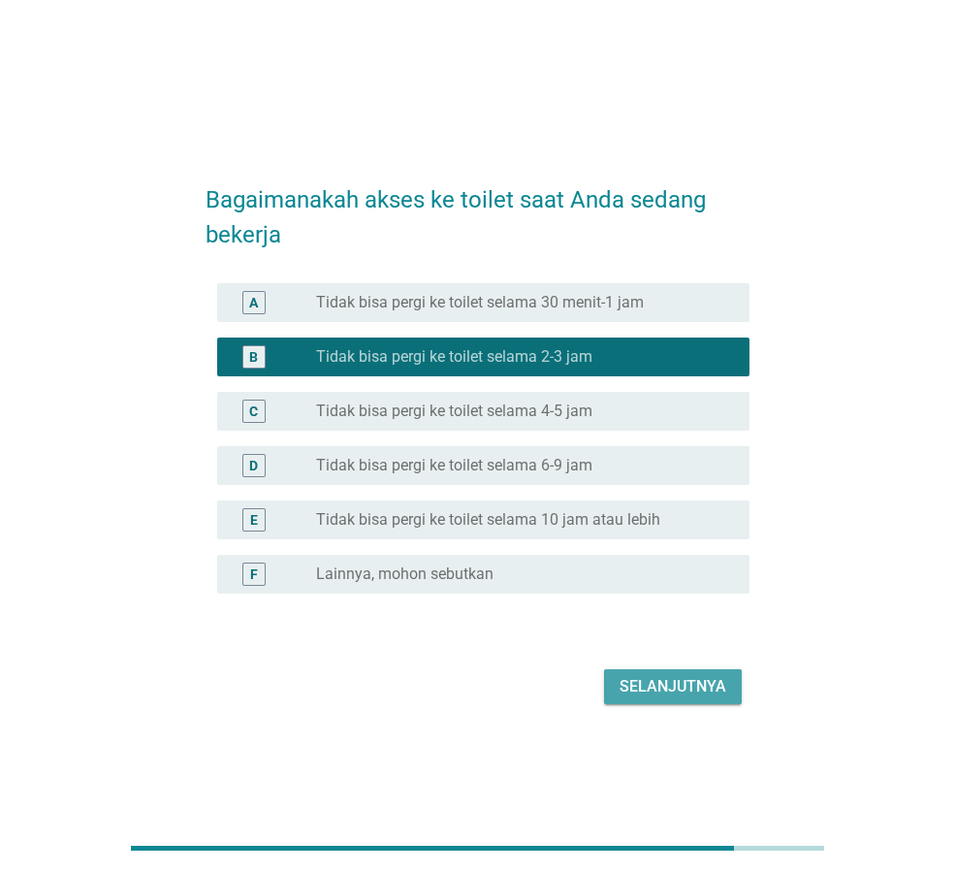
click at [677, 680] on div "Selanjutnya" at bounding box center [673, 686] width 107 height 23
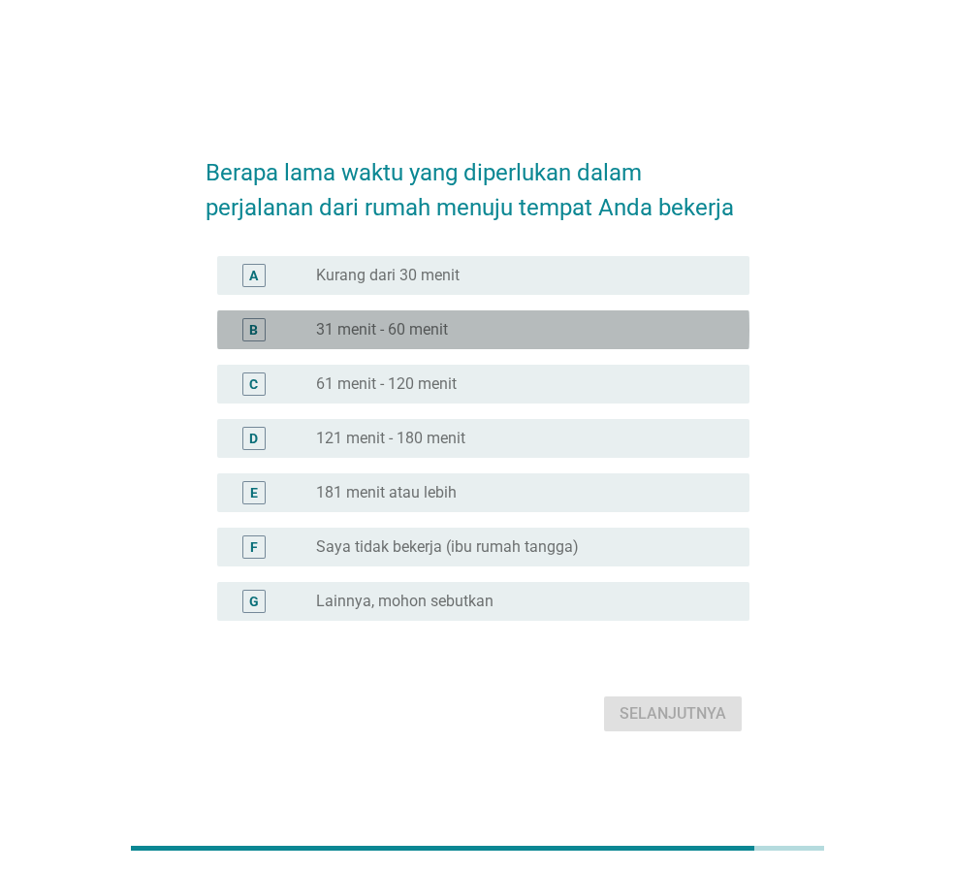
drag, startPoint x: 494, startPoint y: 334, endPoint x: 540, endPoint y: 353, distance: 50.4
click at [495, 334] on div "radio_button_unchecked 31 menit - 60 menit" at bounding box center [517, 329] width 402 height 19
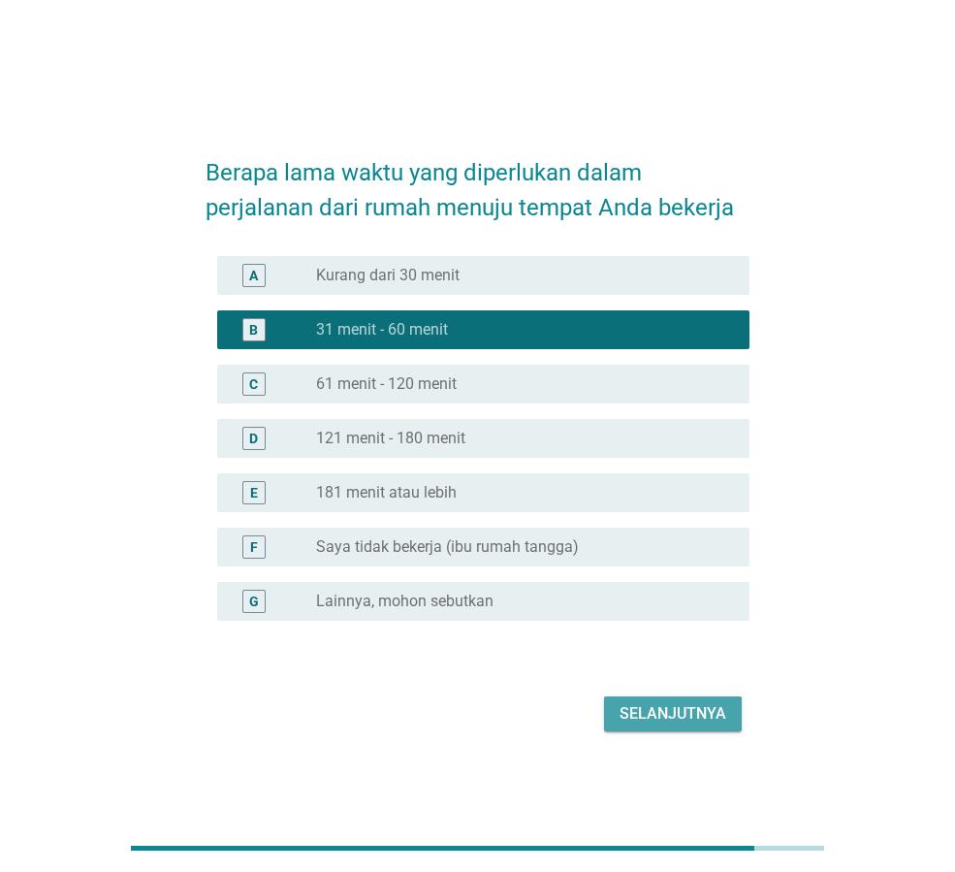
click at [637, 719] on div "Selanjutnya" at bounding box center [673, 713] width 107 height 23
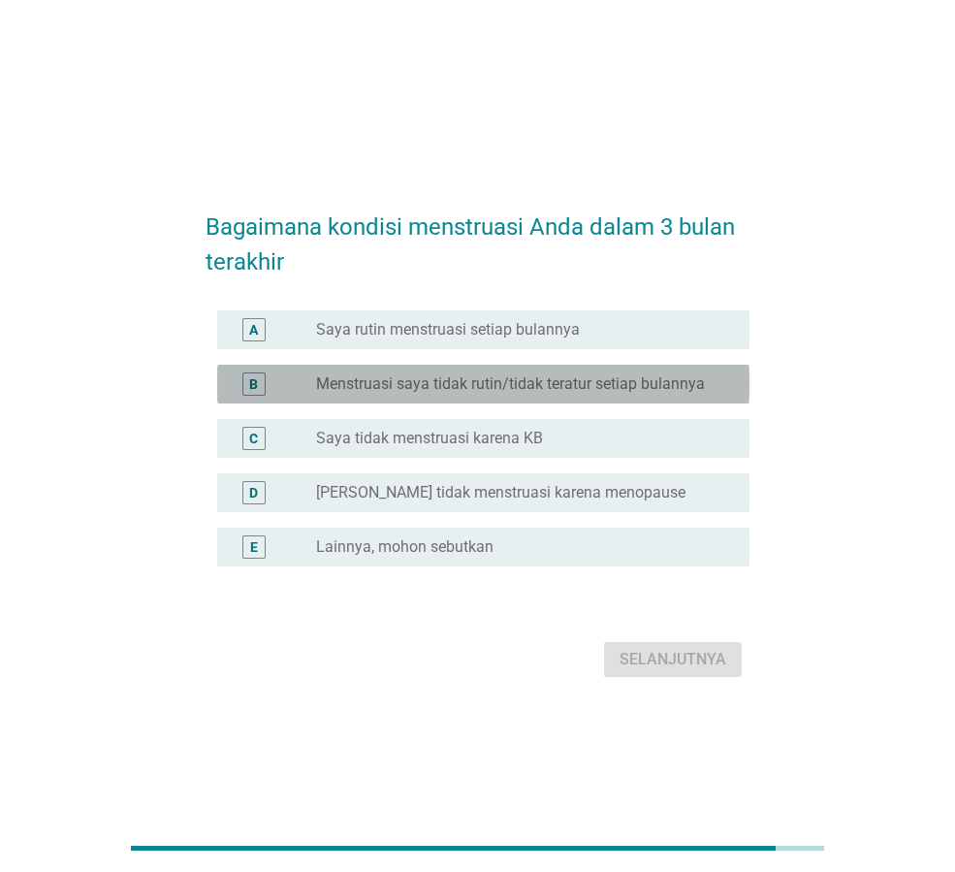
click at [720, 376] on div "radio_button_unchecked Menstruasi saya tidak rutin/tidak teratur setiap bulannya" at bounding box center [525, 383] width 418 height 19
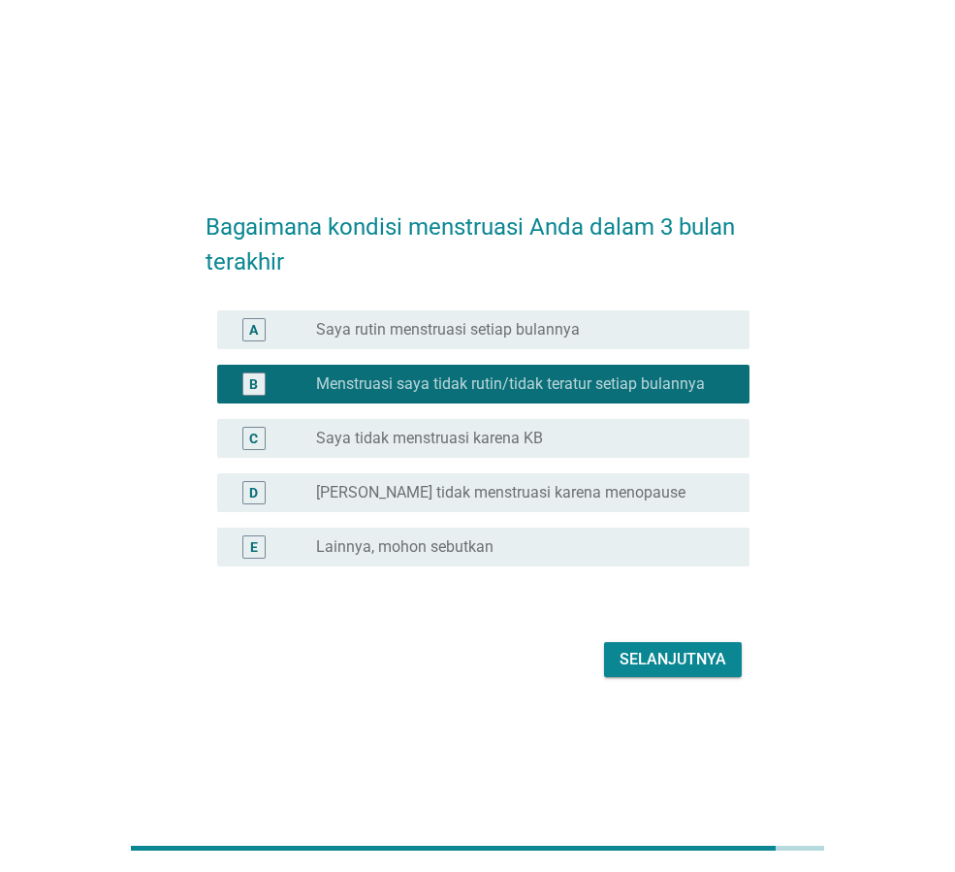
click at [668, 656] on div "Selanjutnya" at bounding box center [673, 659] width 107 height 23
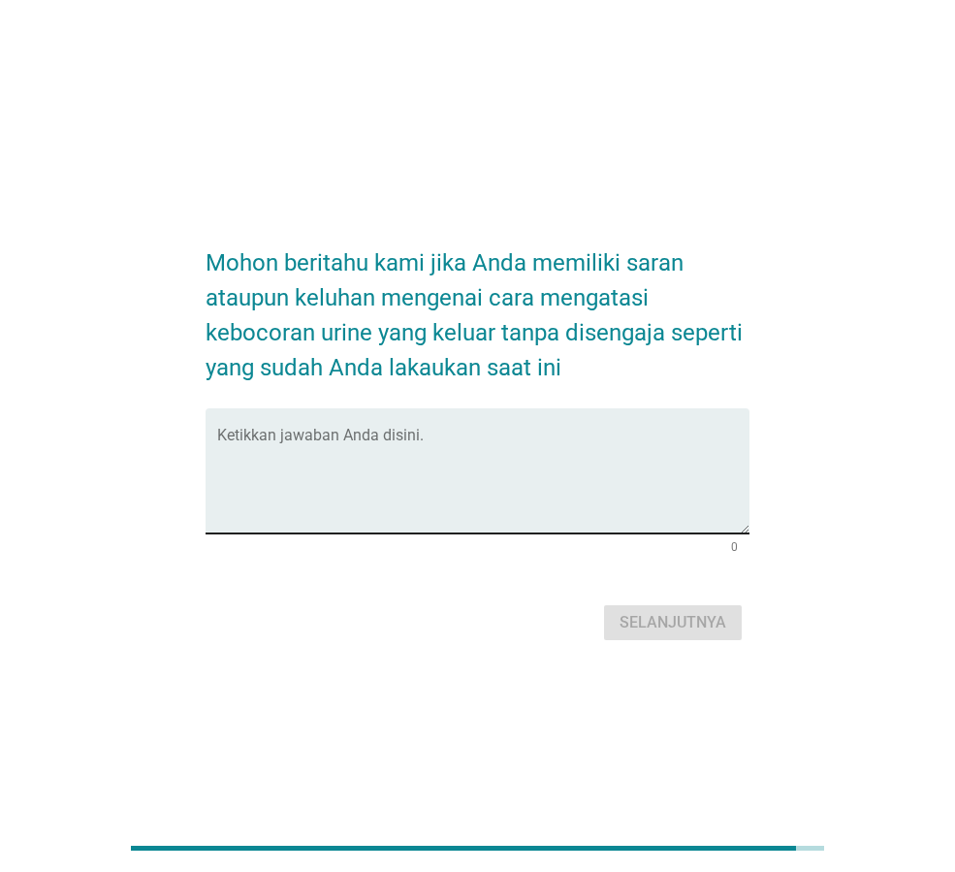
click at [496, 433] on textarea "Ketikkan jawaban Anda disini." at bounding box center [483, 483] width 532 height 102
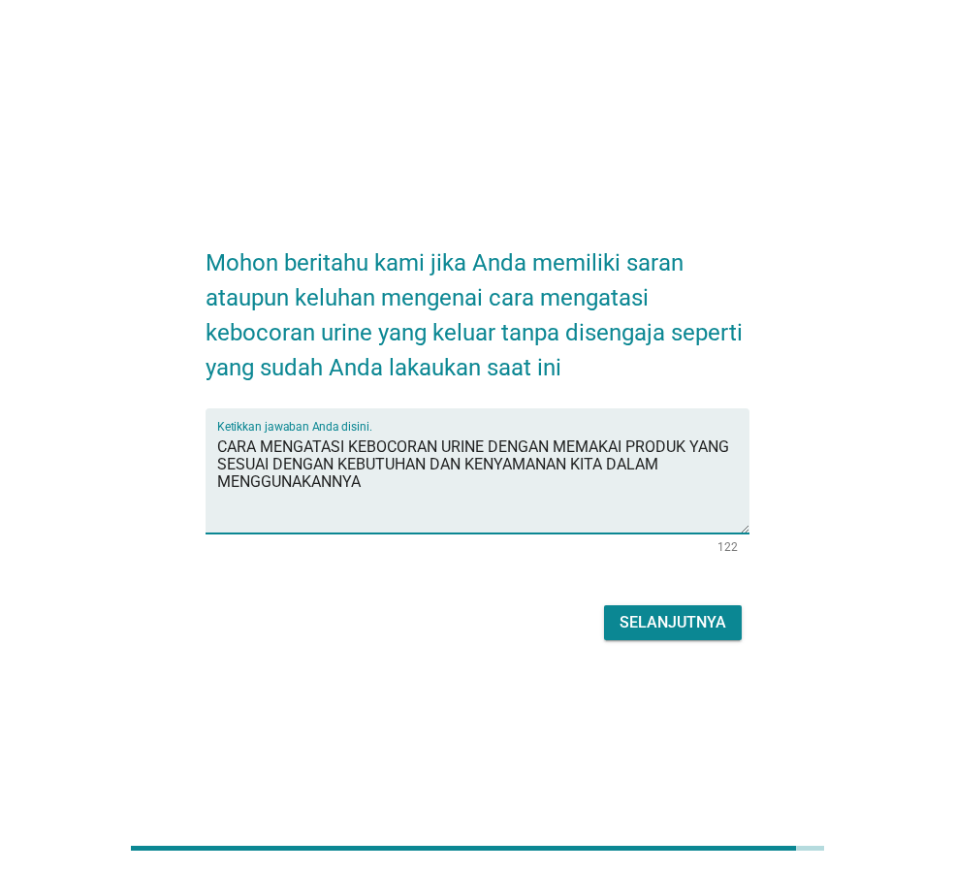
type textarea "CARA MENGATASI KEBOCORAN URINE DENGAN MEMAKAI PRODUK YANG SESUAI DENGAN KEBUTUH…"
click at [692, 617] on div "Selanjutnya" at bounding box center [673, 622] width 107 height 23
